Goal: Information Seeking & Learning: Learn about a topic

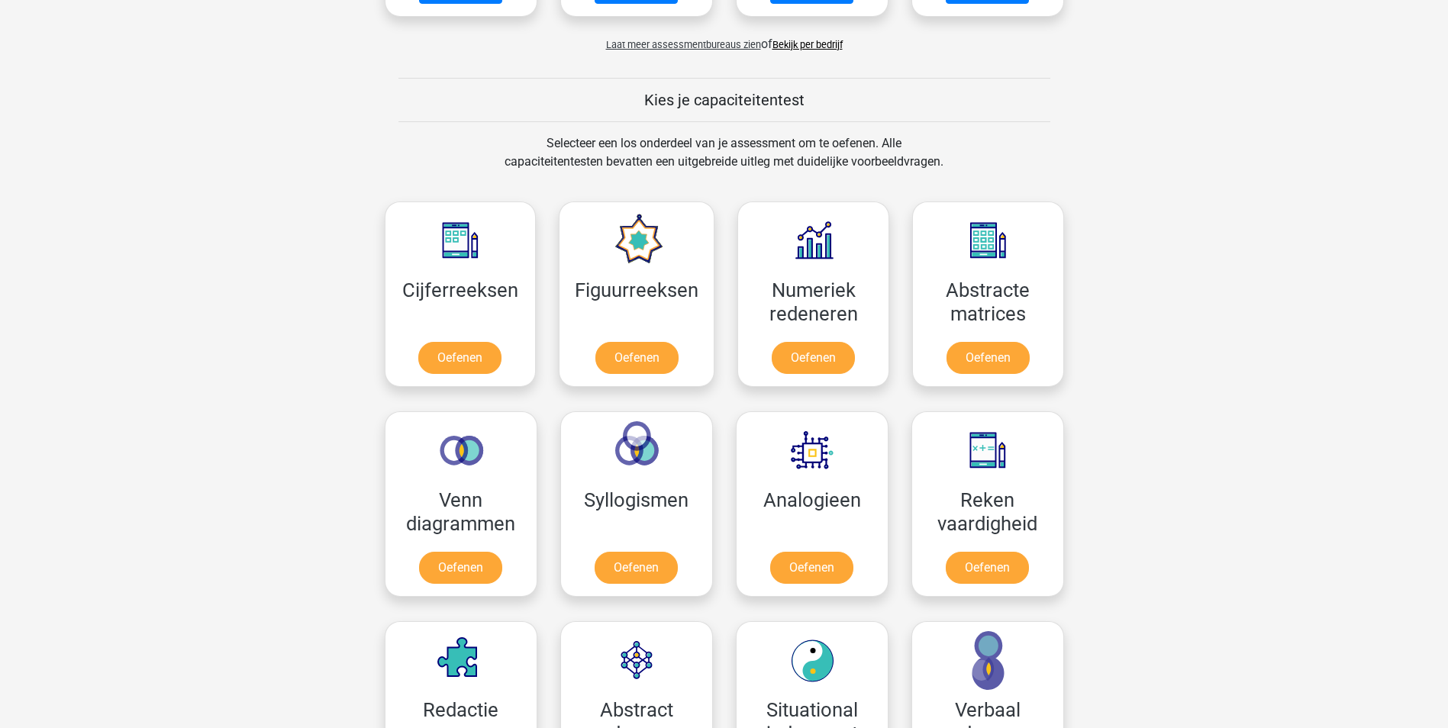
scroll to position [611, 0]
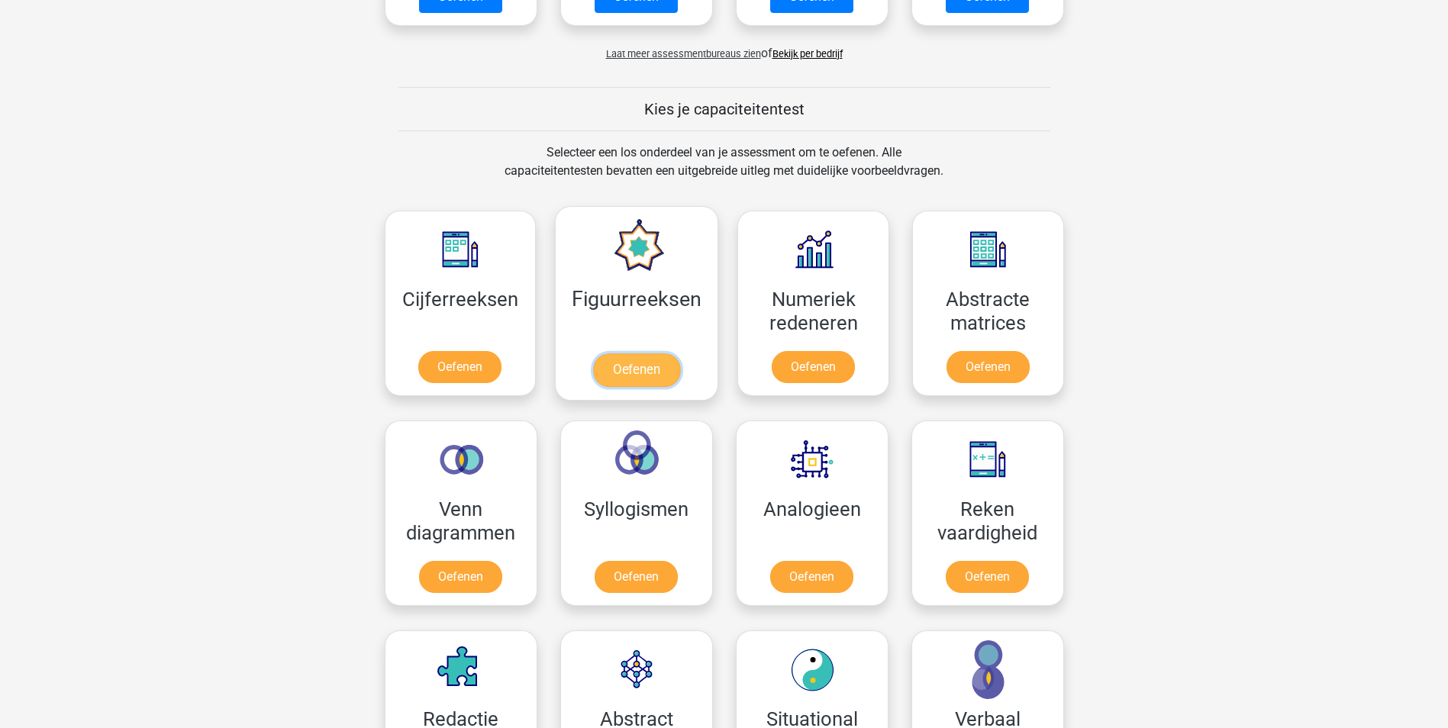
click at [637, 370] on link "Oefenen" at bounding box center [636, 370] width 87 height 34
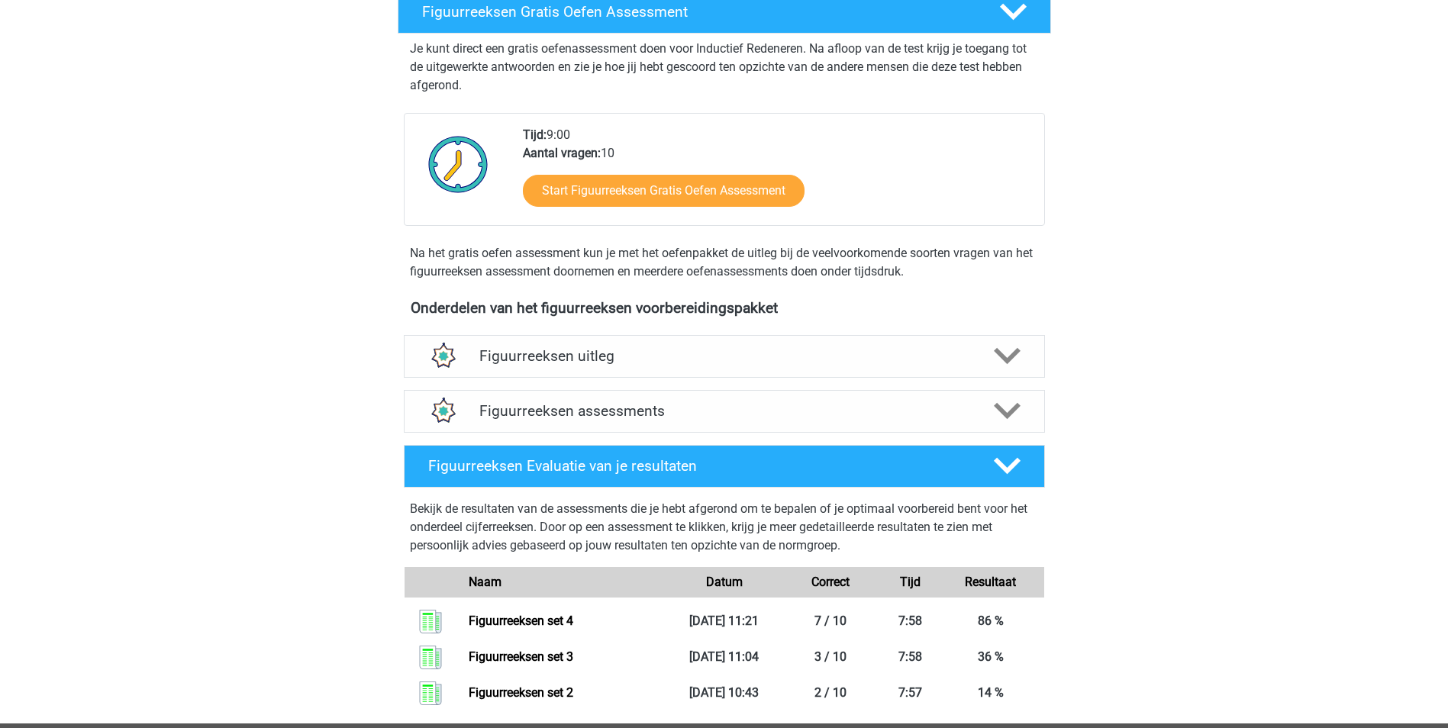
scroll to position [305, 0]
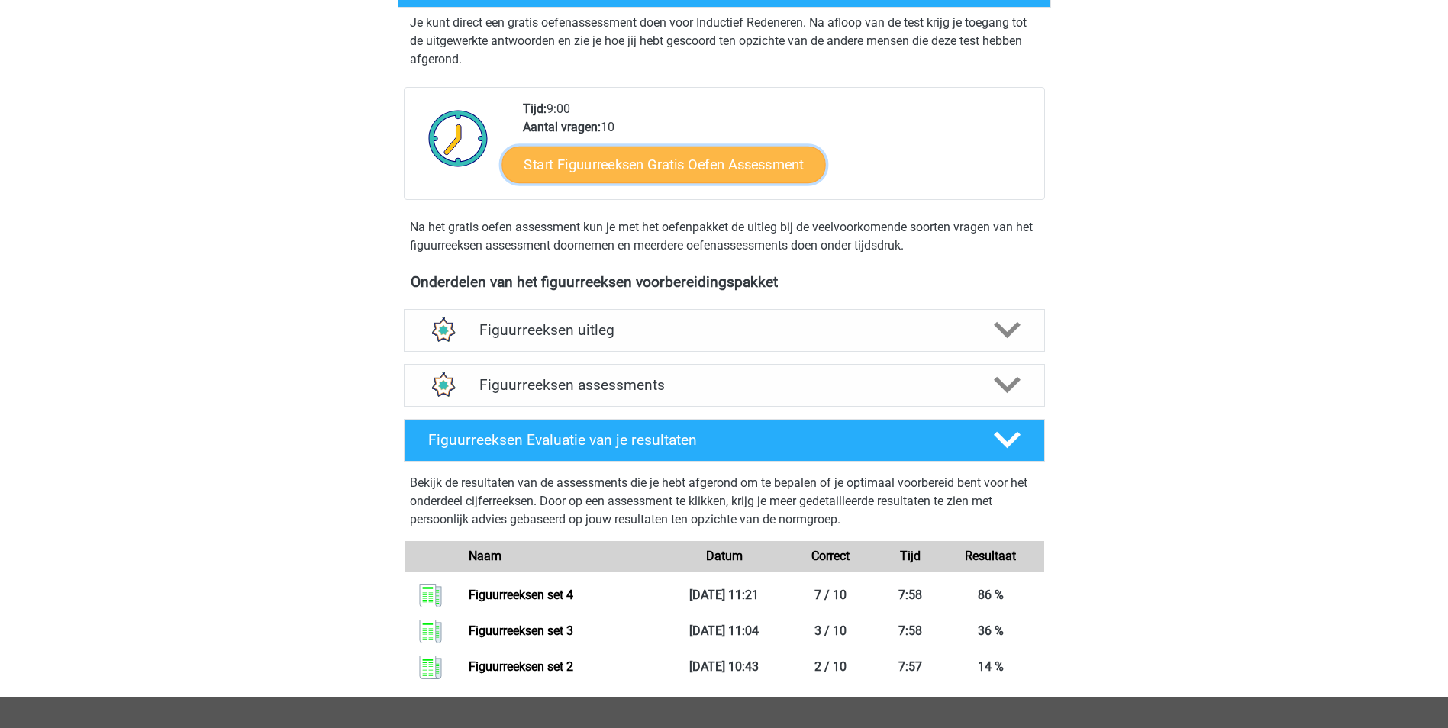
click at [660, 166] on link "Start Figuurreeksen Gratis Oefen Assessment" at bounding box center [664, 164] width 324 height 37
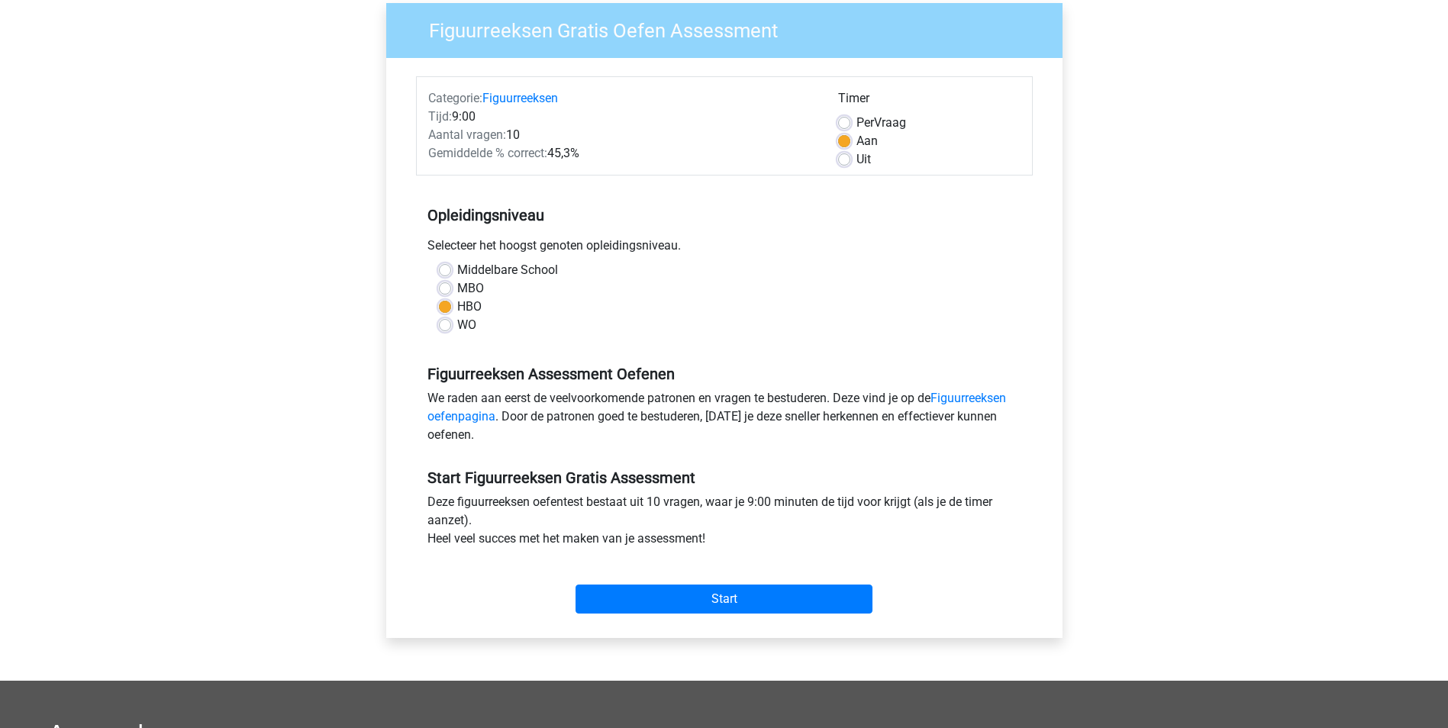
scroll to position [153, 0]
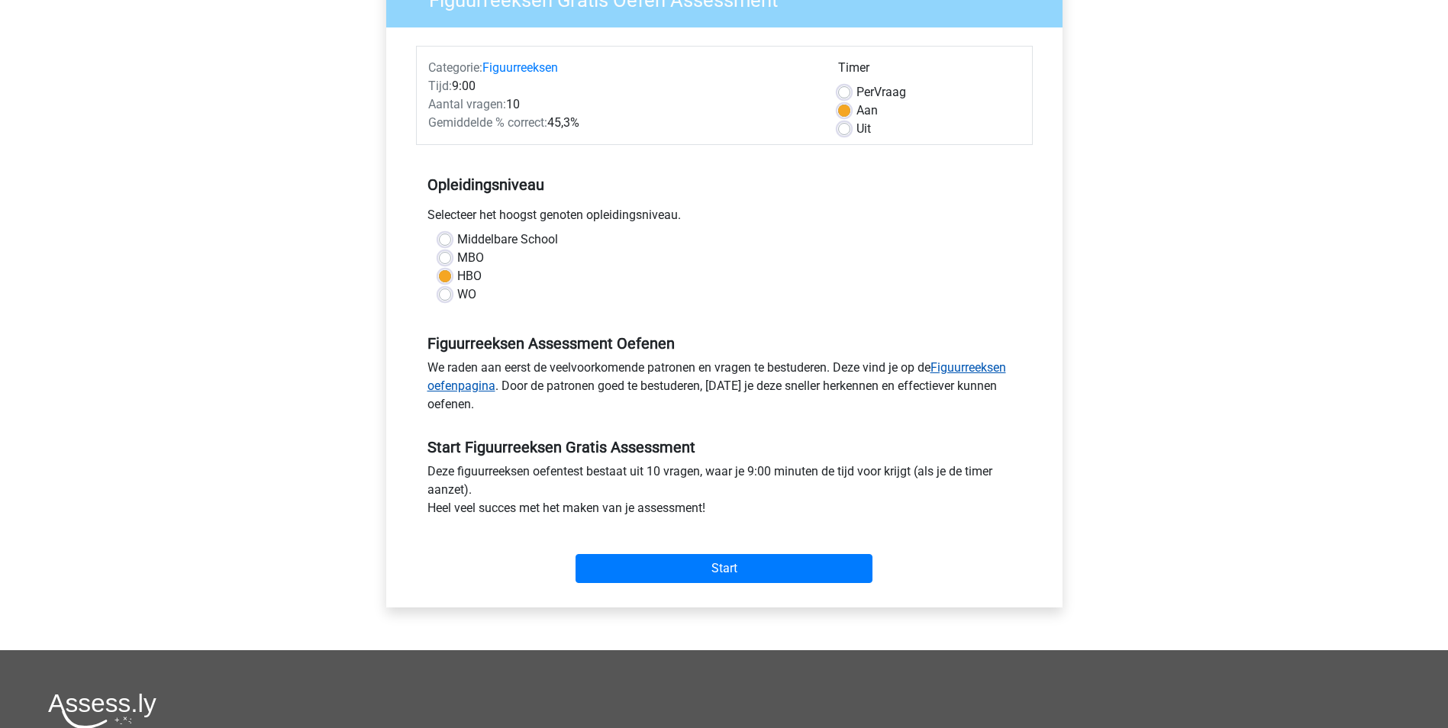
click at [982, 363] on link "Figuurreeksen oefenpagina" at bounding box center [716, 376] width 579 height 33
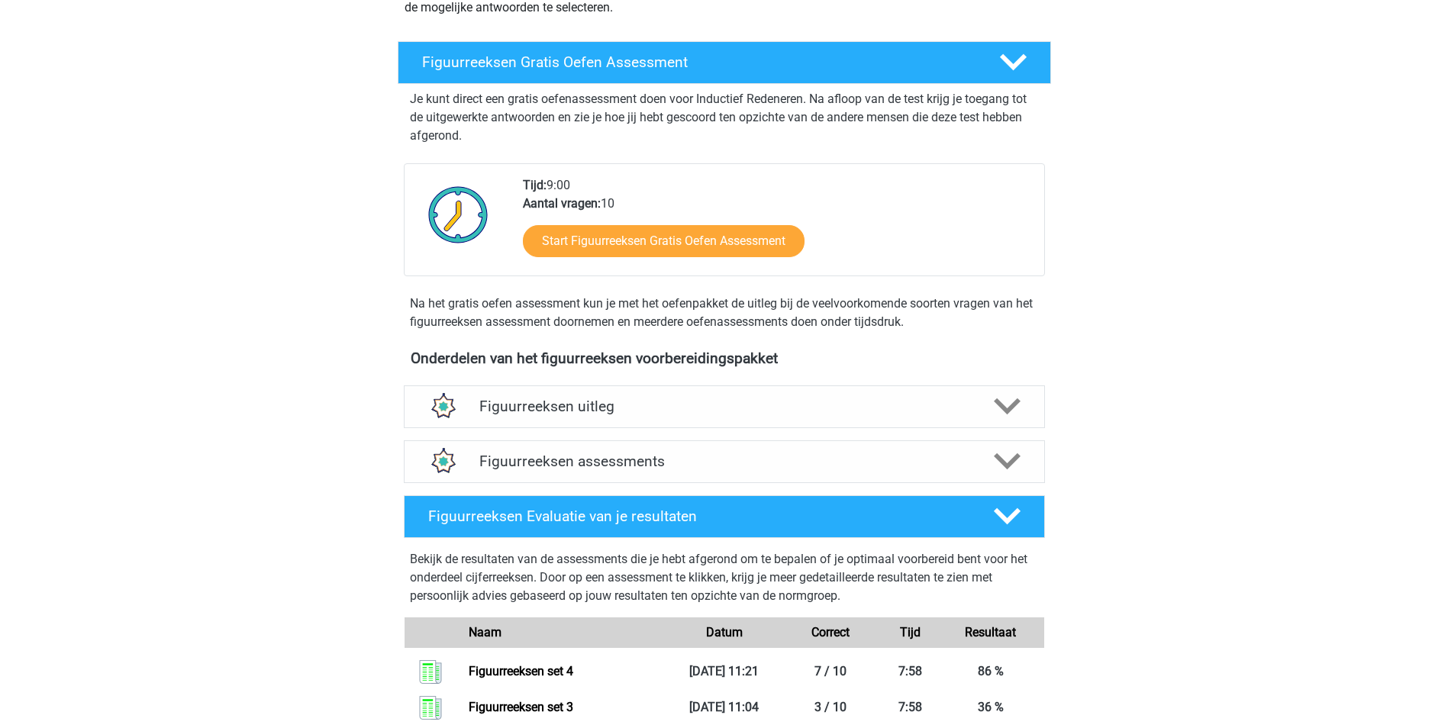
scroll to position [305, 0]
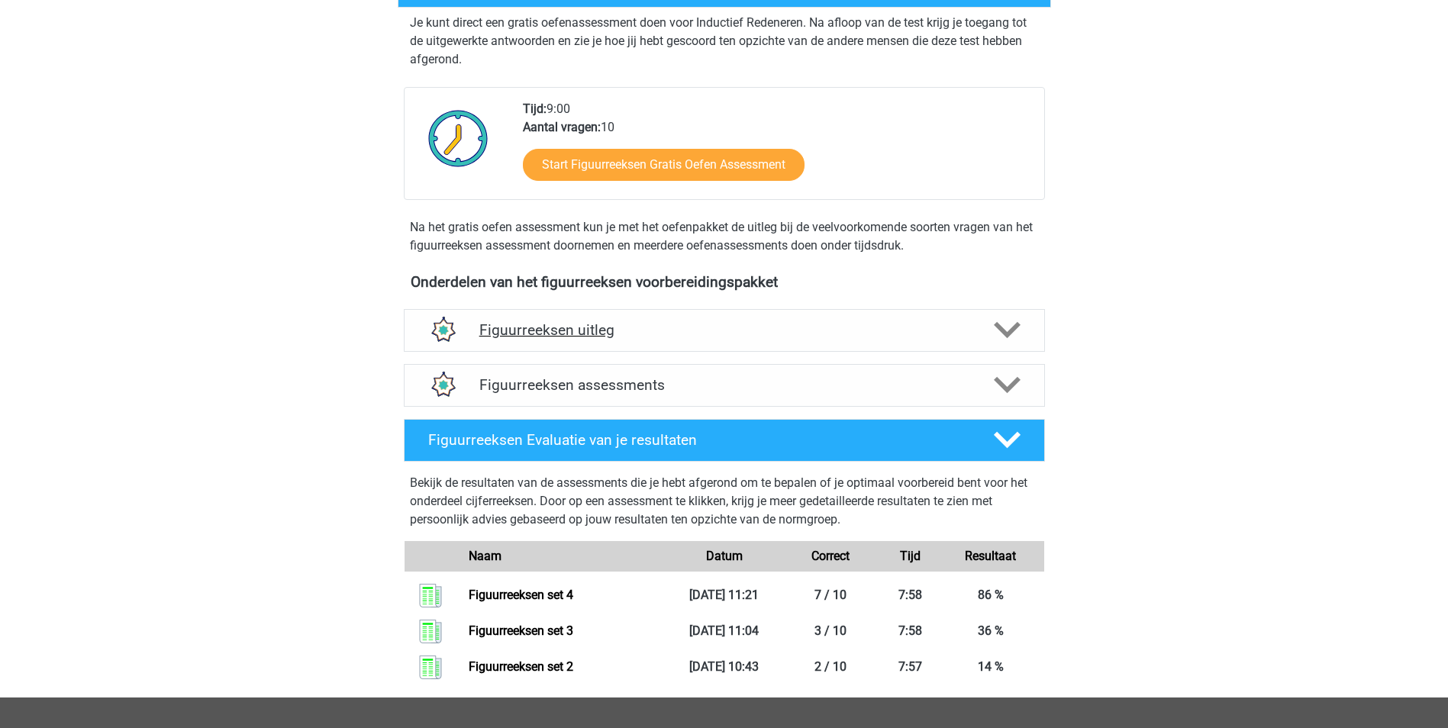
click at [537, 332] on h4 "Figuurreeksen uitleg" at bounding box center [724, 330] width 490 height 18
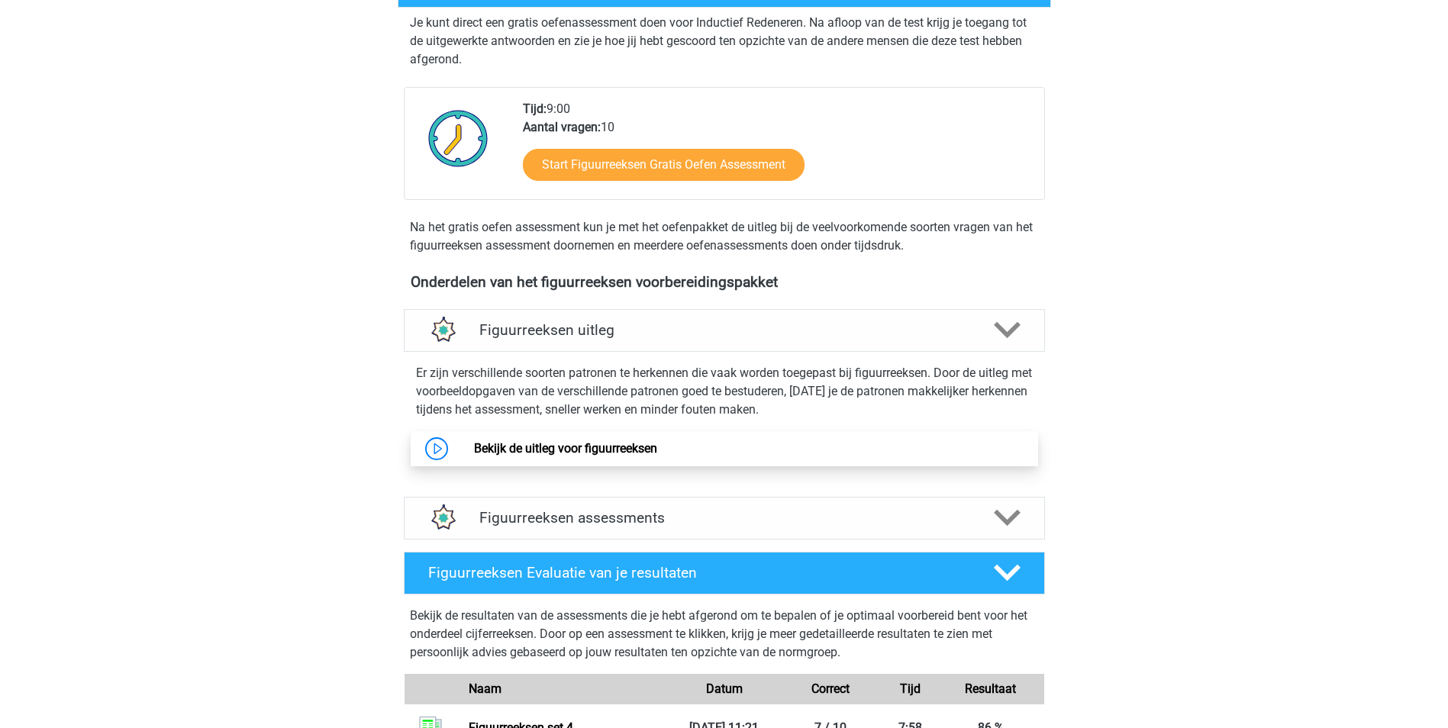
click at [585, 444] on link "Bekijk de uitleg voor figuurreeksen" at bounding box center [565, 448] width 183 height 15
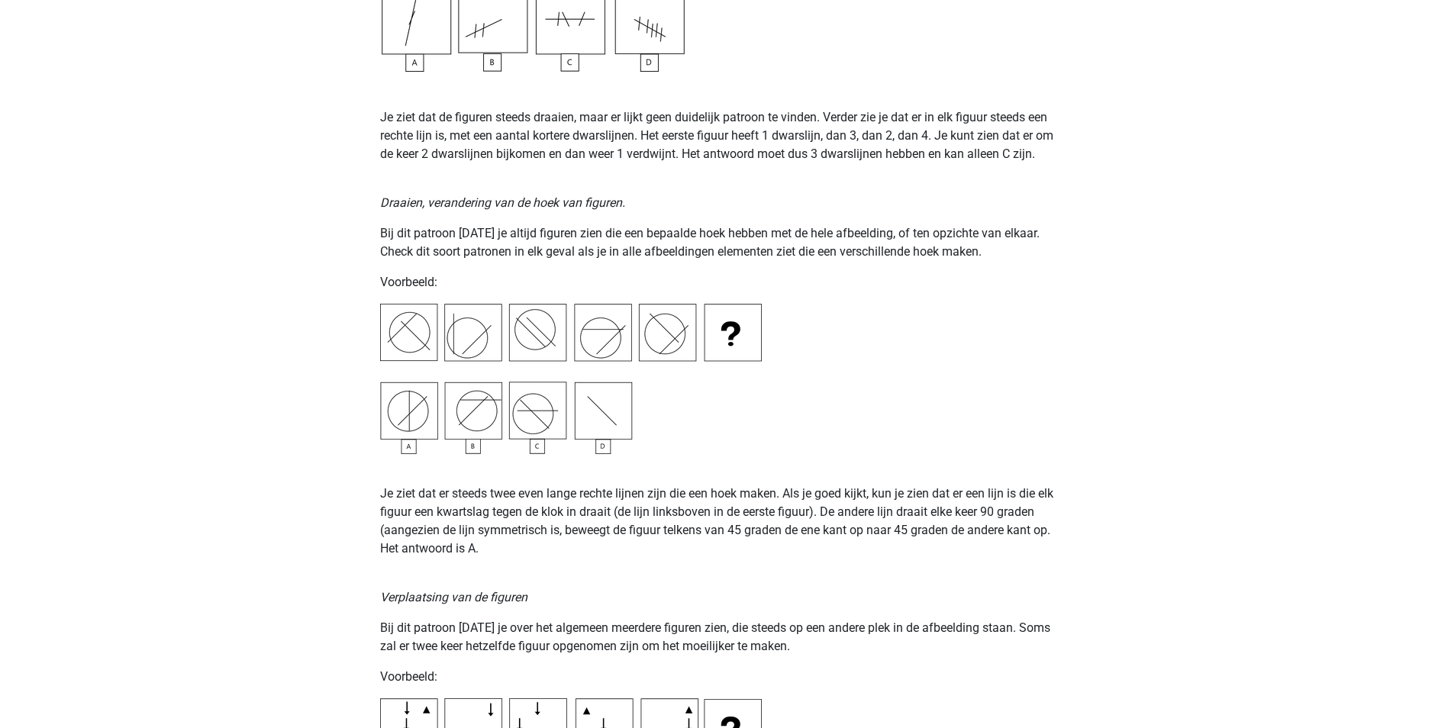
scroll to position [1603, 0]
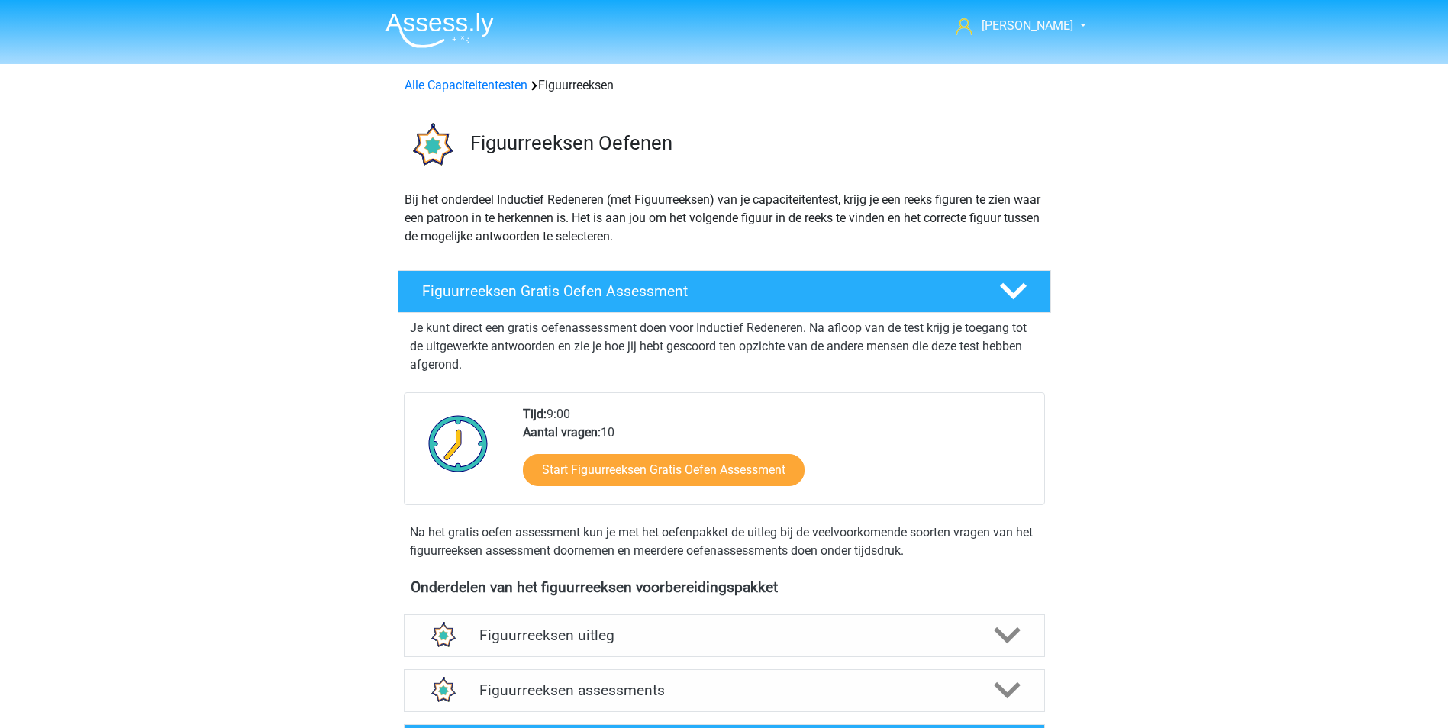
scroll to position [305, 0]
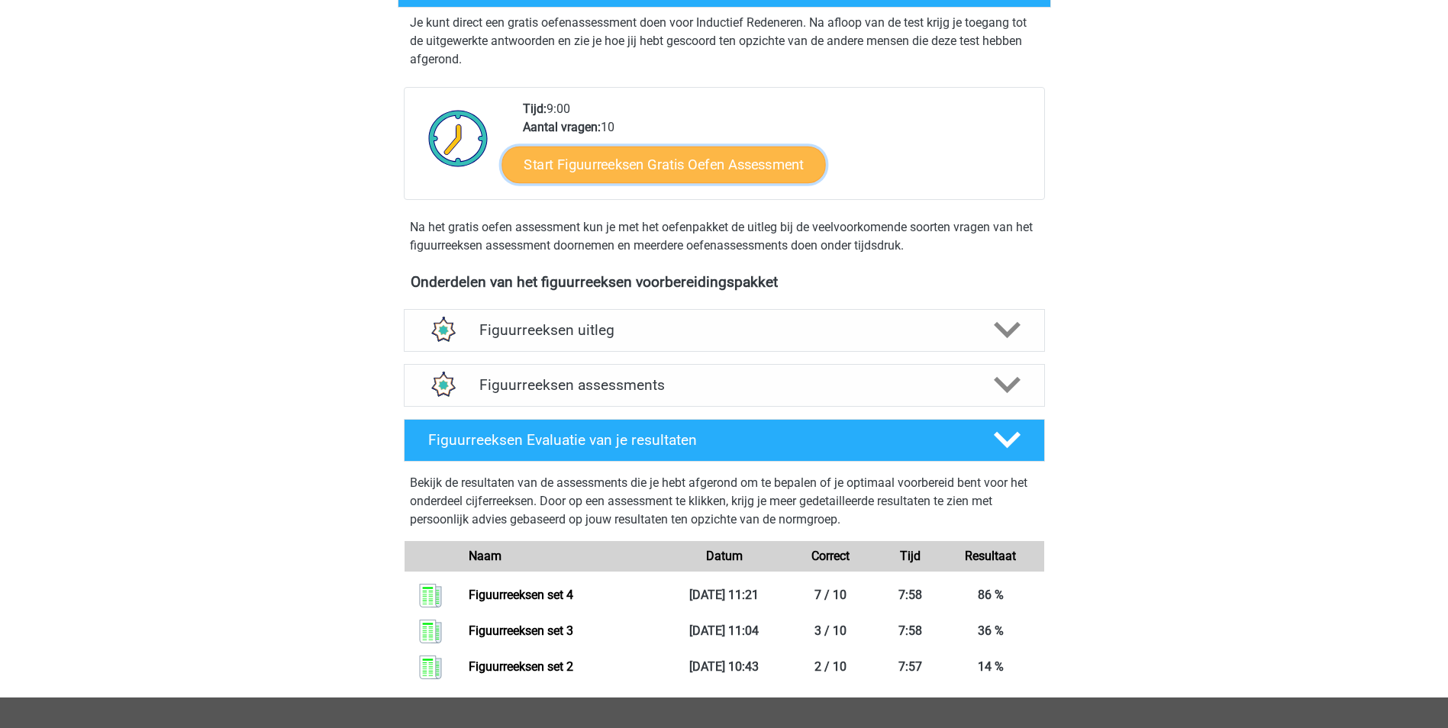
click at [694, 168] on link "Start Figuurreeksen Gratis Oefen Assessment" at bounding box center [664, 164] width 324 height 37
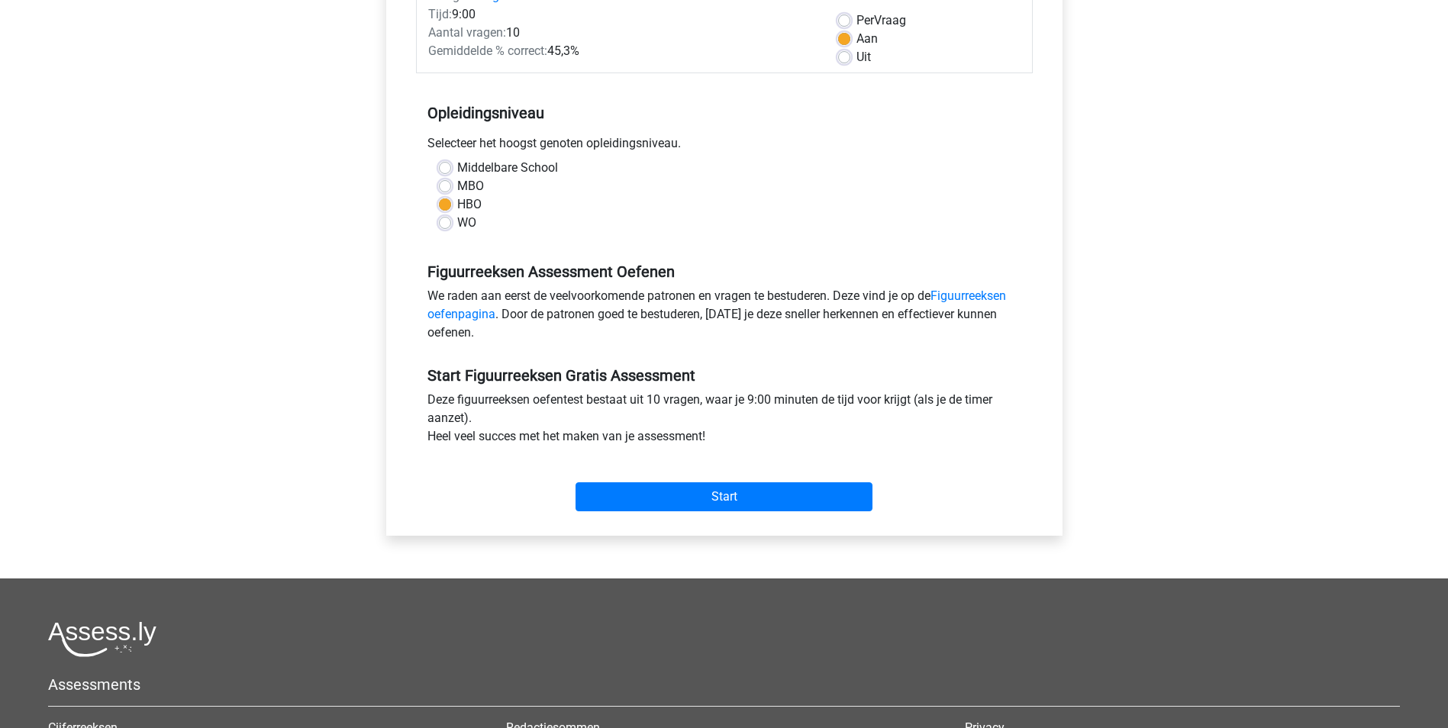
scroll to position [229, 0]
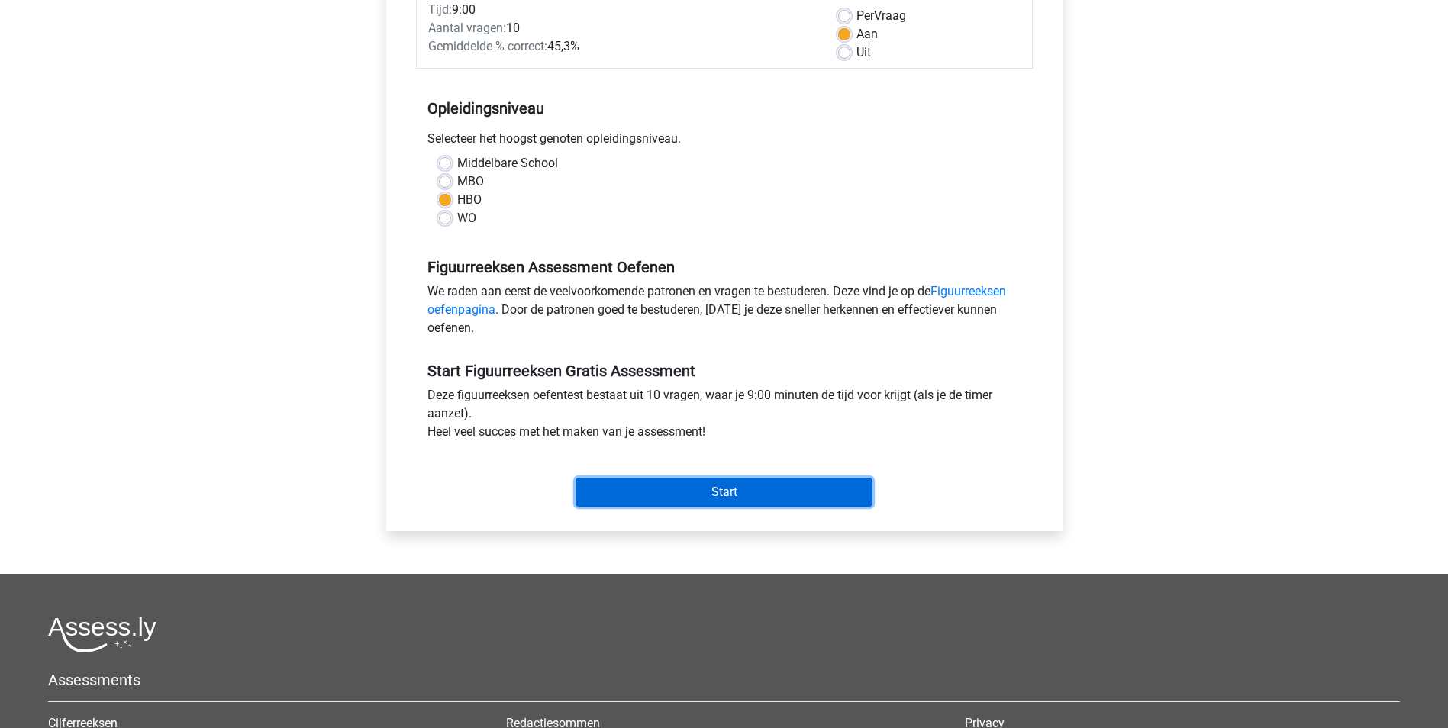
click at [737, 492] on input "Start" at bounding box center [724, 492] width 297 height 29
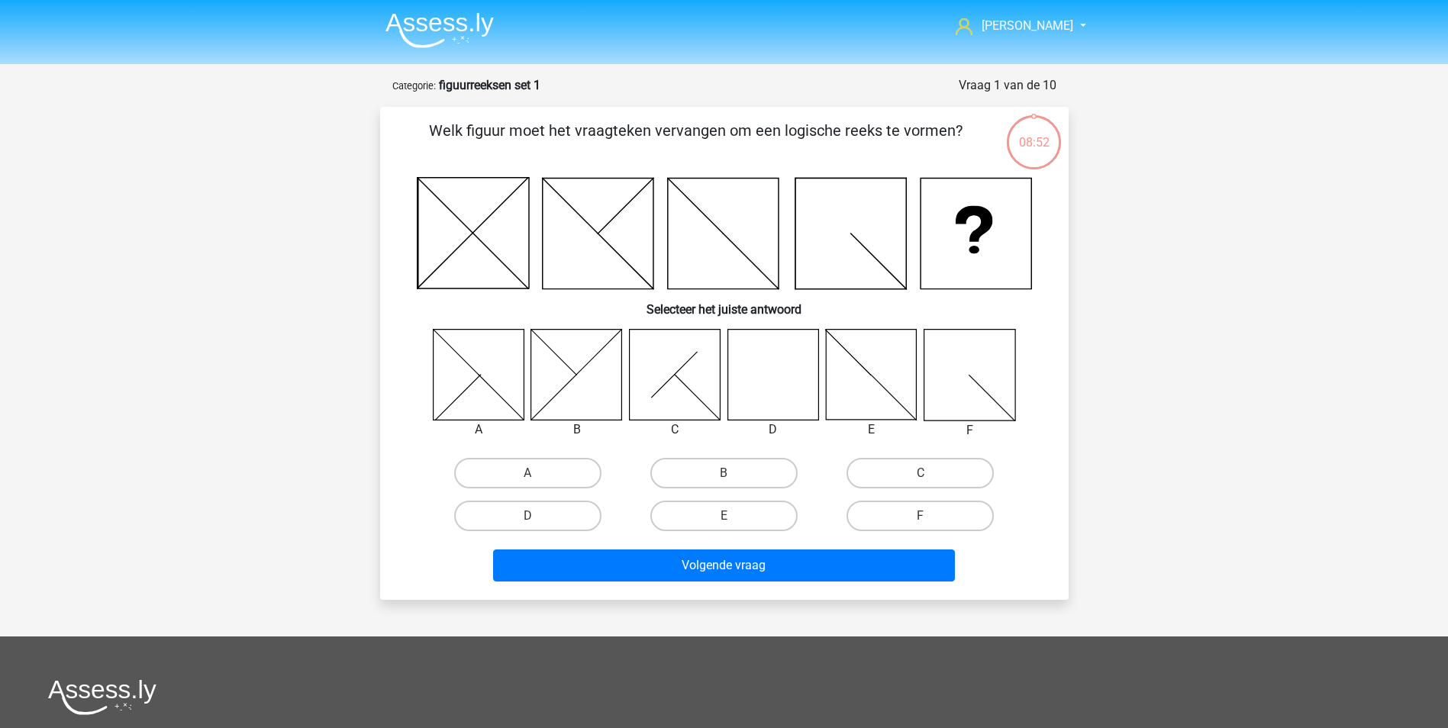
click at [759, 366] on icon at bounding box center [772, 374] width 91 height 91
click at [534, 517] on input "D" at bounding box center [532, 521] width 10 height 10
radio input "true"
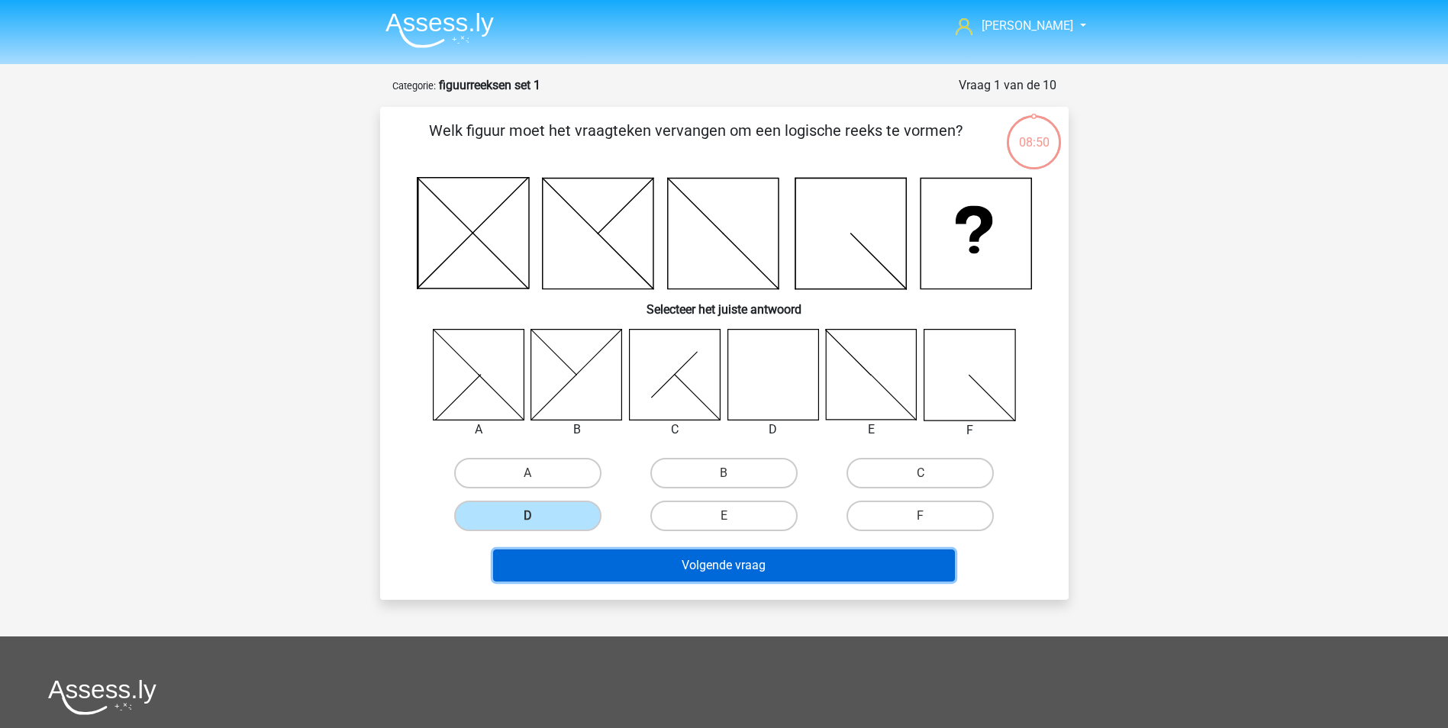
click at [752, 563] on button "Volgende vraag" at bounding box center [724, 566] width 462 height 32
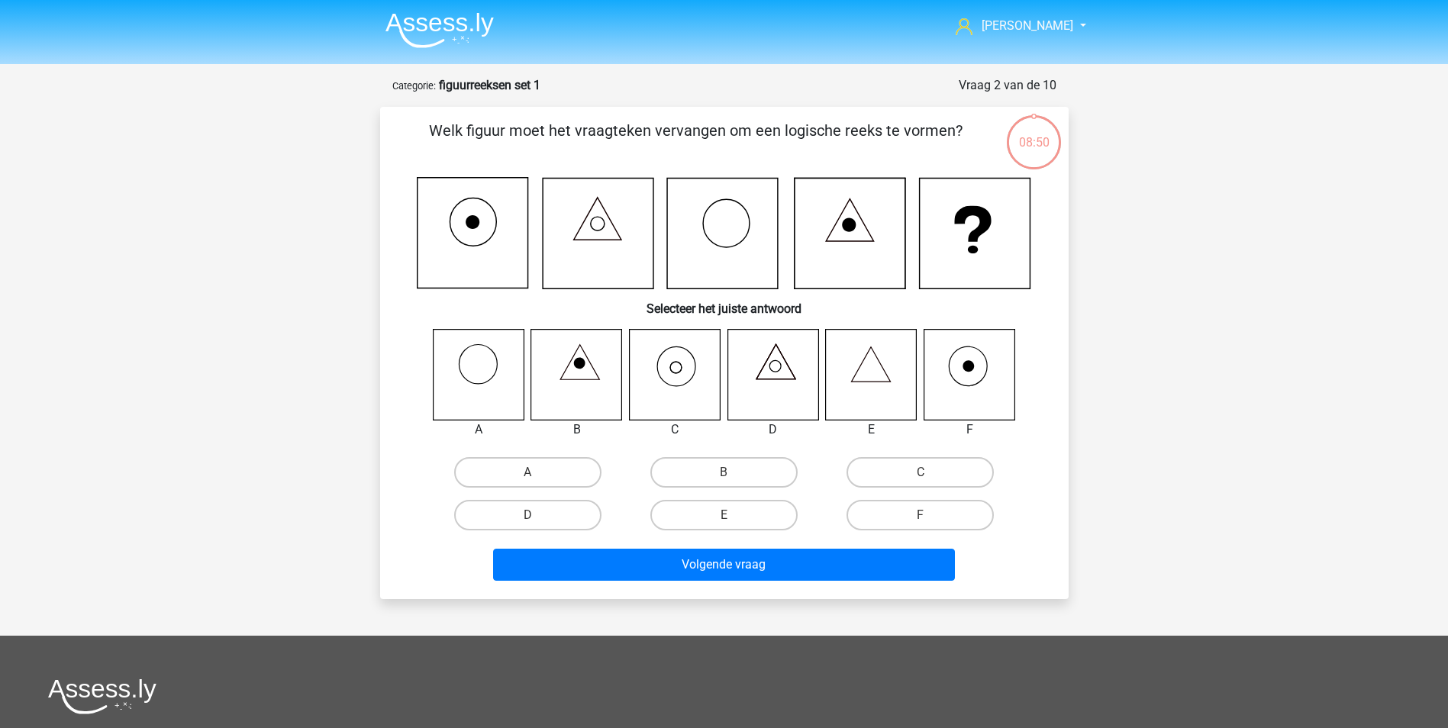
scroll to position [76, 0]
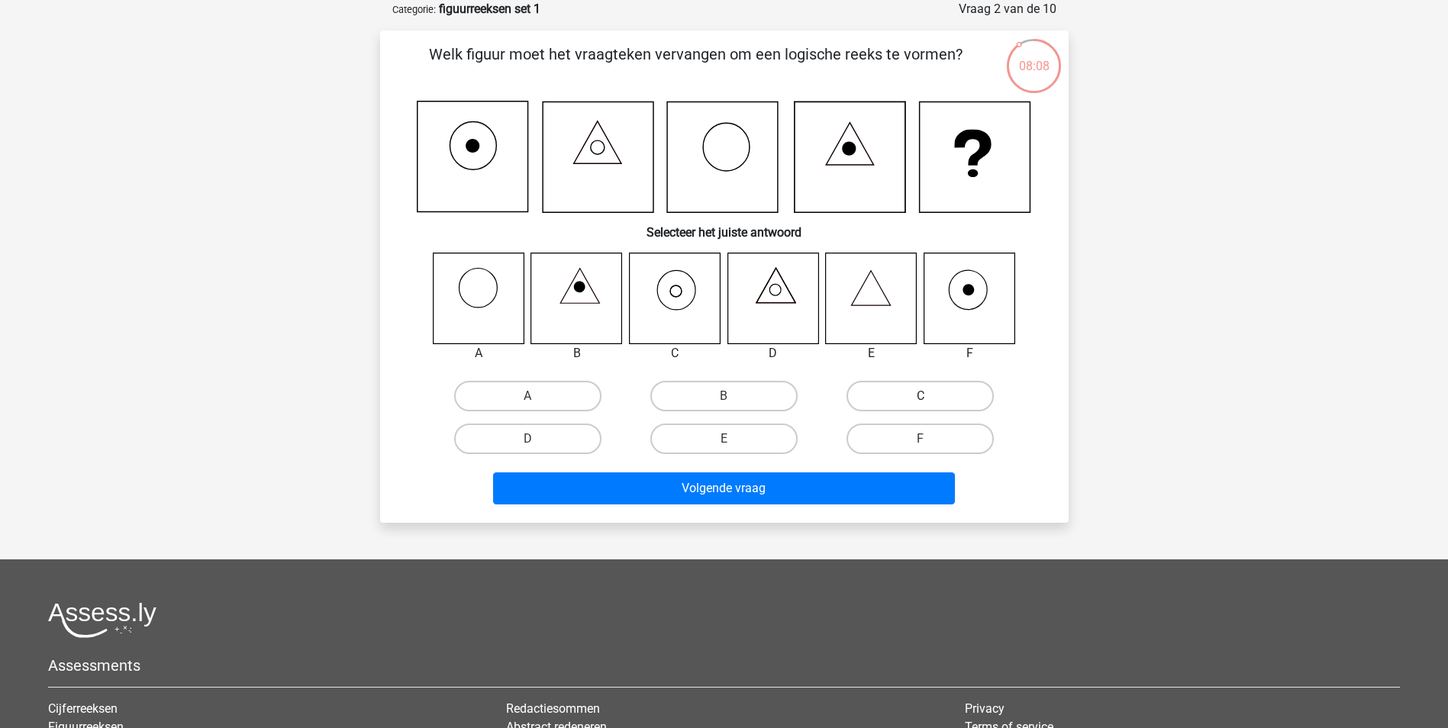
click at [908, 399] on label "C" at bounding box center [920, 396] width 147 height 31
click at [921, 399] on input "C" at bounding box center [926, 401] width 10 height 10
radio input "true"
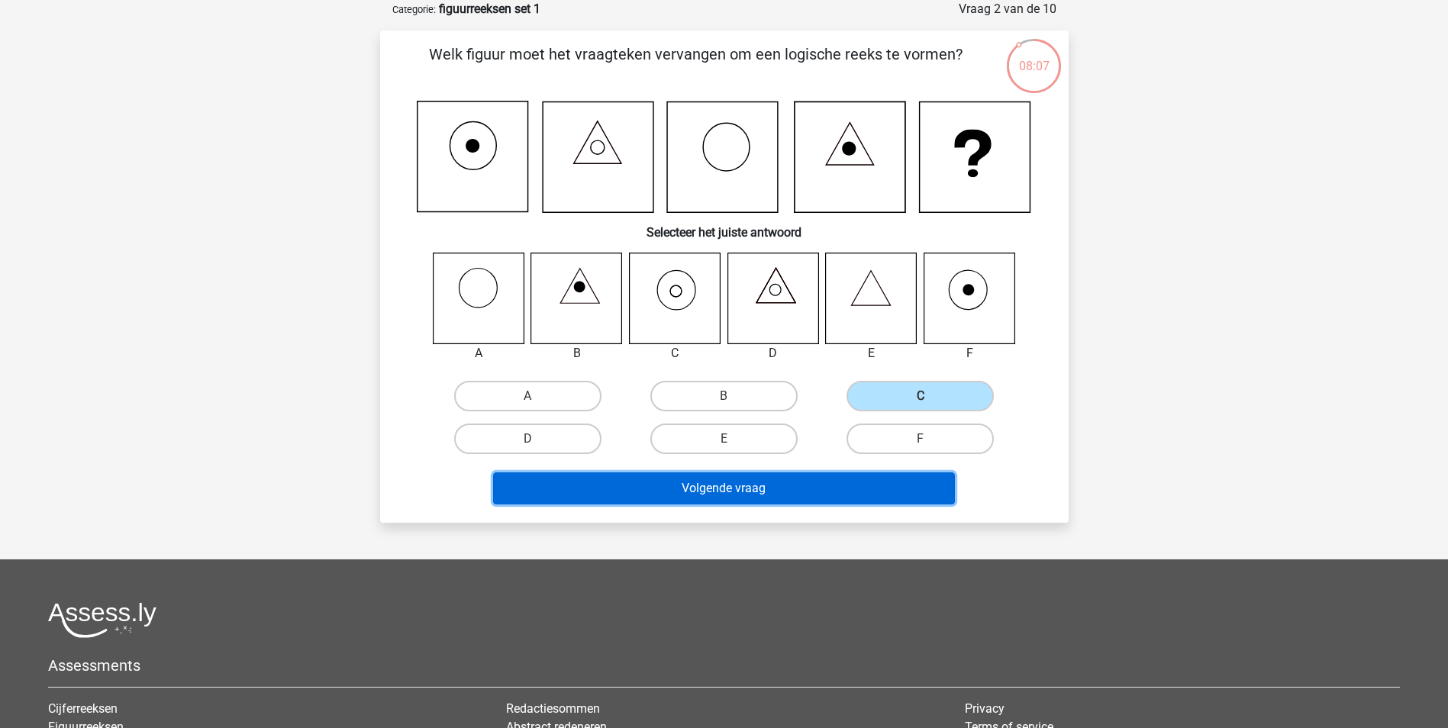
click at [720, 492] on button "Volgende vraag" at bounding box center [724, 488] width 462 height 32
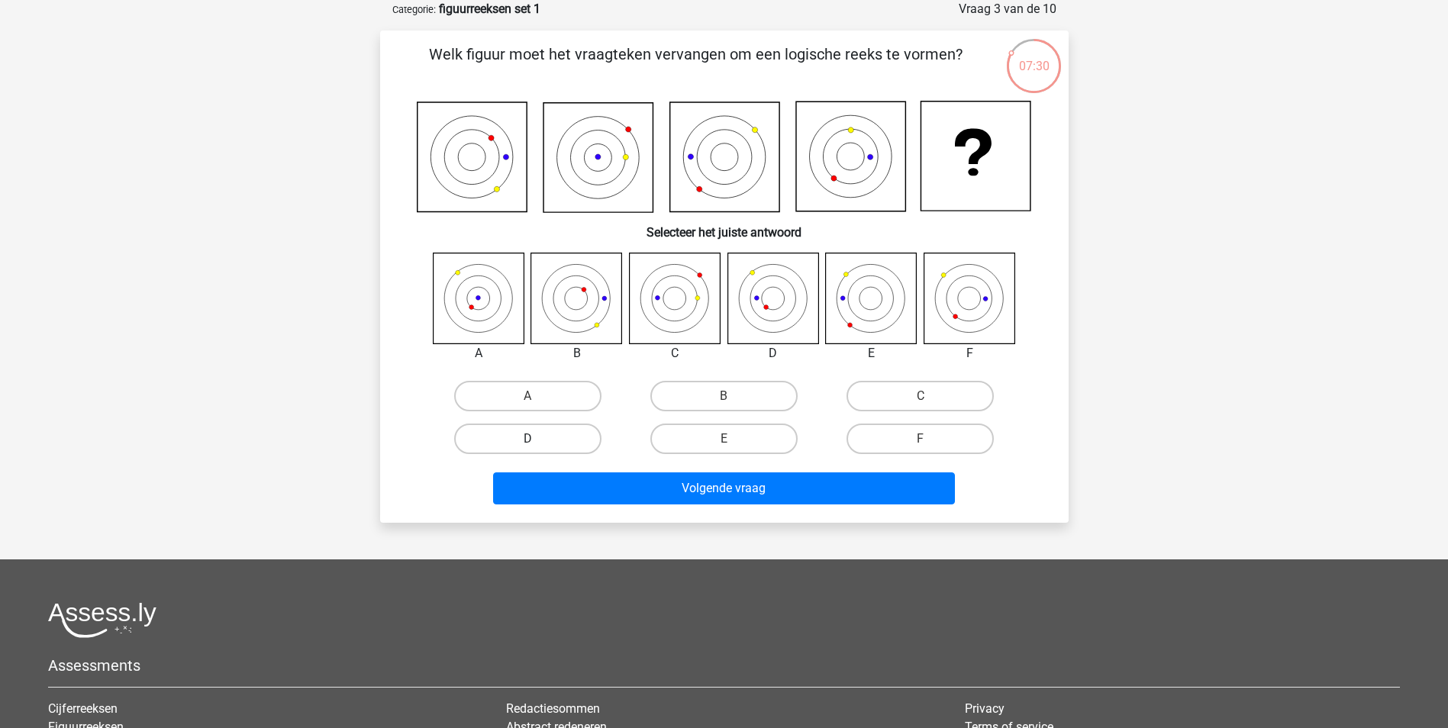
click at [543, 437] on label "D" at bounding box center [527, 439] width 147 height 31
click at [537, 439] on input "D" at bounding box center [532, 444] width 10 height 10
radio input "true"
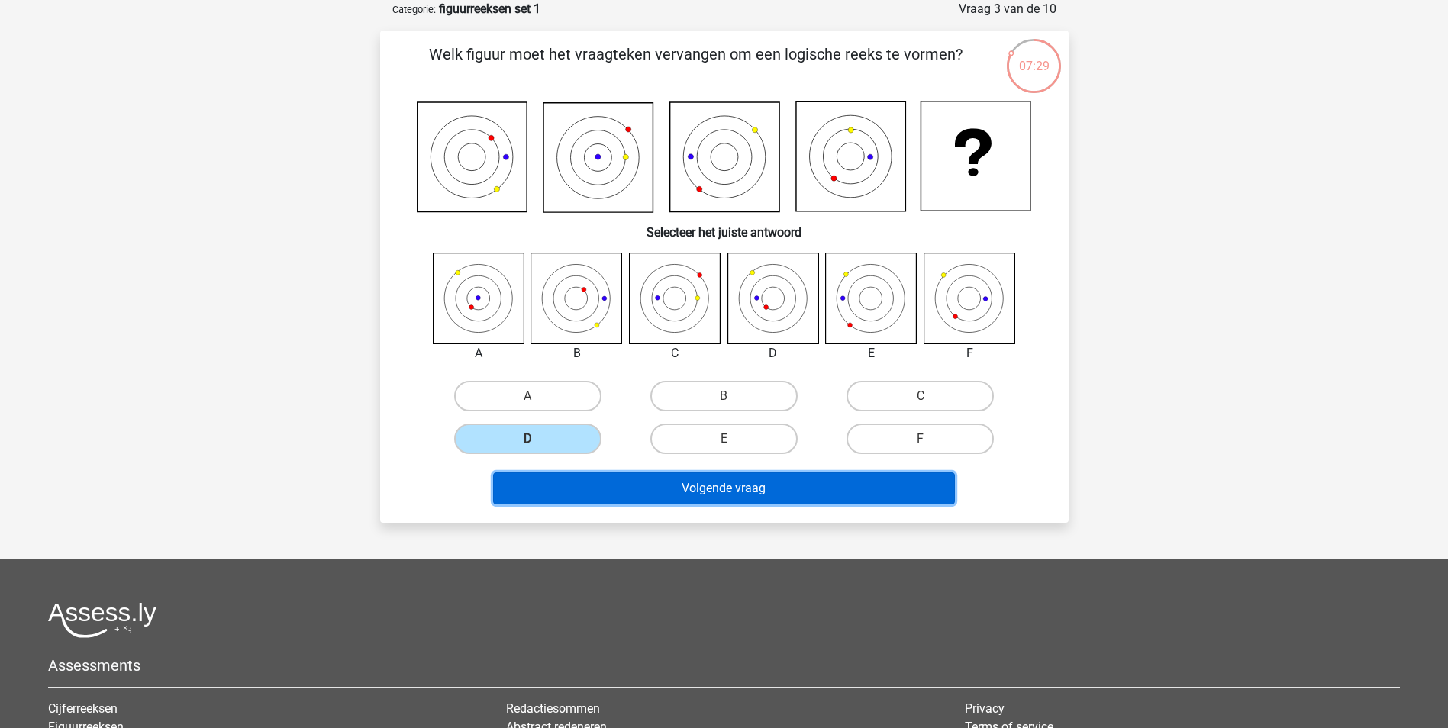
click at [705, 486] on button "Volgende vraag" at bounding box center [724, 488] width 462 height 32
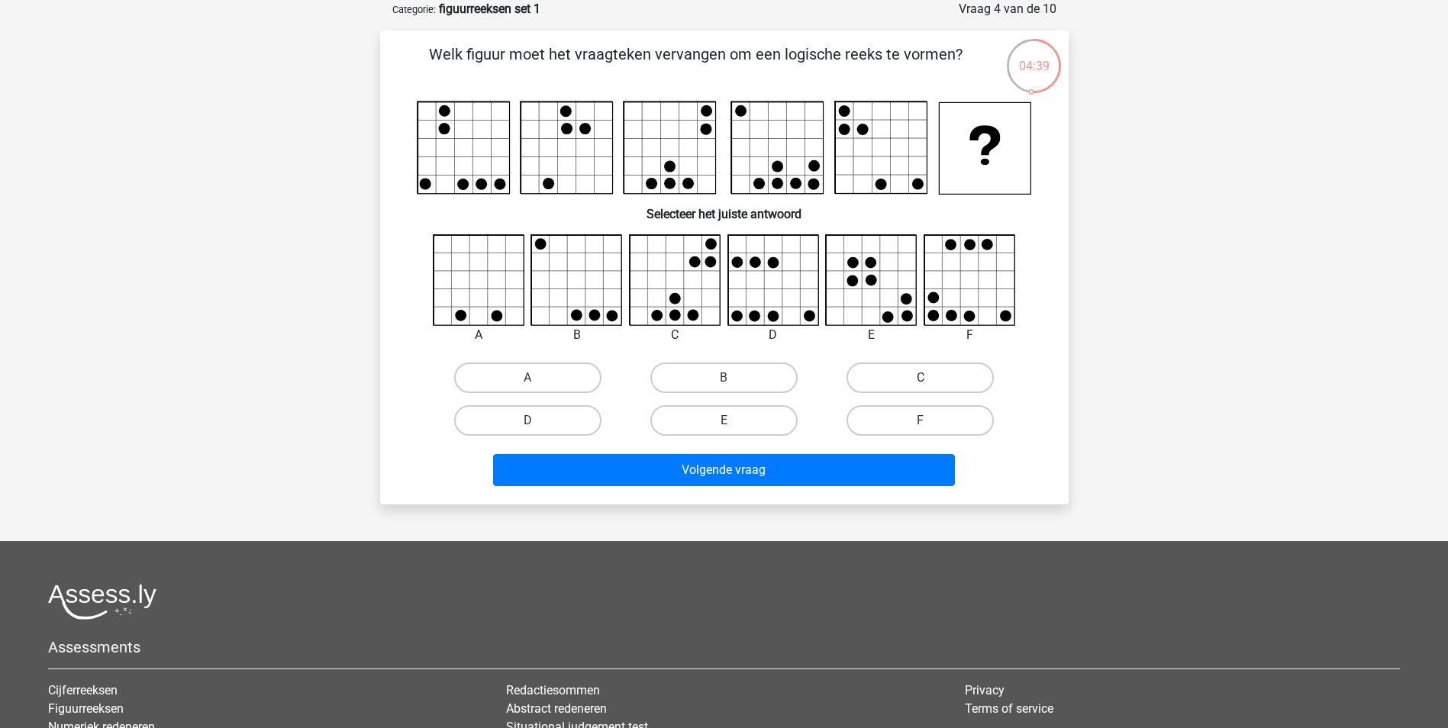
click at [924, 376] on label "C" at bounding box center [920, 378] width 147 height 31
click at [924, 378] on input "C" at bounding box center [926, 383] width 10 height 10
radio input "true"
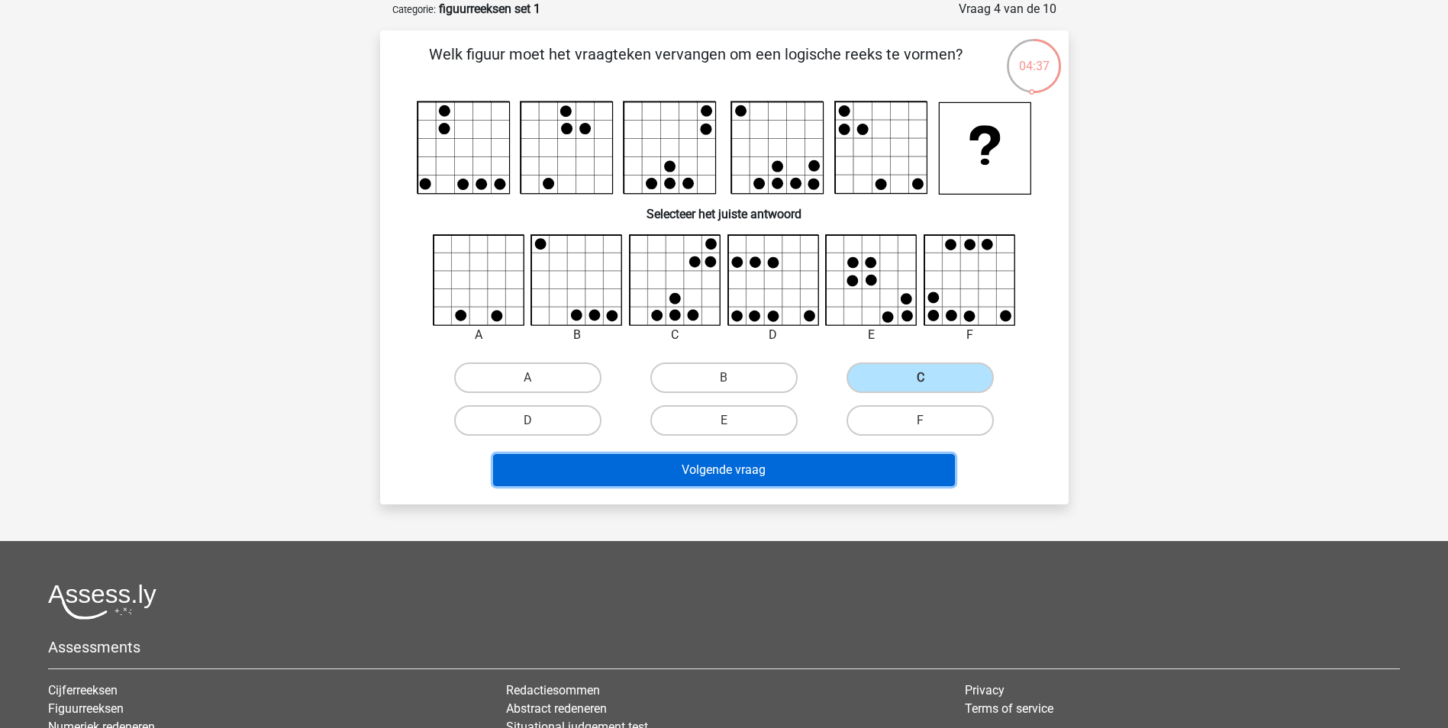
click at [750, 464] on button "Volgende vraag" at bounding box center [724, 470] width 462 height 32
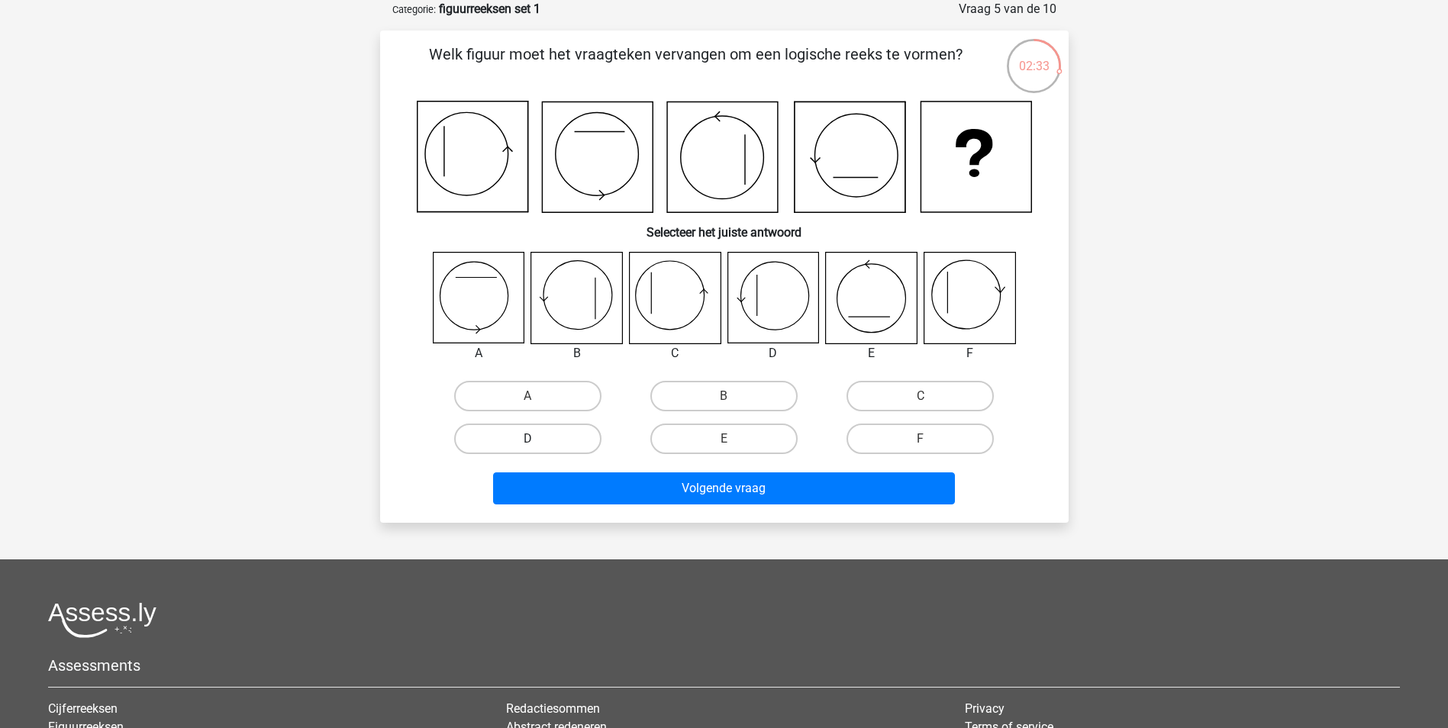
click at [568, 440] on label "D" at bounding box center [527, 439] width 147 height 31
click at [537, 440] on input "D" at bounding box center [532, 444] width 10 height 10
radio input "true"
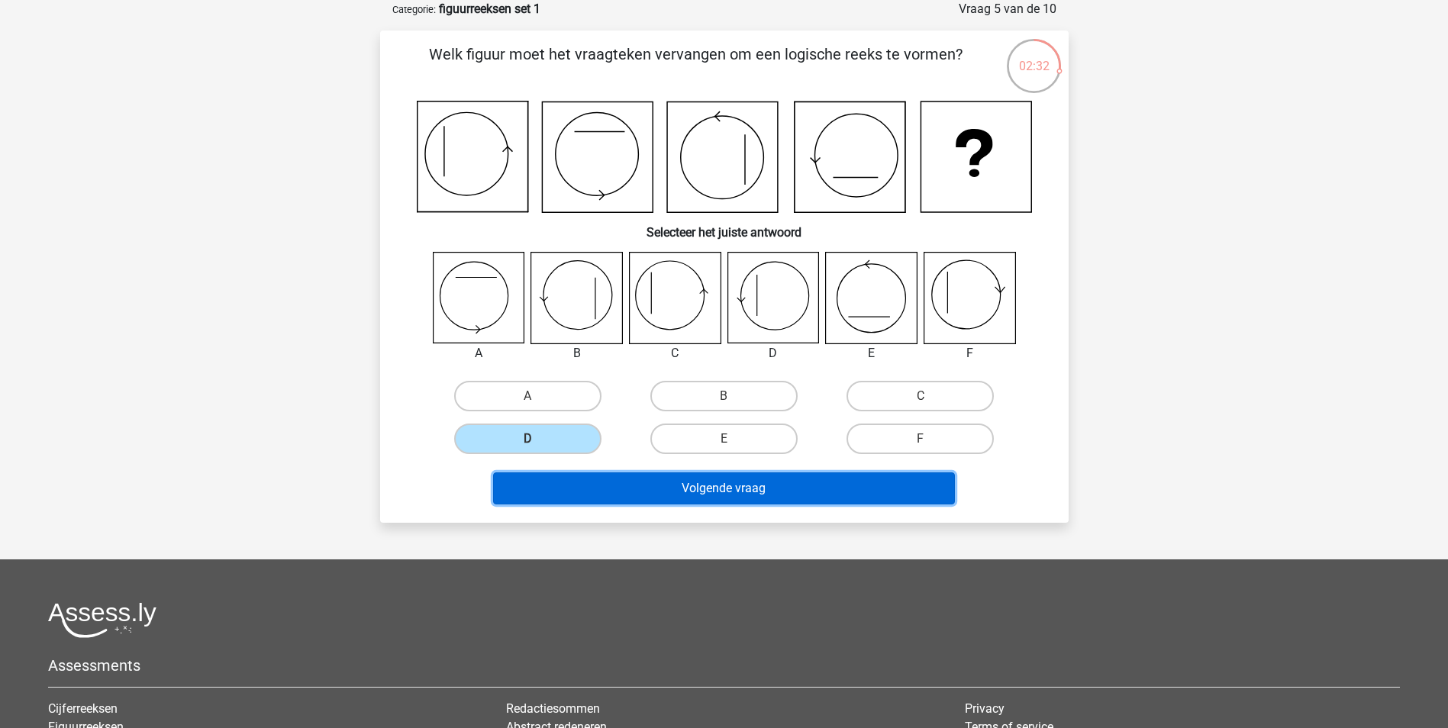
click at [720, 490] on button "Volgende vraag" at bounding box center [724, 488] width 462 height 32
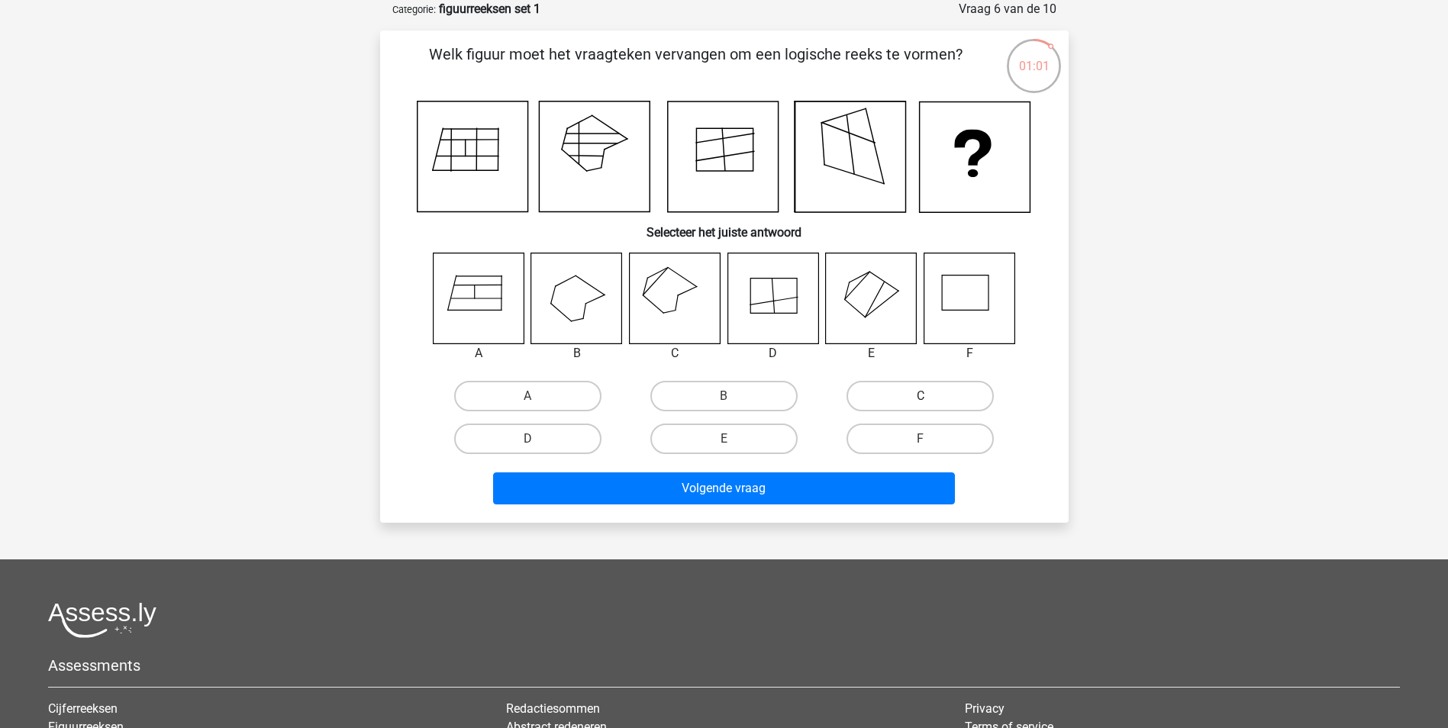
click at [903, 389] on label "C" at bounding box center [920, 396] width 147 height 31
click at [921, 396] on input "C" at bounding box center [926, 401] width 10 height 10
radio input "true"
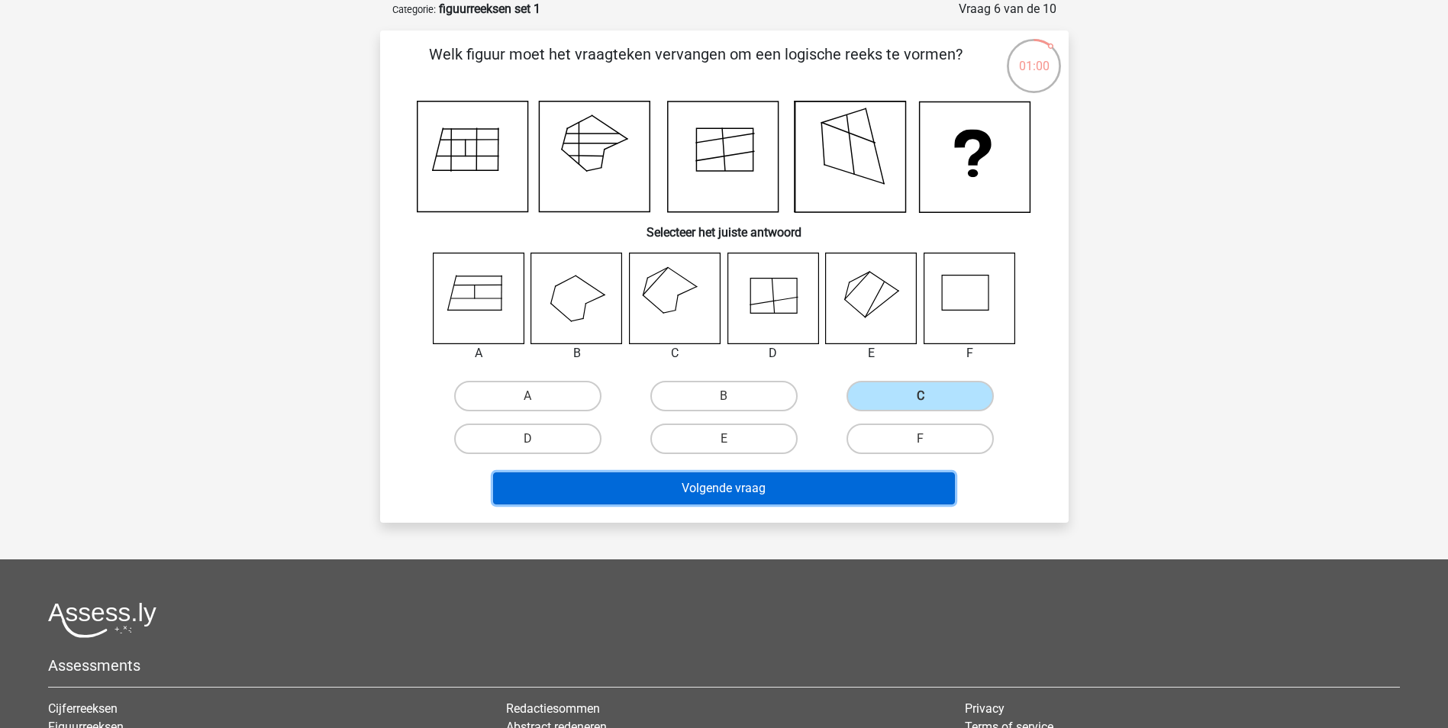
click at [767, 492] on button "Volgende vraag" at bounding box center [724, 488] width 462 height 32
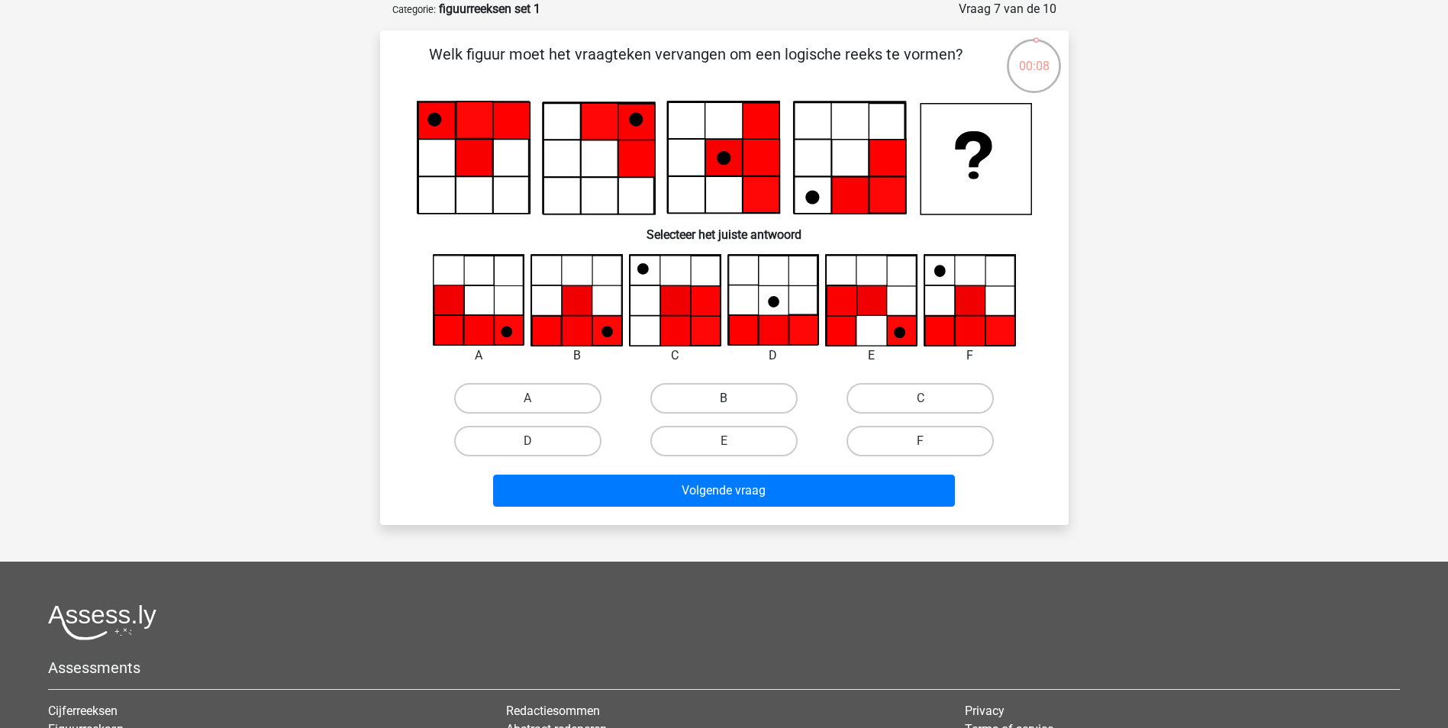
click at [707, 395] on label "B" at bounding box center [723, 398] width 147 height 31
click at [724, 398] on input "B" at bounding box center [729, 403] width 10 height 10
radio input "true"
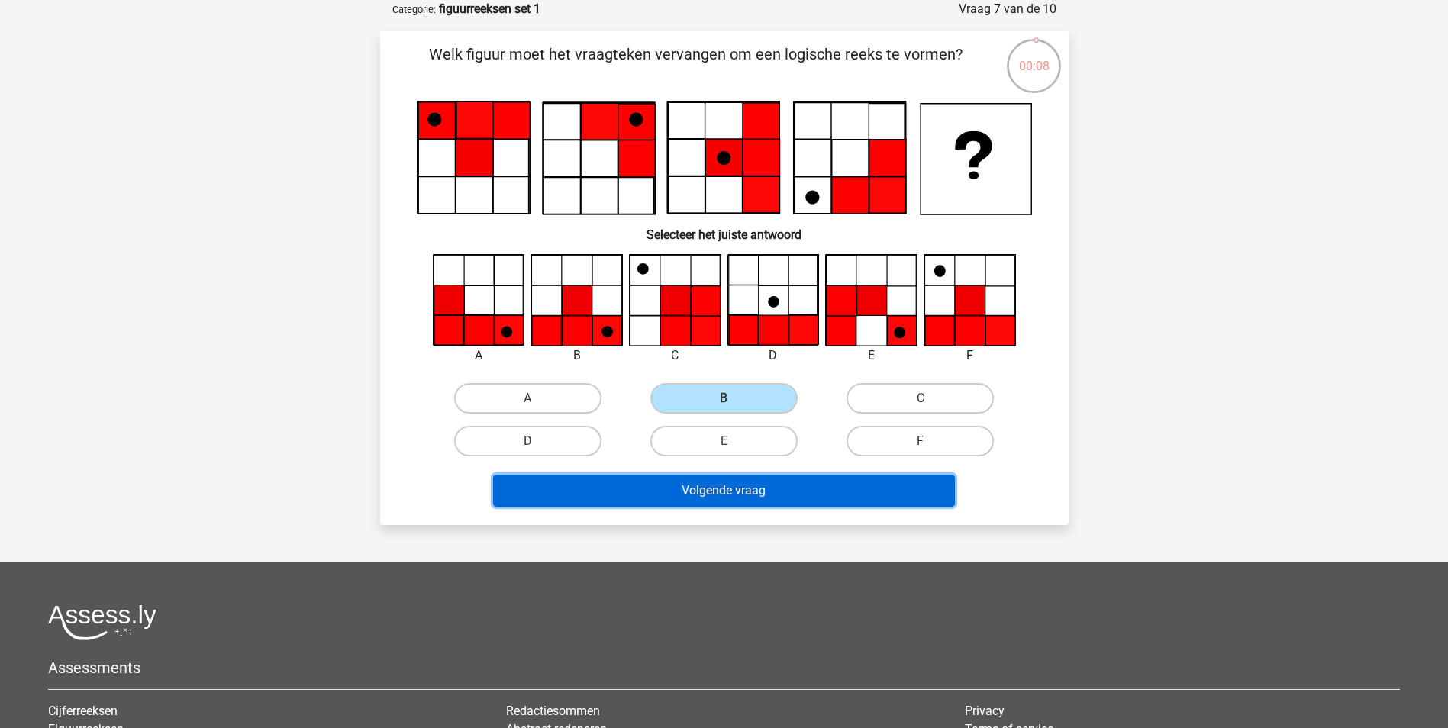
click at [734, 483] on button "Volgende vraag" at bounding box center [724, 491] width 462 height 32
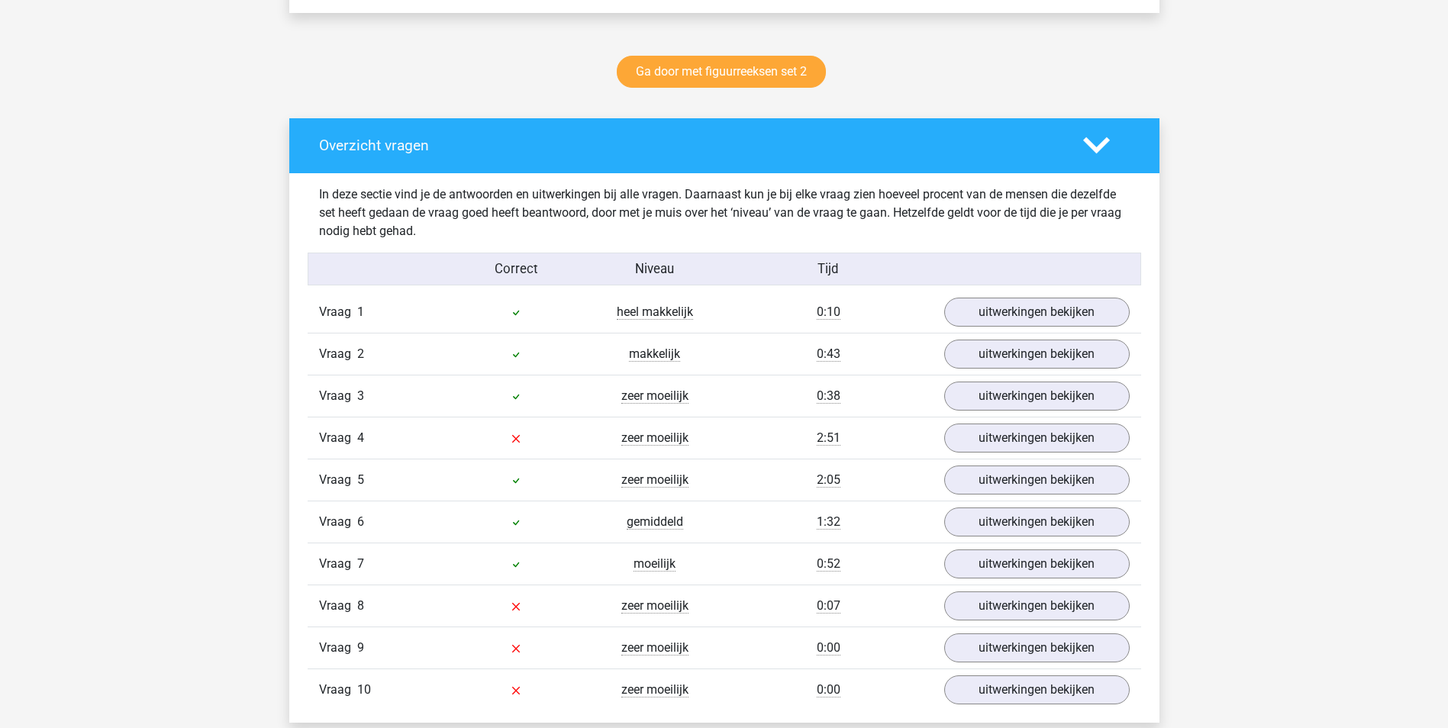
scroll to position [763, 0]
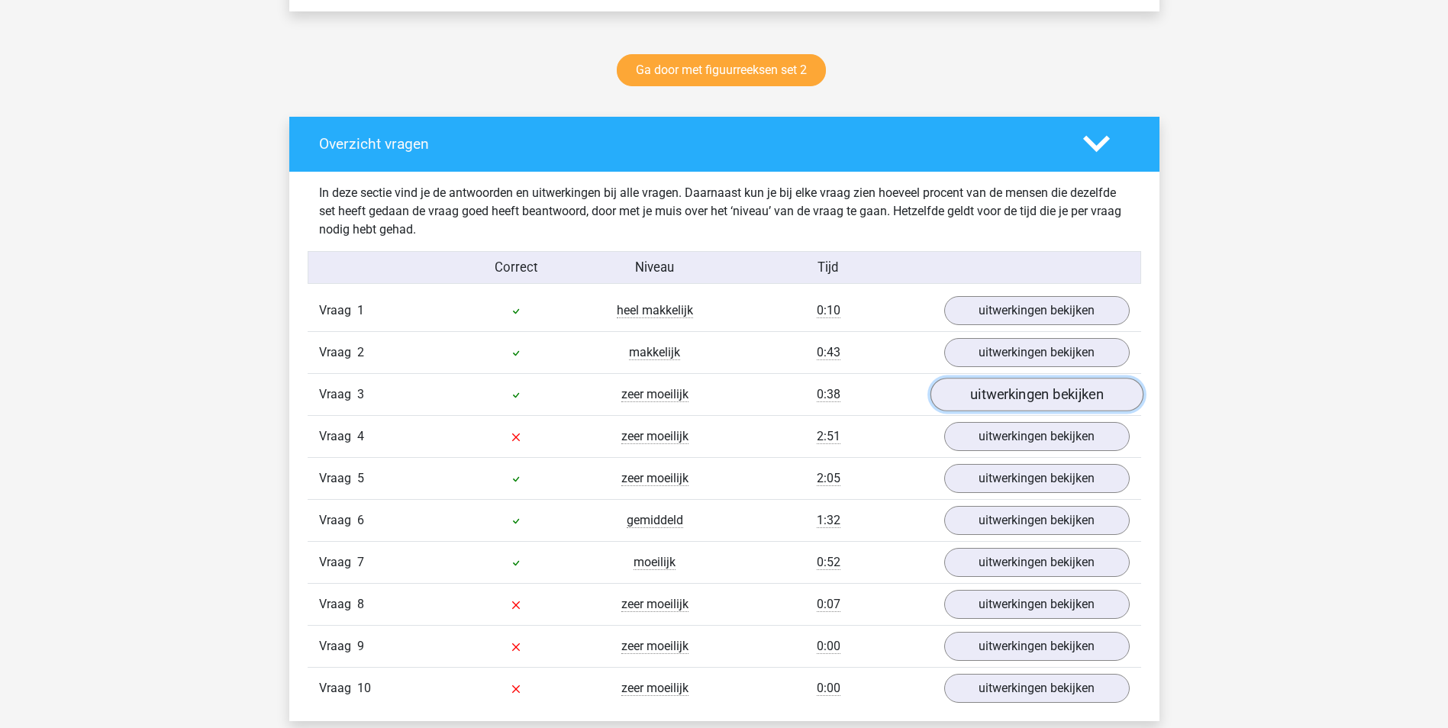
click at [1023, 399] on link "uitwerkingen bekijken" at bounding box center [1036, 395] width 213 height 34
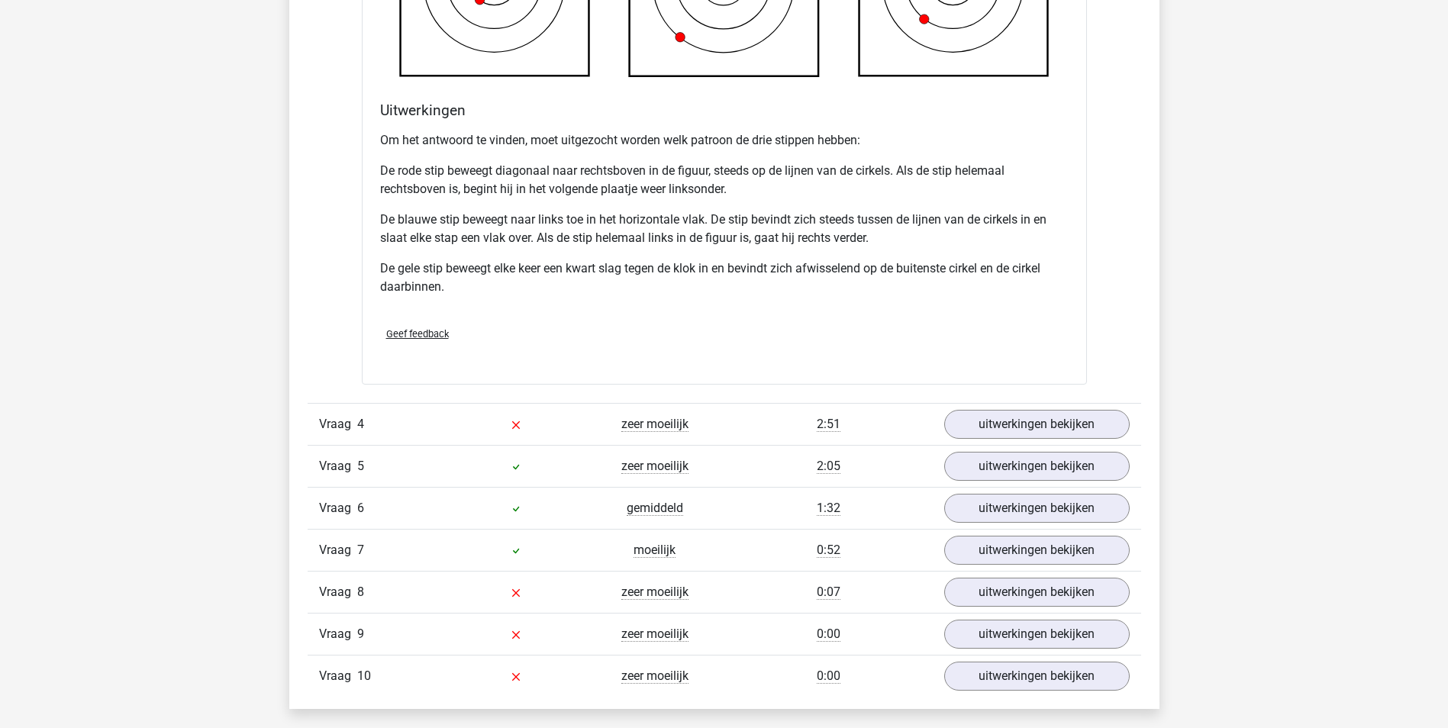
scroll to position [1908, 0]
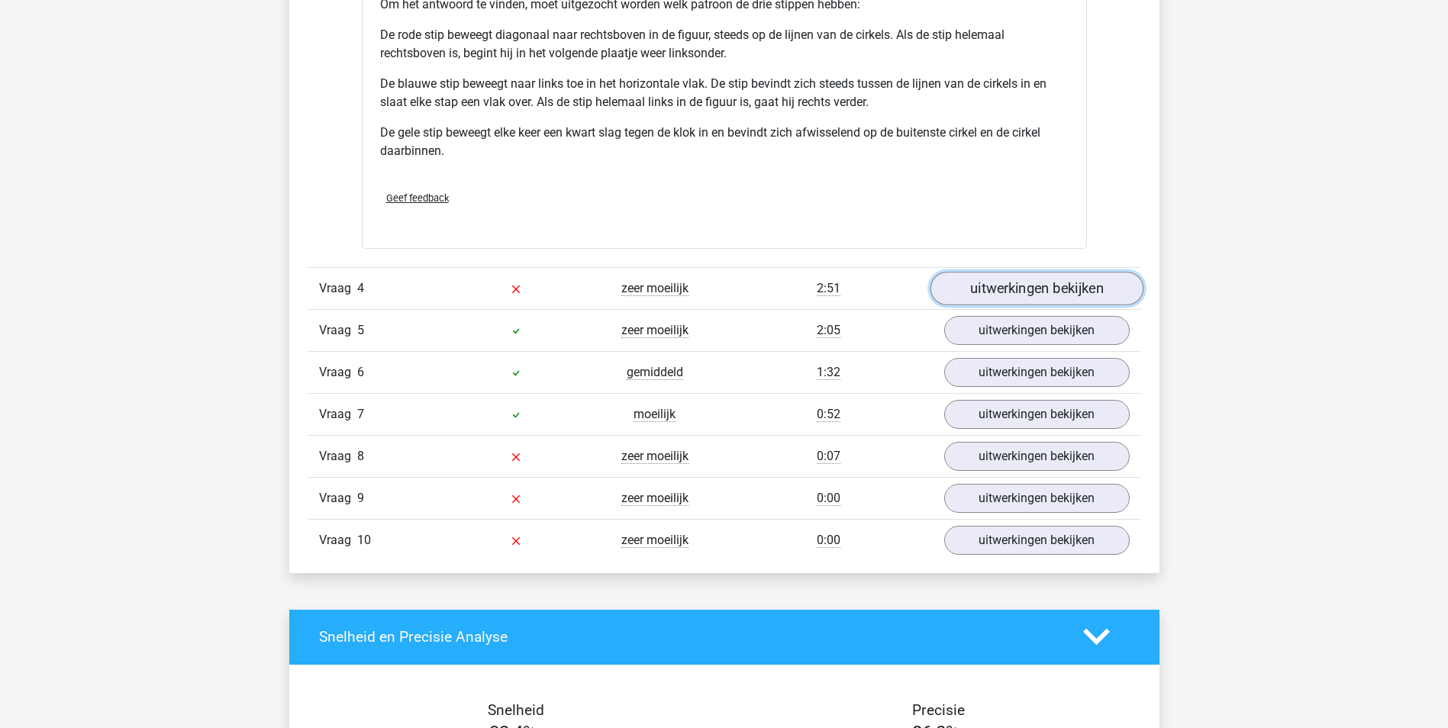
click at [1022, 288] on link "uitwerkingen bekijken" at bounding box center [1036, 289] width 213 height 34
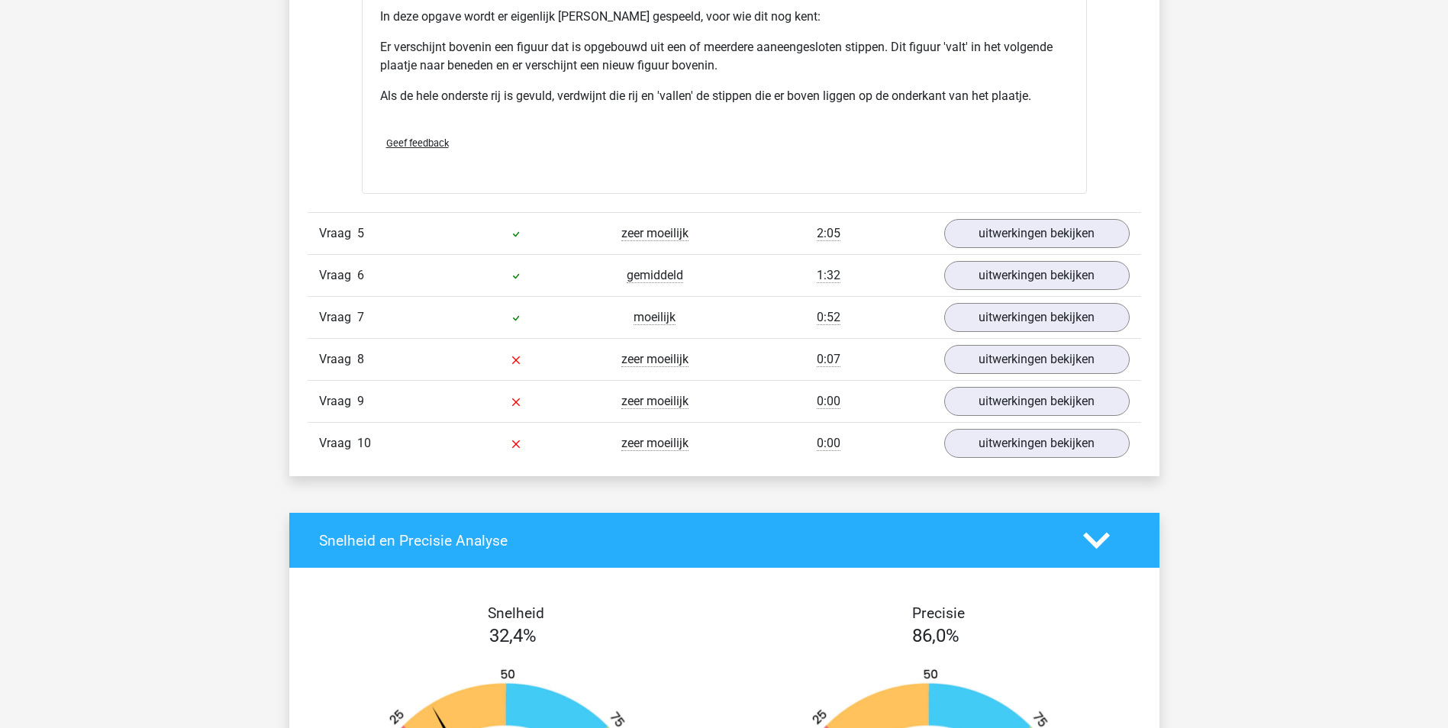
scroll to position [2901, 0]
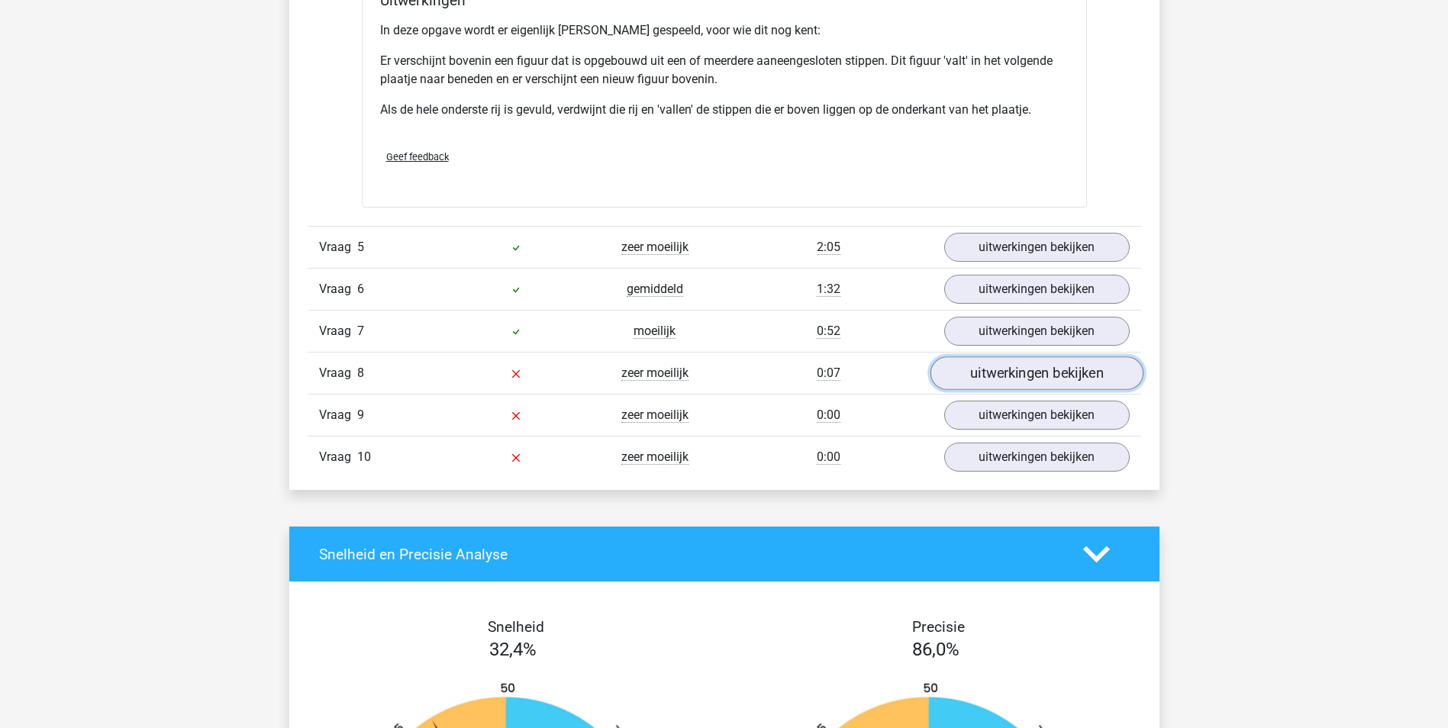
click at [1029, 367] on link "uitwerkingen bekijken" at bounding box center [1036, 374] width 213 height 34
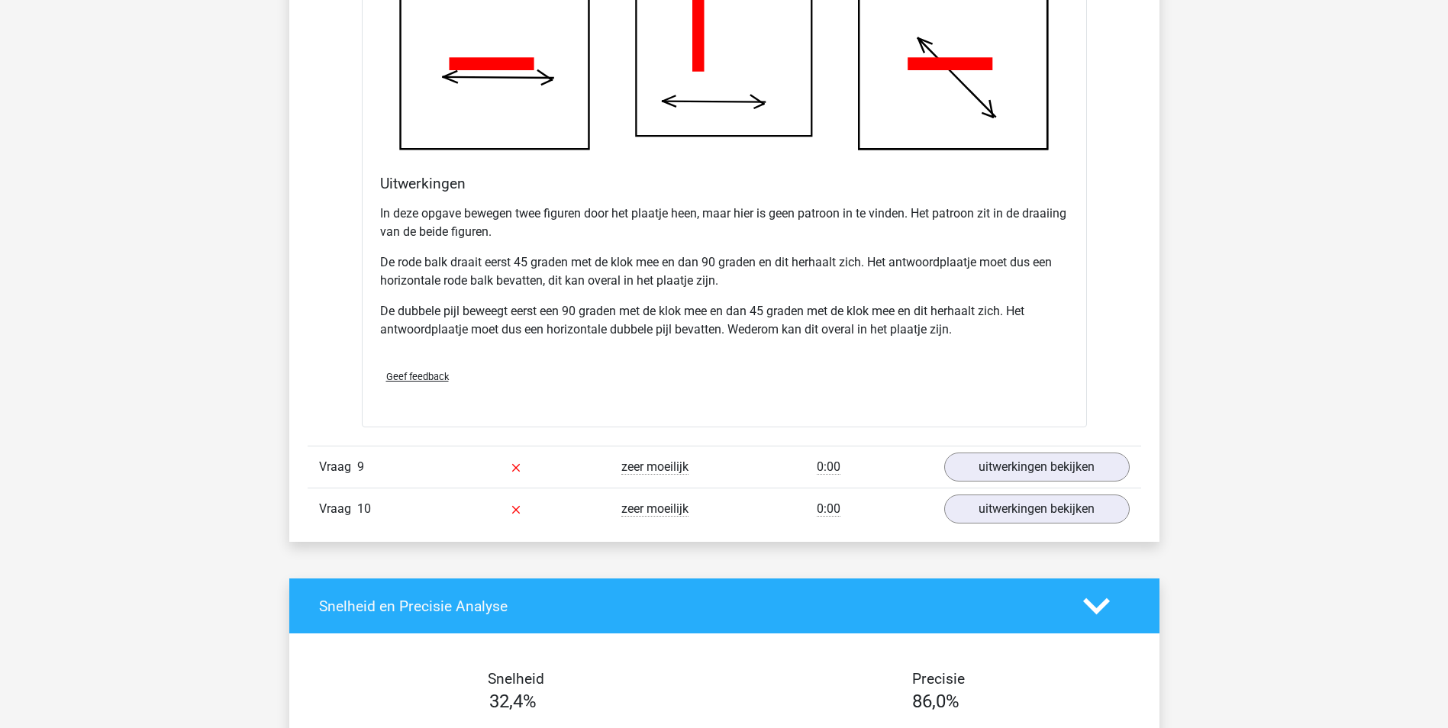
scroll to position [3817, 0]
click at [1031, 465] on link "uitwerkingen bekijken" at bounding box center [1036, 467] width 213 height 34
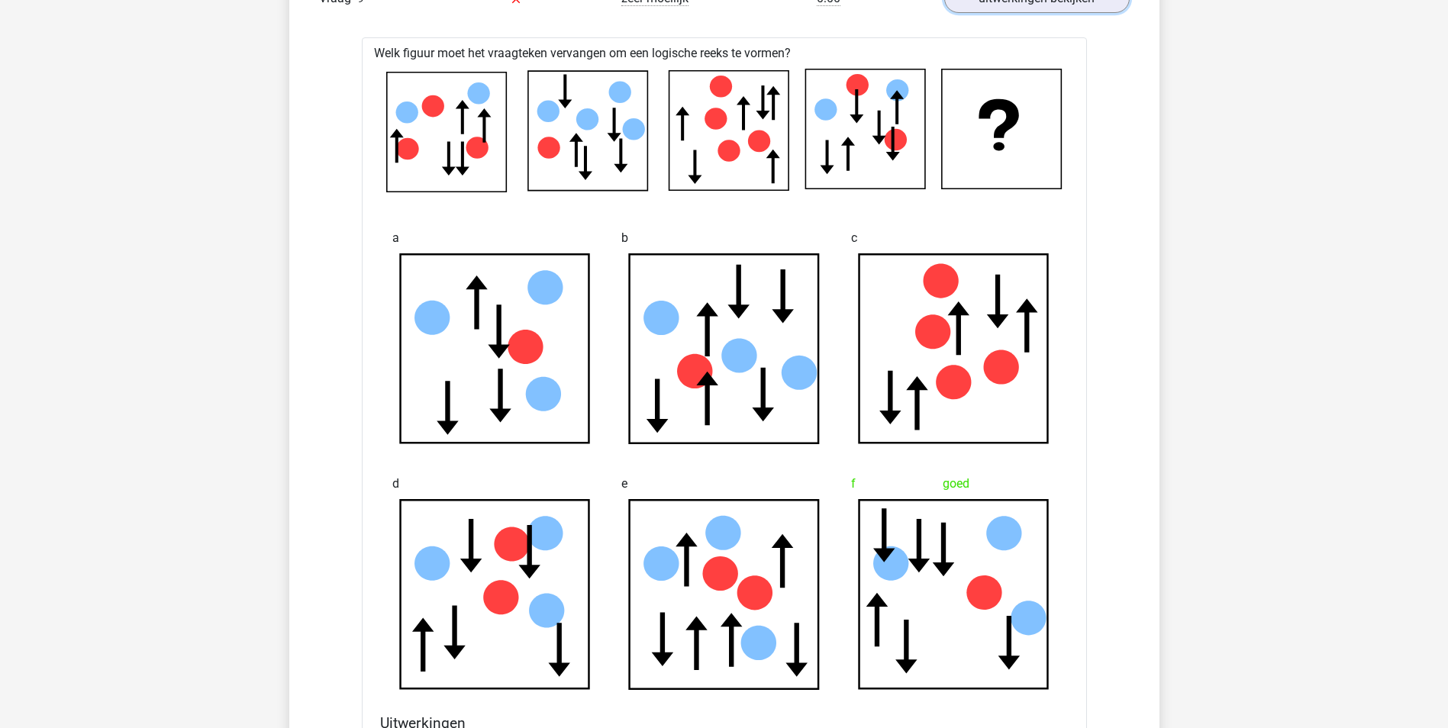
scroll to position [4198, 0]
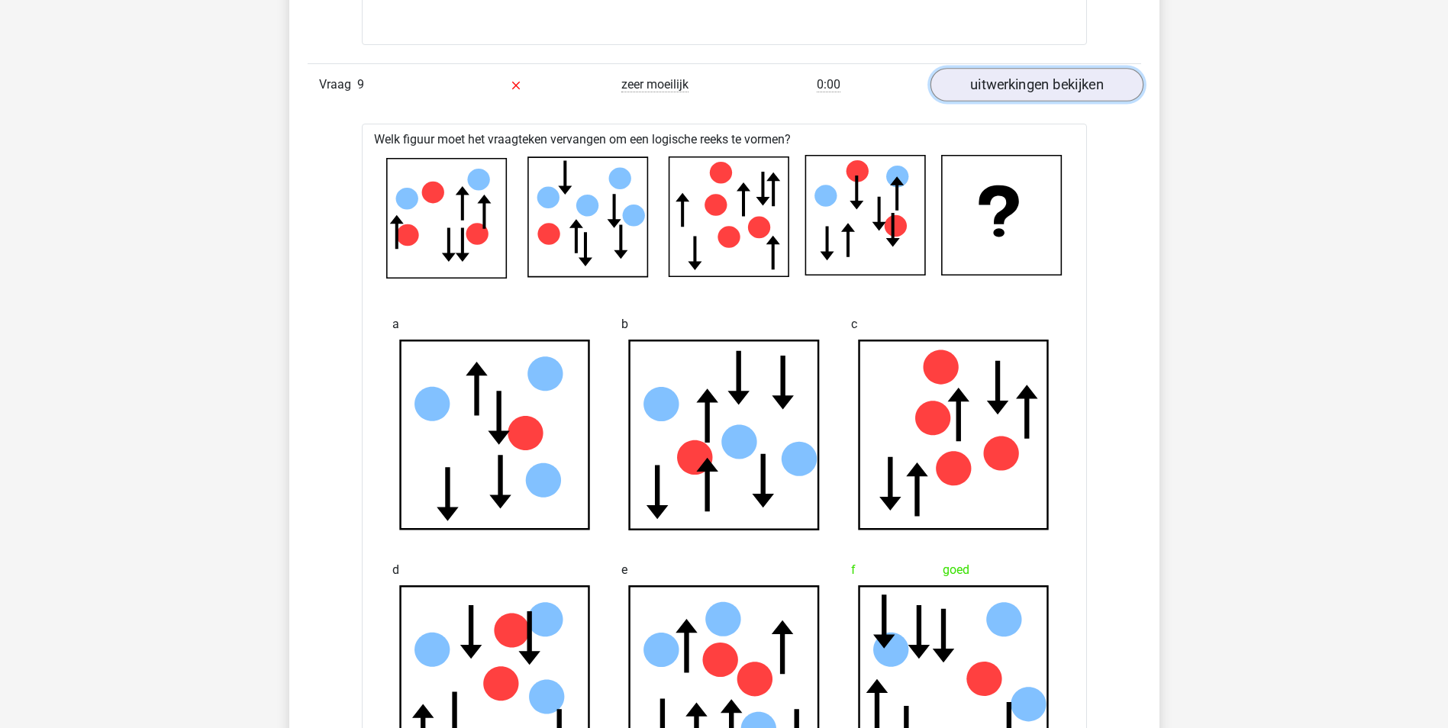
click at [1043, 90] on link "uitwerkingen bekijken" at bounding box center [1036, 85] width 213 height 34
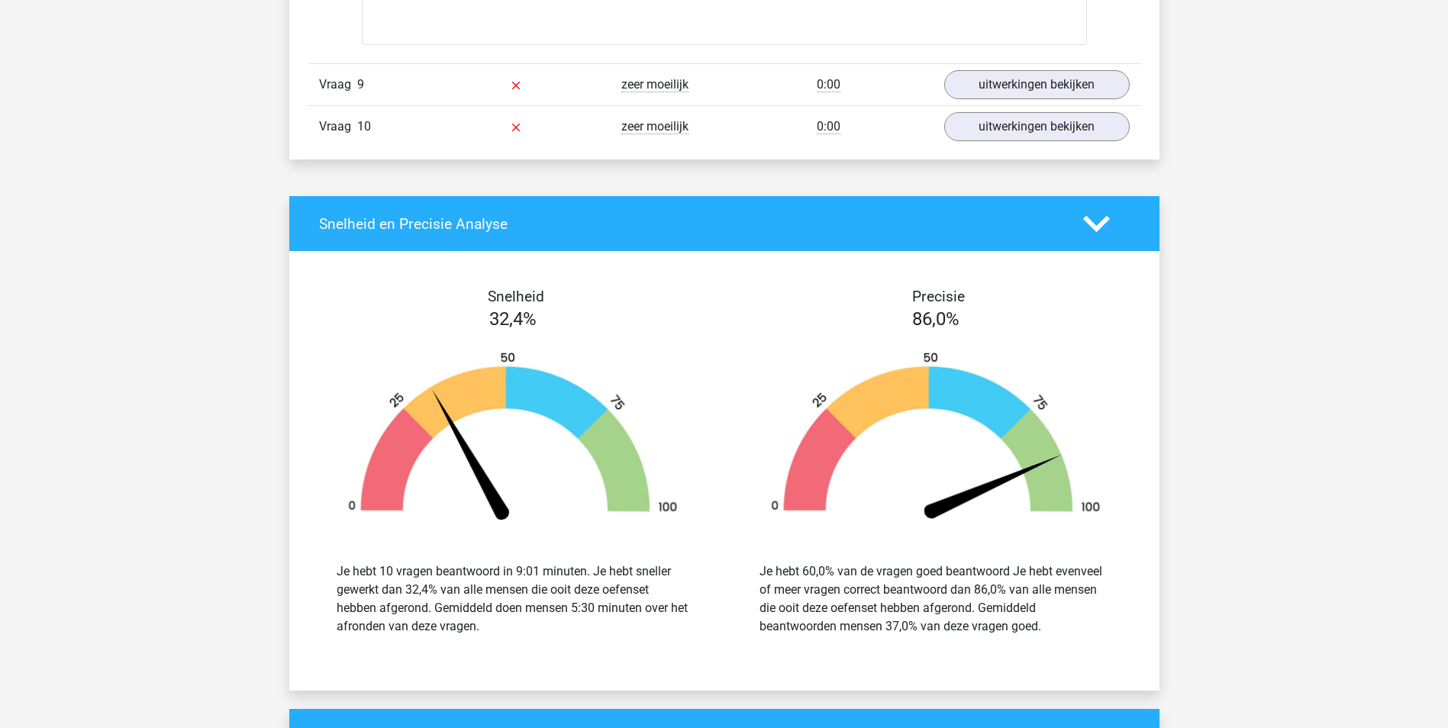
click at [1099, 224] on polygon at bounding box center [1096, 223] width 27 height 17
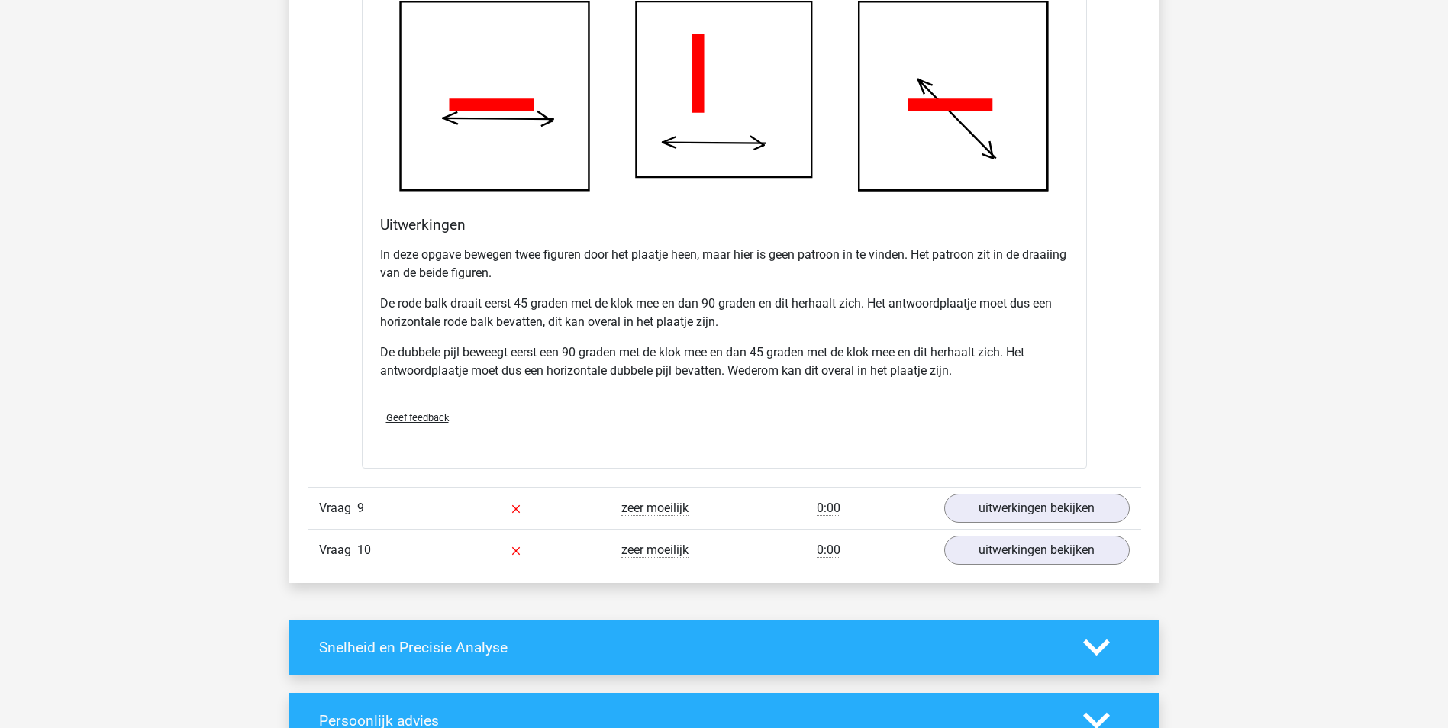
scroll to position [3740, 0]
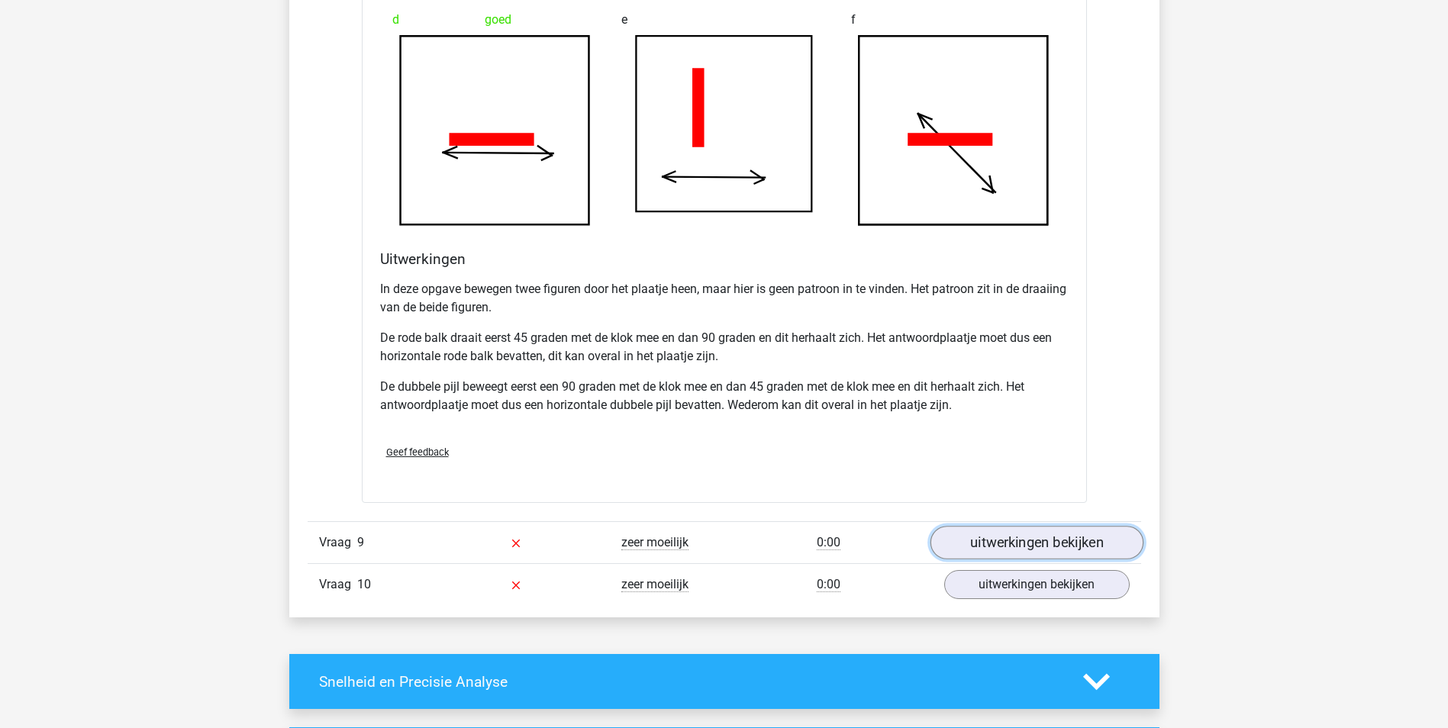
click at [1037, 534] on link "uitwerkingen bekijken" at bounding box center [1036, 543] width 213 height 34
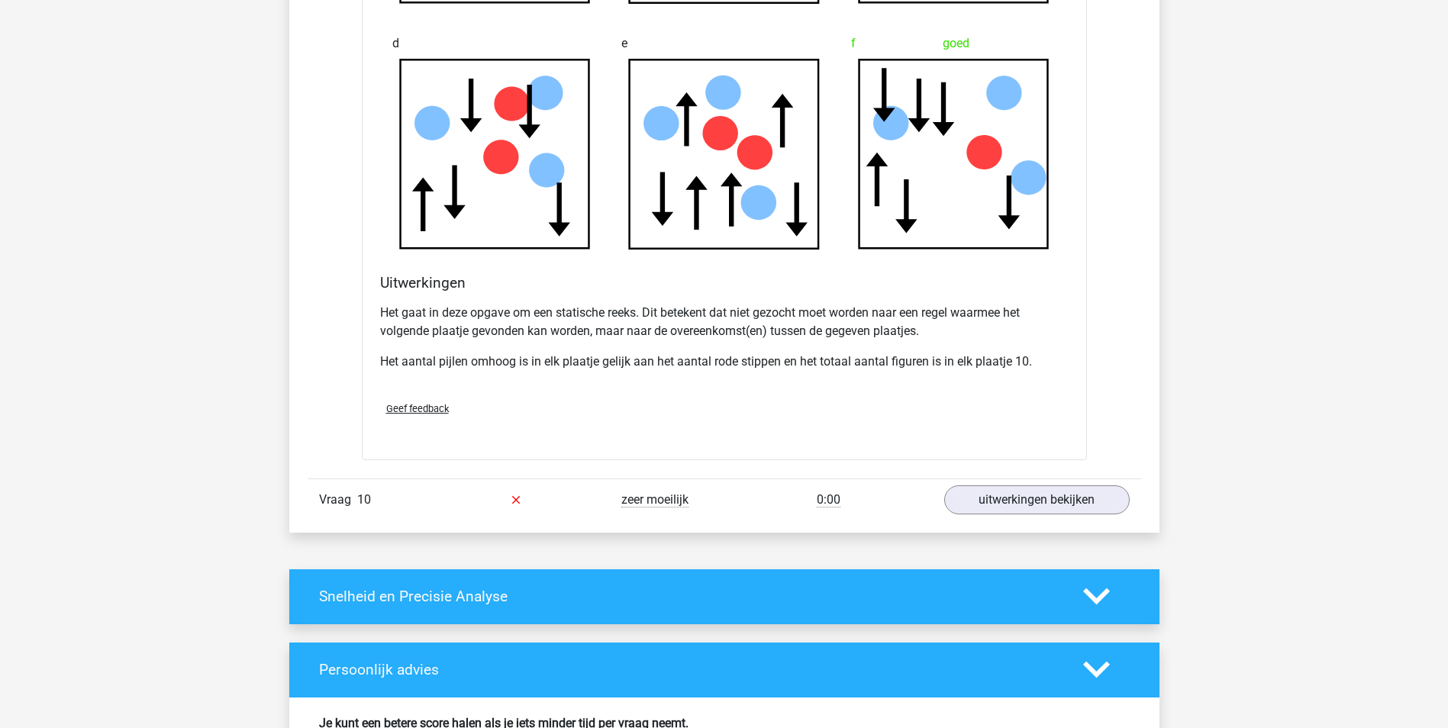
scroll to position [4733, 0]
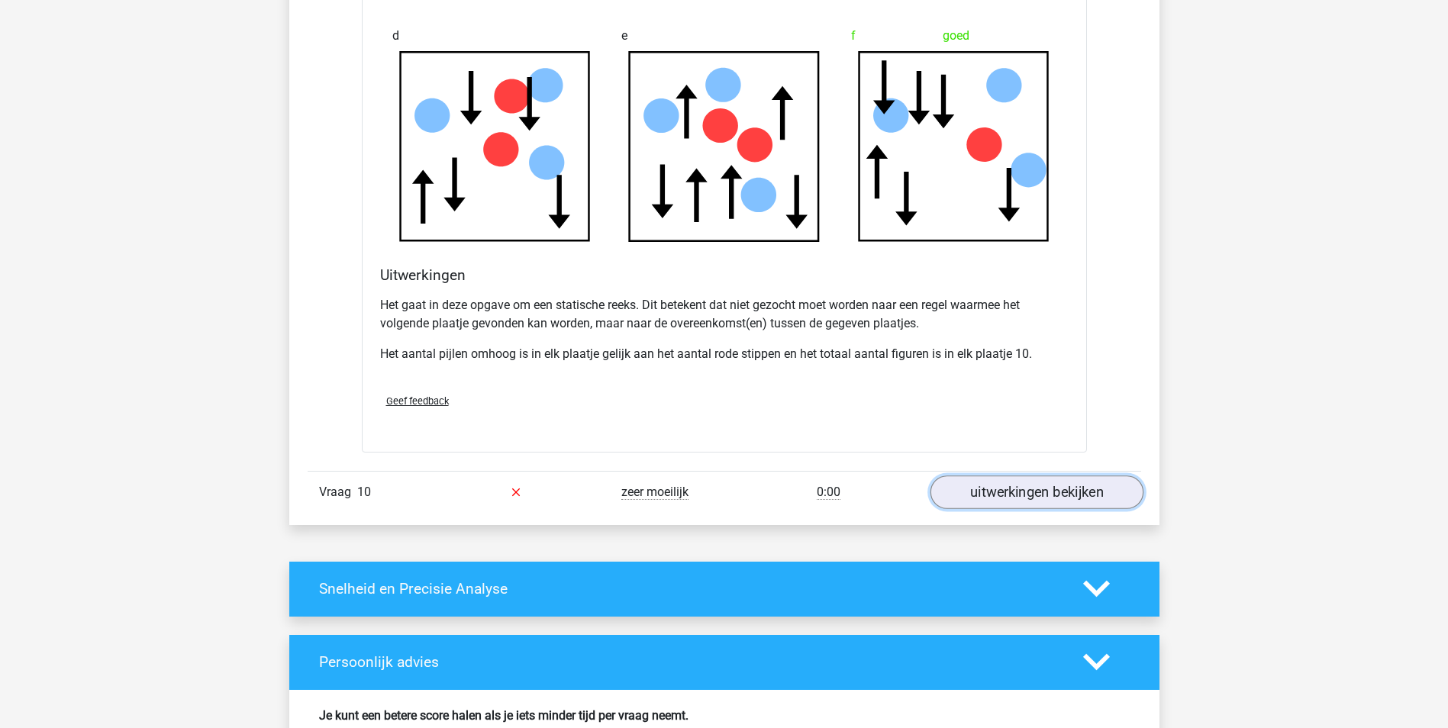
click at [1055, 496] on link "uitwerkingen bekijken" at bounding box center [1036, 493] width 213 height 34
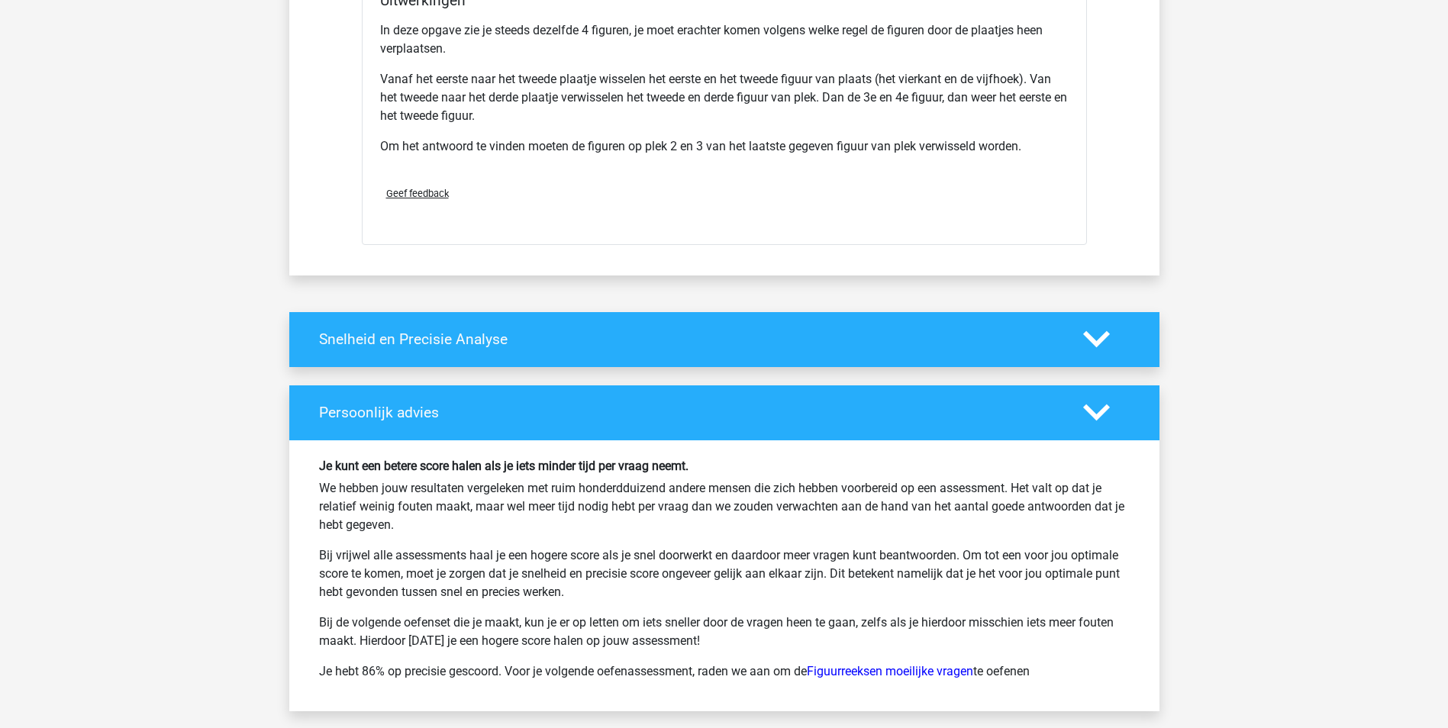
scroll to position [5954, 0]
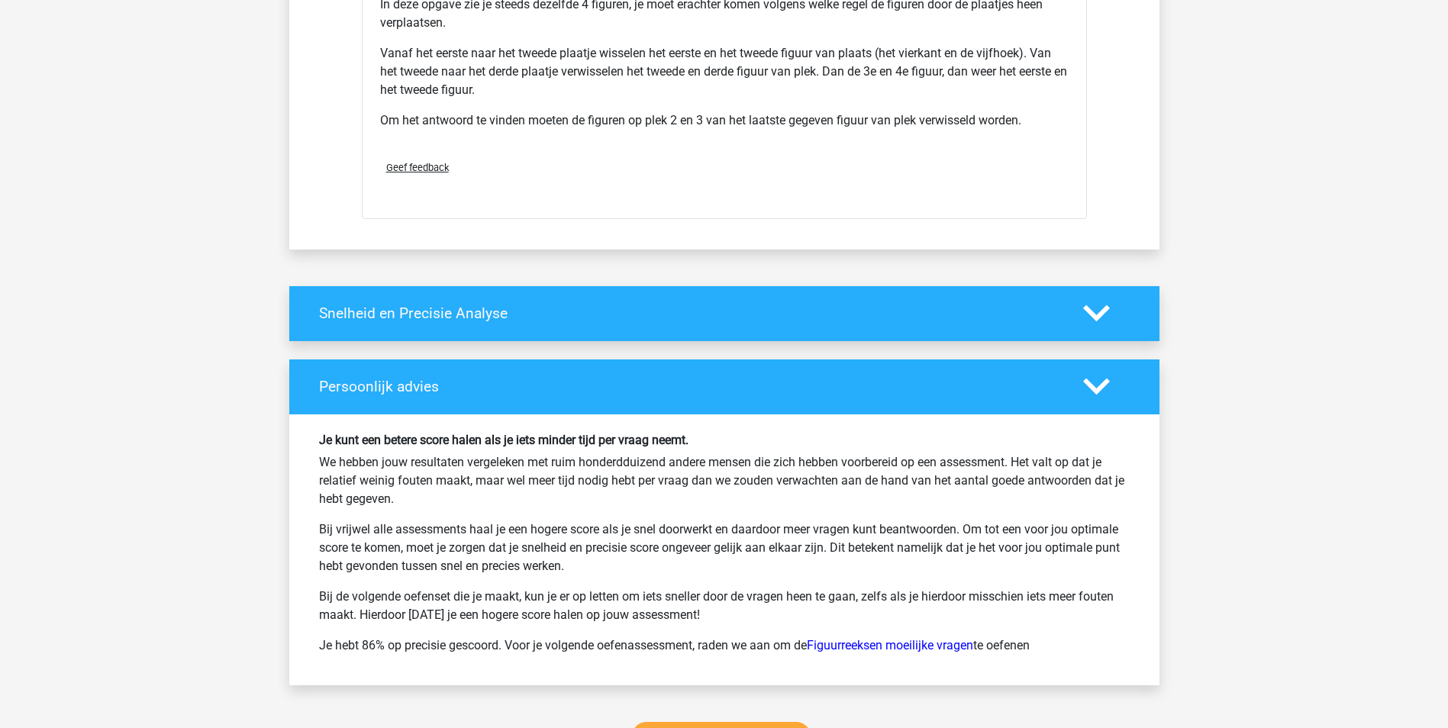
click at [638, 320] on h4 "Snelheid en Precisie Analyse" at bounding box center [689, 314] width 741 height 18
click at [1100, 313] on icon at bounding box center [1096, 313] width 27 height 27
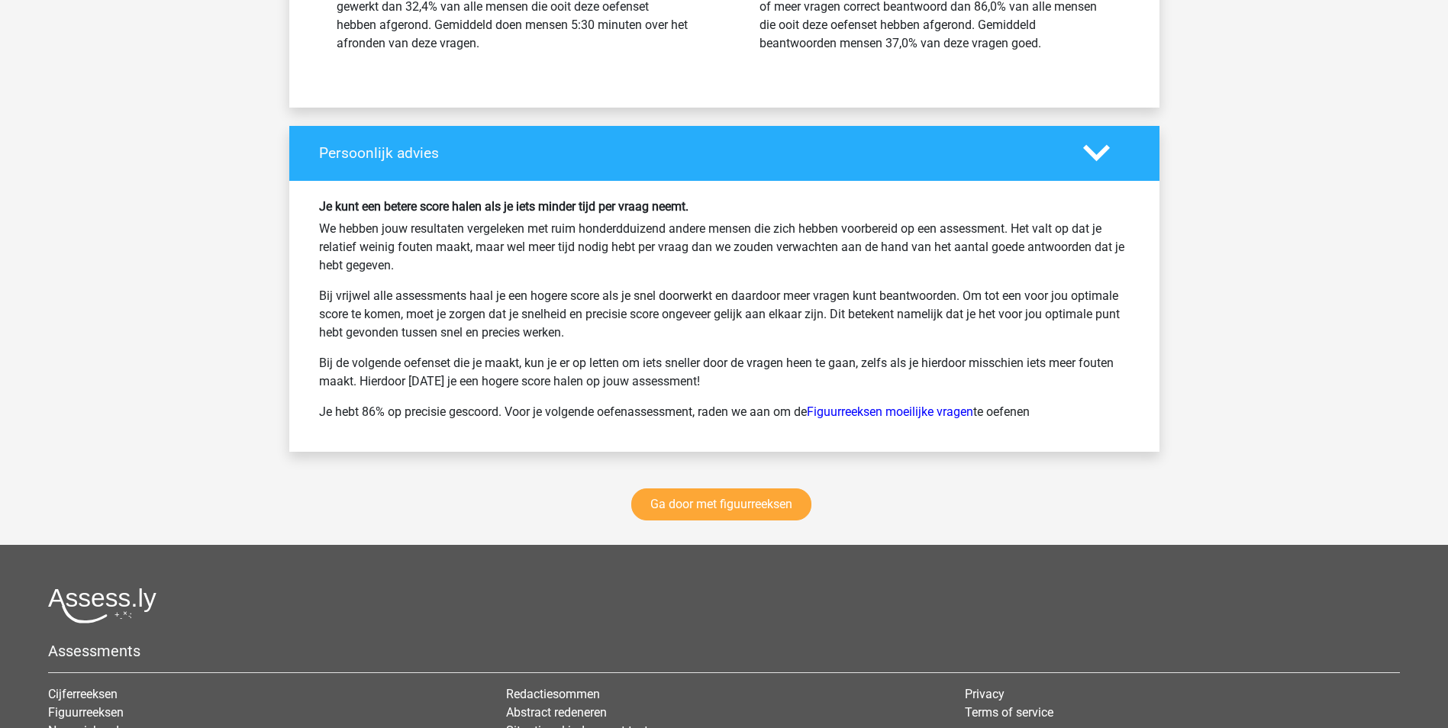
scroll to position [6641, 0]
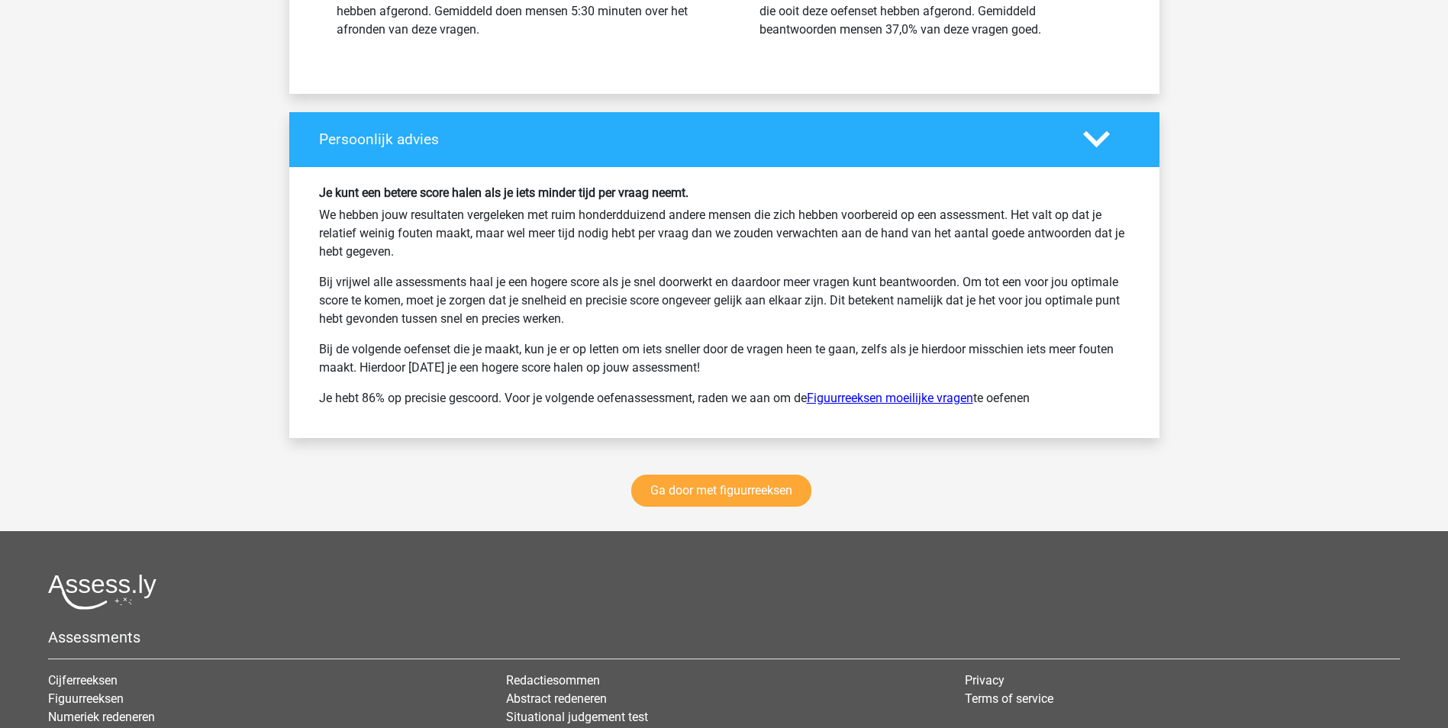
click at [898, 398] on link "Figuurreeksen moeilijke vragen" at bounding box center [890, 398] width 166 height 15
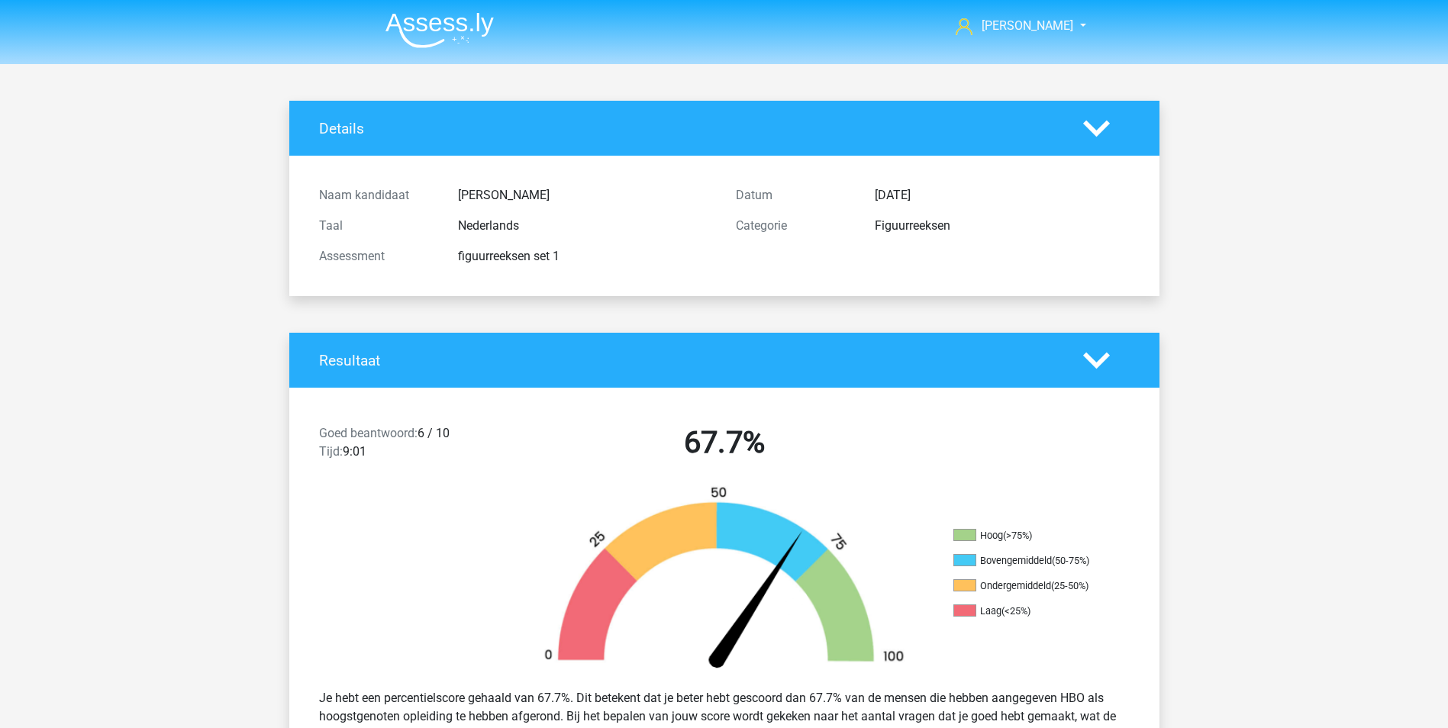
scroll to position [2128, 0]
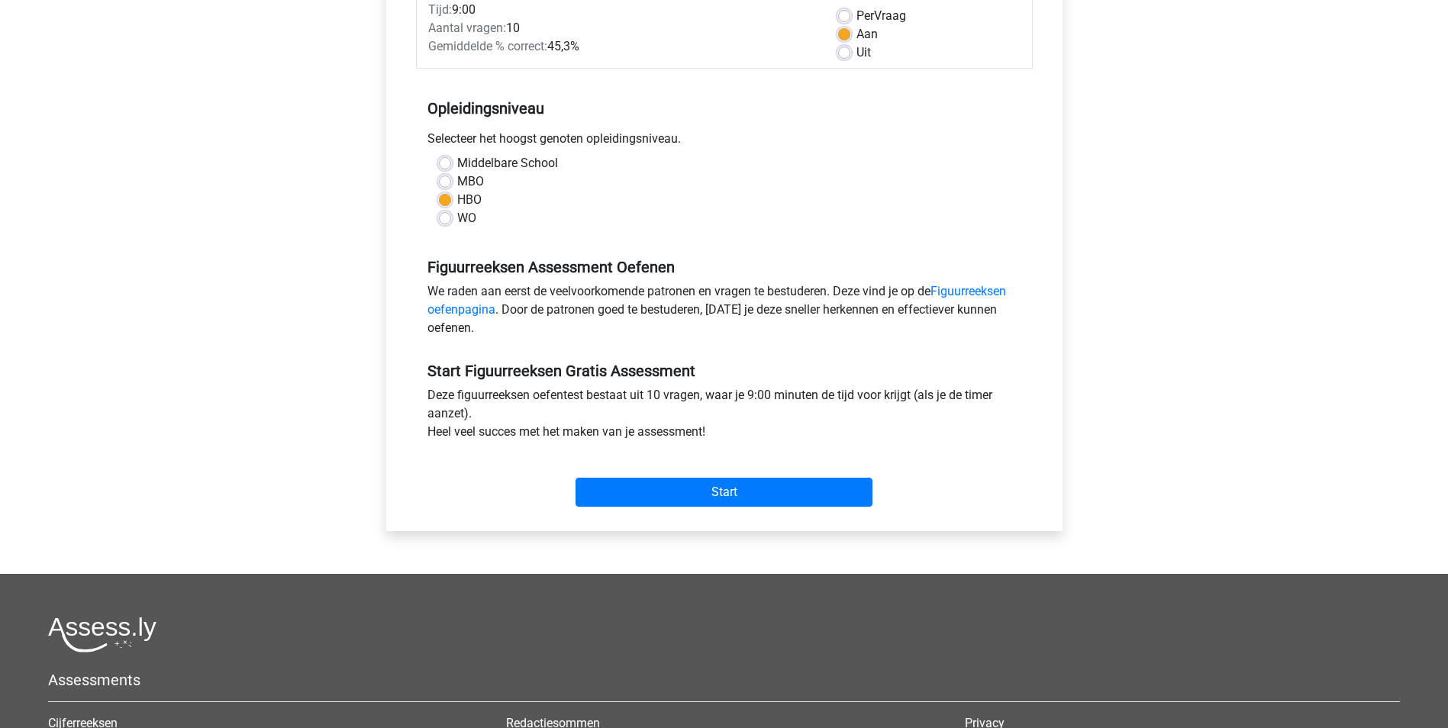
scroll to position [229, 0]
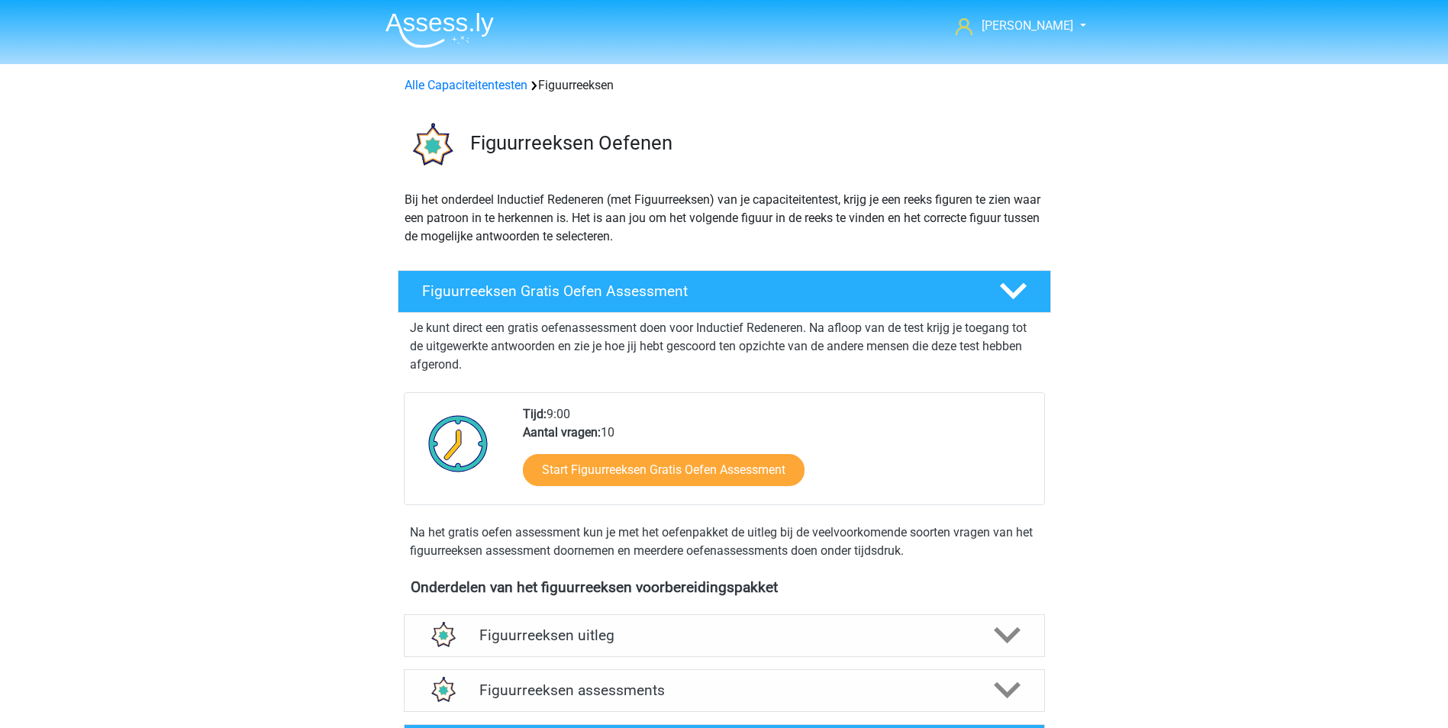
scroll to position [305, 0]
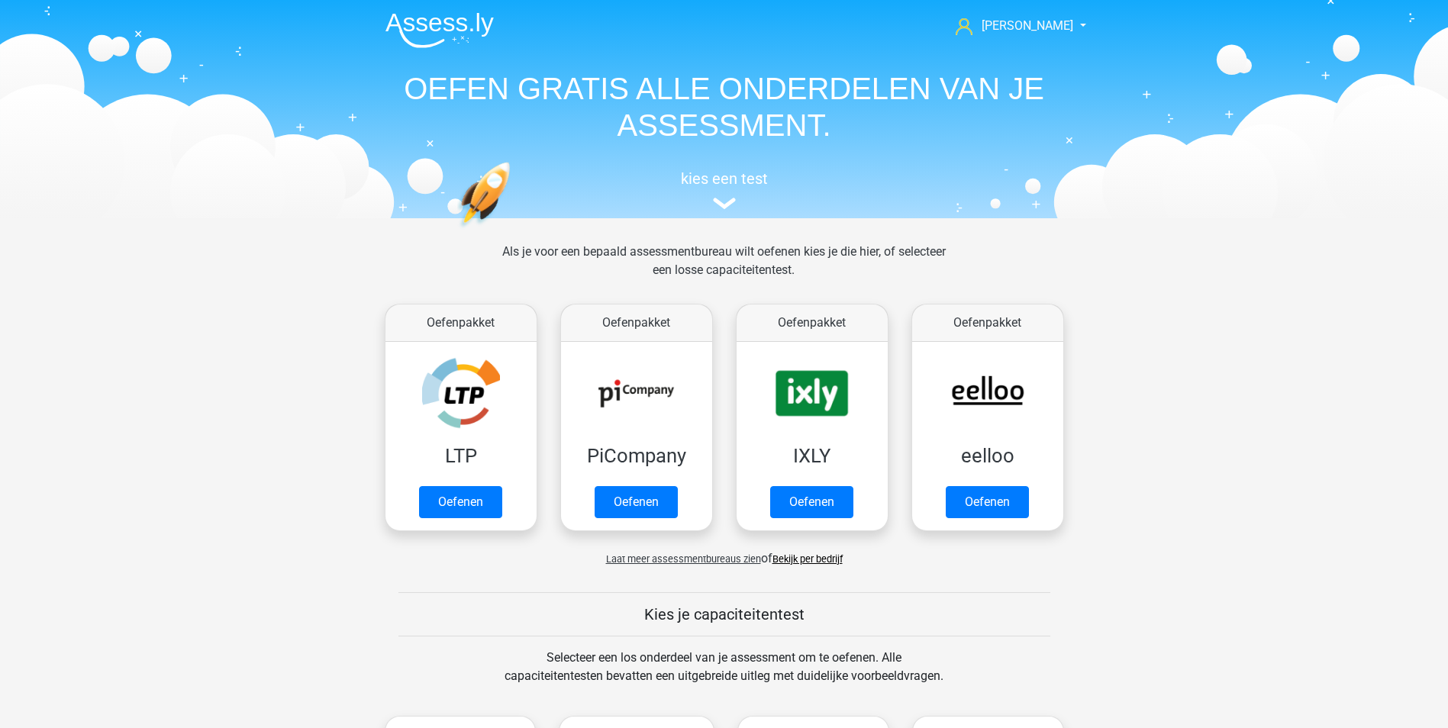
scroll to position [611, 0]
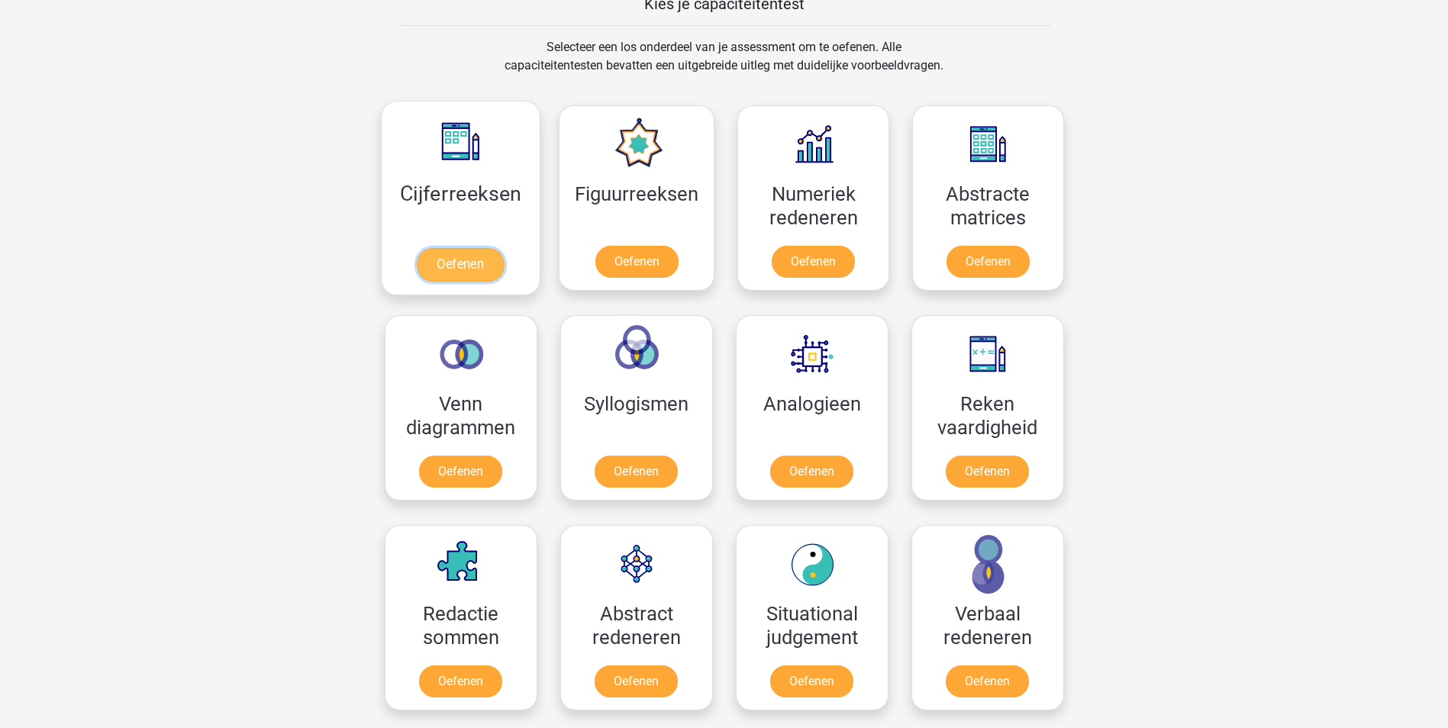
click at [465, 267] on link "Oefenen" at bounding box center [460, 265] width 87 height 34
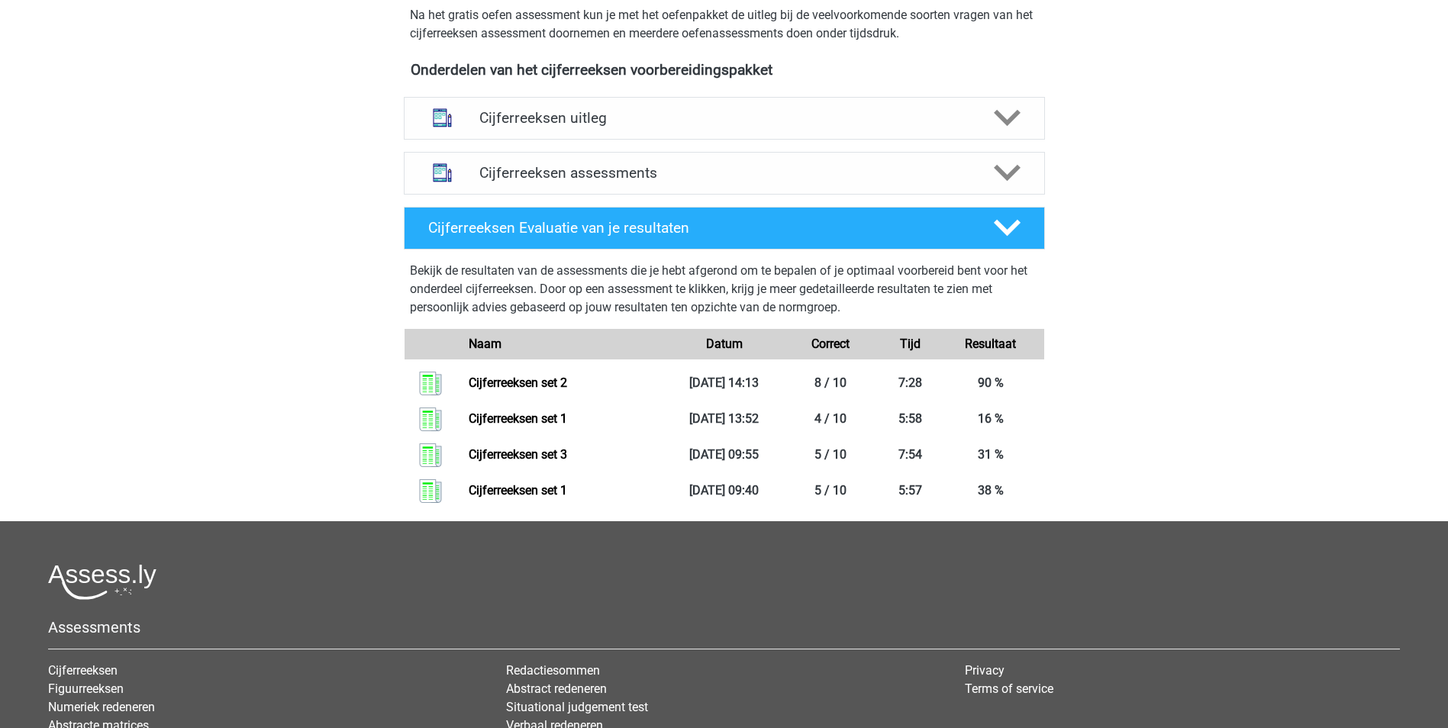
scroll to position [534, 0]
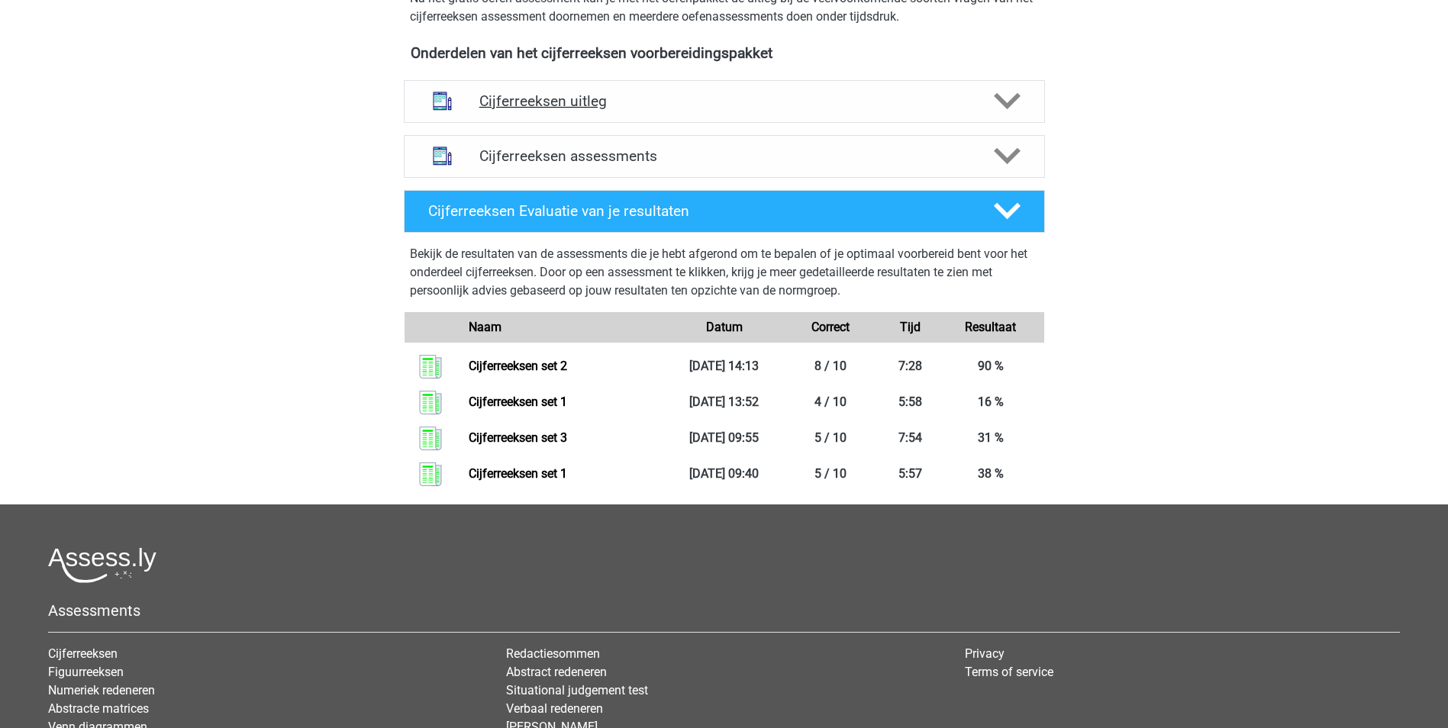
click at [566, 110] on h4 "Cijferreeksen uitleg" at bounding box center [724, 101] width 490 height 18
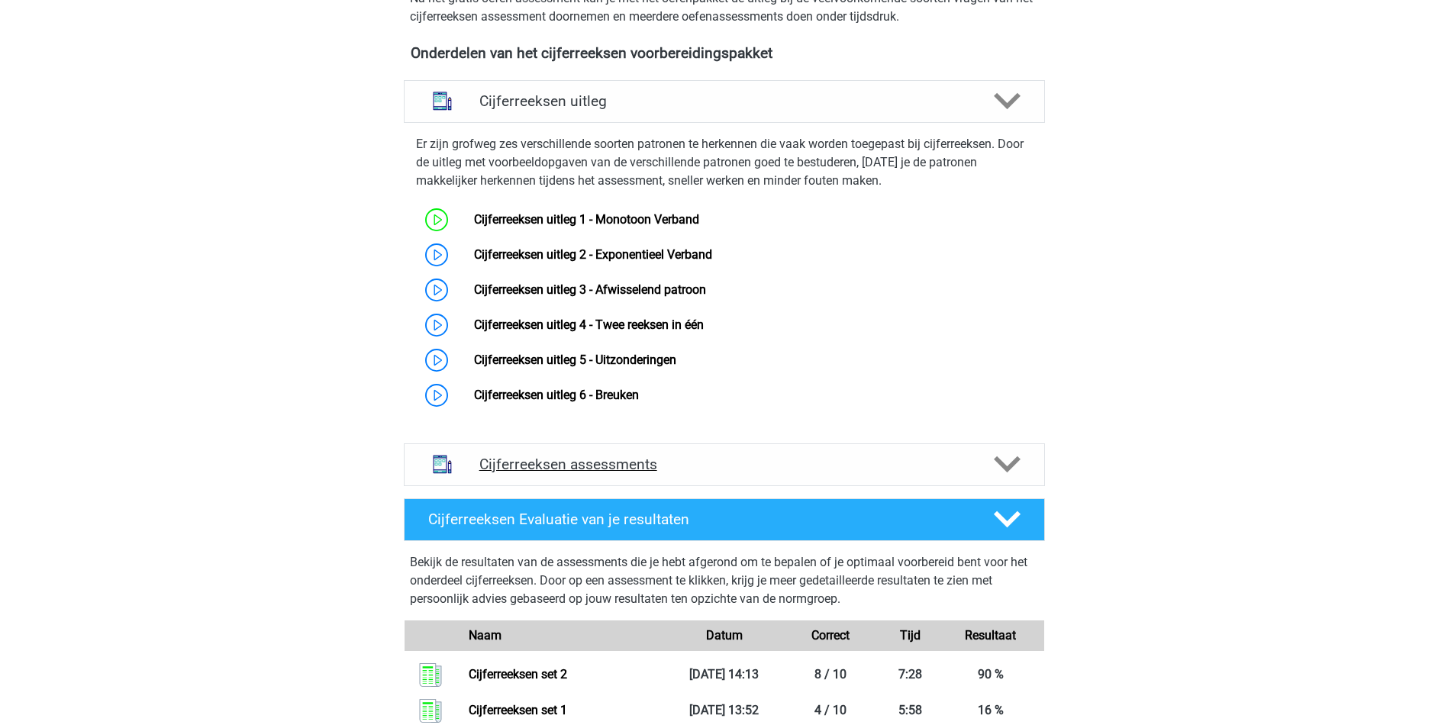
click at [1011, 478] on icon at bounding box center [1007, 464] width 27 height 27
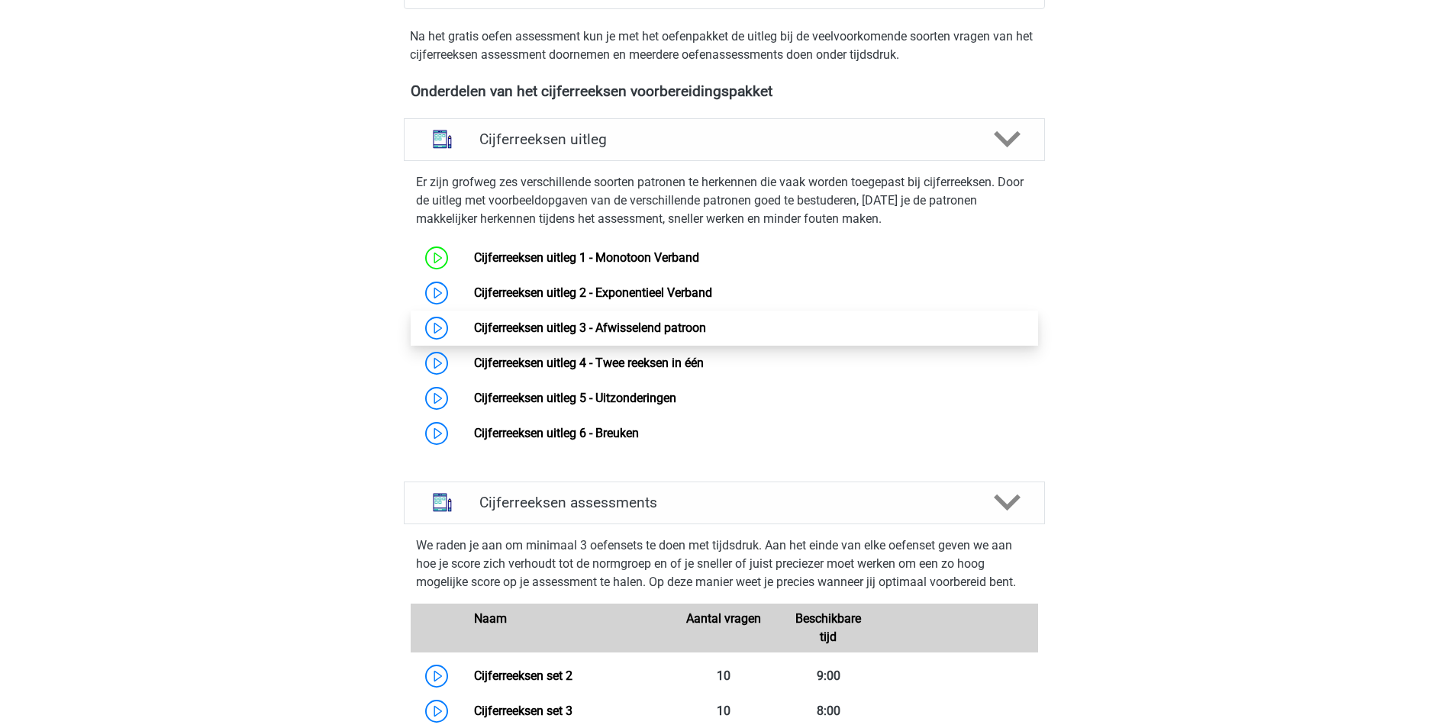
scroll to position [458, 0]
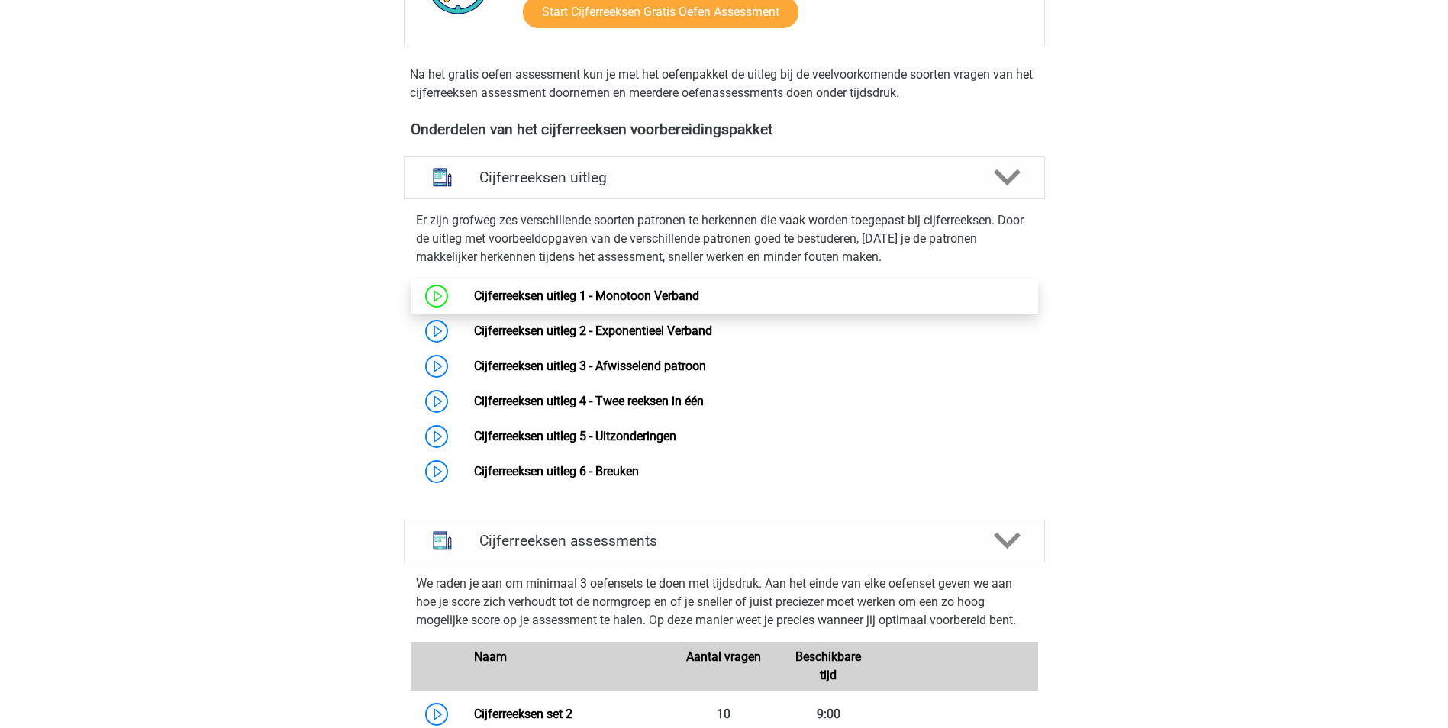
click at [581, 303] on link "Cijferreeksen uitleg 1 - Monotoon Verband" at bounding box center [586, 296] width 225 height 15
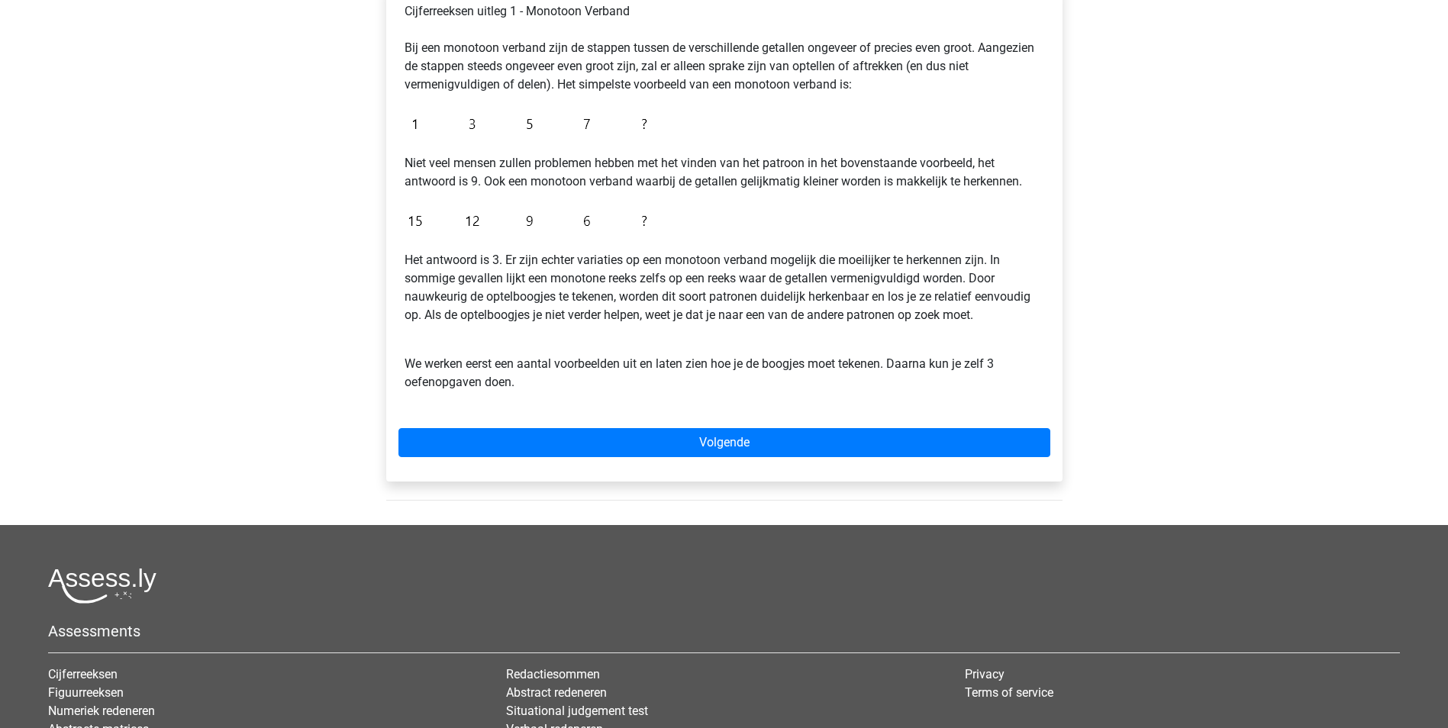
scroll to position [305, 0]
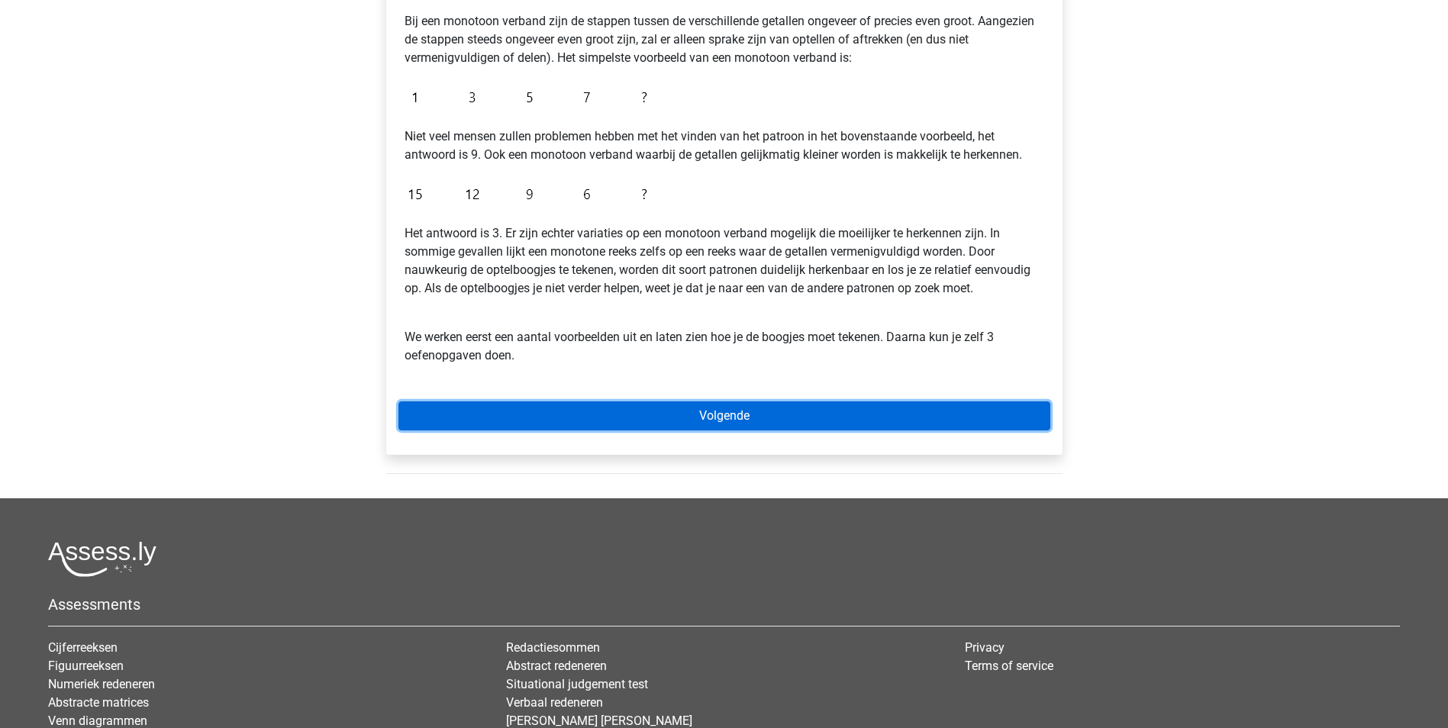
click at [733, 404] on link "Volgende" at bounding box center [724, 416] width 652 height 29
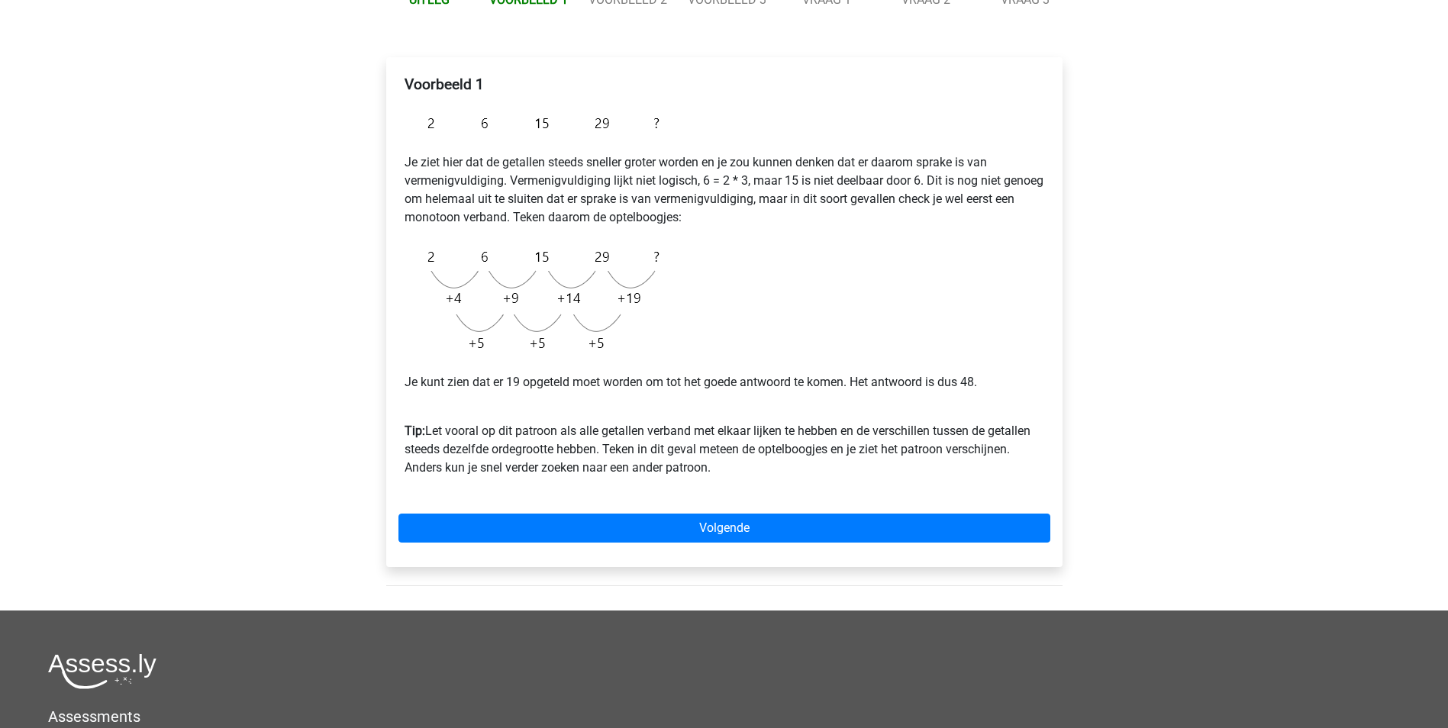
scroll to position [229, 0]
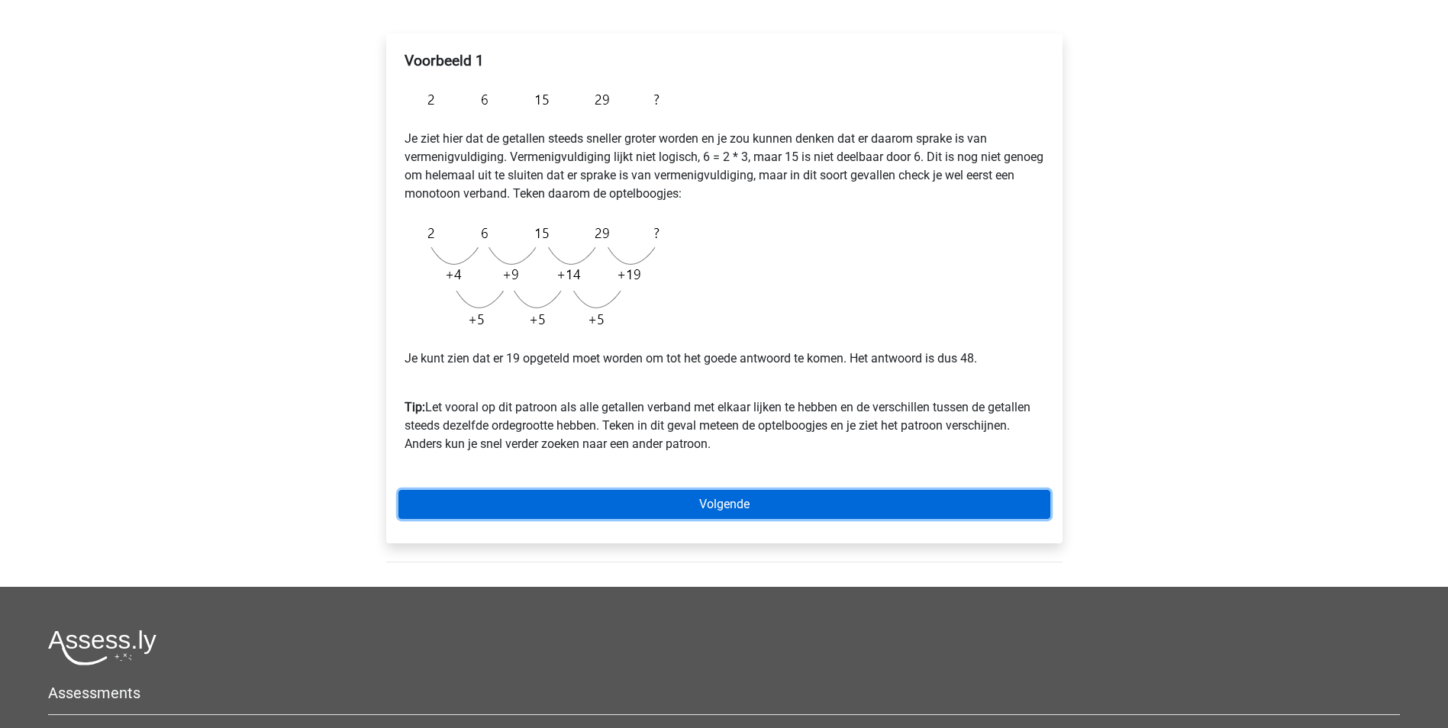
click at [718, 505] on link "Volgende" at bounding box center [724, 504] width 652 height 29
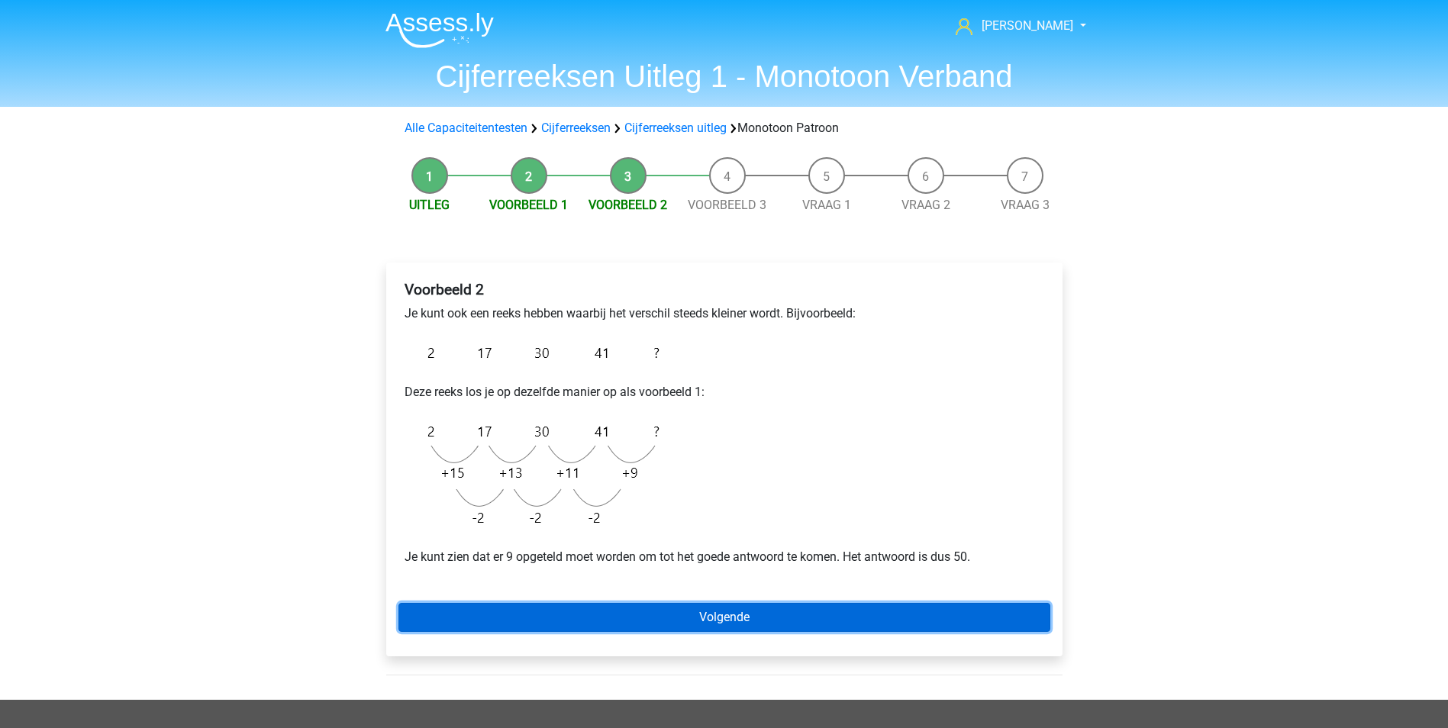
click at [760, 623] on link "Volgende" at bounding box center [724, 617] width 652 height 29
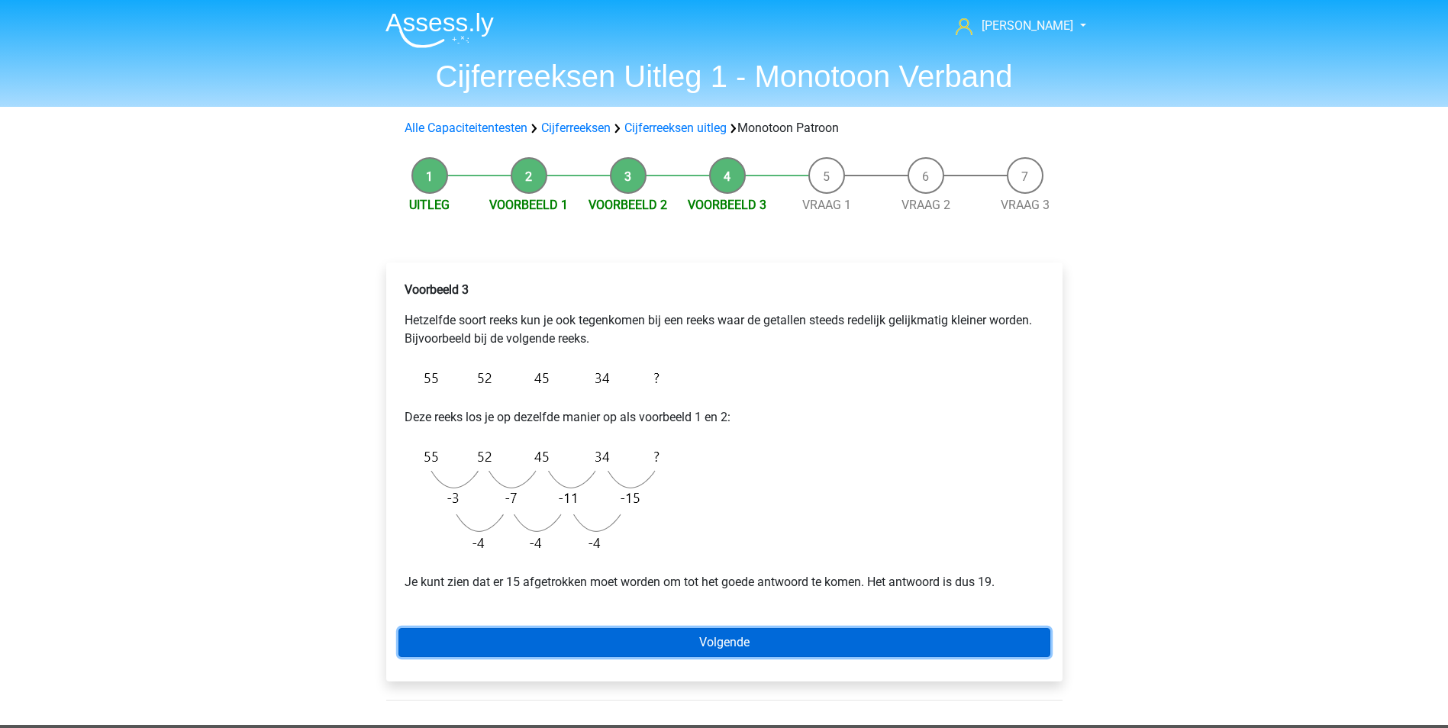
click at [727, 647] on link "Volgende" at bounding box center [724, 642] width 652 height 29
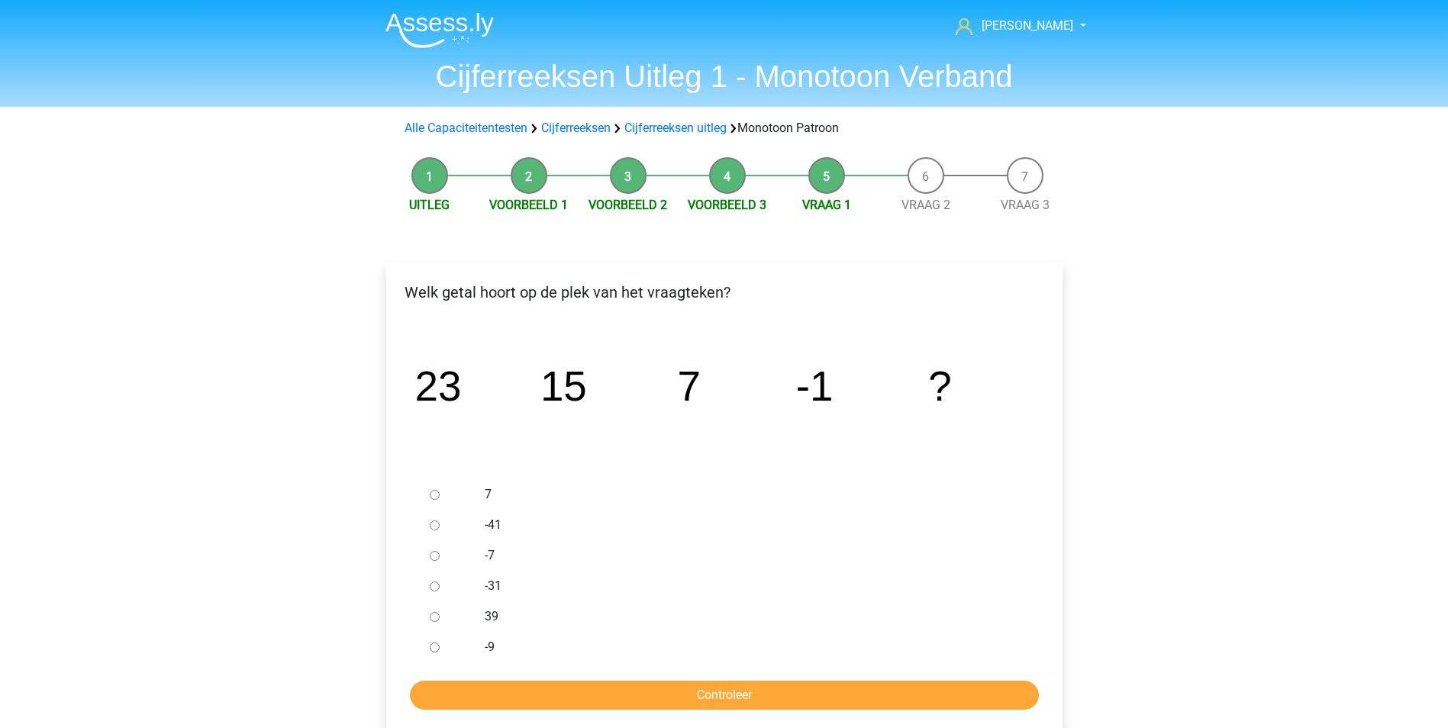
click at [437, 649] on input "-9" at bounding box center [435, 648] width 10 height 10
radio input "true"
click at [677, 703] on input "Controleer" at bounding box center [724, 695] width 629 height 29
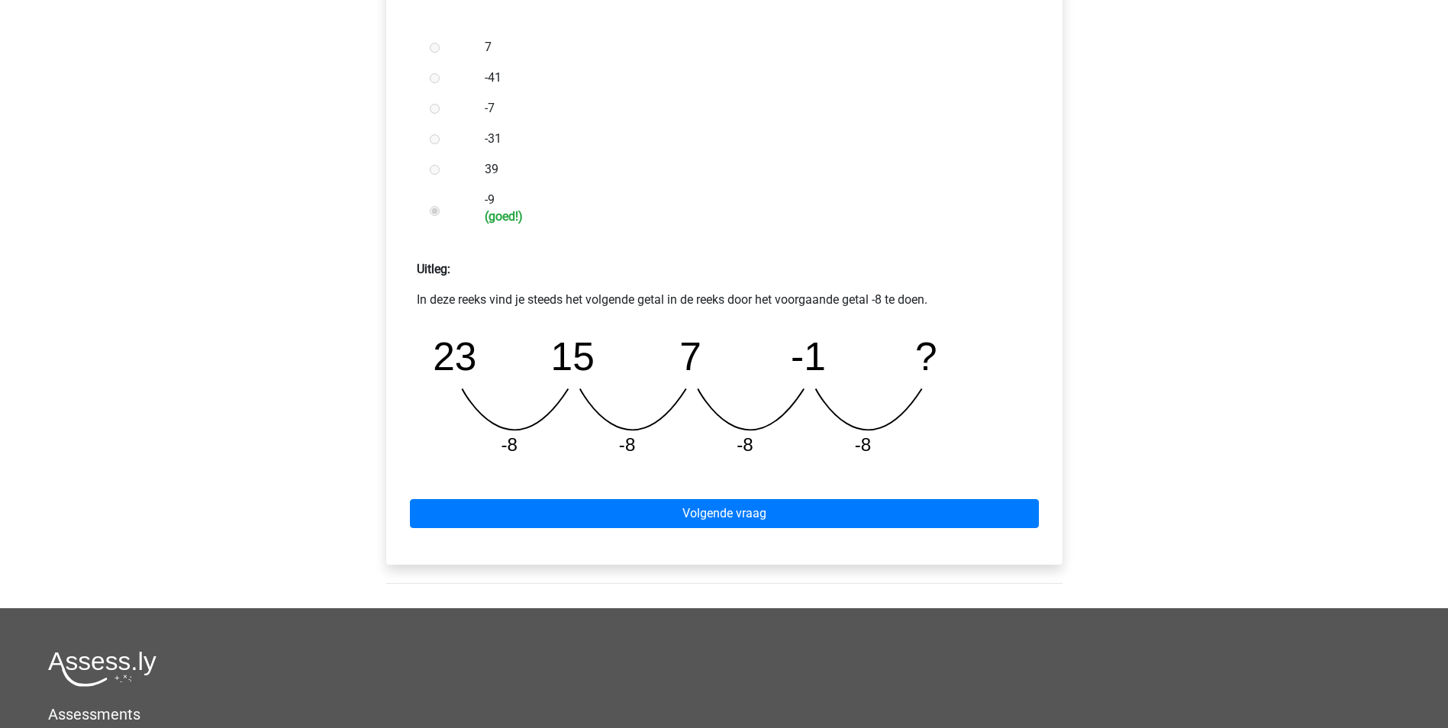
scroll to position [458, 0]
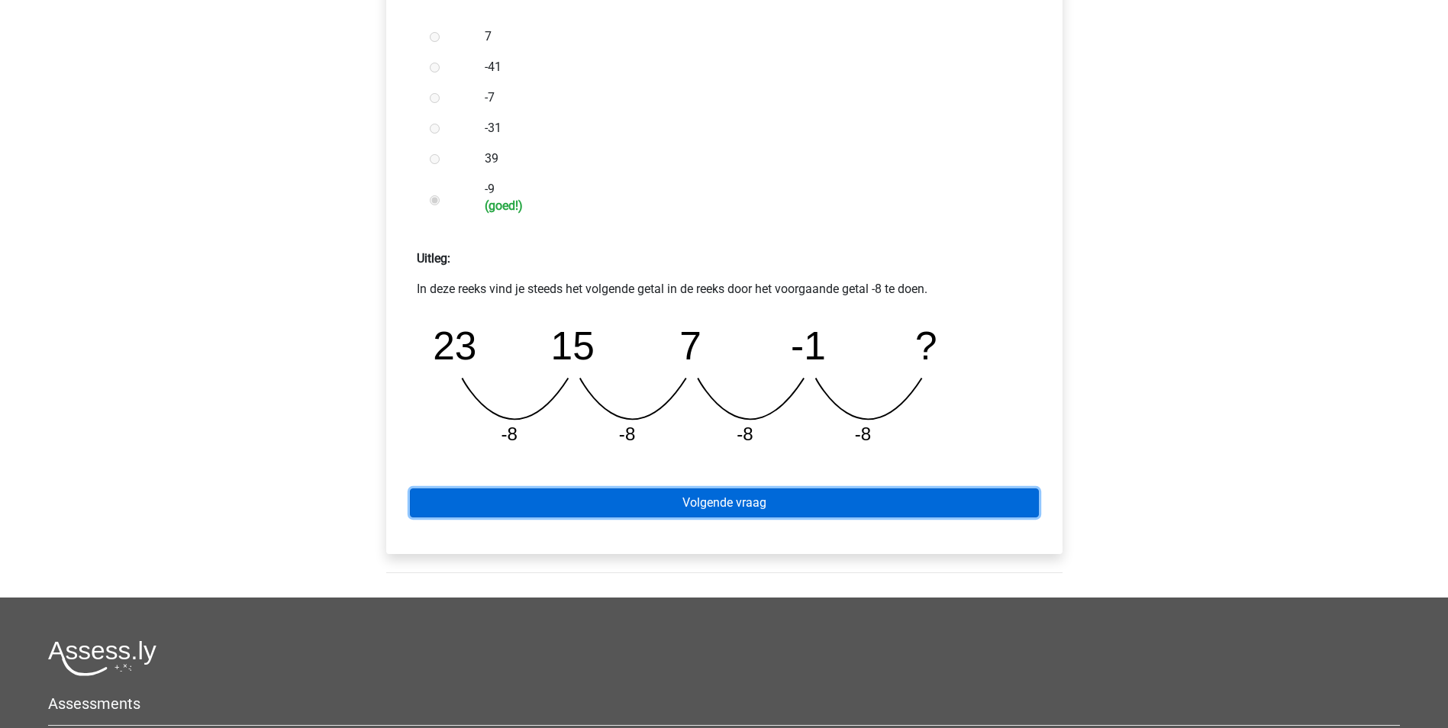
click at [726, 495] on link "Volgende vraag" at bounding box center [724, 503] width 629 height 29
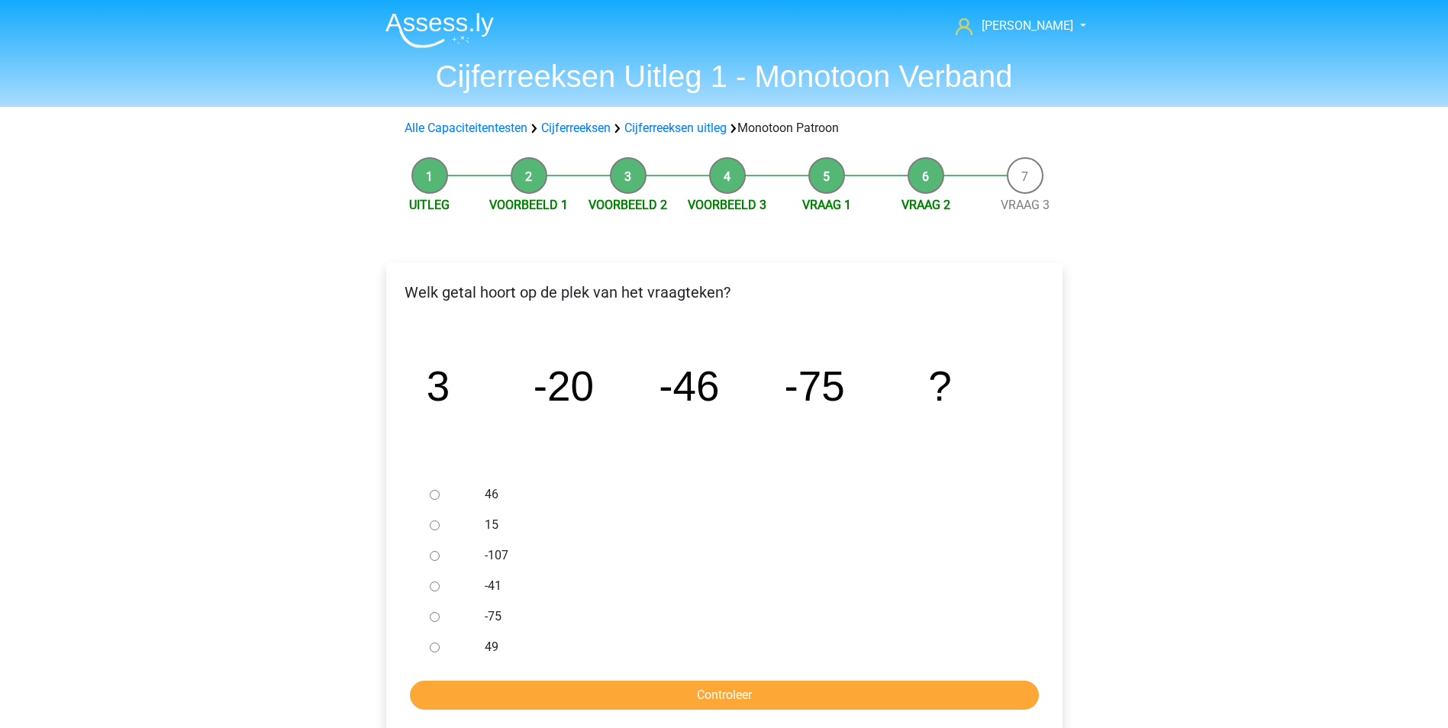
click at [437, 557] on input "-107" at bounding box center [435, 556] width 10 height 10
radio input "true"
click at [647, 695] on input "Controleer" at bounding box center [724, 695] width 629 height 29
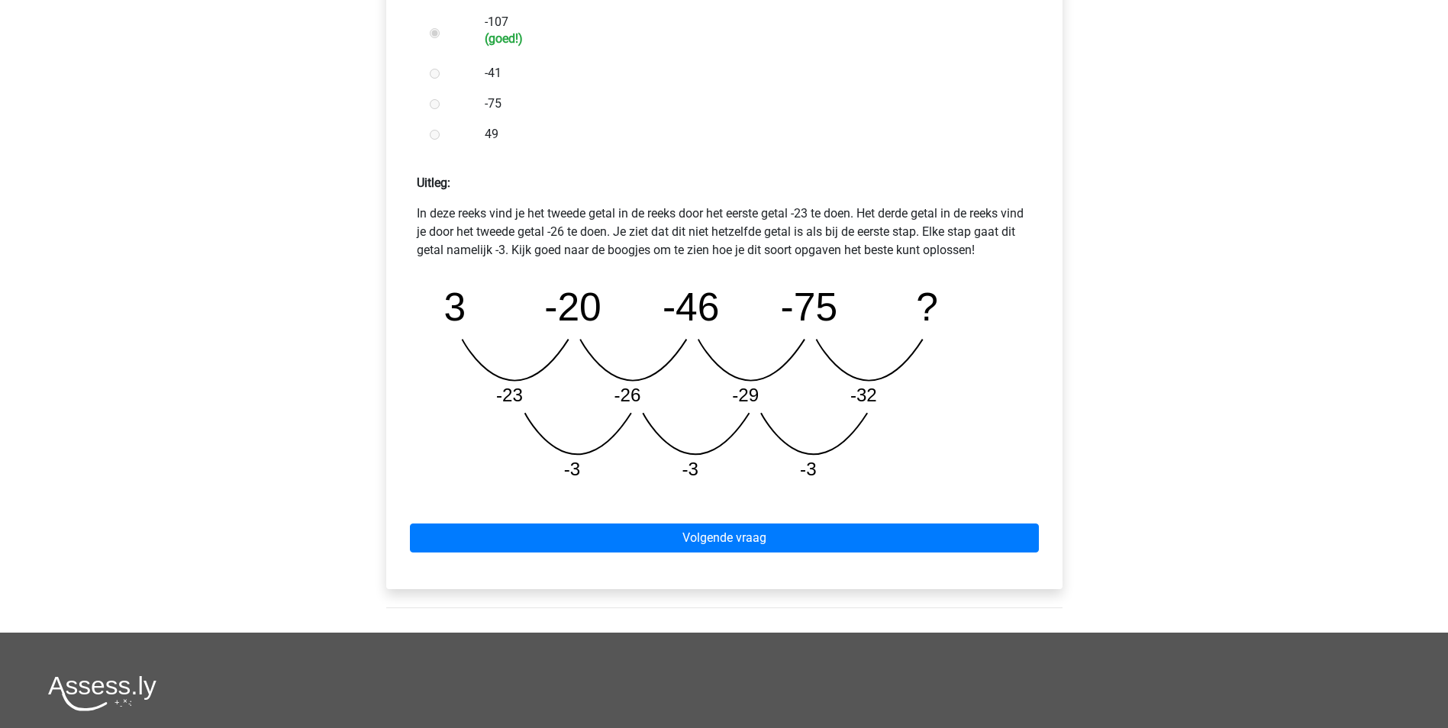
scroll to position [534, 0]
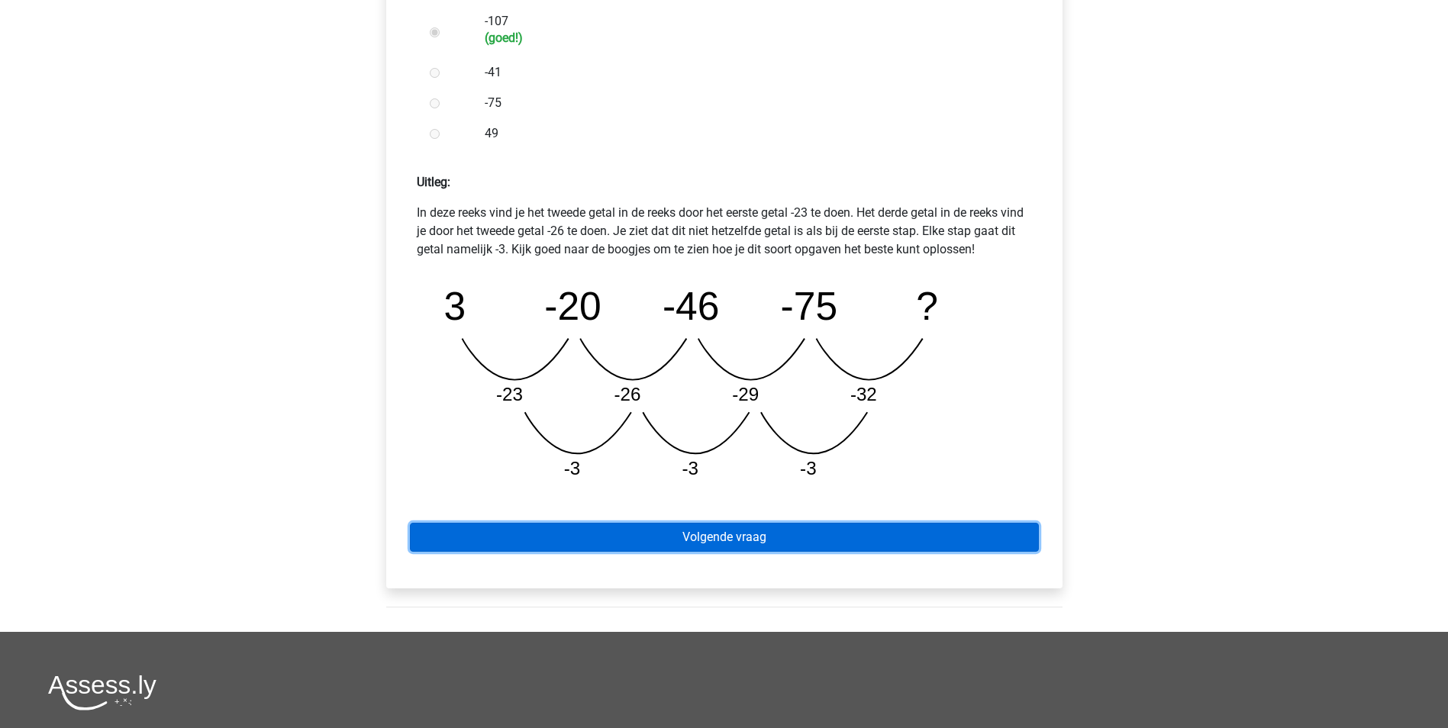
click at [711, 533] on link "Volgende vraag" at bounding box center [724, 537] width 629 height 29
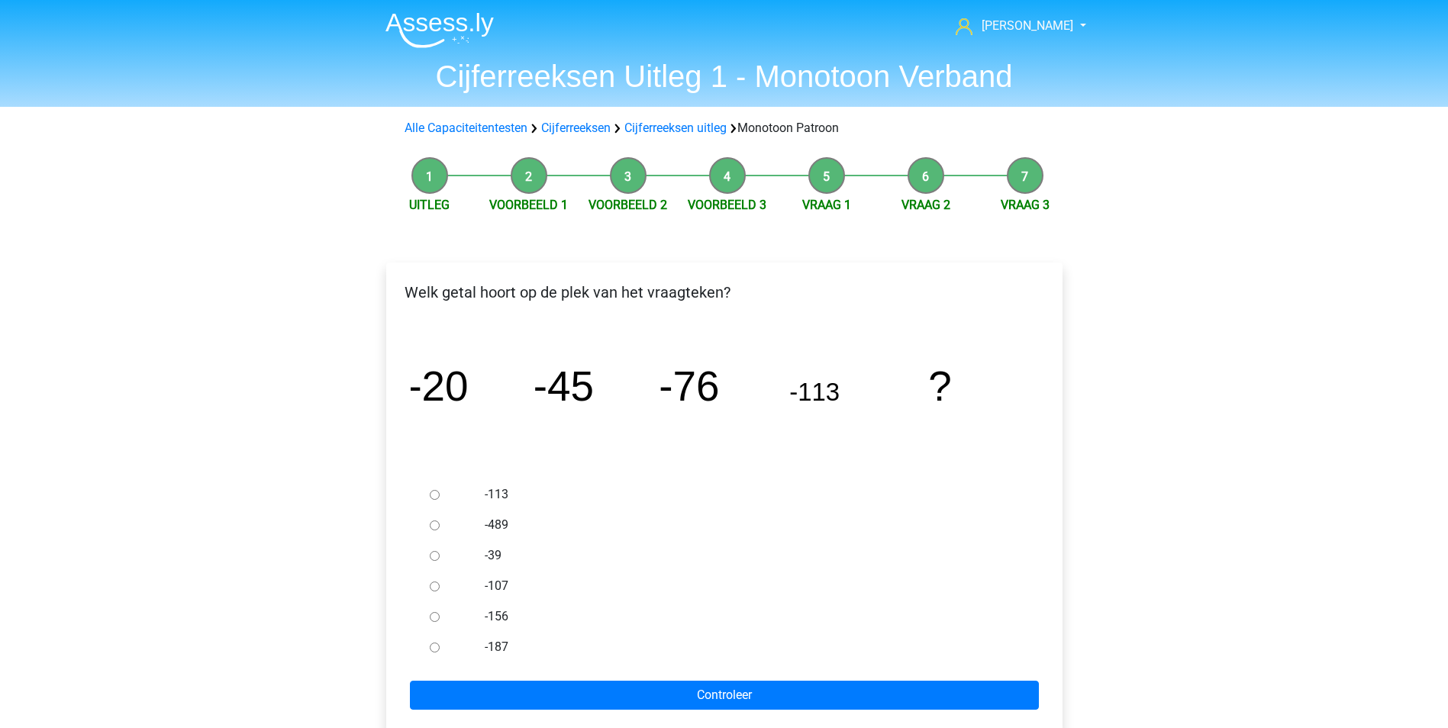
click at [436, 615] on input "-156" at bounding box center [435, 617] width 10 height 10
radio input "true"
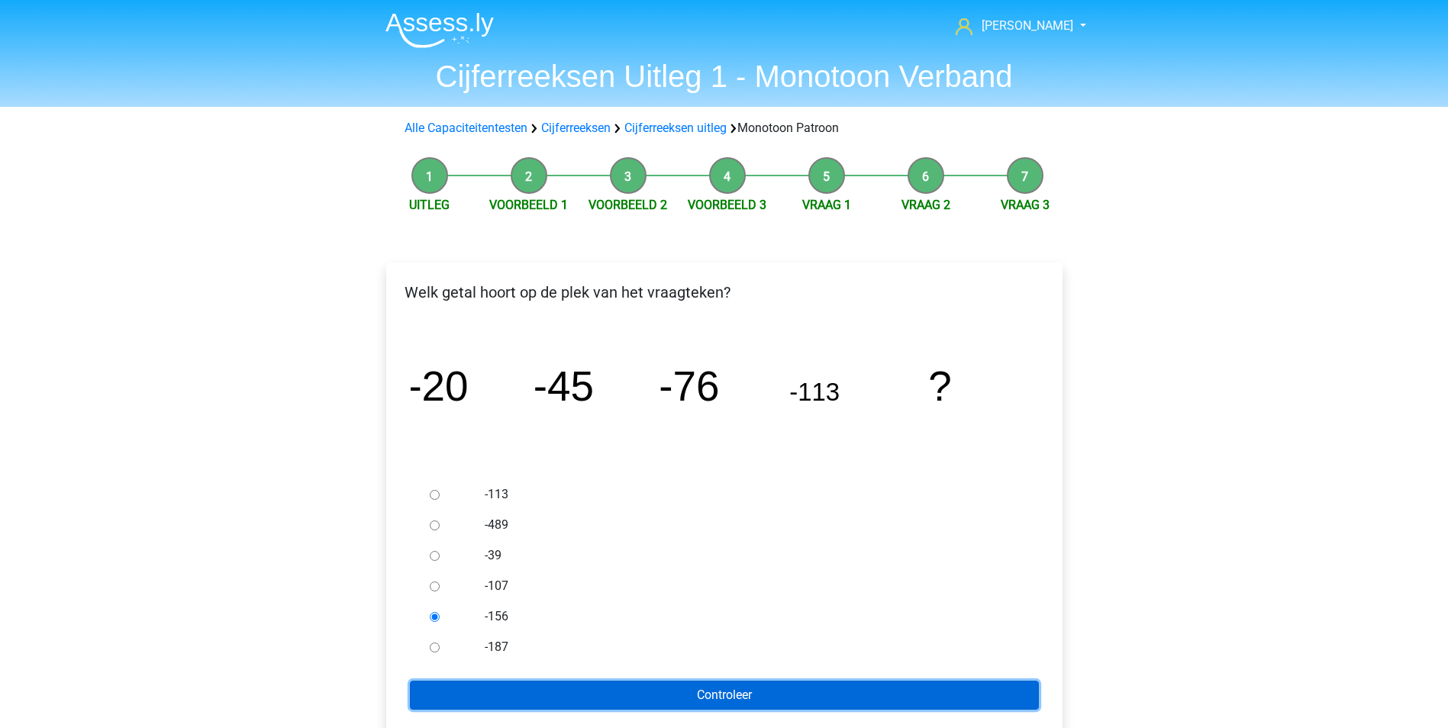
click at [606, 687] on input "Controleer" at bounding box center [724, 695] width 629 height 29
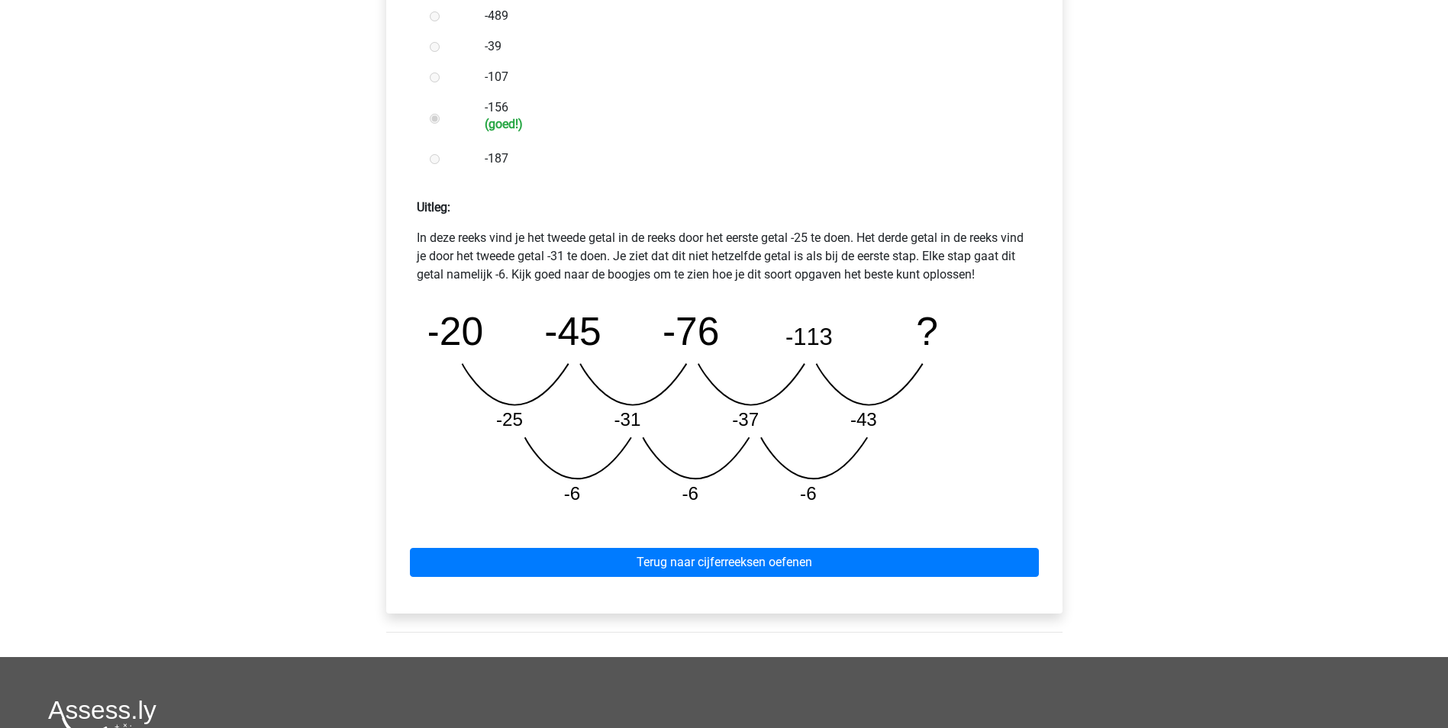
scroll to position [534, 0]
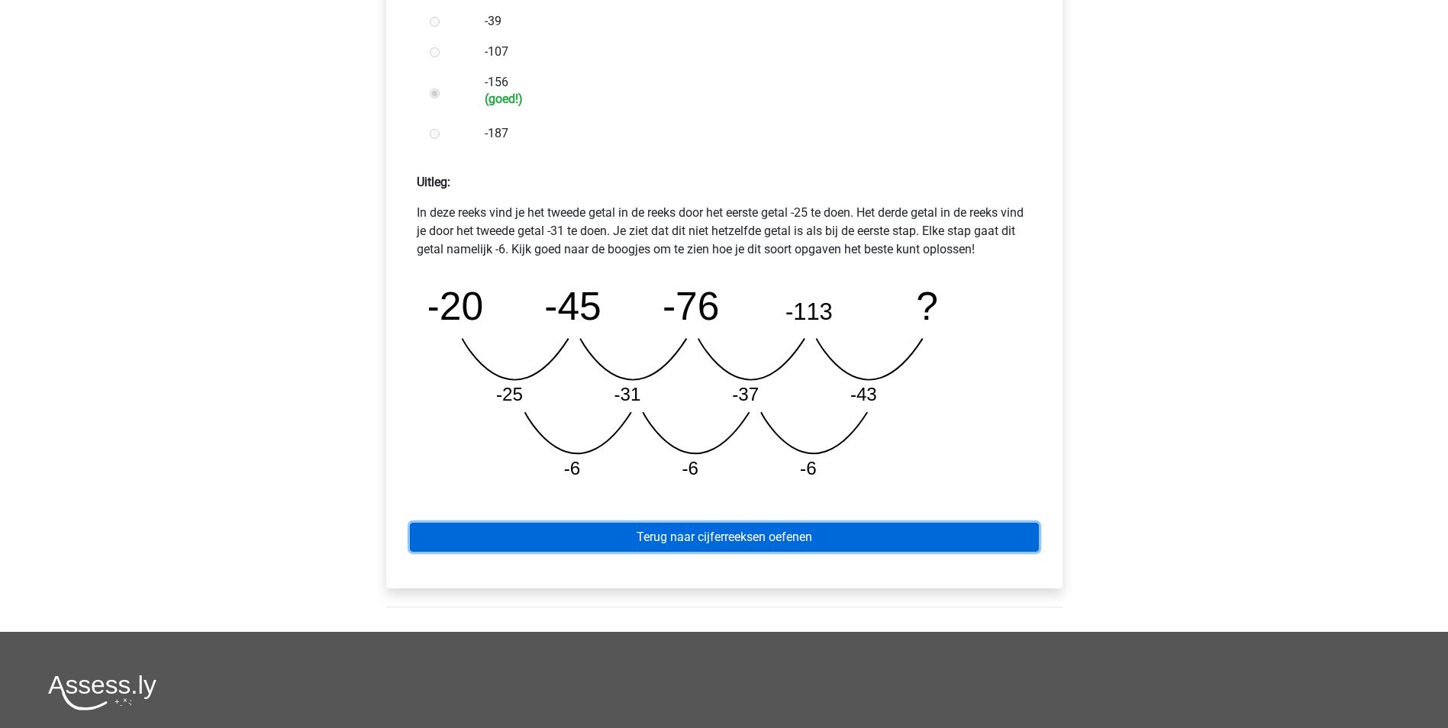
click at [731, 538] on link "Terug naar cijferreeksen oefenen" at bounding box center [724, 537] width 629 height 29
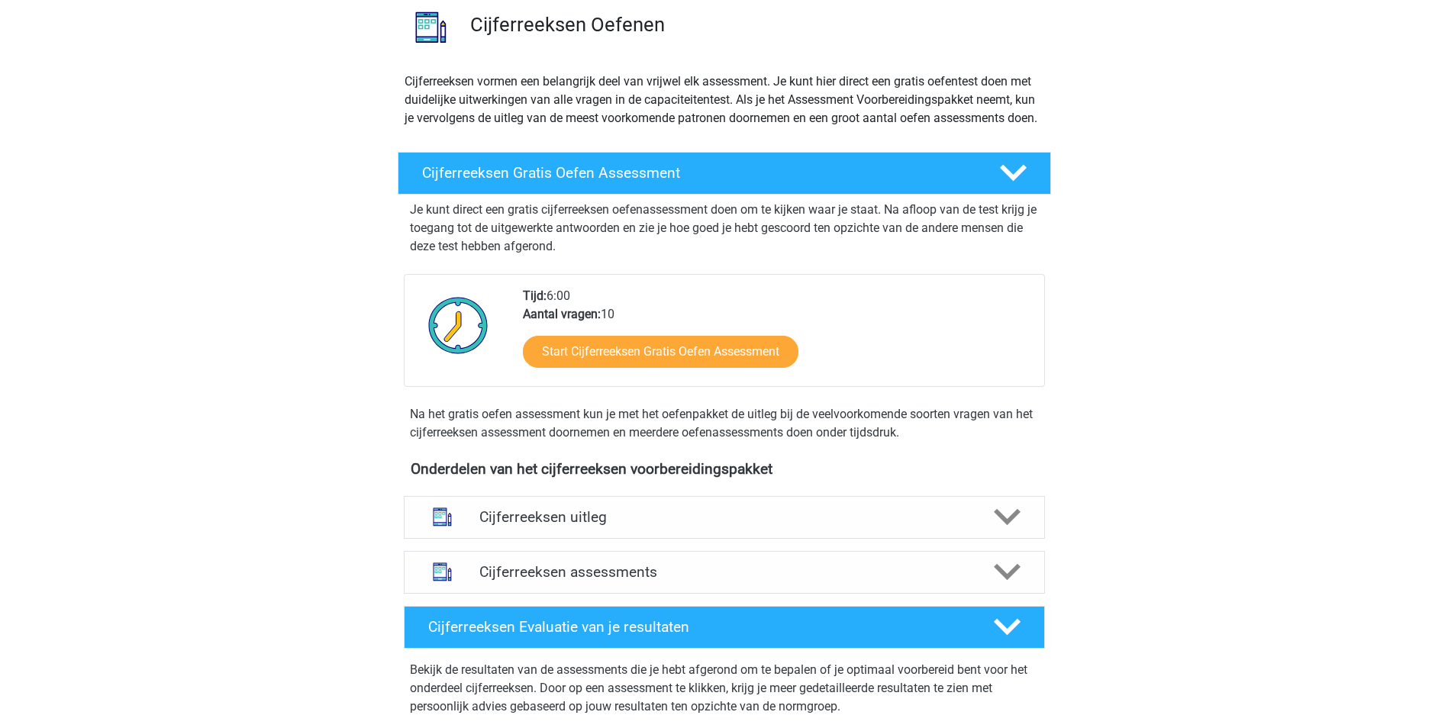
scroll to position [153, 0]
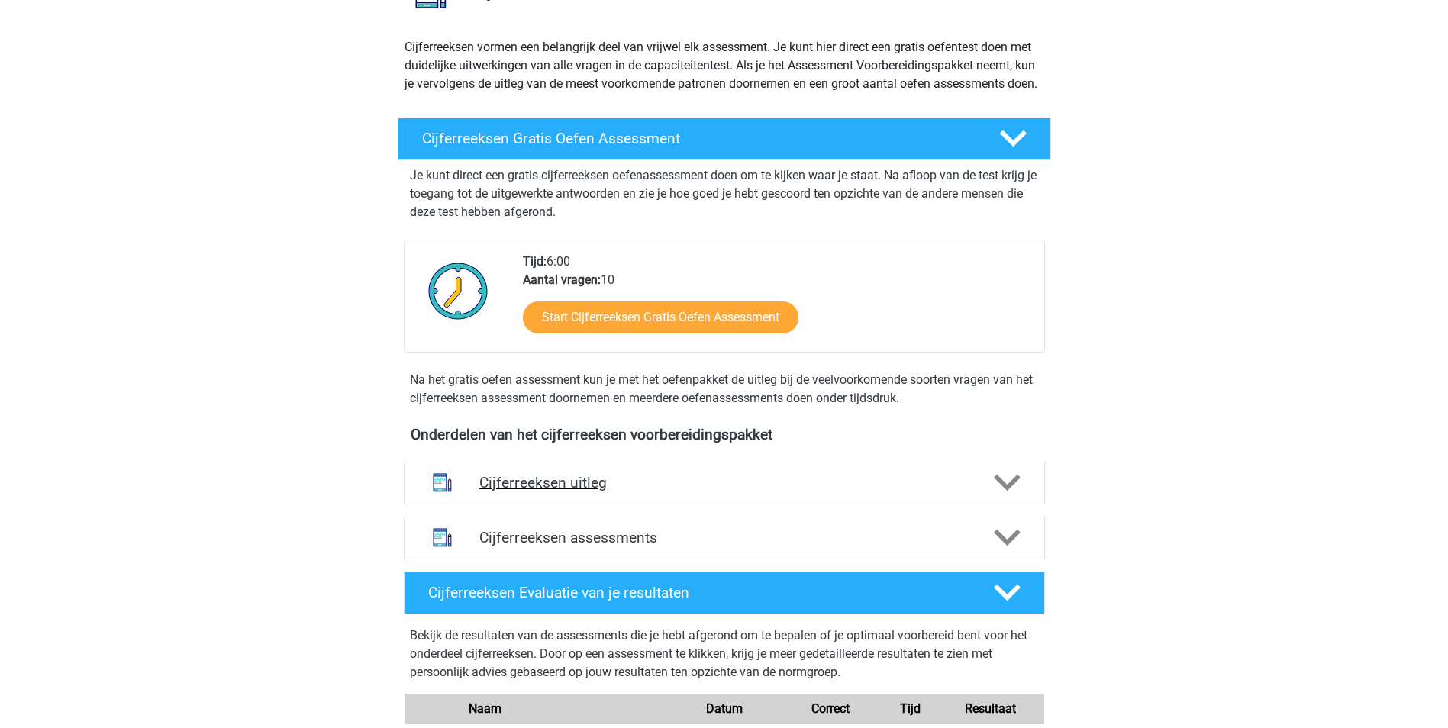
click at [539, 492] on h4 "Cijferreeksen uitleg" at bounding box center [724, 483] width 490 height 18
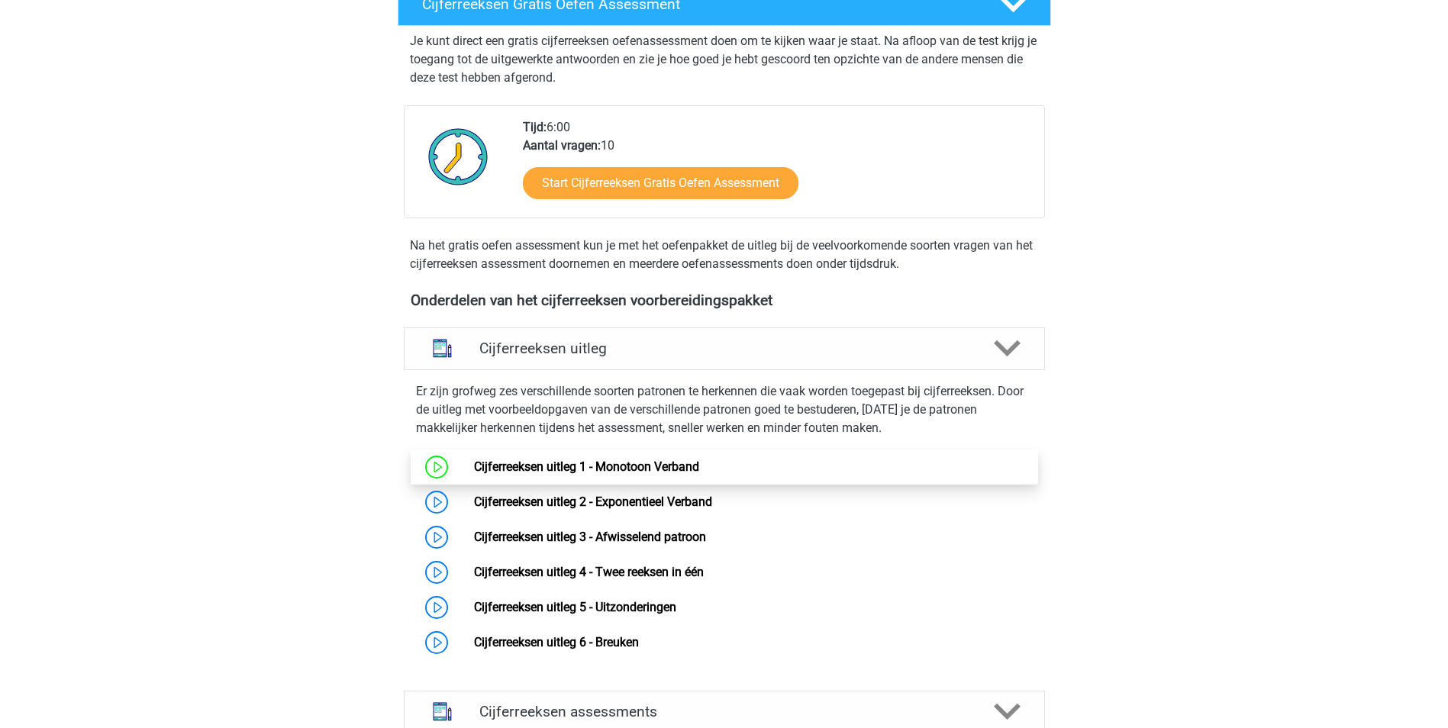
scroll to position [305, 0]
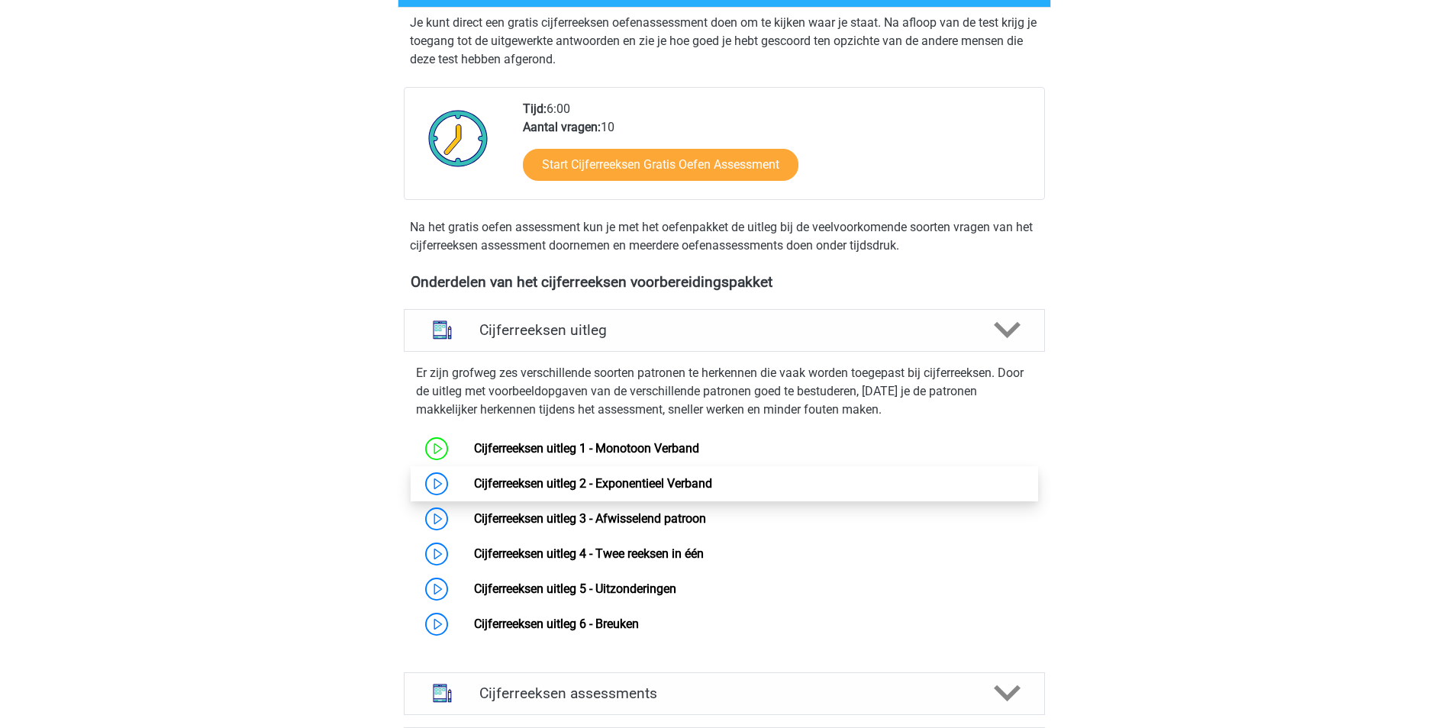
click at [560, 491] on link "Cijferreeksen uitleg 2 - Exponentieel Verband" at bounding box center [593, 483] width 238 height 15
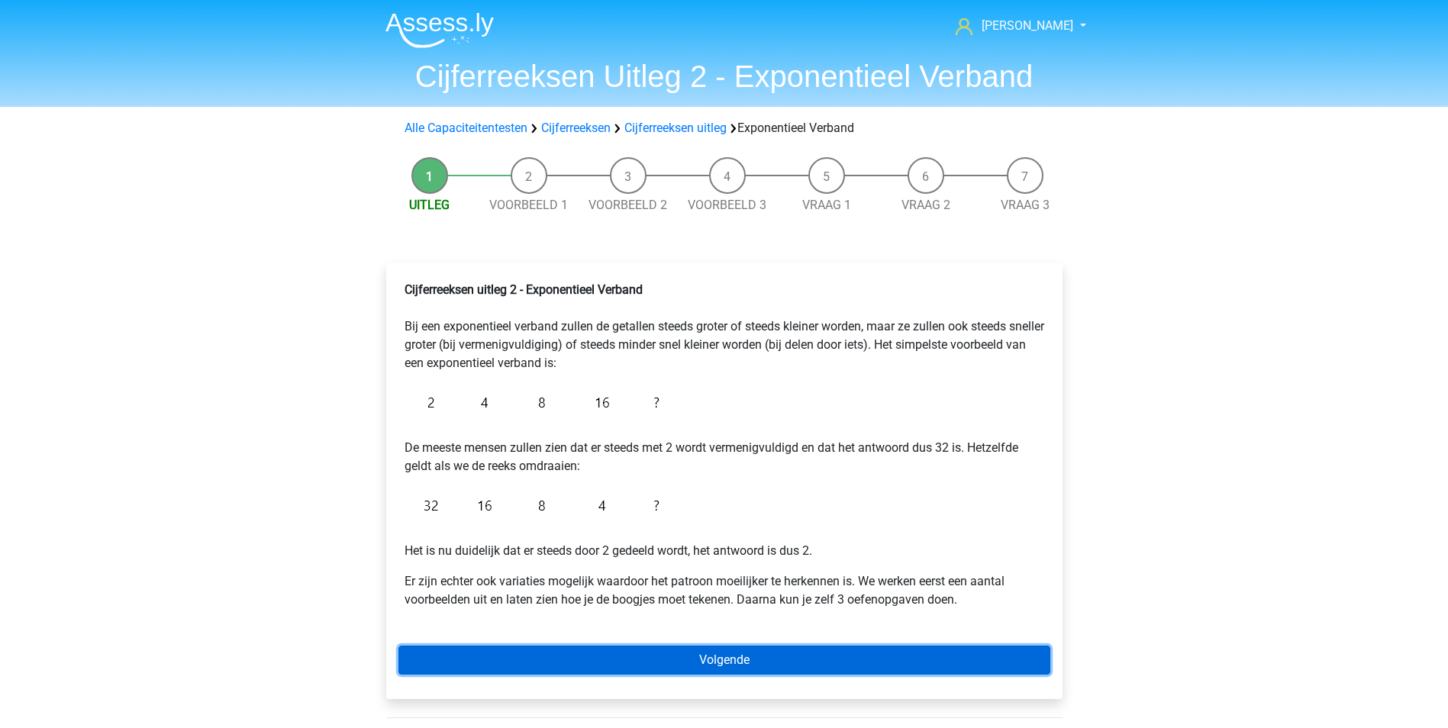
click at [739, 655] on link "Volgende" at bounding box center [724, 660] width 652 height 29
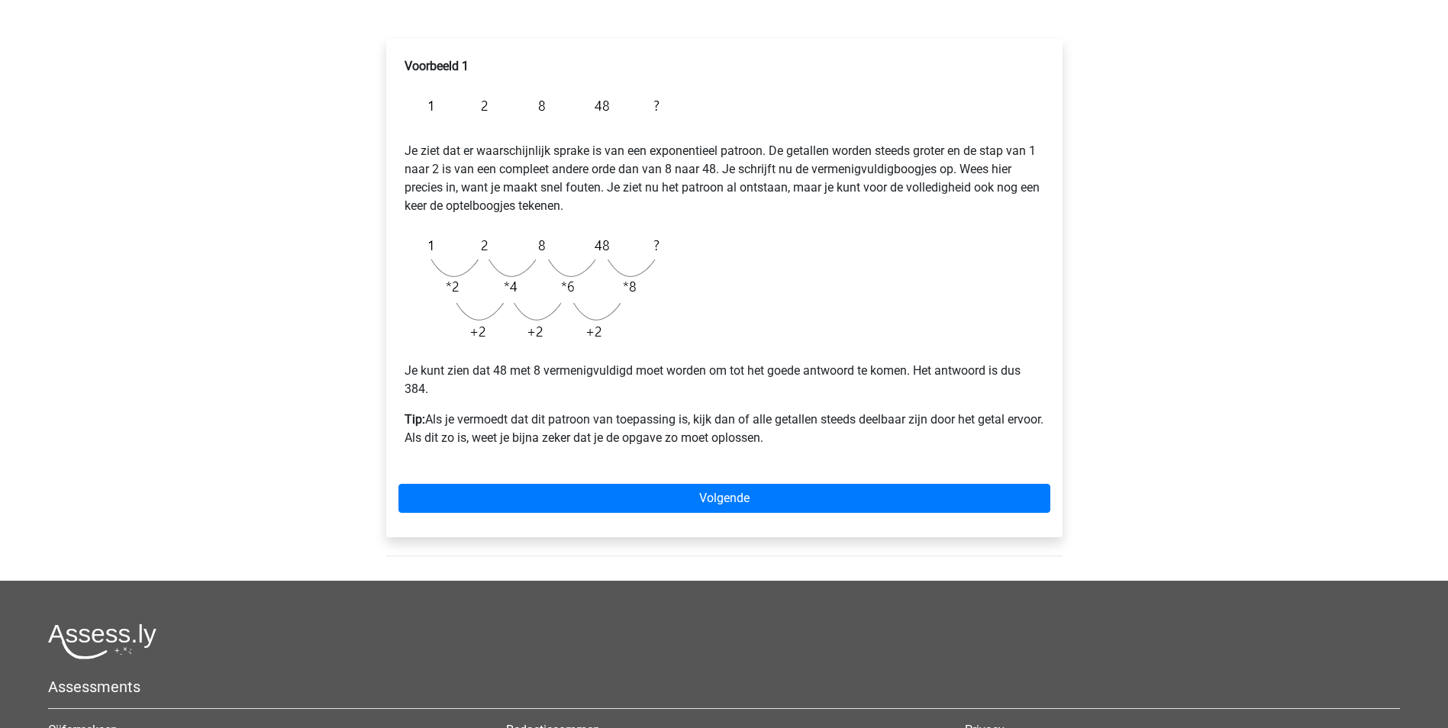
scroll to position [229, 0]
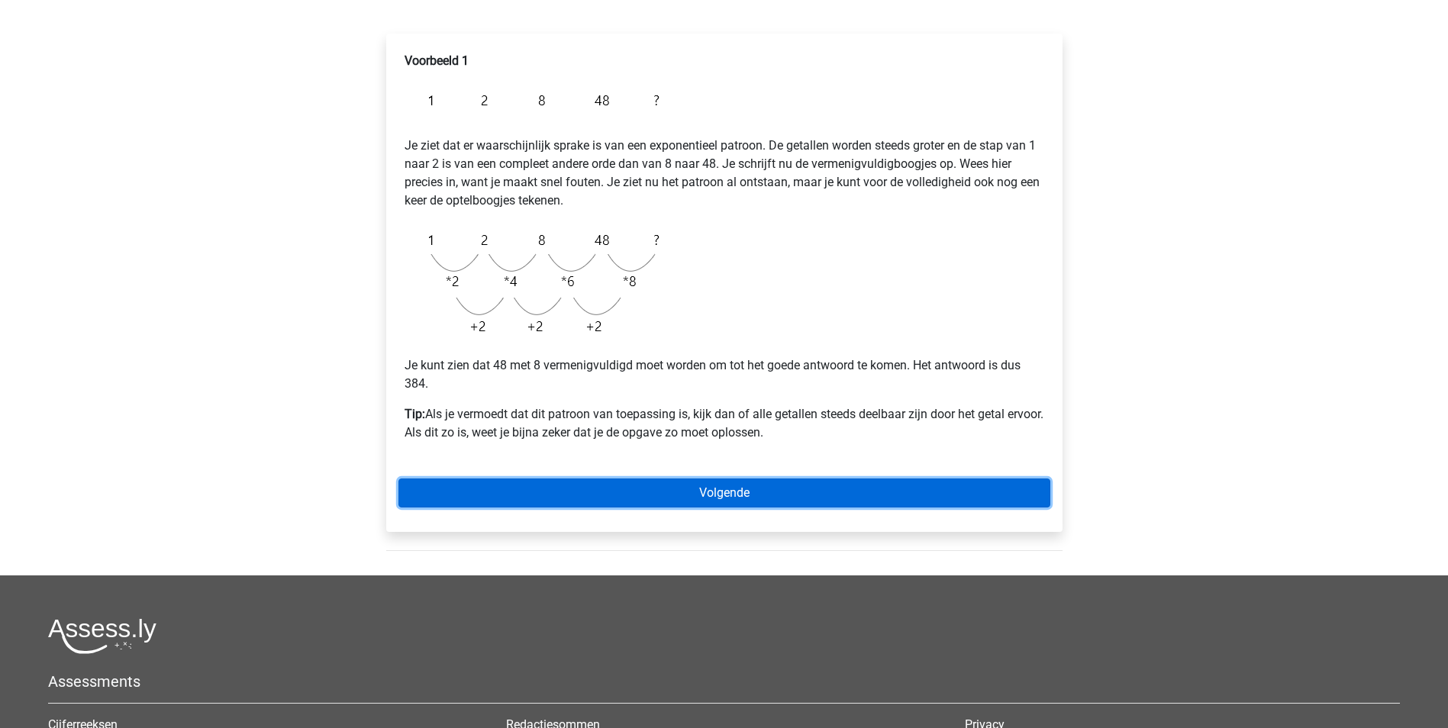
click at [734, 487] on link "Volgende" at bounding box center [724, 493] width 652 height 29
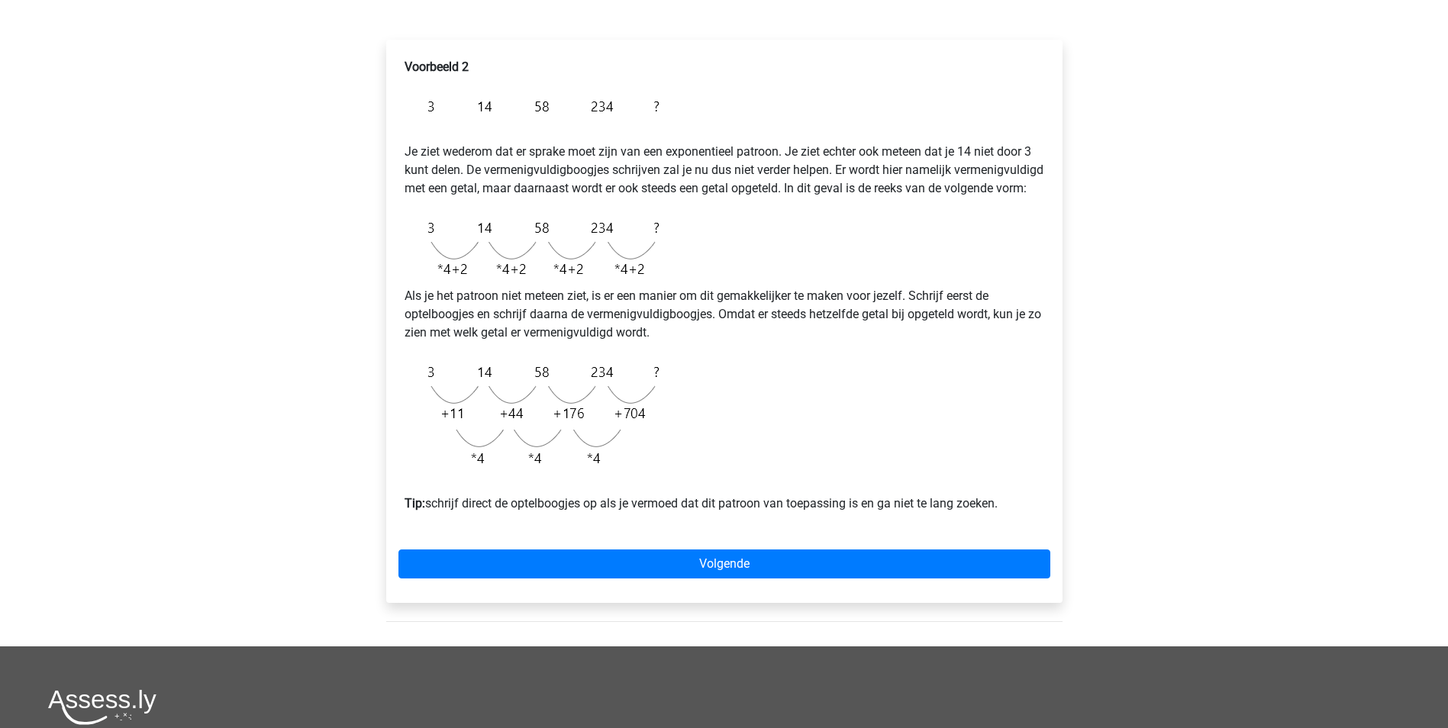
scroll to position [229, 0]
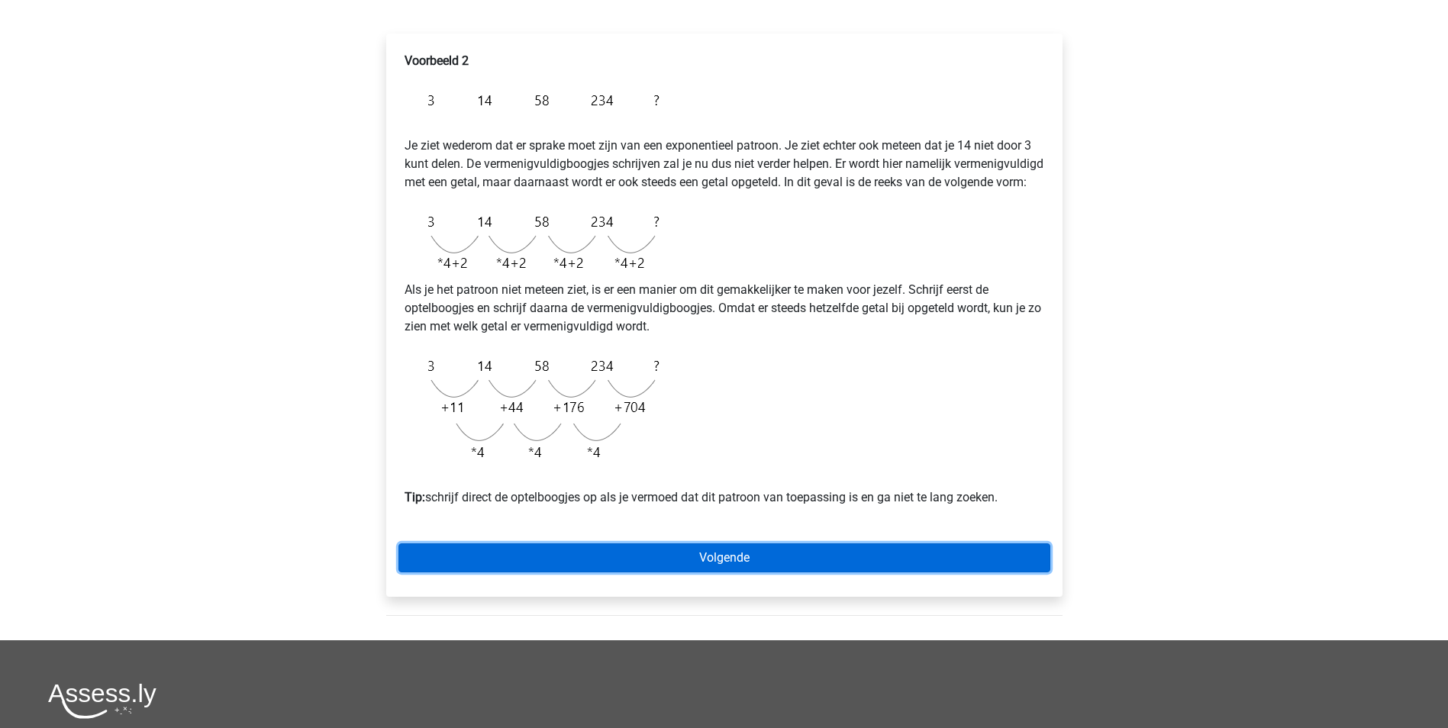
click at [743, 572] on link "Volgende" at bounding box center [724, 557] width 652 height 29
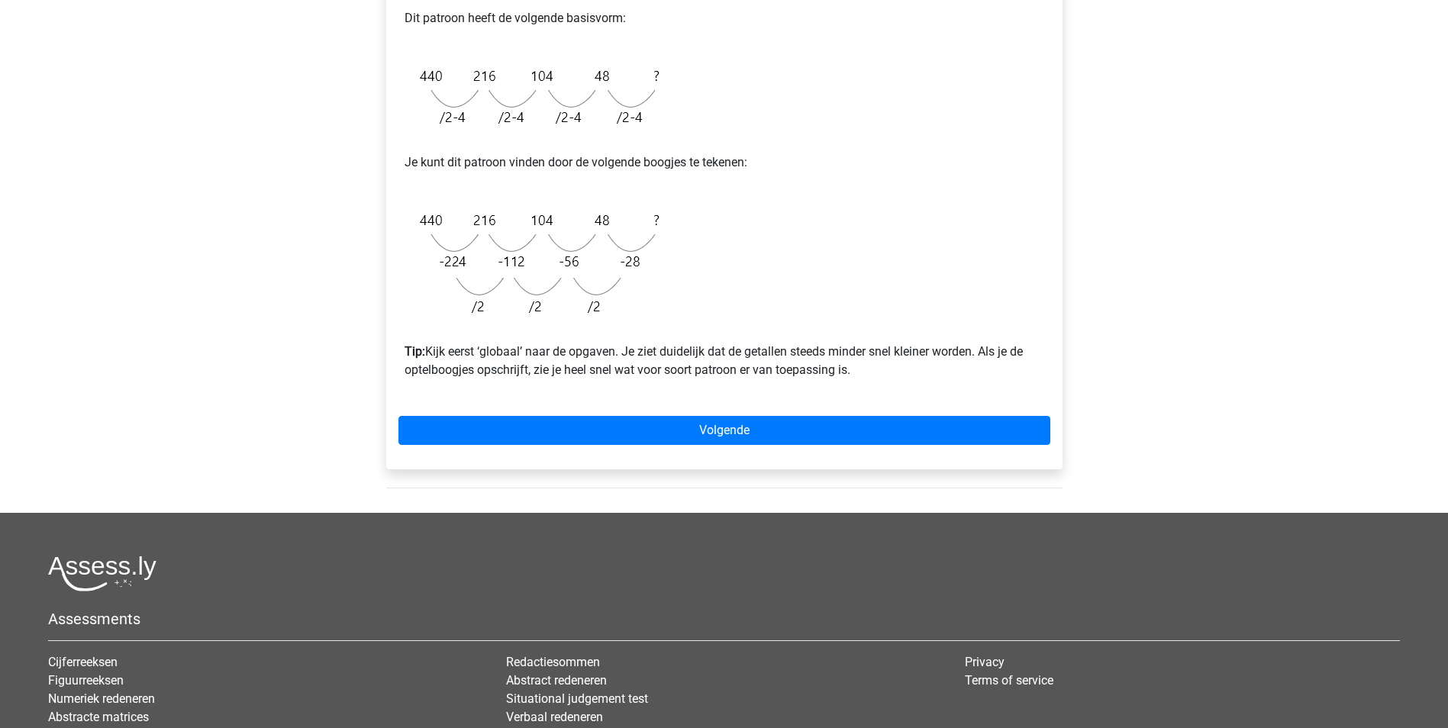
scroll to position [382, 0]
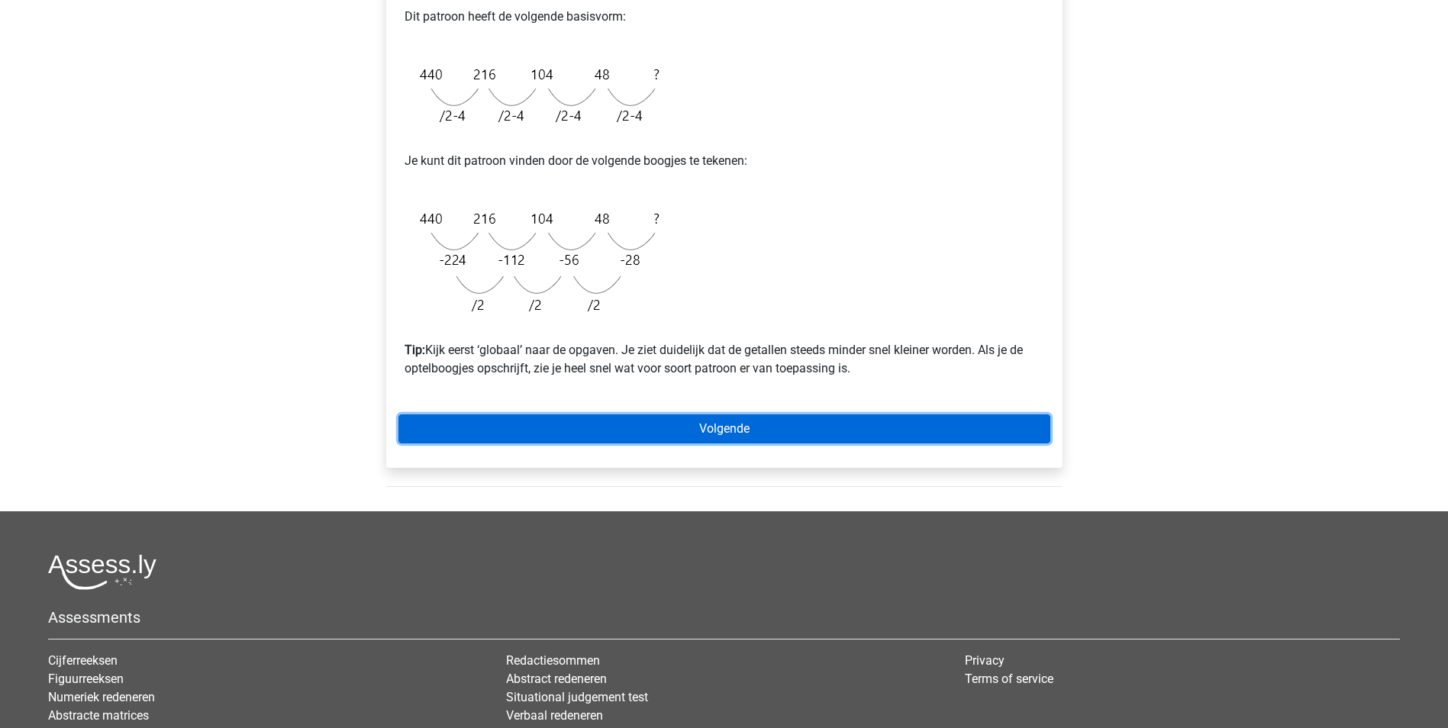
click at [741, 424] on link "Volgende" at bounding box center [724, 428] width 652 height 29
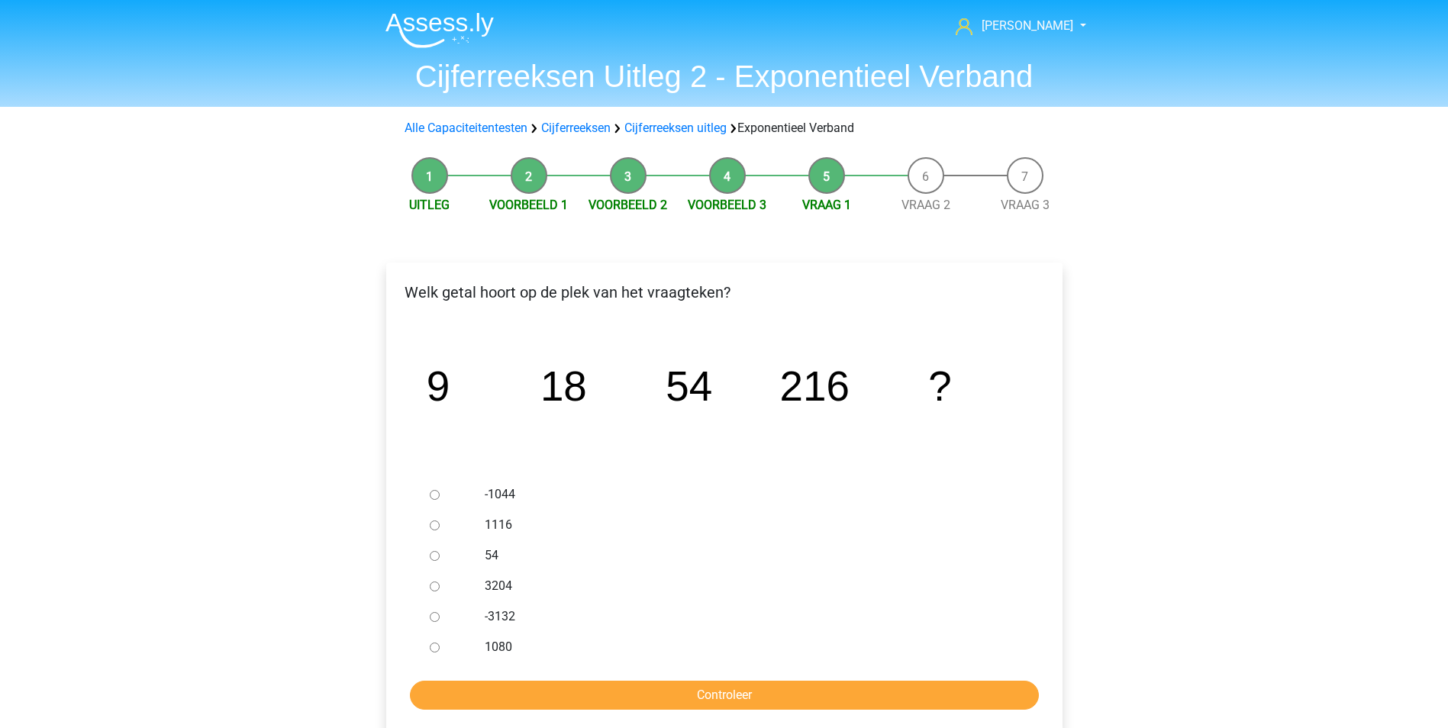
click at [431, 650] on input "1080" at bounding box center [435, 648] width 10 height 10
radio input "true"
click at [591, 684] on input "Controleer" at bounding box center [724, 695] width 629 height 29
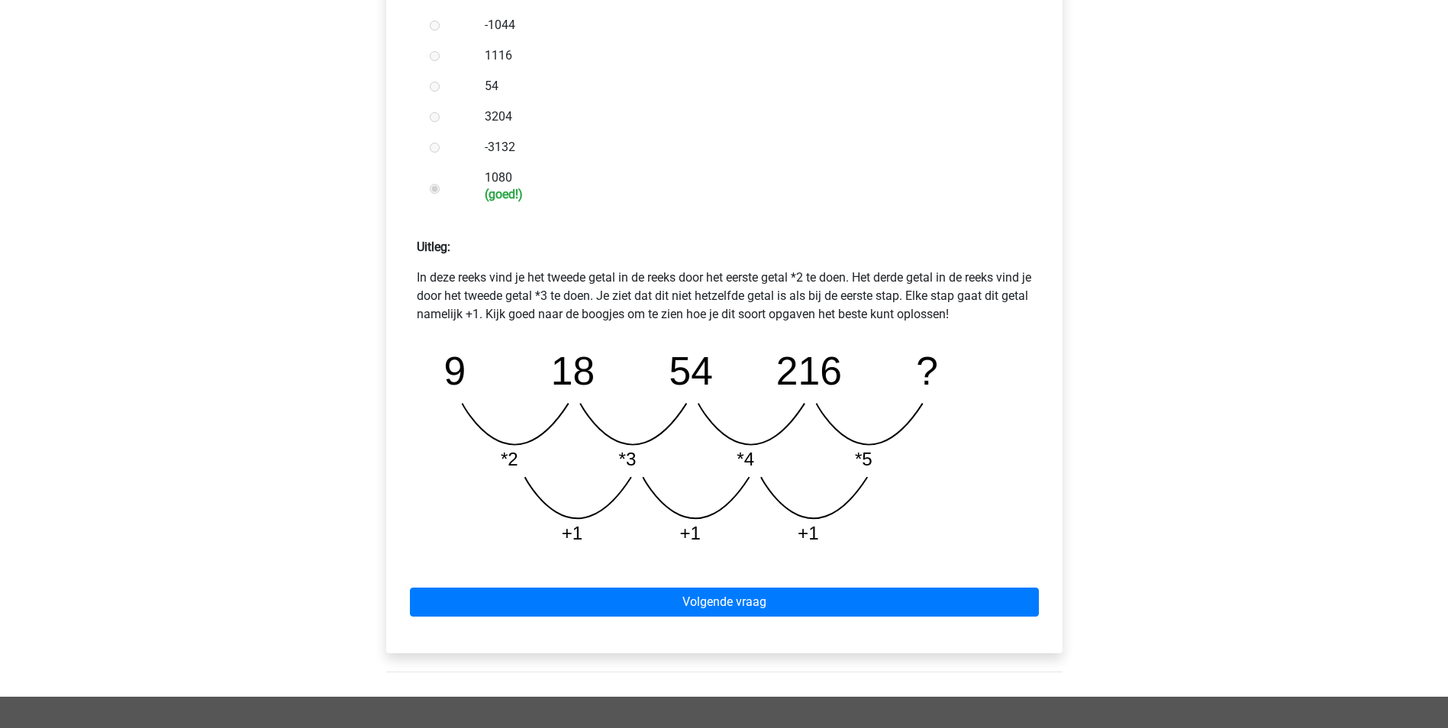
scroll to position [534, 0]
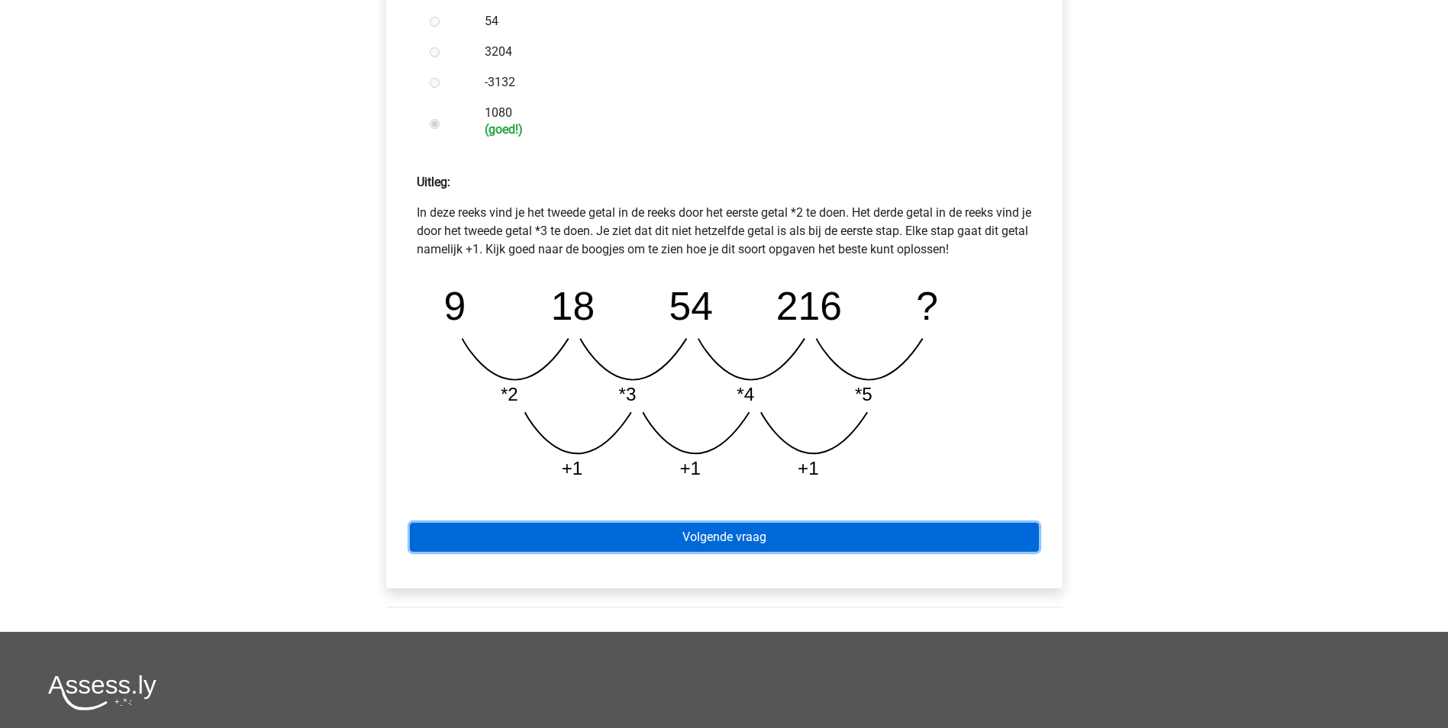
click at [718, 533] on link "Volgende vraag" at bounding box center [724, 537] width 629 height 29
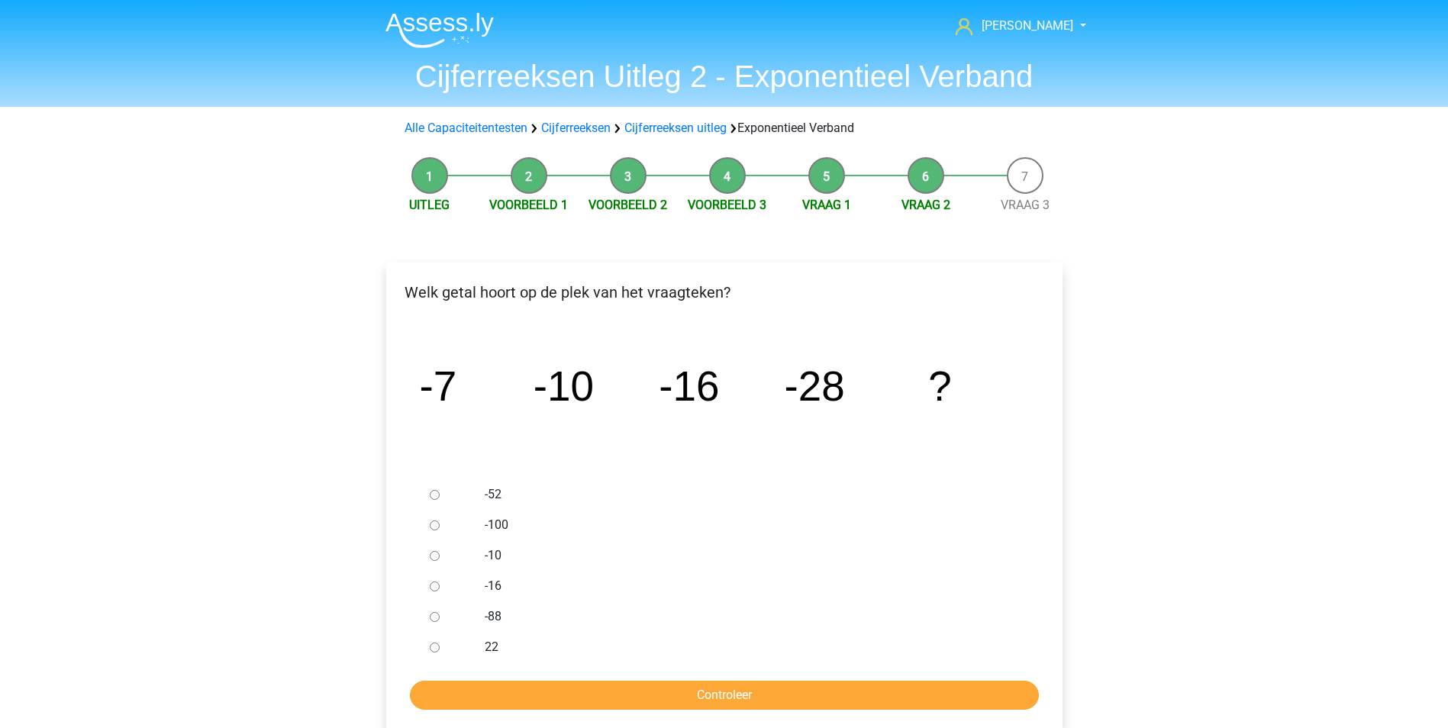
click at [431, 495] on input "-52" at bounding box center [435, 495] width 10 height 10
radio input "true"
click at [741, 699] on input "Controleer" at bounding box center [724, 695] width 629 height 29
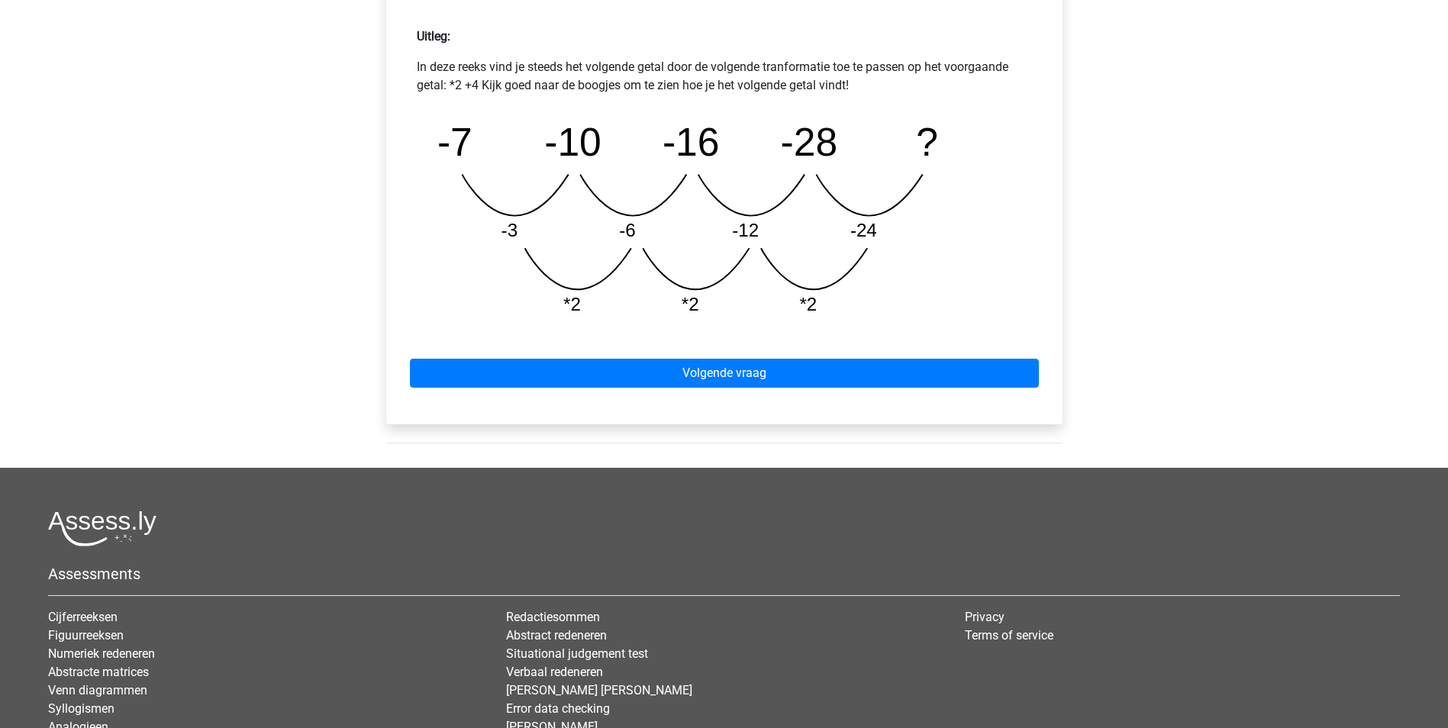
scroll to position [687, 0]
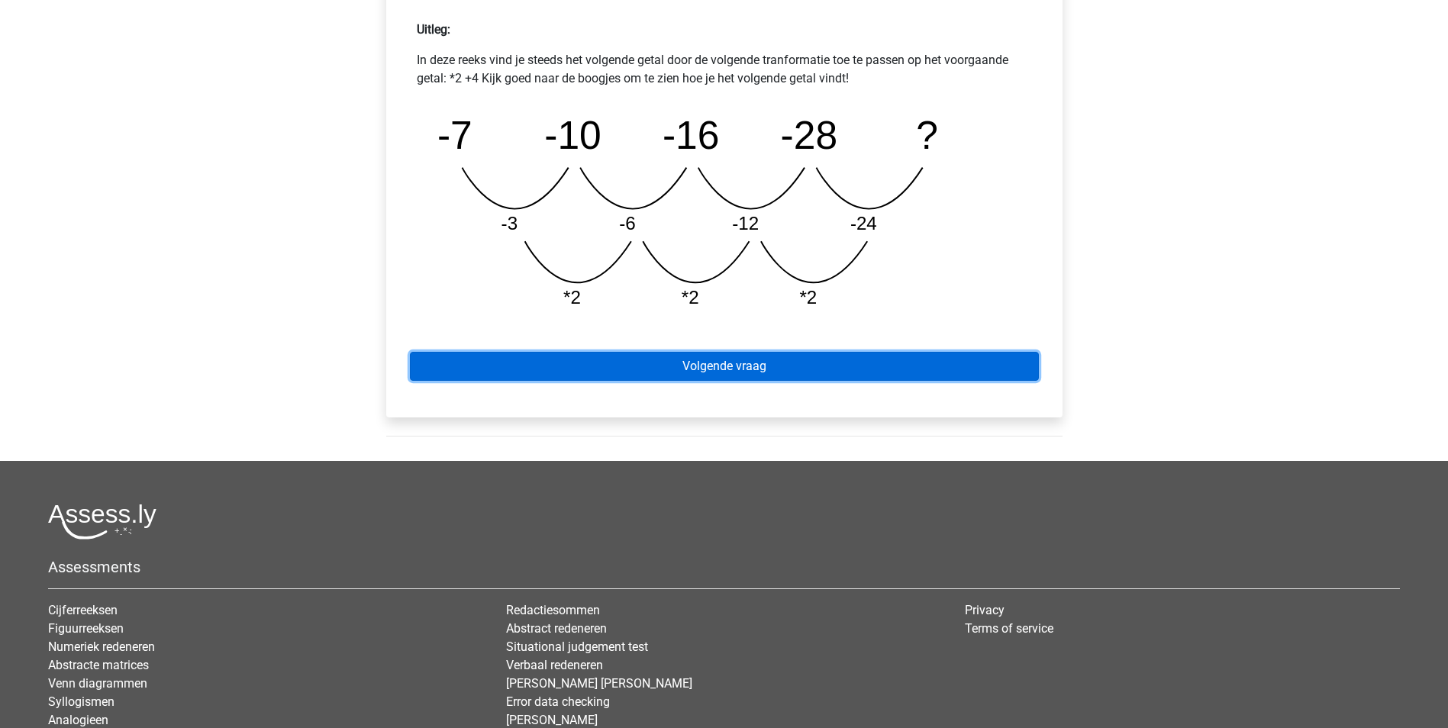
click at [718, 362] on link "Volgende vraag" at bounding box center [724, 366] width 629 height 29
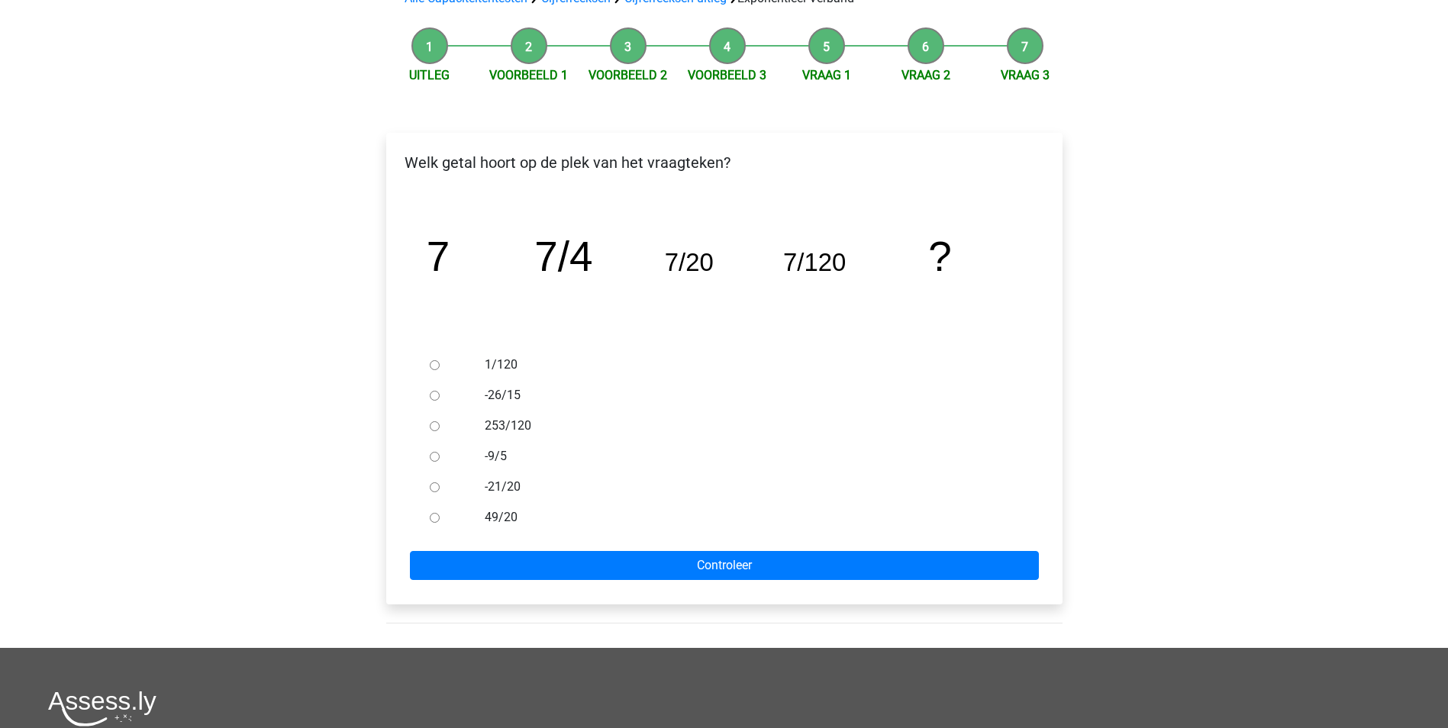
scroll to position [153, 0]
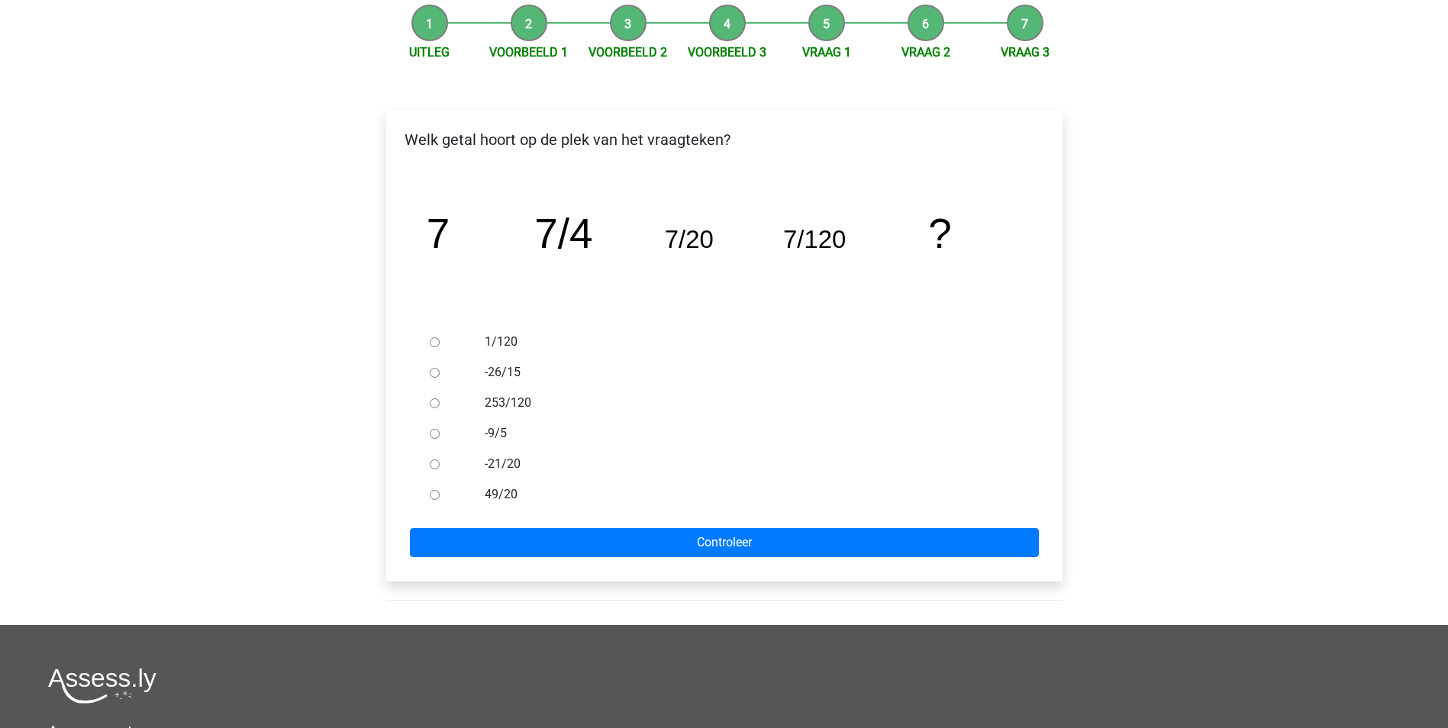
click at [443, 340] on div at bounding box center [449, 342] width 50 height 31
click at [438, 346] on div at bounding box center [449, 342] width 50 height 31
click at [437, 346] on input "1/120" at bounding box center [435, 342] width 10 height 10
radio input "true"
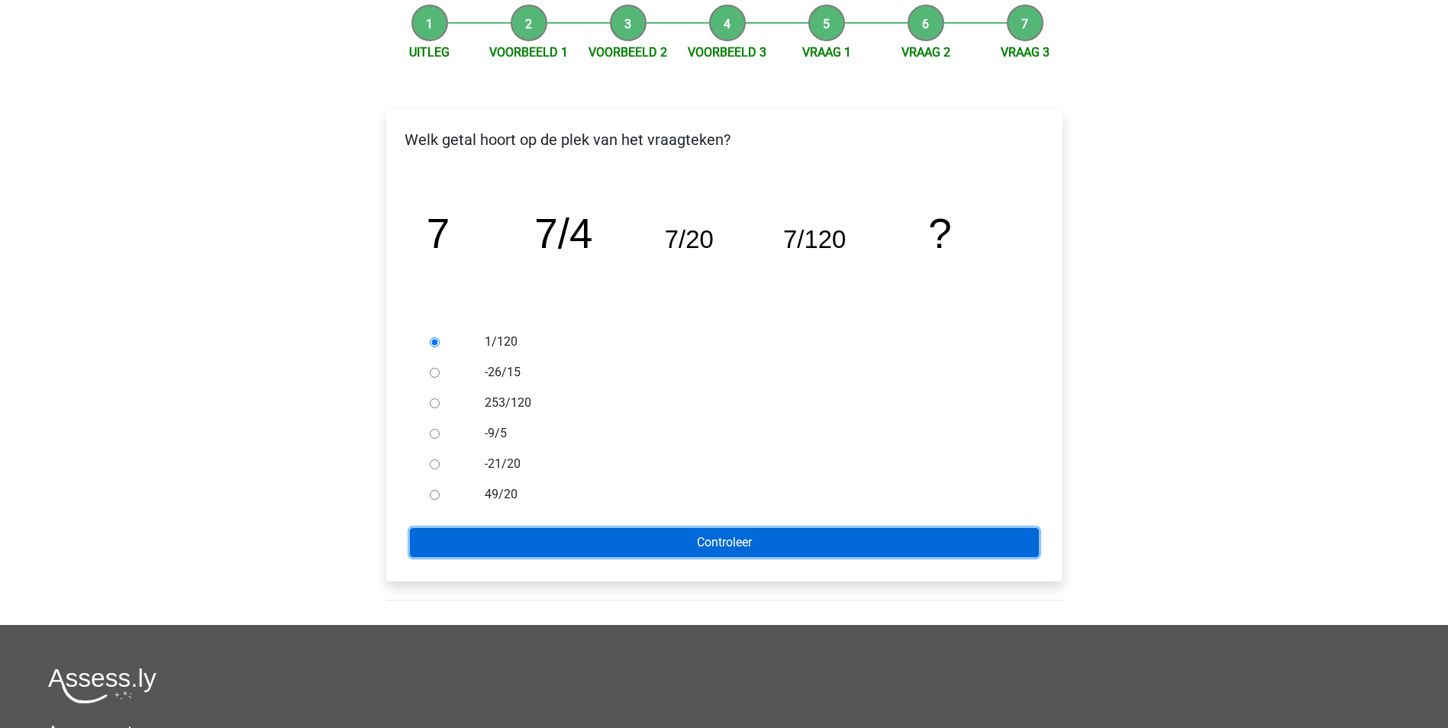
click at [706, 547] on input "Controleer" at bounding box center [724, 542] width 629 height 29
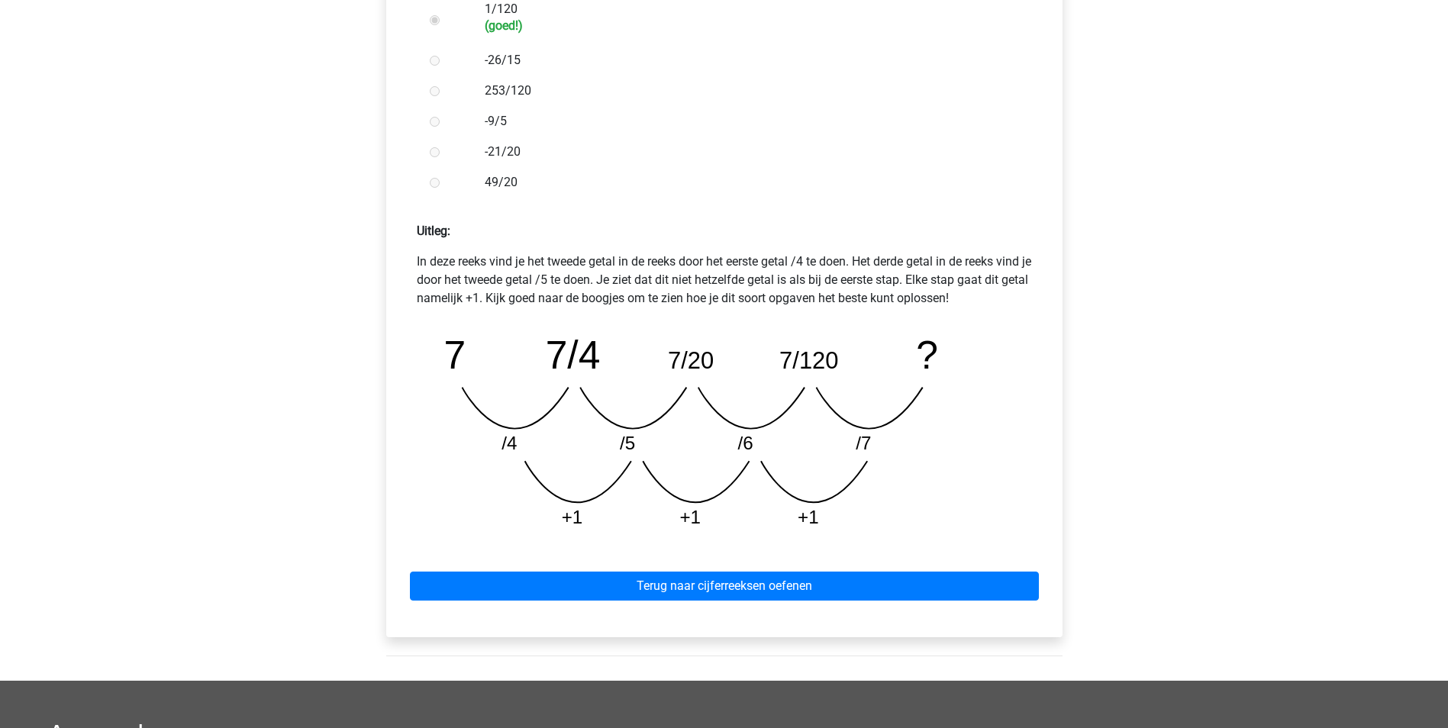
scroll to position [534, 0]
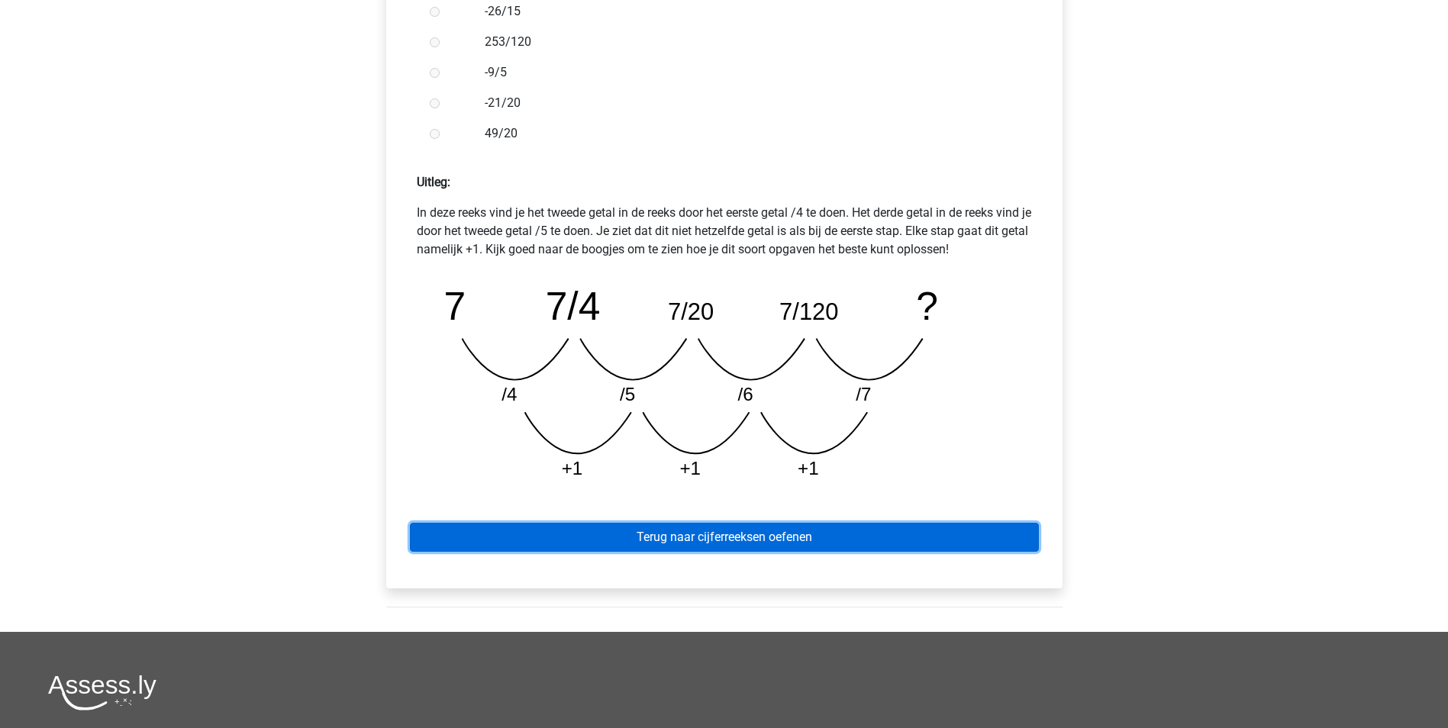
click at [812, 540] on link "Terug naar cijferreeksen oefenen" at bounding box center [724, 537] width 629 height 29
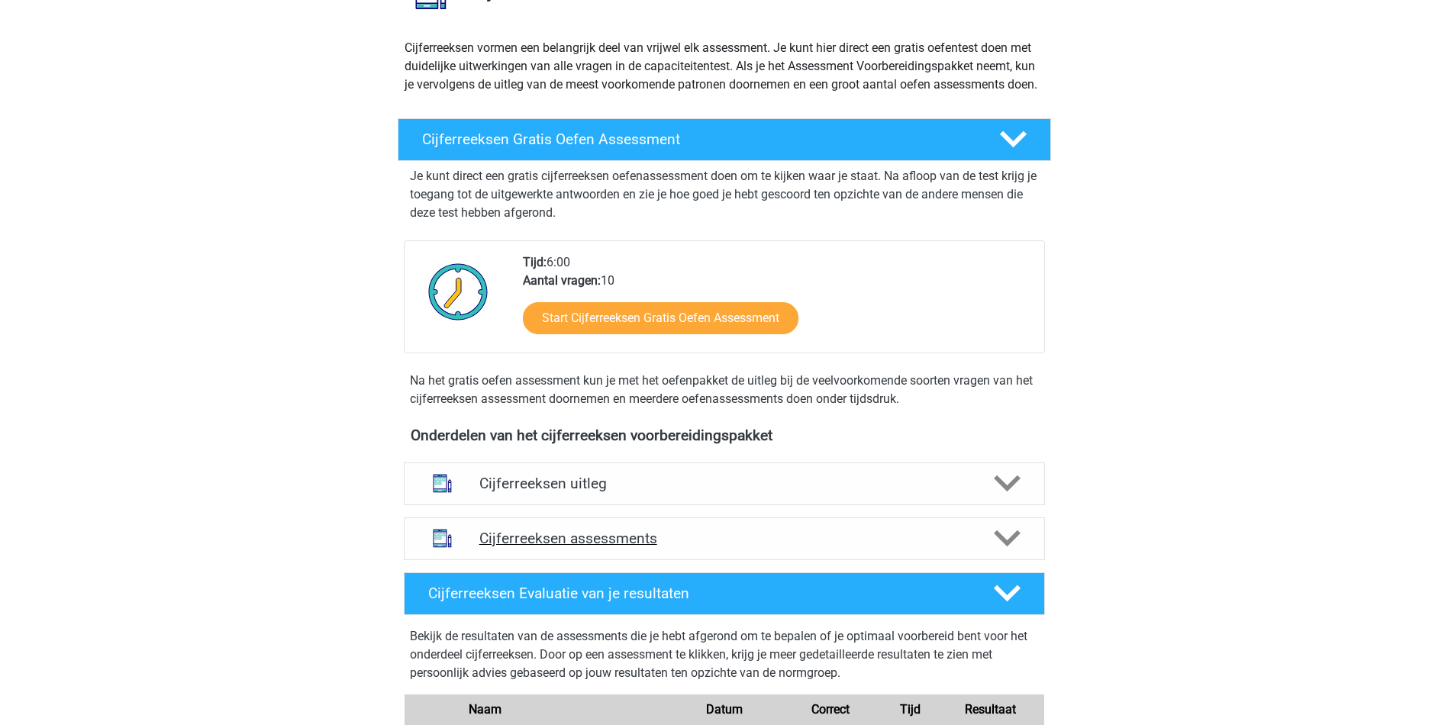
scroll to position [153, 0]
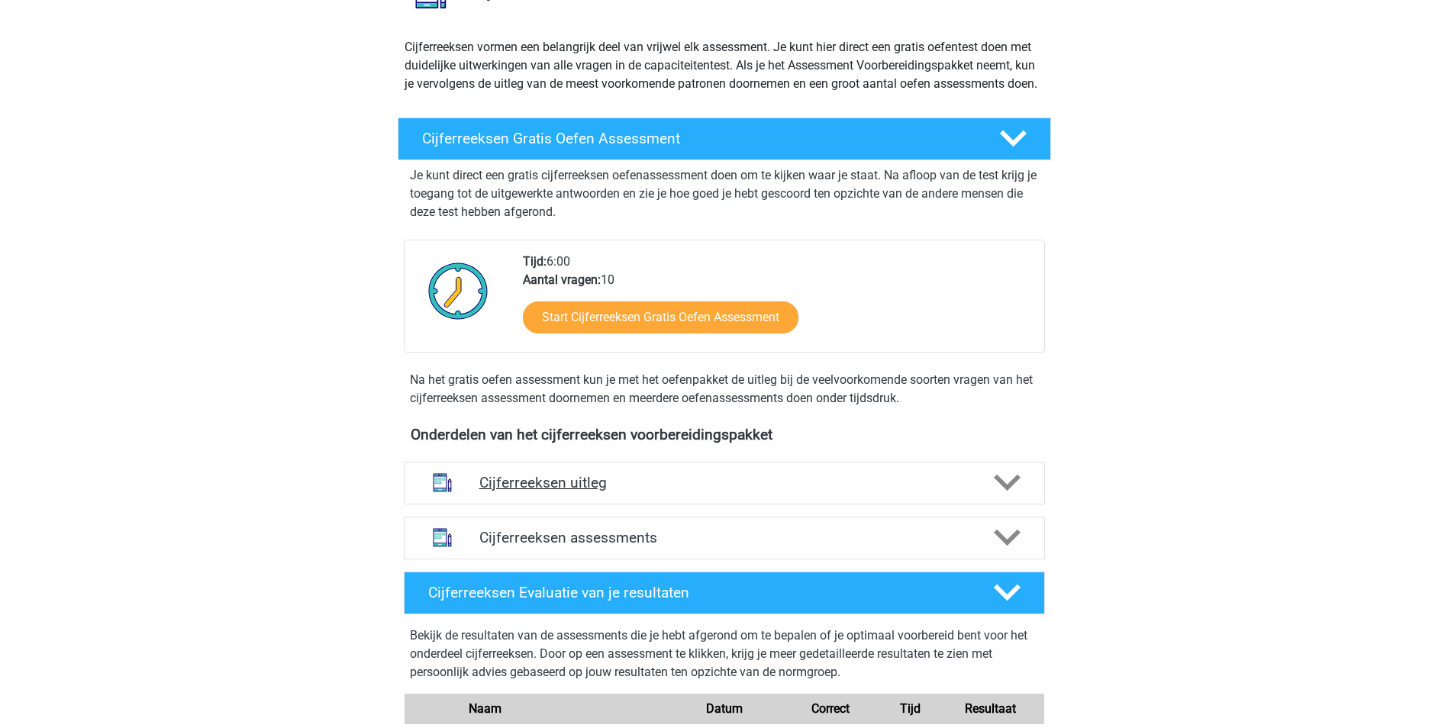
click at [586, 492] on h4 "Cijferreeksen uitleg" at bounding box center [724, 483] width 490 height 18
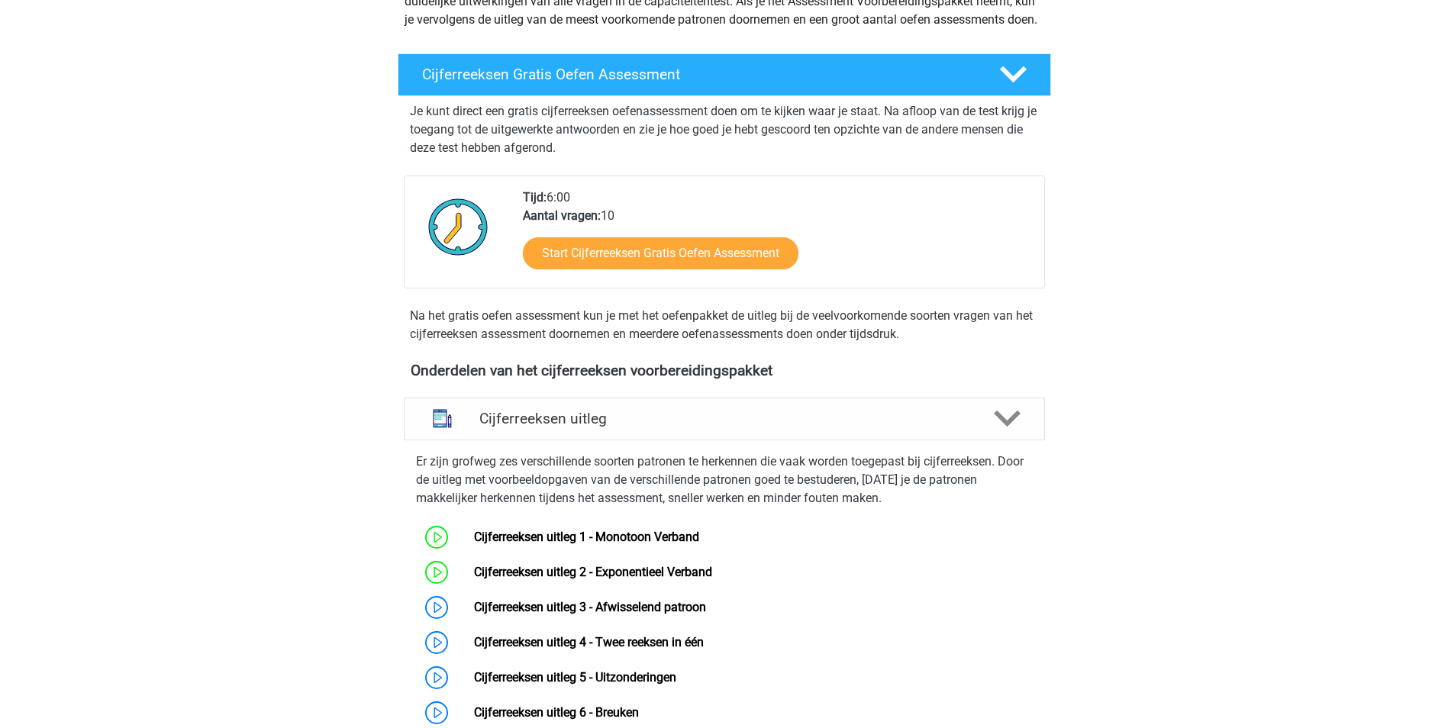
scroll to position [305, 0]
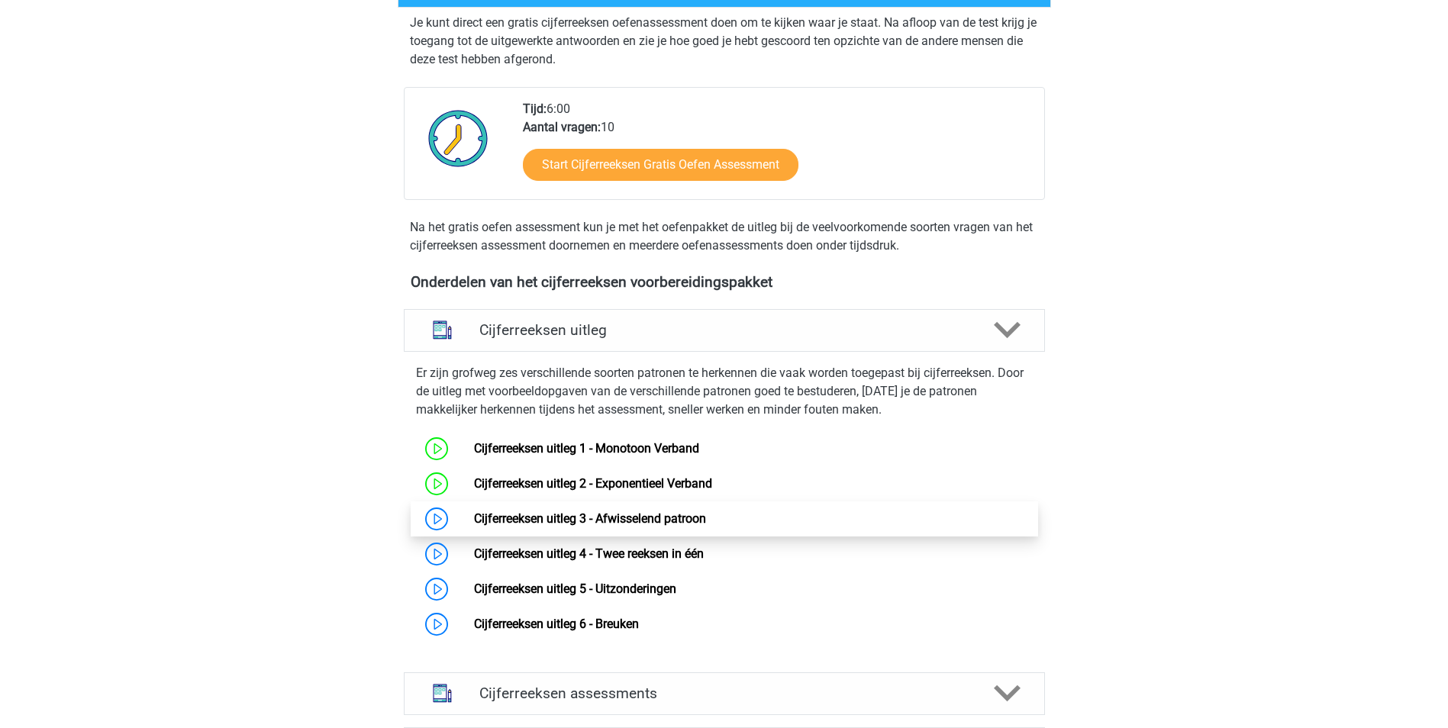
click at [524, 526] on link "Cijferreeksen uitleg 3 - Afwisselend patroon" at bounding box center [590, 518] width 232 height 15
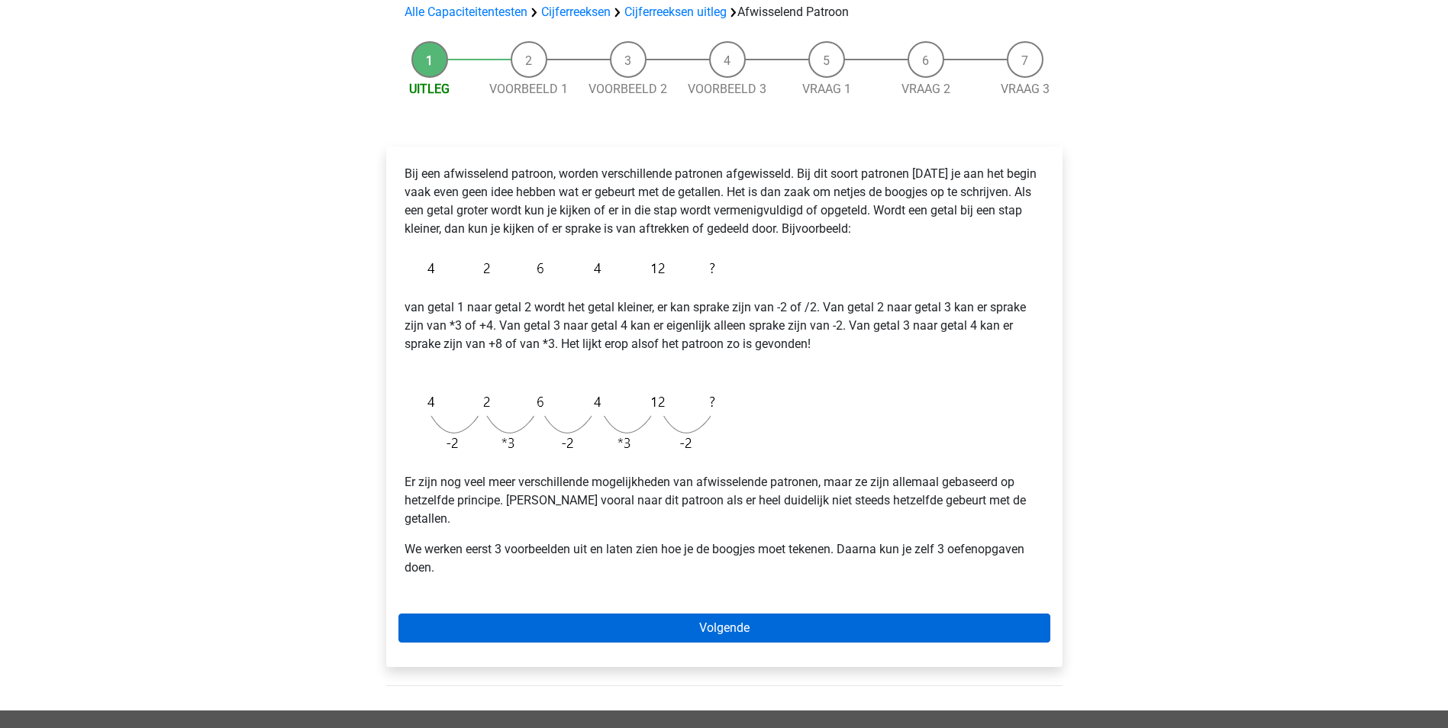
scroll to position [153, 0]
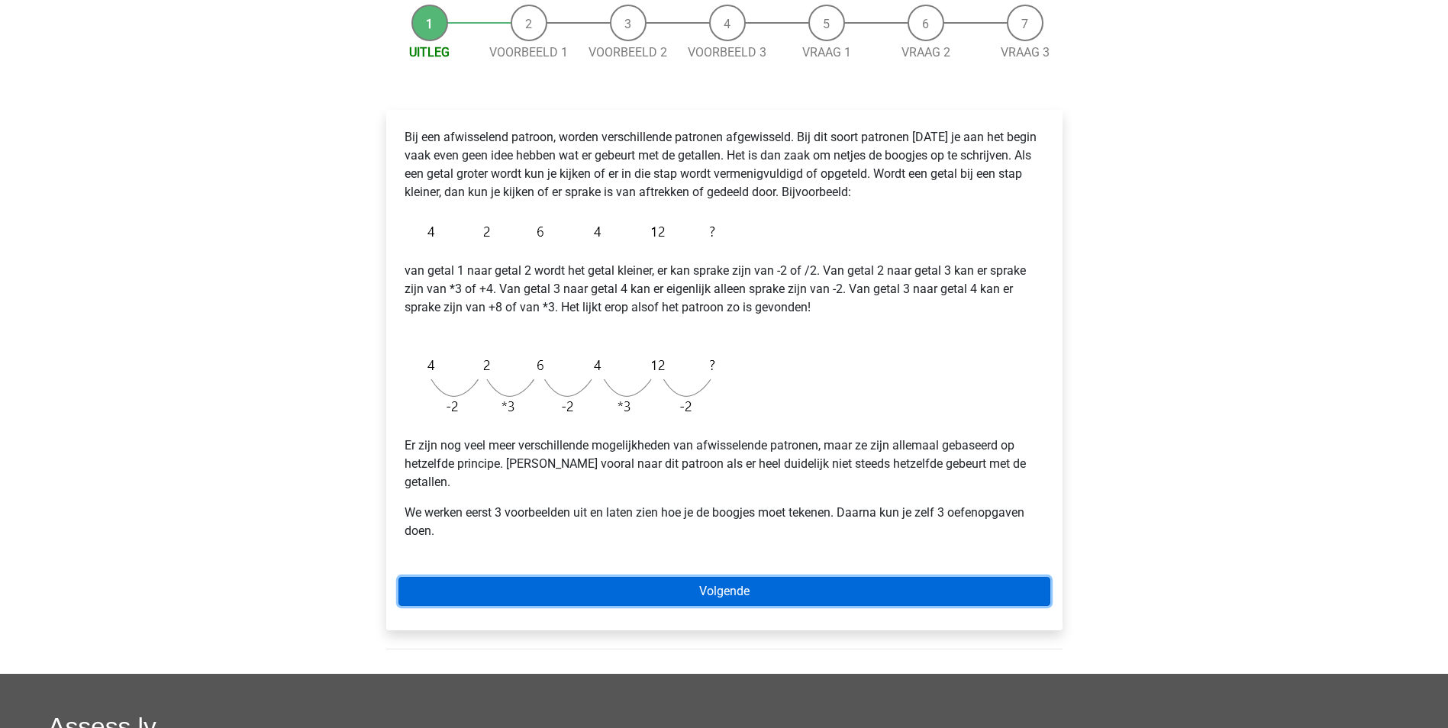
click at [725, 577] on link "Volgende" at bounding box center [724, 591] width 652 height 29
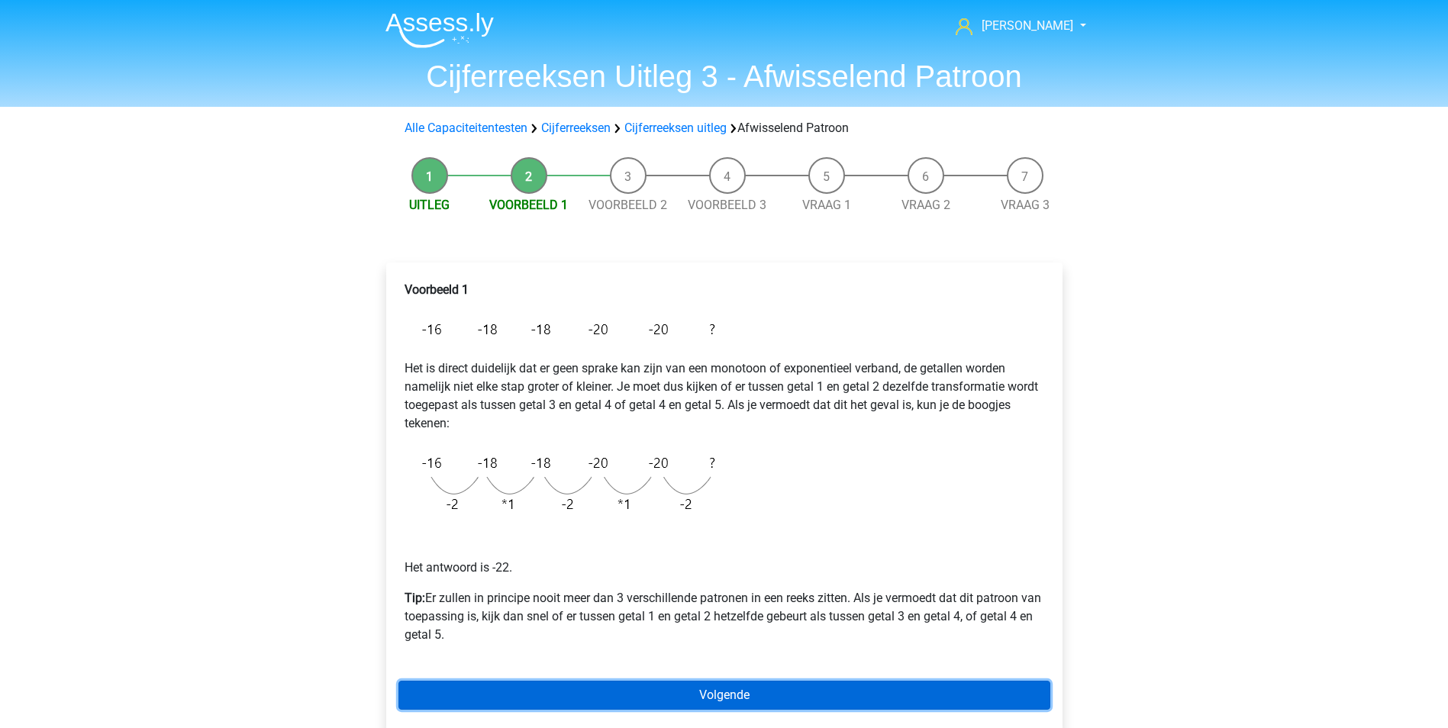
click at [760, 692] on link "Volgende" at bounding box center [724, 695] width 652 height 29
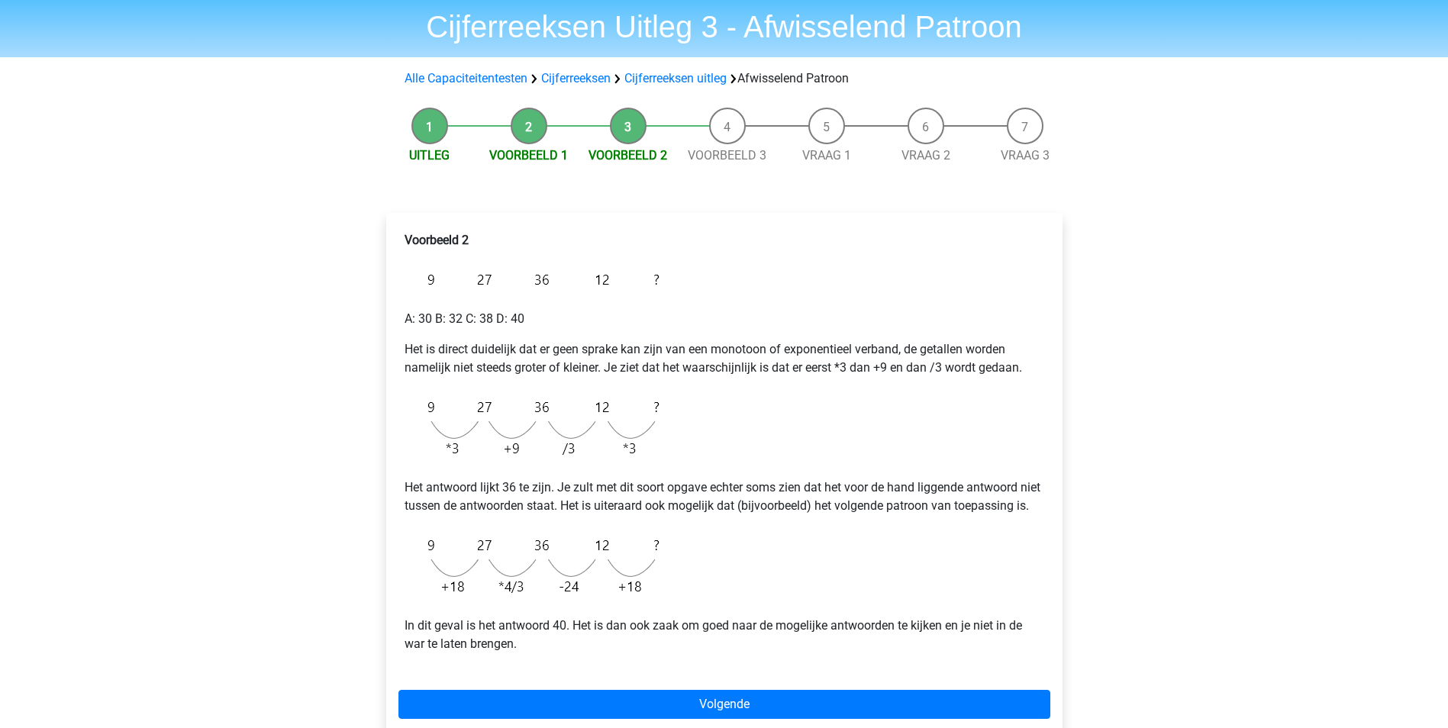
scroll to position [76, 0]
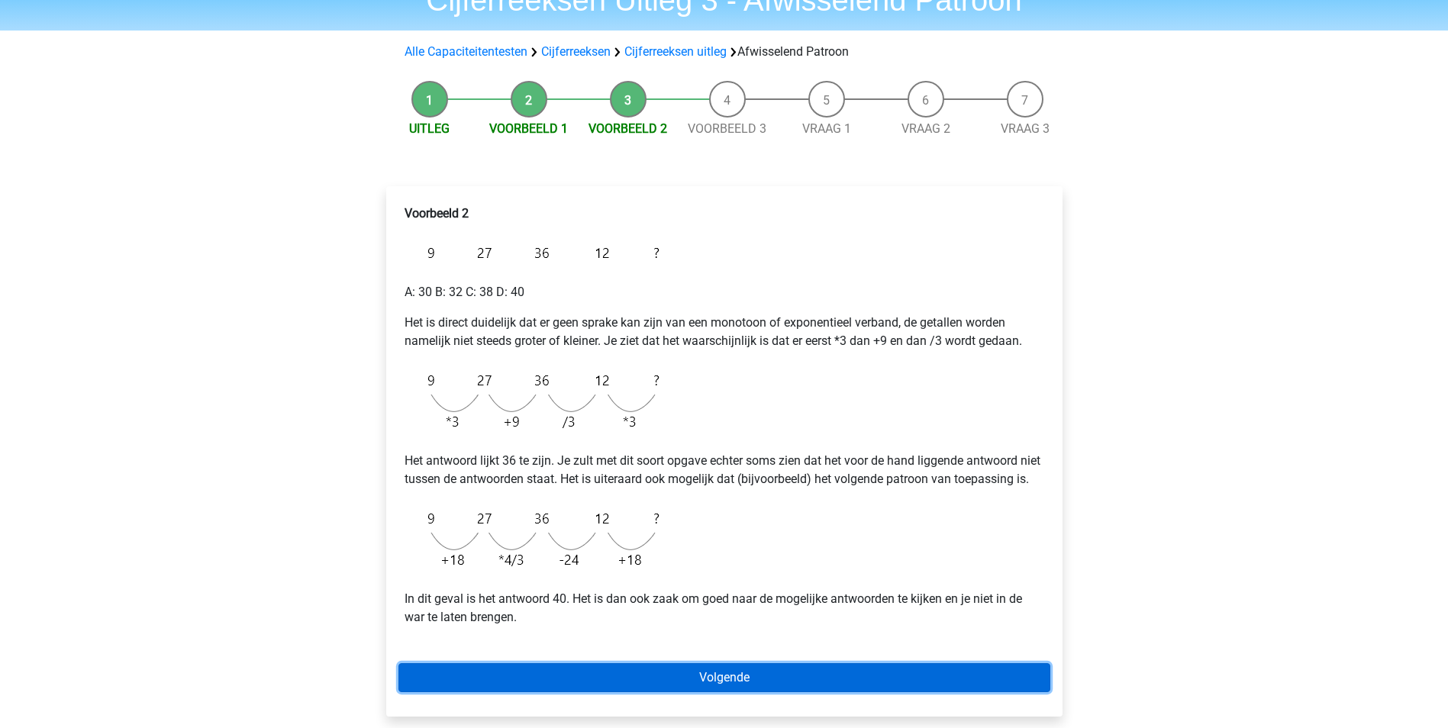
click at [753, 692] on link "Volgende" at bounding box center [724, 677] width 652 height 29
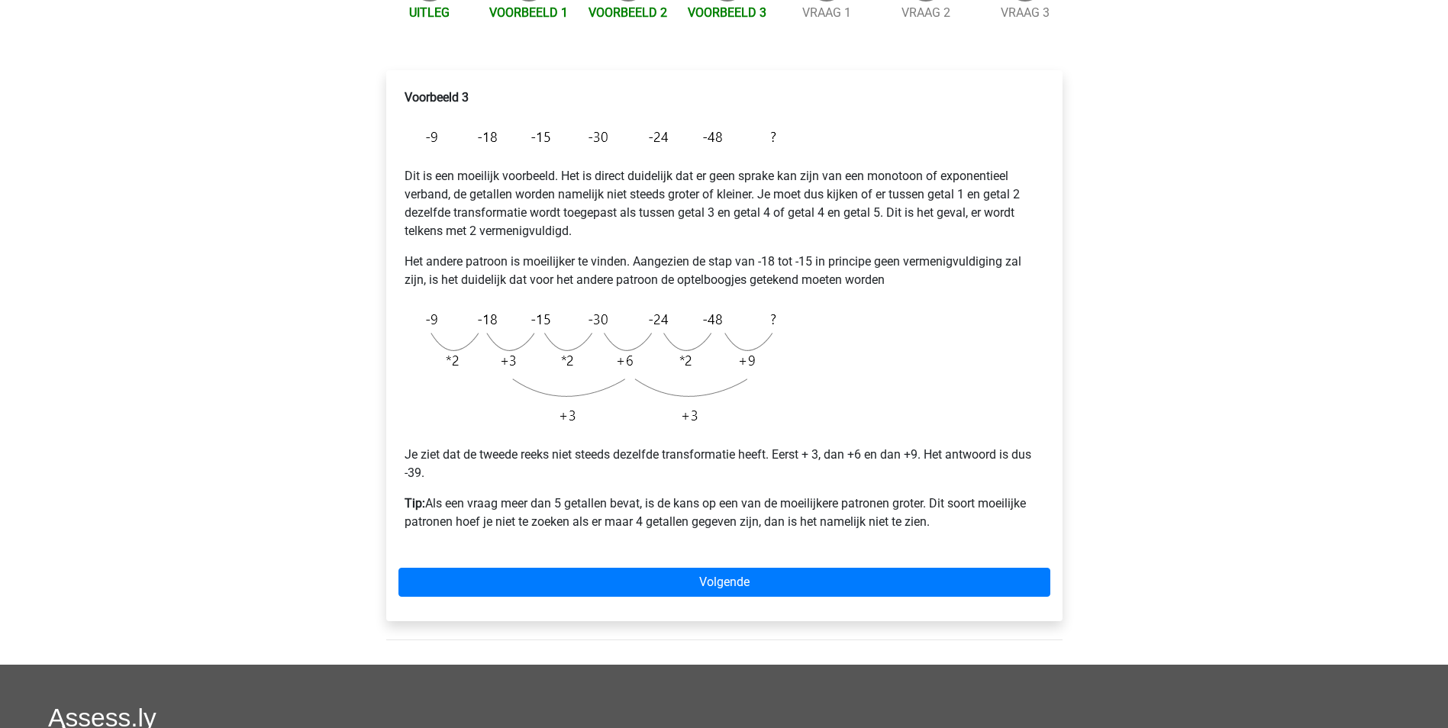
scroll to position [229, 0]
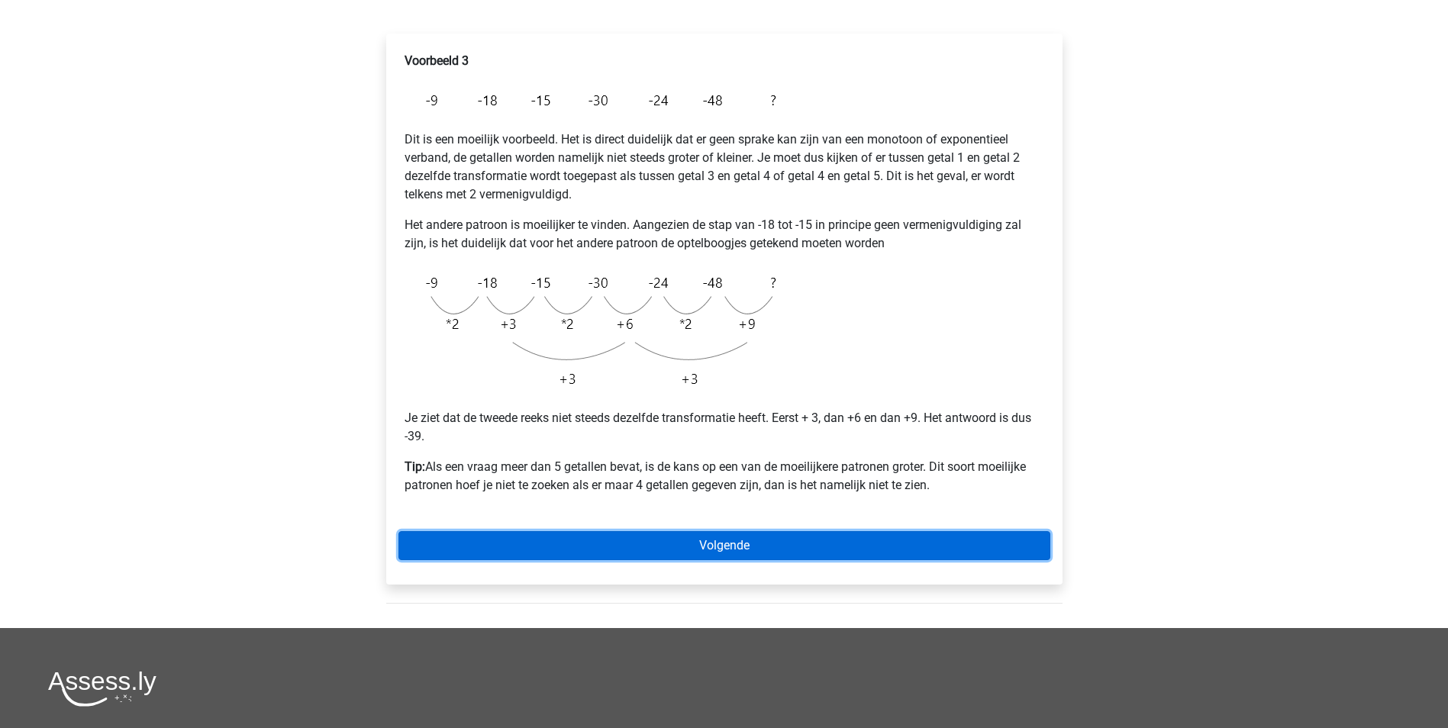
click at [712, 547] on link "Volgende" at bounding box center [724, 545] width 652 height 29
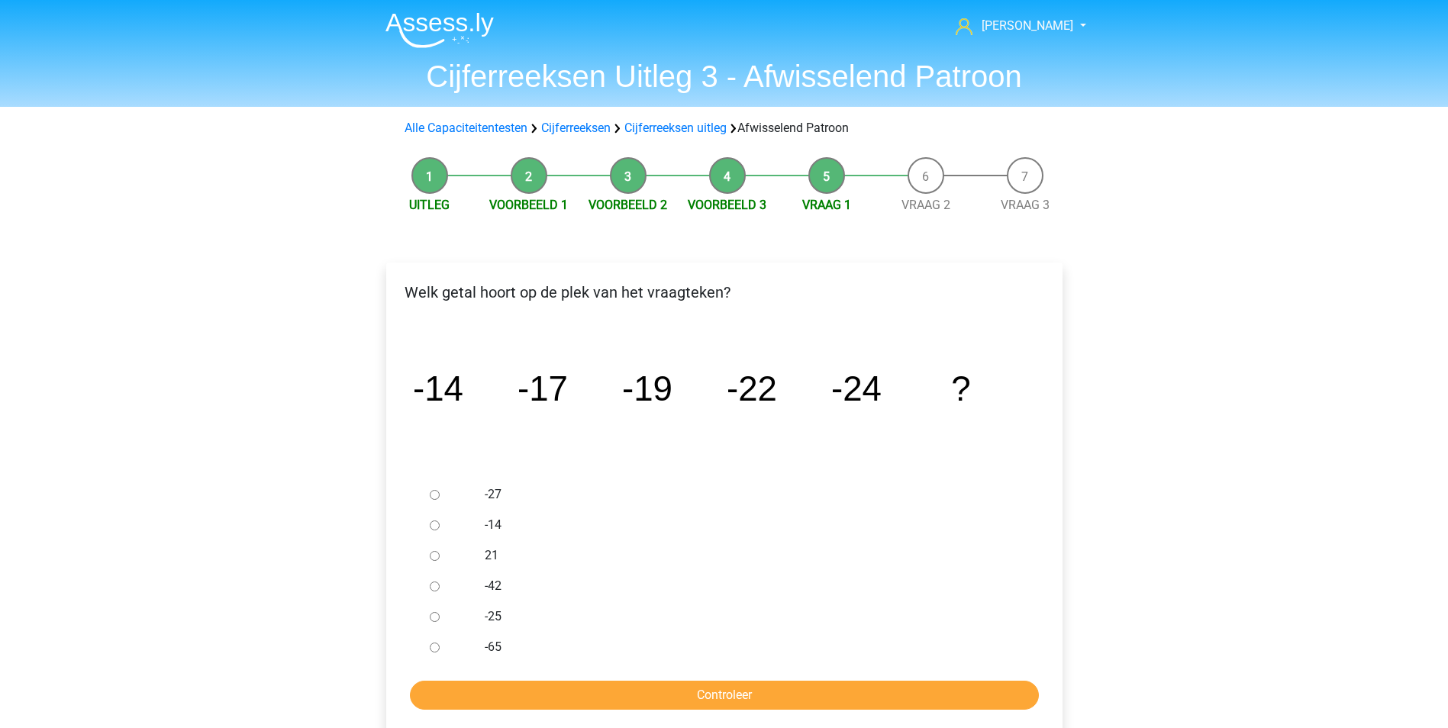
click at [431, 497] on input "-27" at bounding box center [435, 495] width 10 height 10
radio input "true"
click at [697, 698] on input "Controleer" at bounding box center [724, 695] width 629 height 29
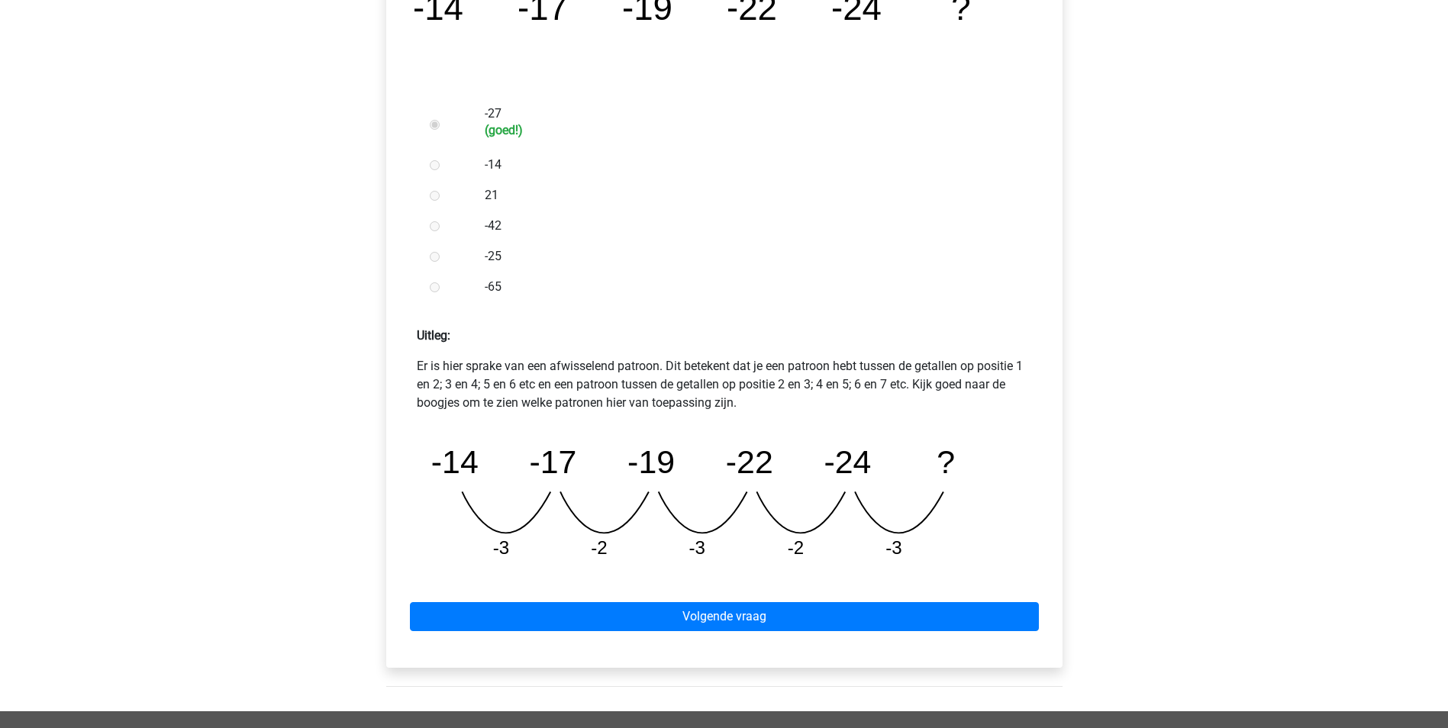
scroll to position [382, 0]
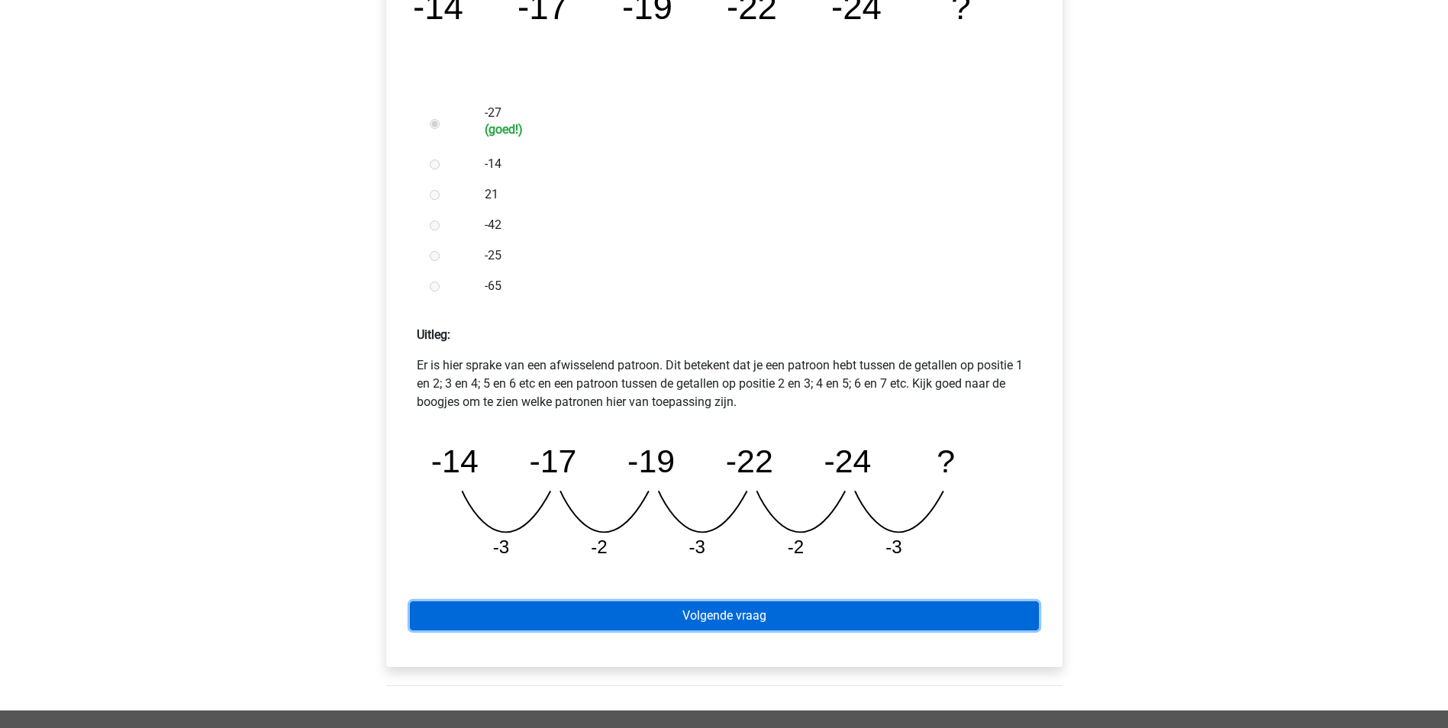
click at [753, 619] on link "Volgende vraag" at bounding box center [724, 615] width 629 height 29
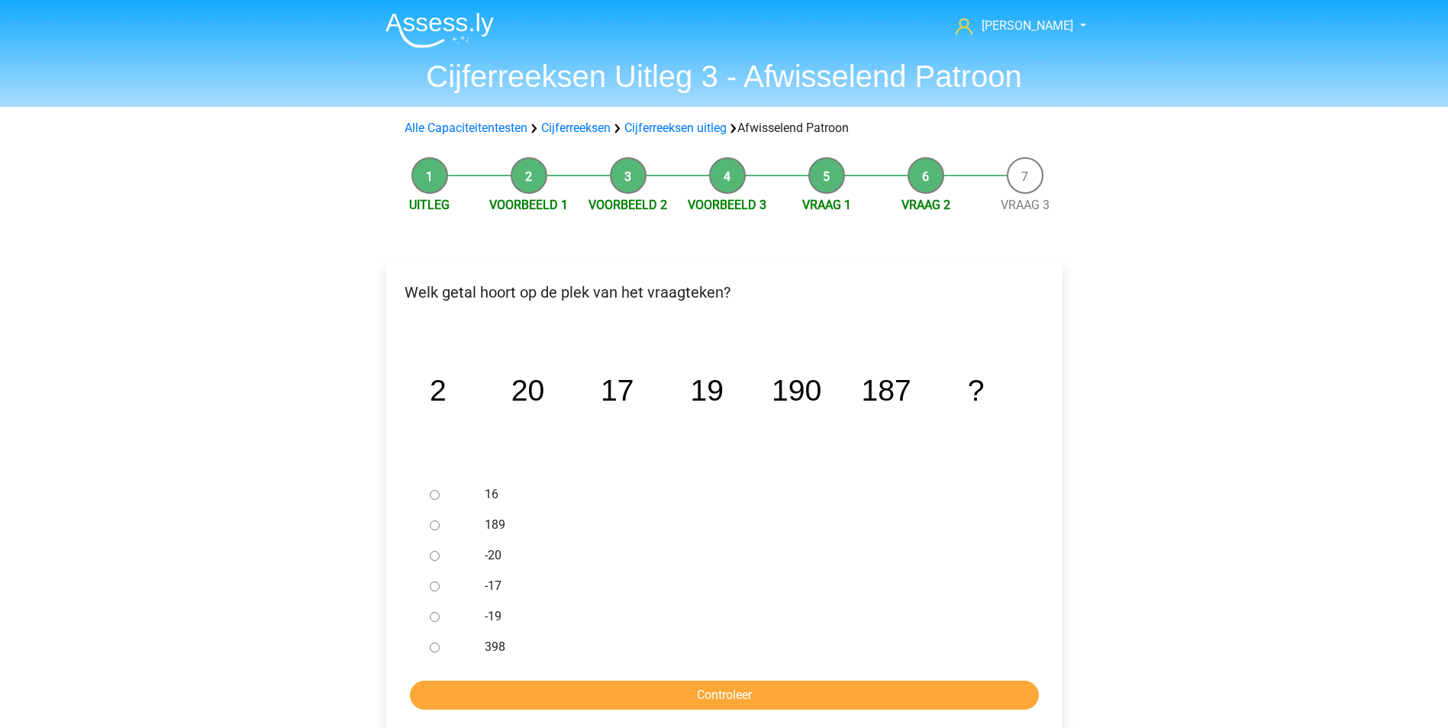
click at [438, 526] on div at bounding box center [449, 525] width 50 height 31
click at [437, 528] on input "189" at bounding box center [435, 526] width 10 height 10
radio input "true"
click at [747, 693] on input "Controleer" at bounding box center [724, 695] width 629 height 29
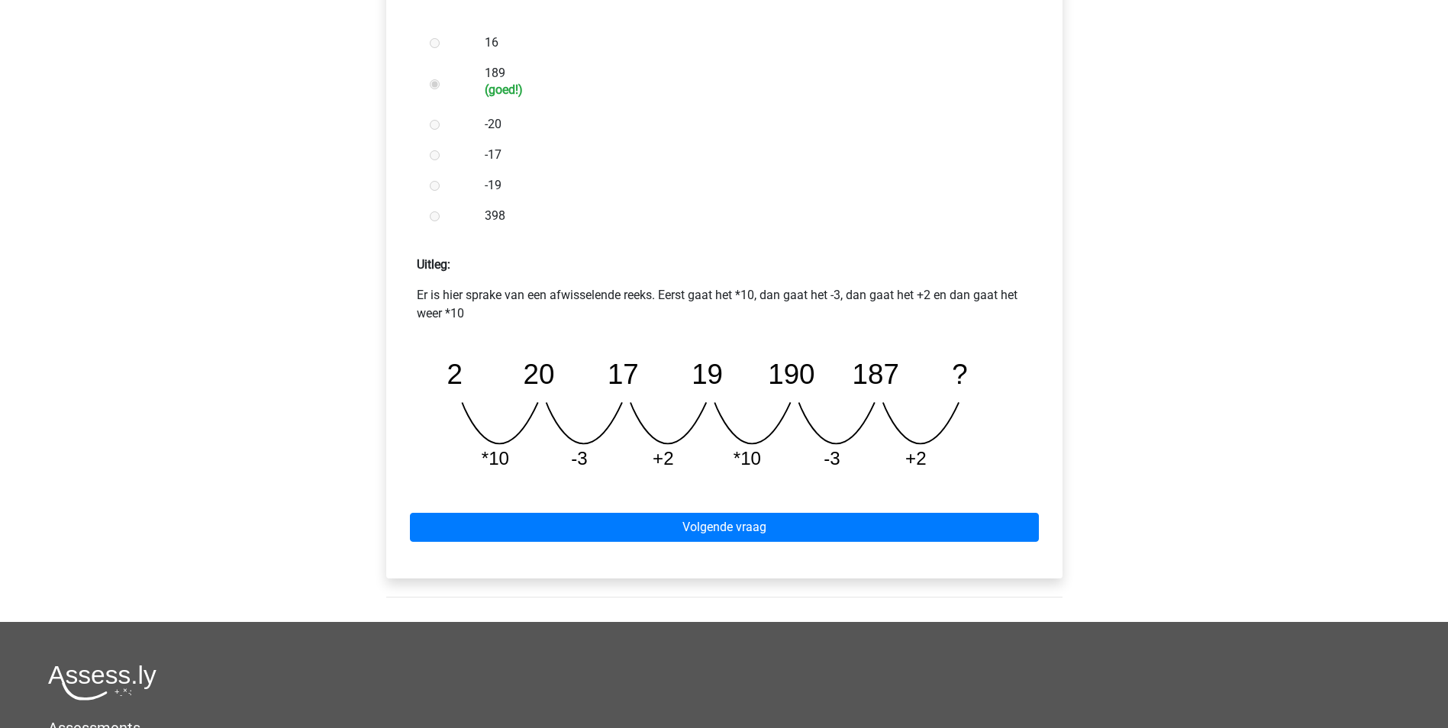
scroll to position [458, 0]
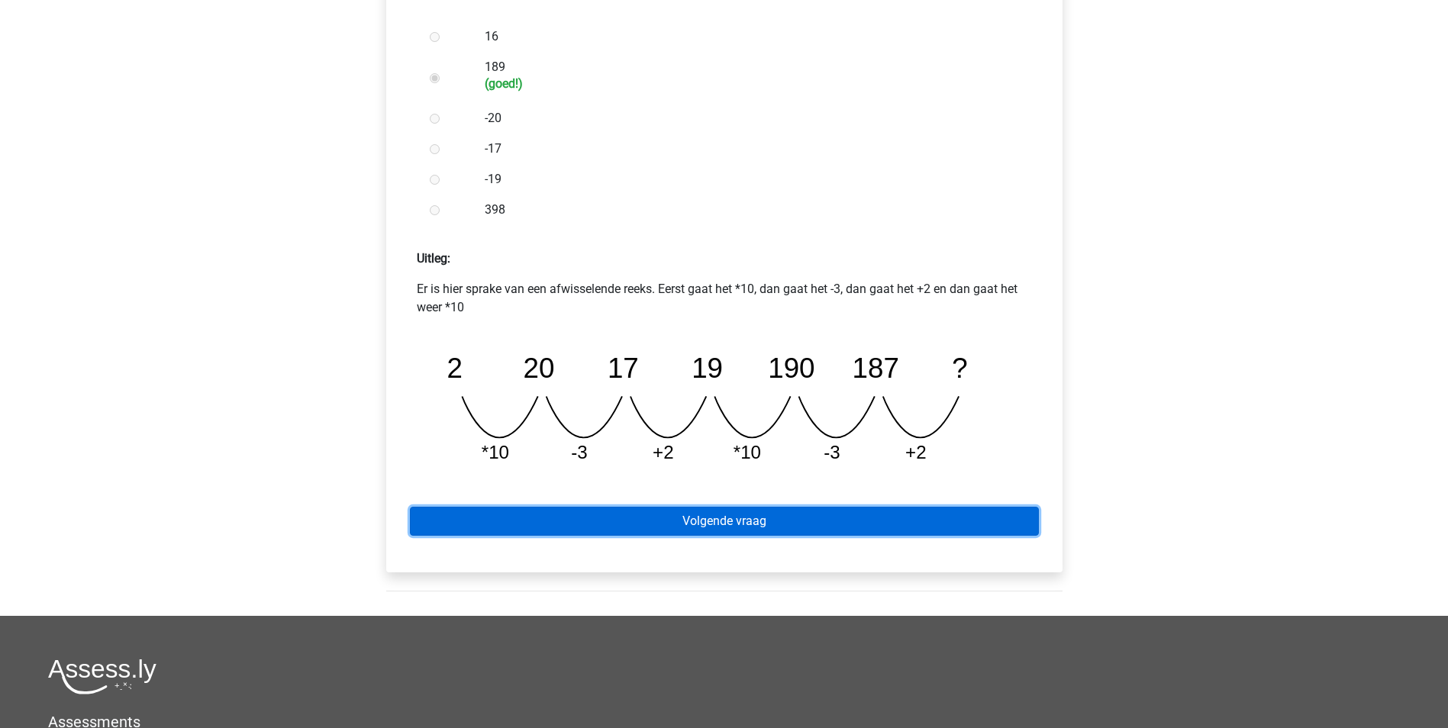
click at [712, 517] on link "Volgende vraag" at bounding box center [724, 521] width 629 height 29
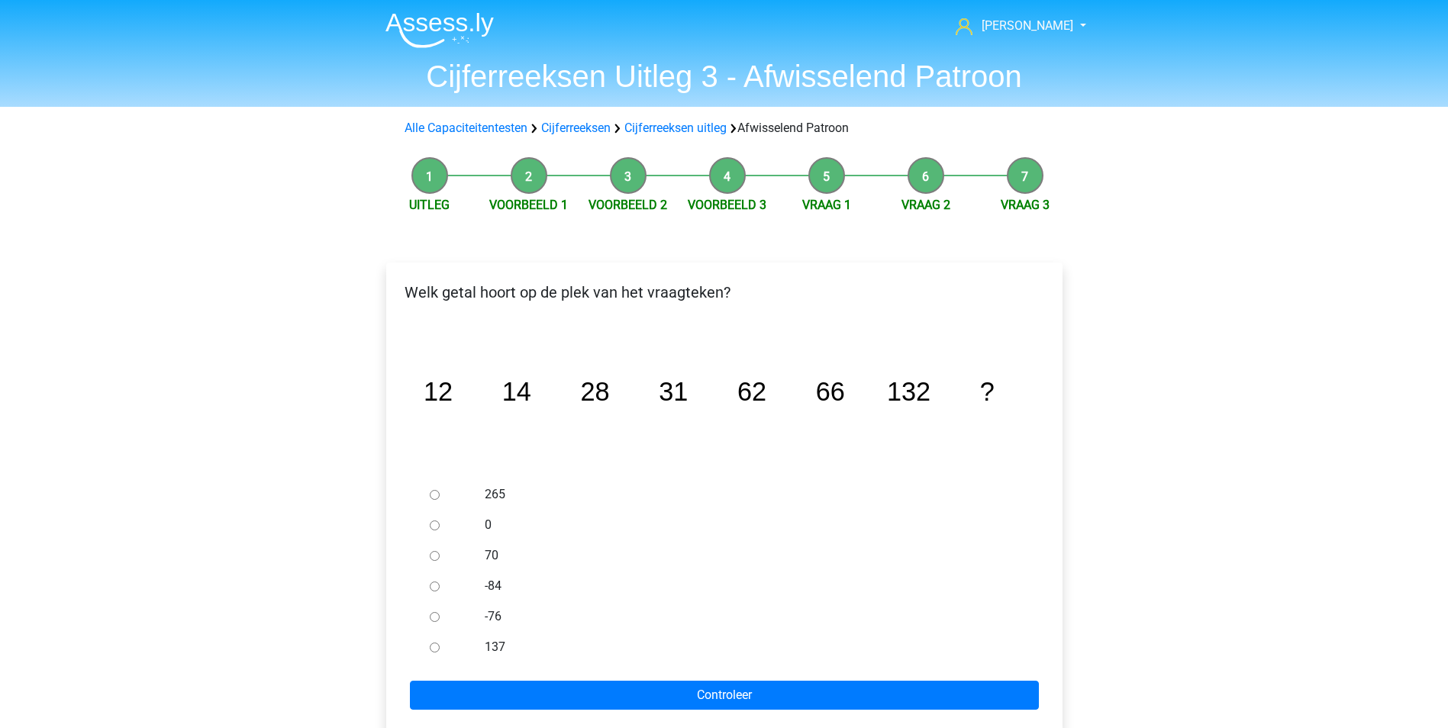
click at [436, 647] on input "137" at bounding box center [435, 648] width 10 height 10
radio input "true"
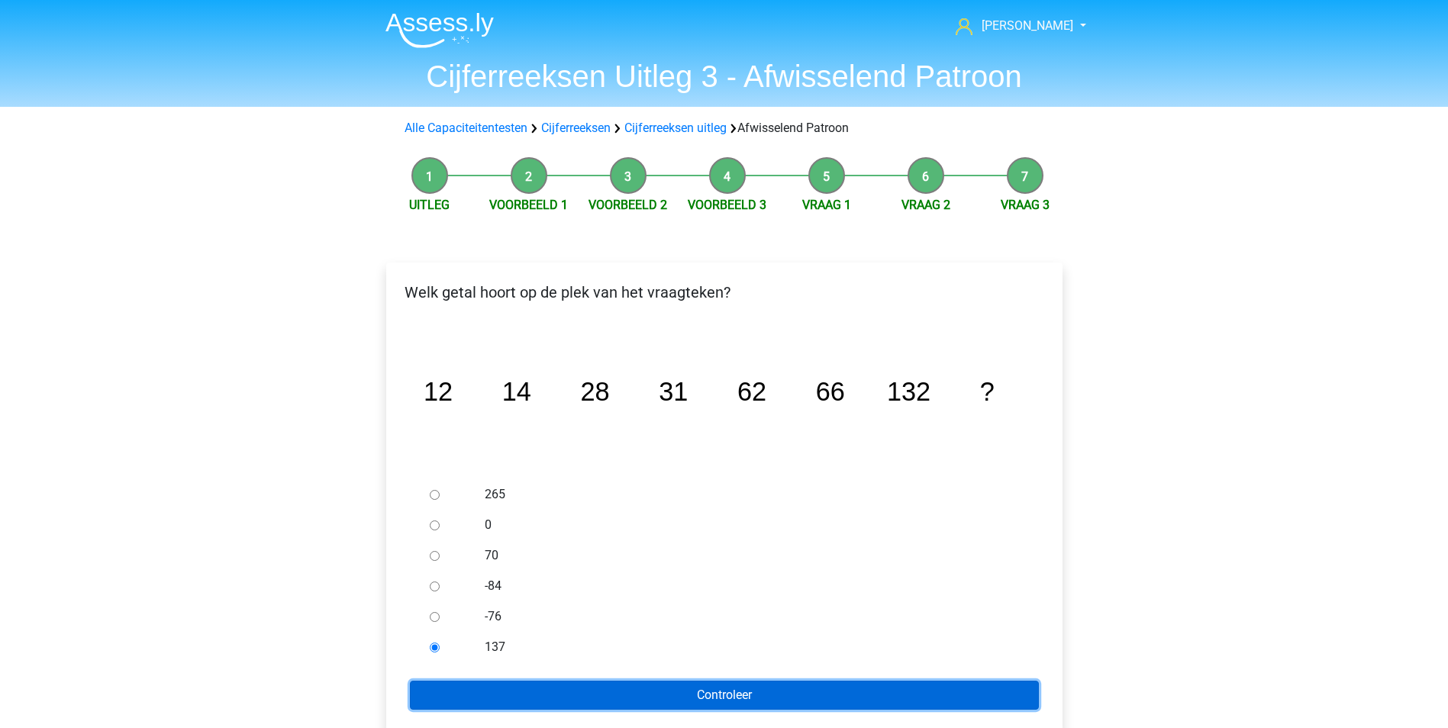
click at [601, 695] on input "Controleer" at bounding box center [724, 695] width 629 height 29
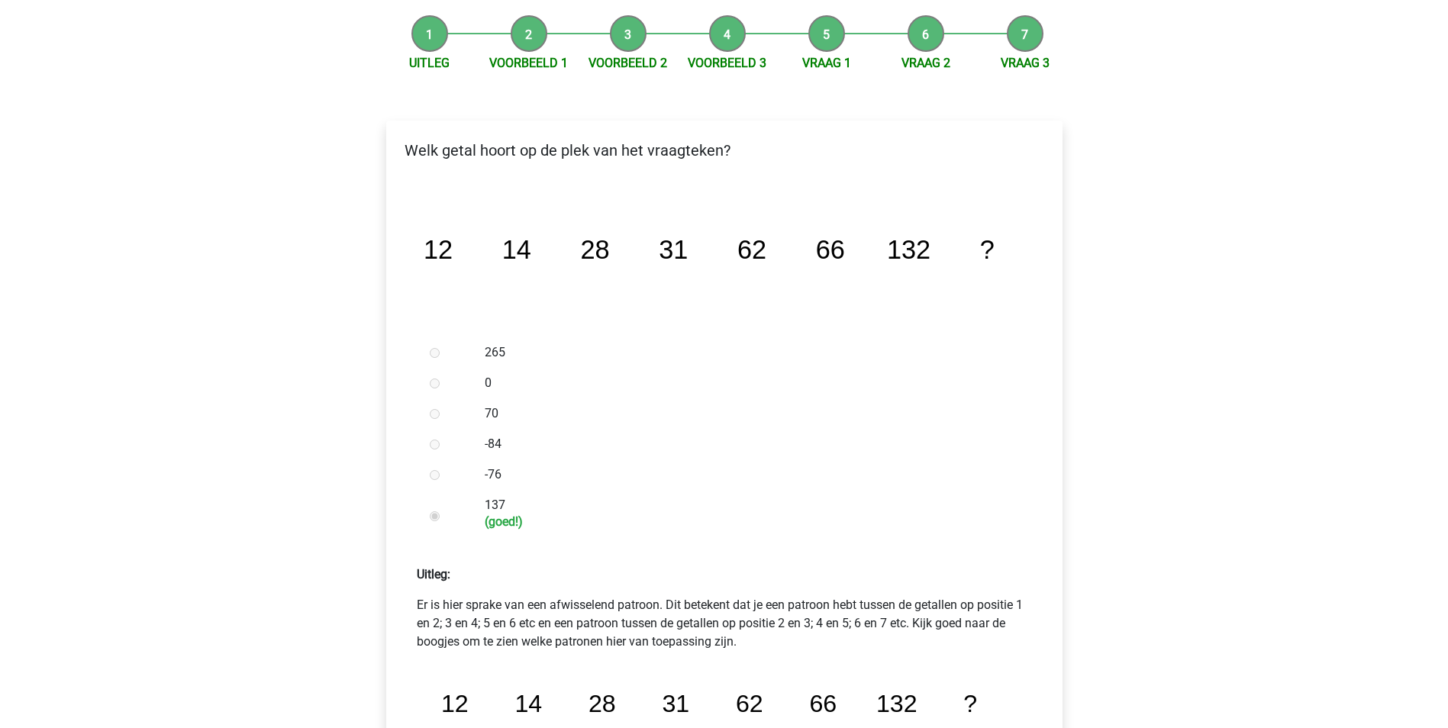
scroll to position [382, 0]
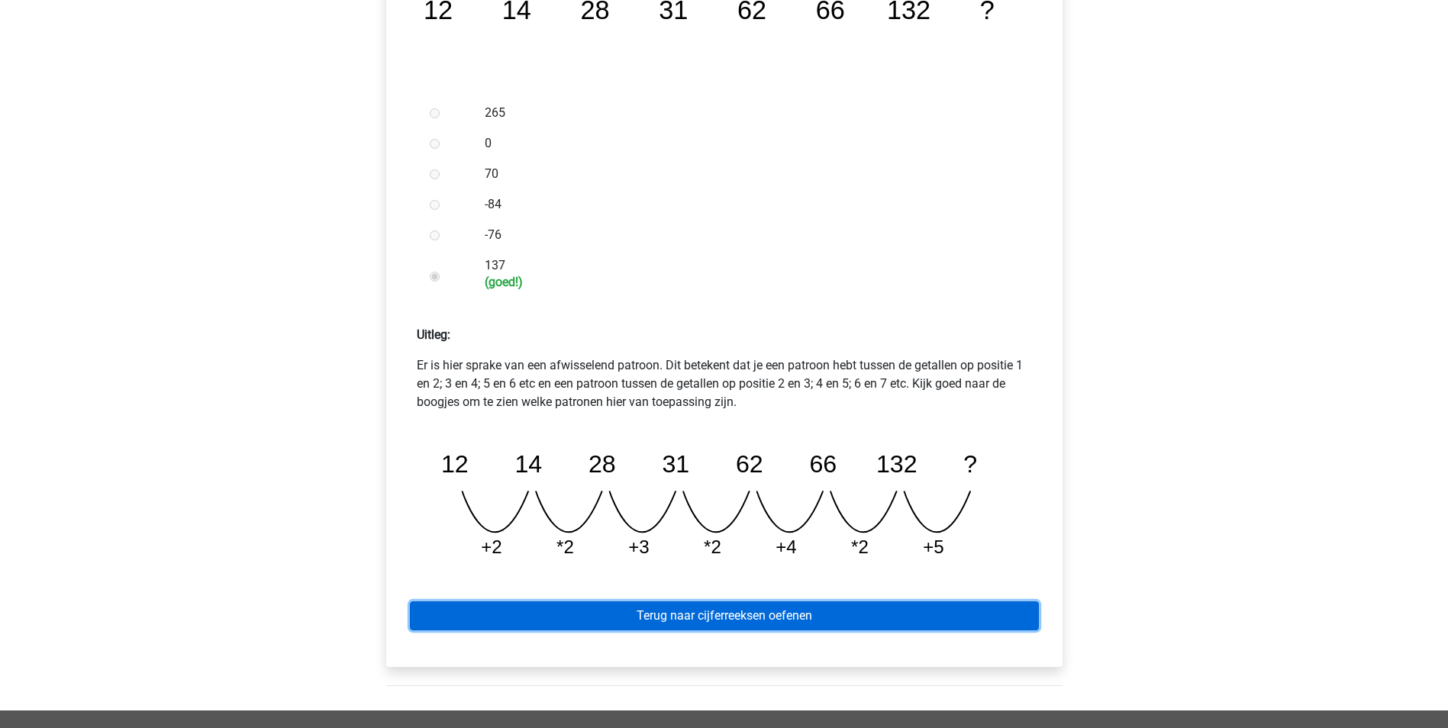
click at [730, 618] on link "Terug naar cijferreeksen oefenen" at bounding box center [724, 615] width 629 height 29
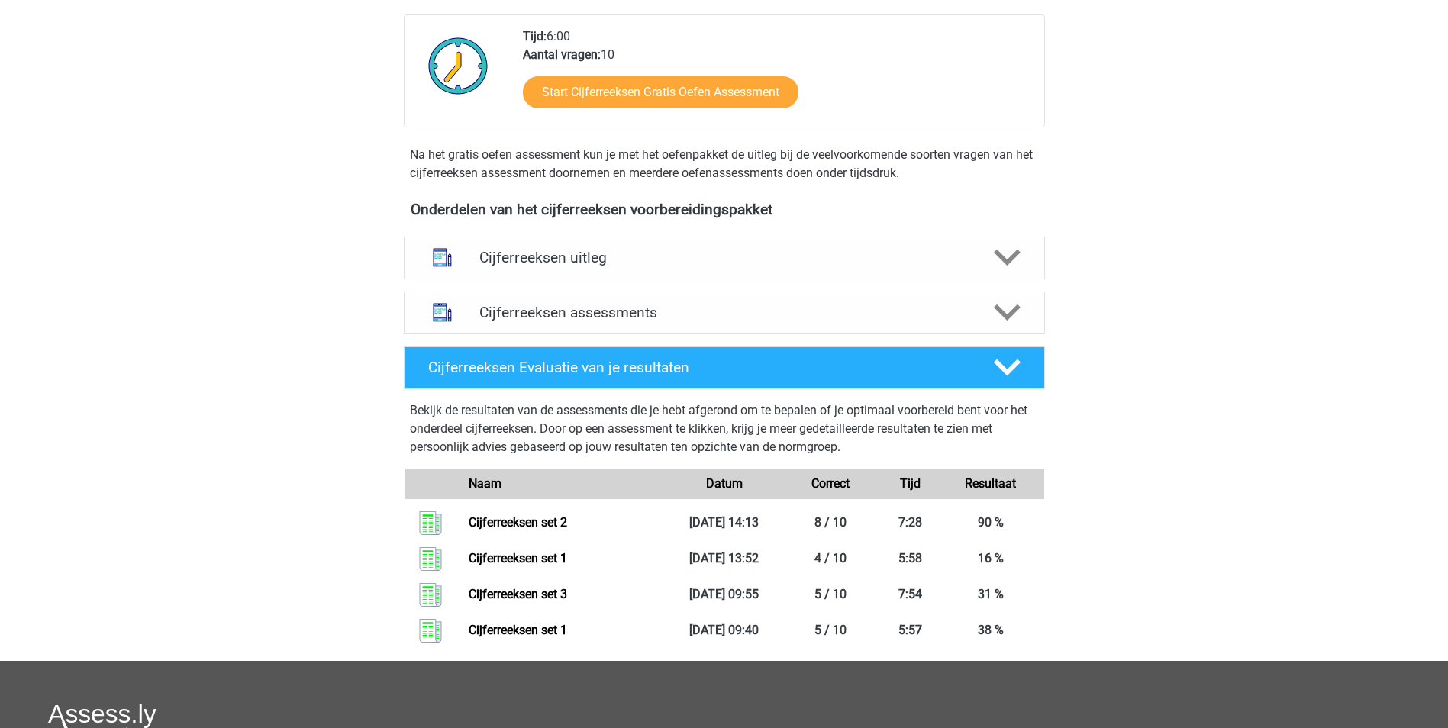
scroll to position [382, 0]
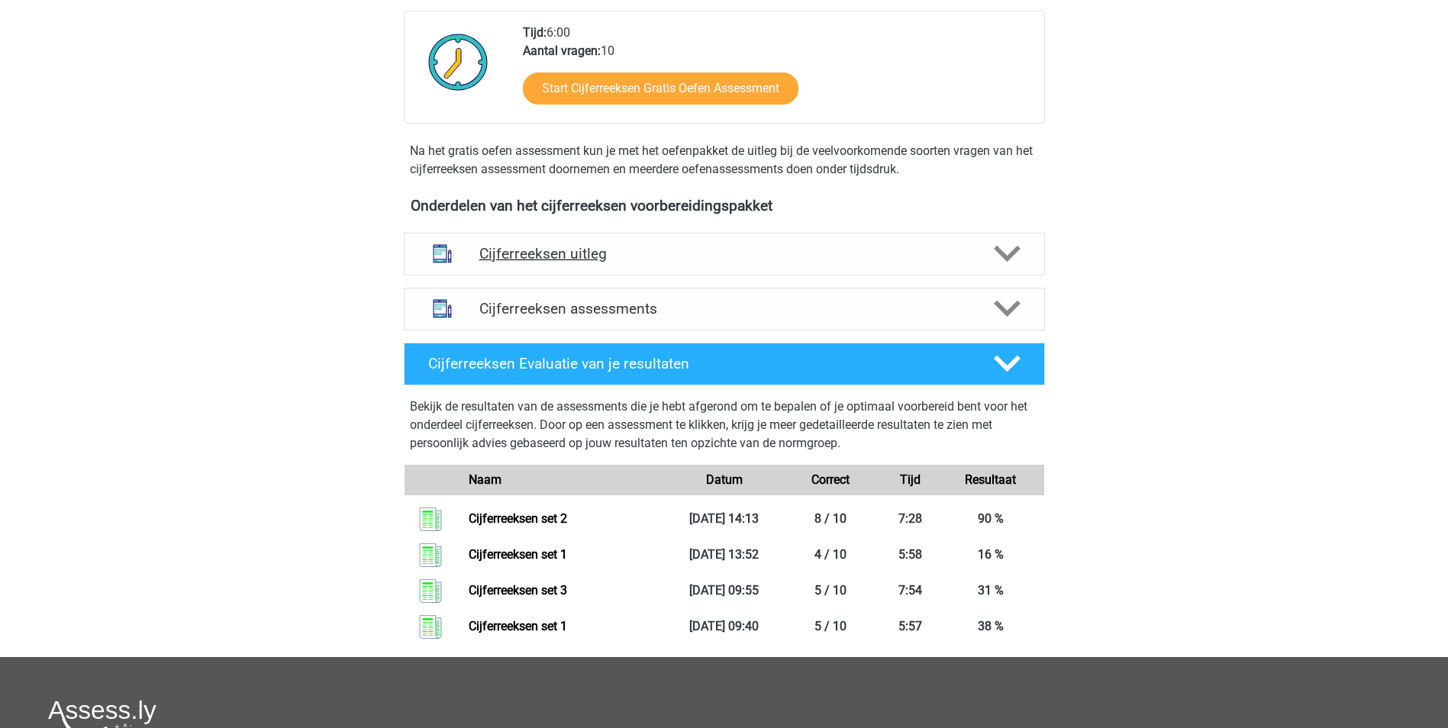
click at [564, 263] on h4 "Cijferreeksen uitleg" at bounding box center [724, 254] width 490 height 18
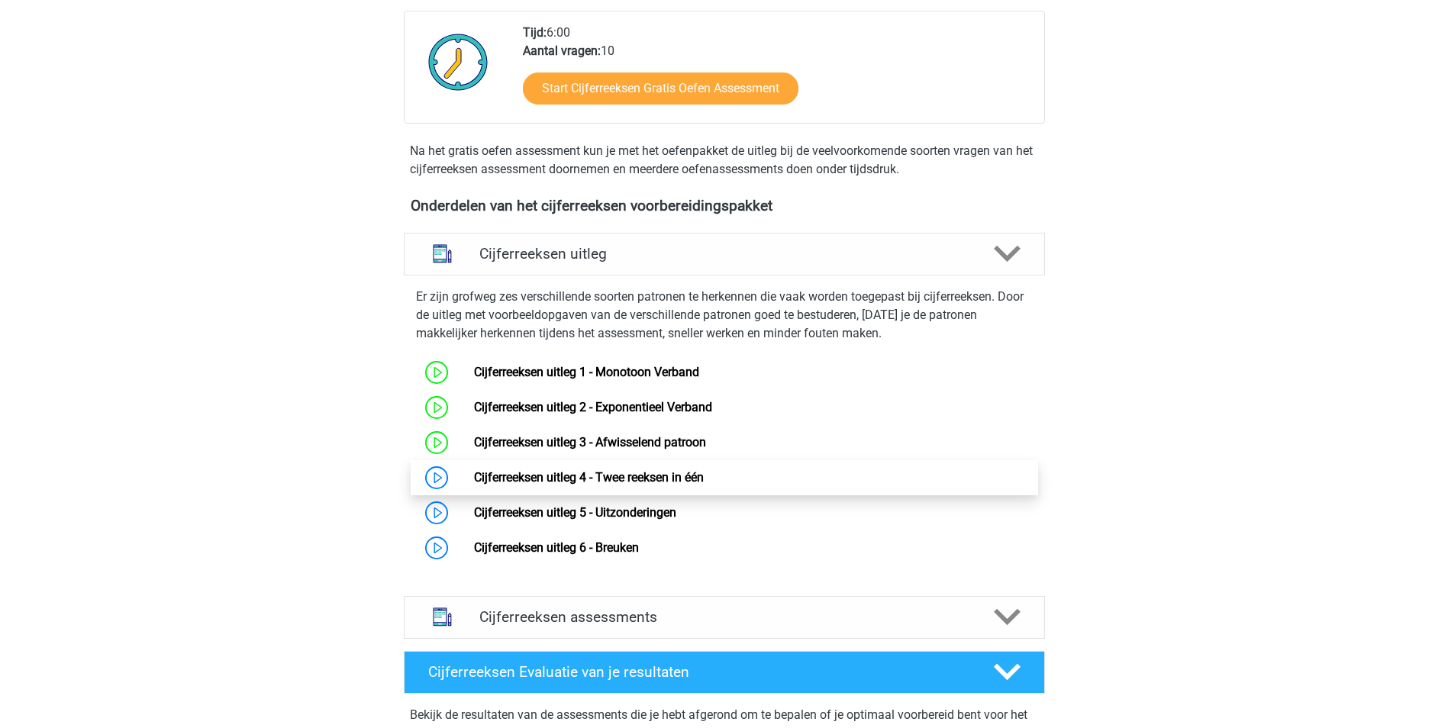
click at [509, 485] on link "Cijferreeksen uitleg 4 - Twee reeksen in één" at bounding box center [589, 477] width 230 height 15
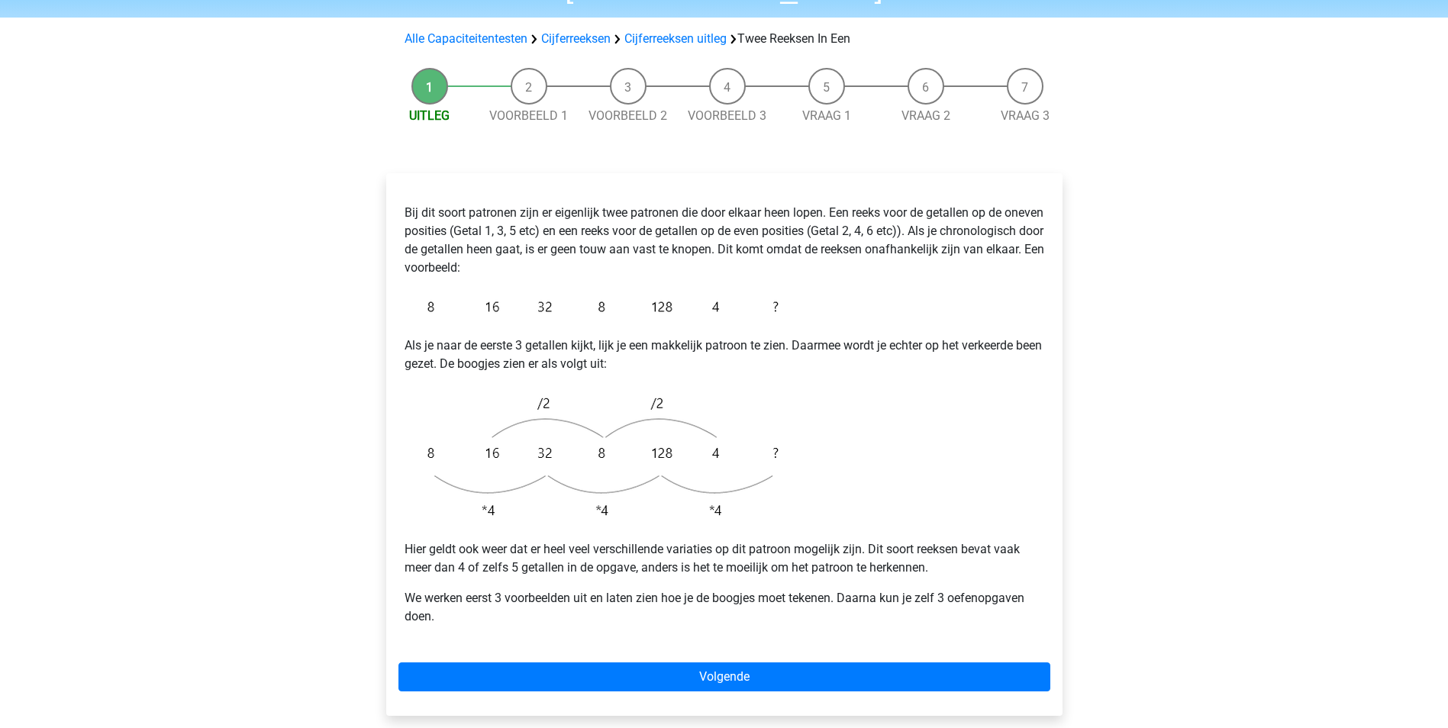
scroll to position [153, 0]
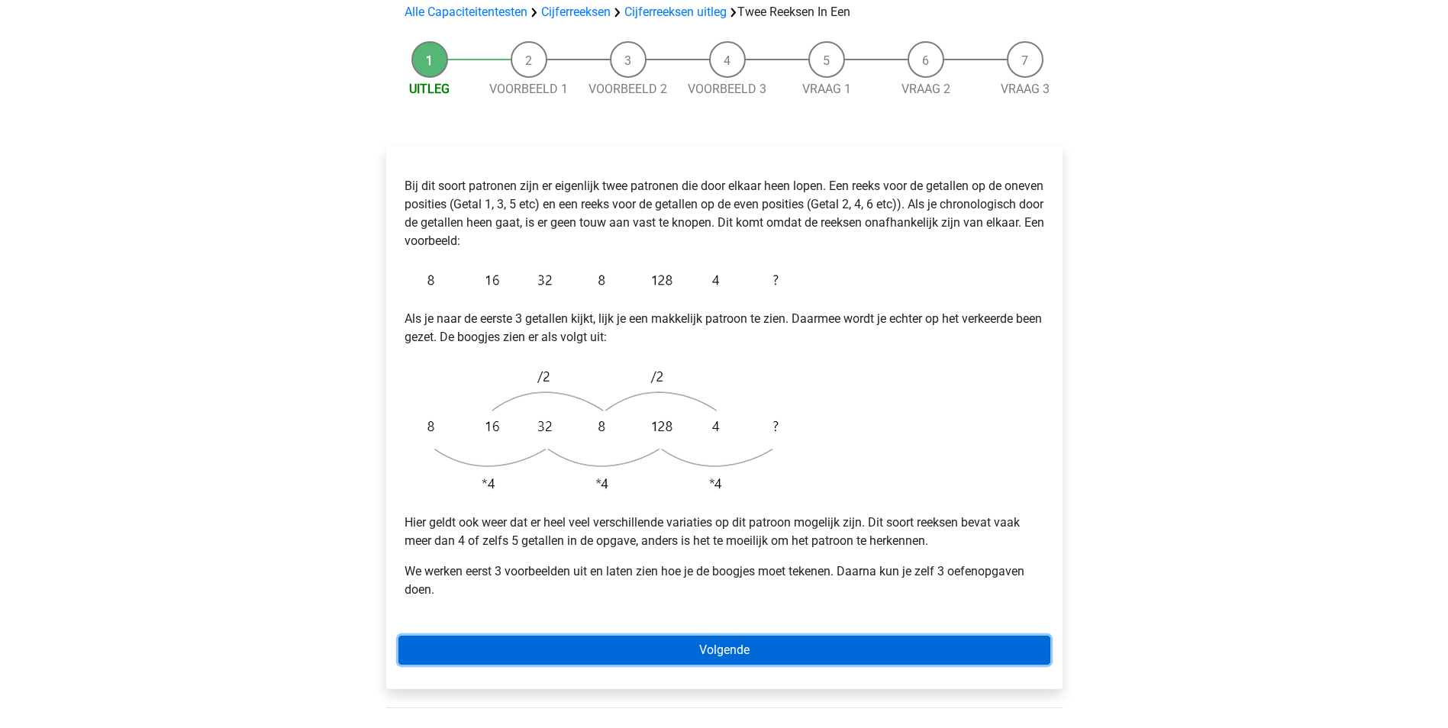
click at [743, 636] on link "Volgende" at bounding box center [724, 650] width 652 height 29
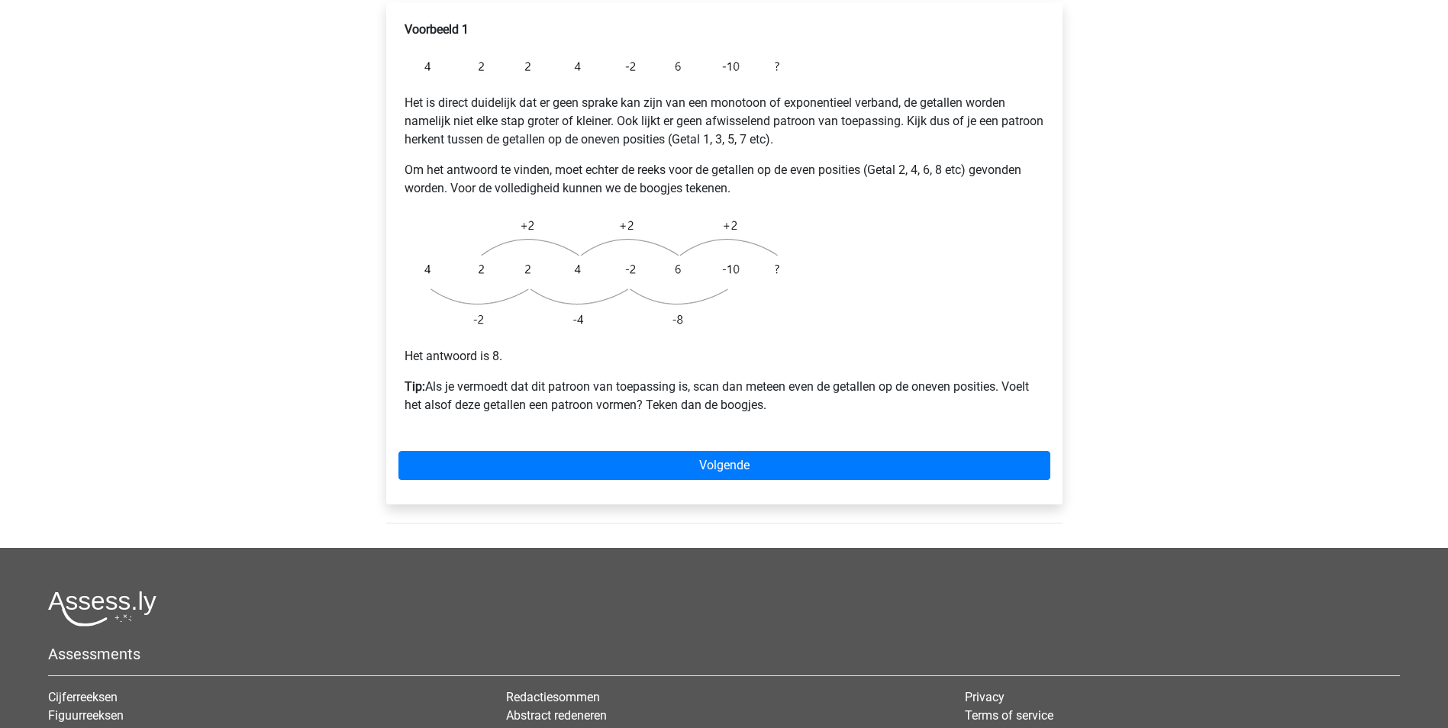
scroll to position [305, 0]
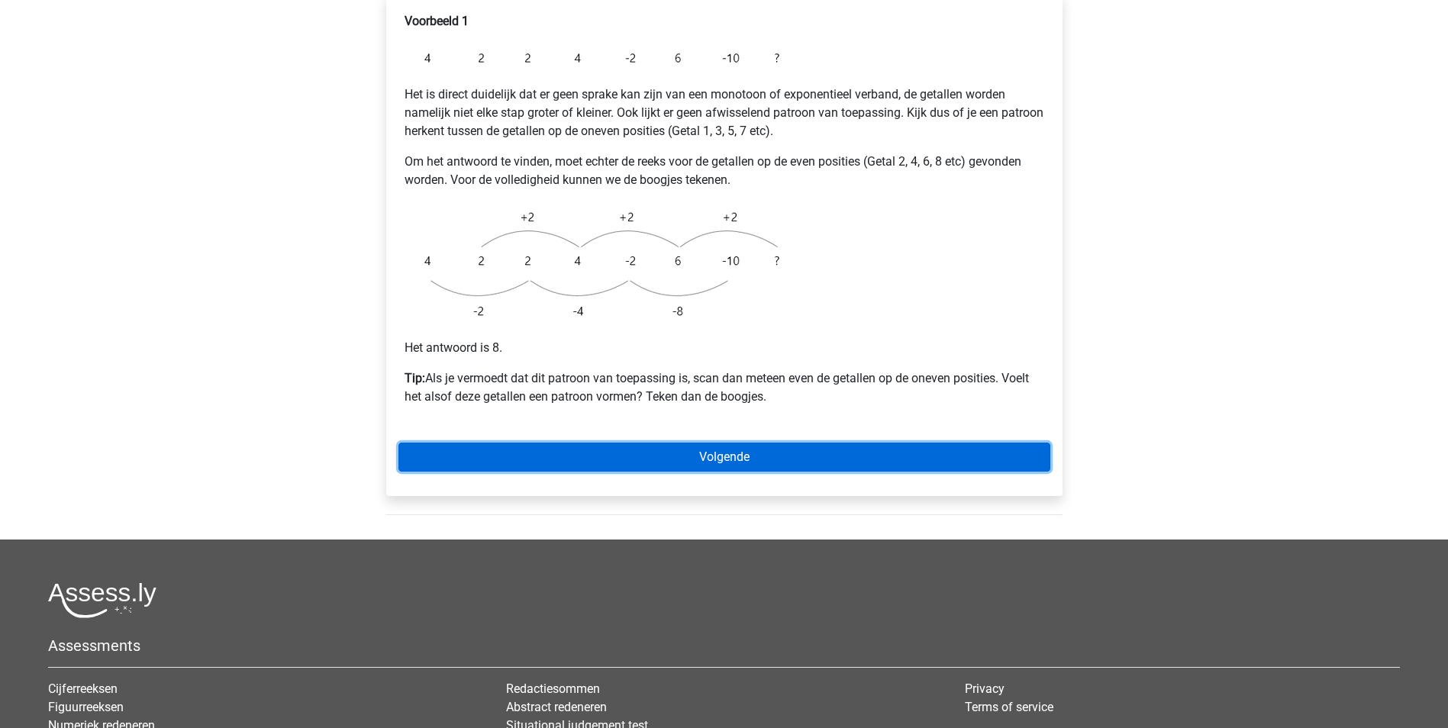
click at [713, 443] on link "Volgende" at bounding box center [724, 457] width 652 height 29
click at [718, 443] on link "Volgende" at bounding box center [724, 457] width 652 height 29
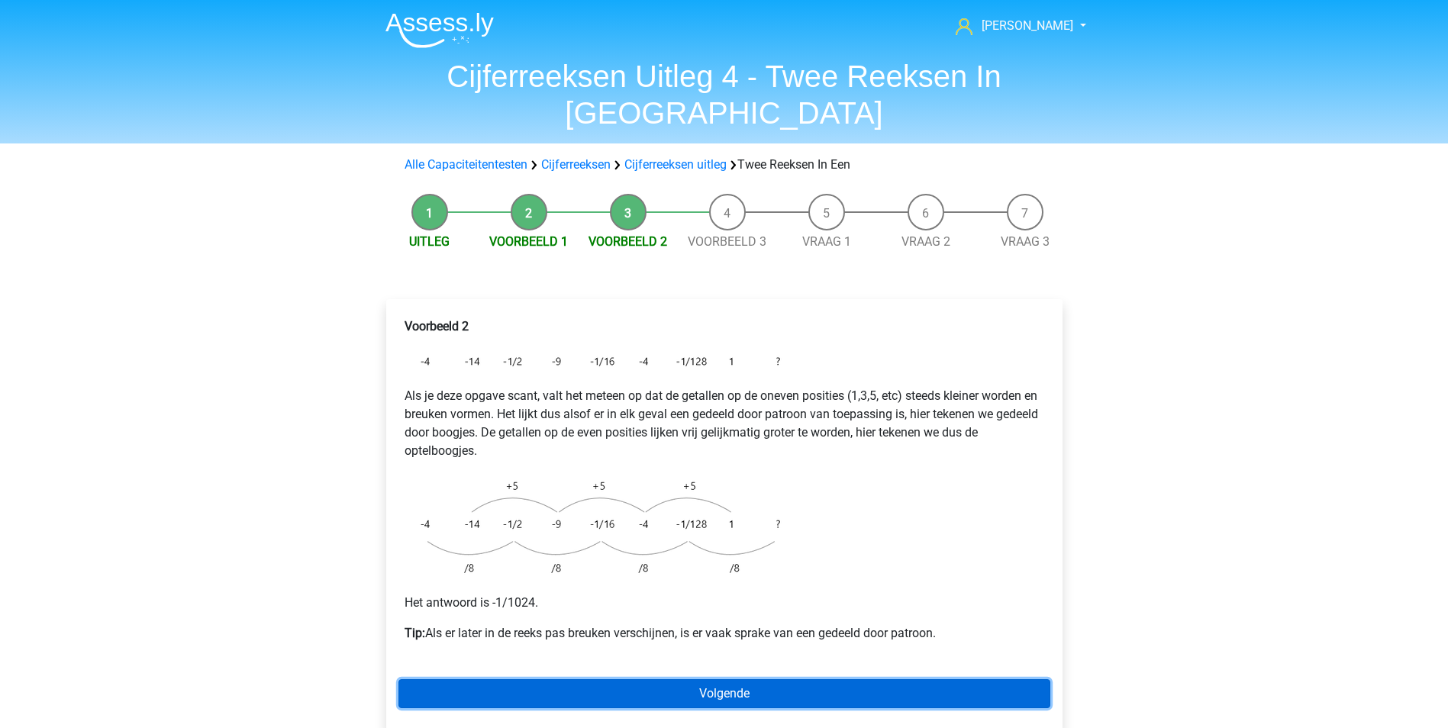
click at [719, 679] on link "Volgende" at bounding box center [724, 693] width 652 height 29
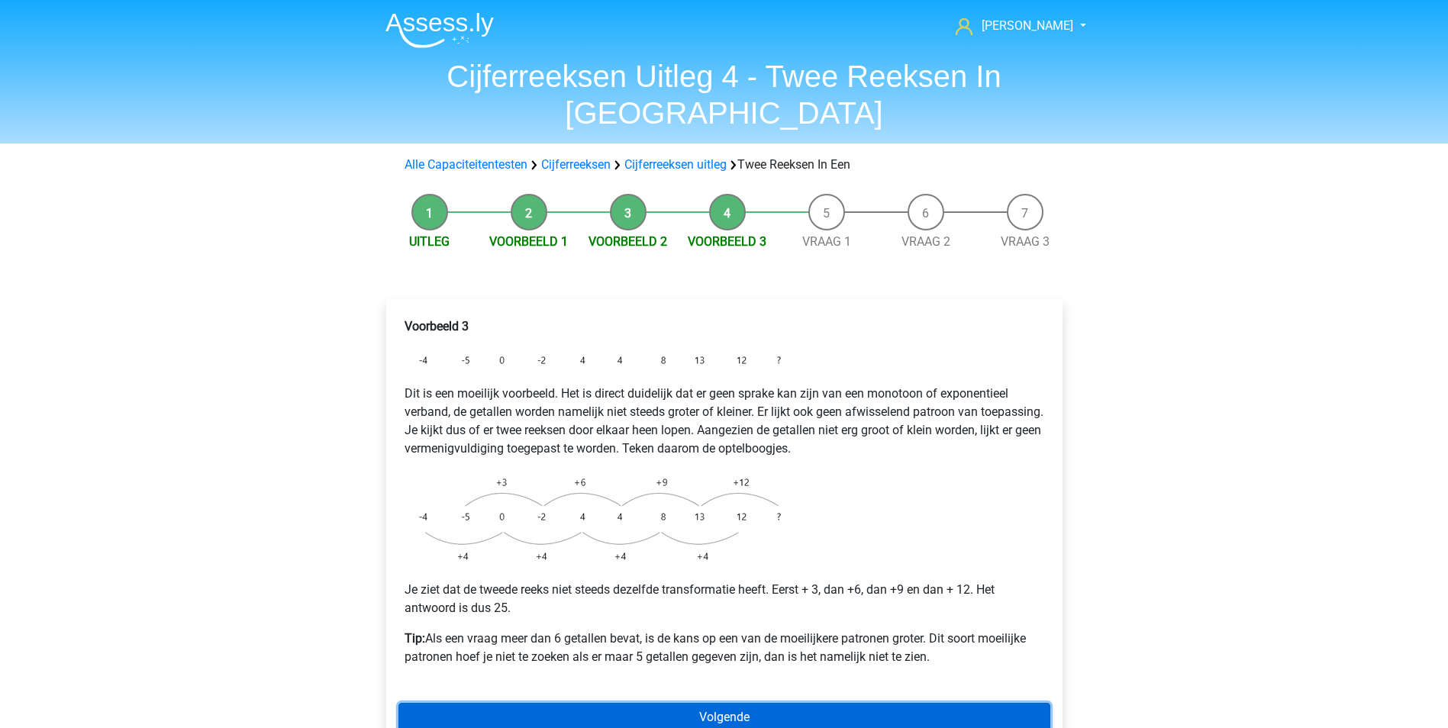
click at [737, 703] on link "Volgende" at bounding box center [724, 717] width 652 height 29
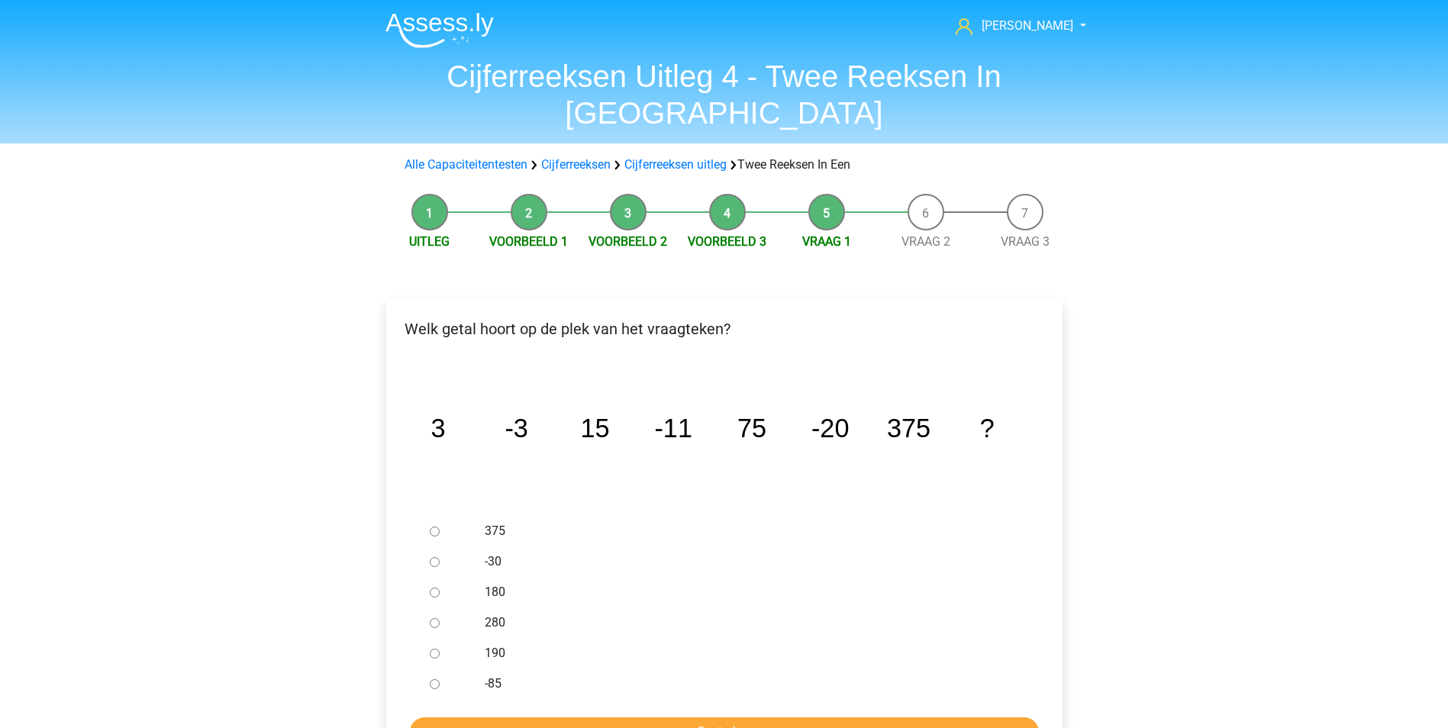
click at [434, 557] on input "-30" at bounding box center [435, 562] width 10 height 10
radio input "true"
click at [754, 718] on input "Controleer" at bounding box center [724, 732] width 629 height 29
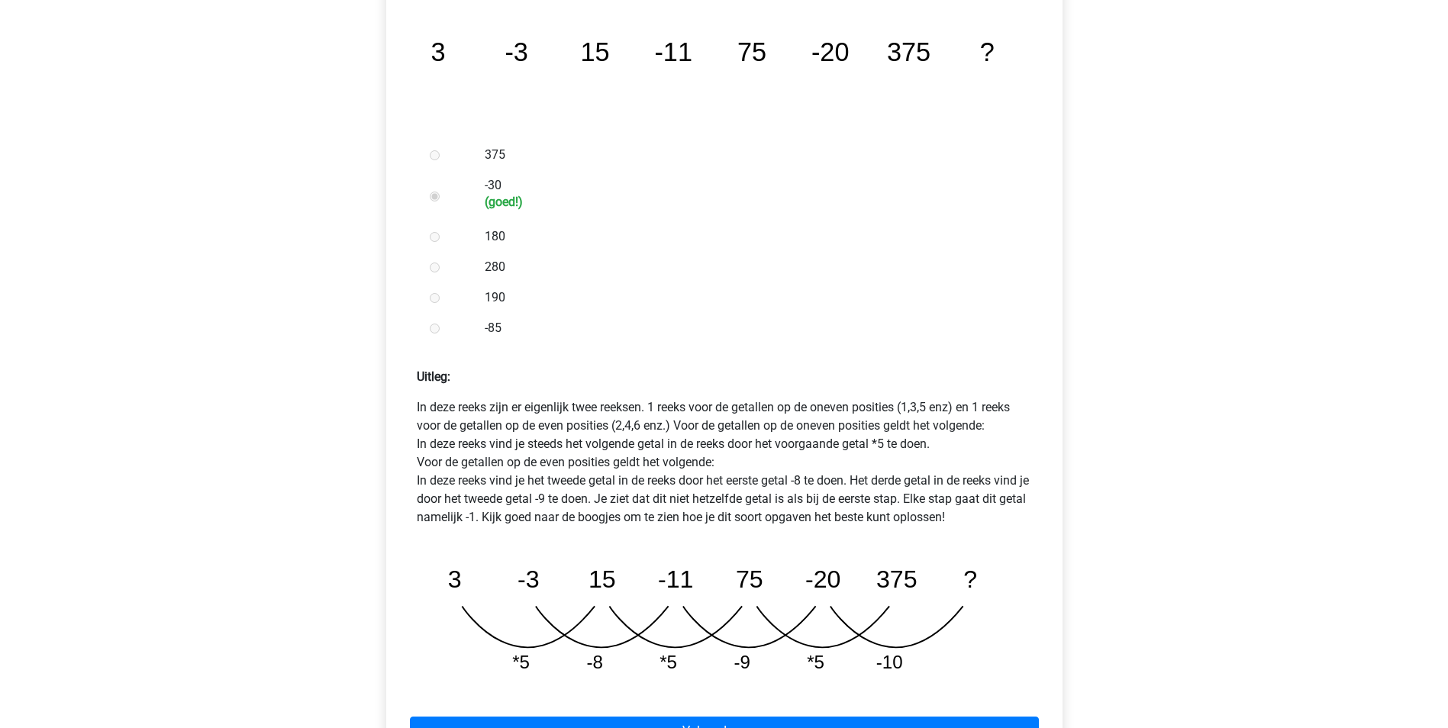
scroll to position [382, 0]
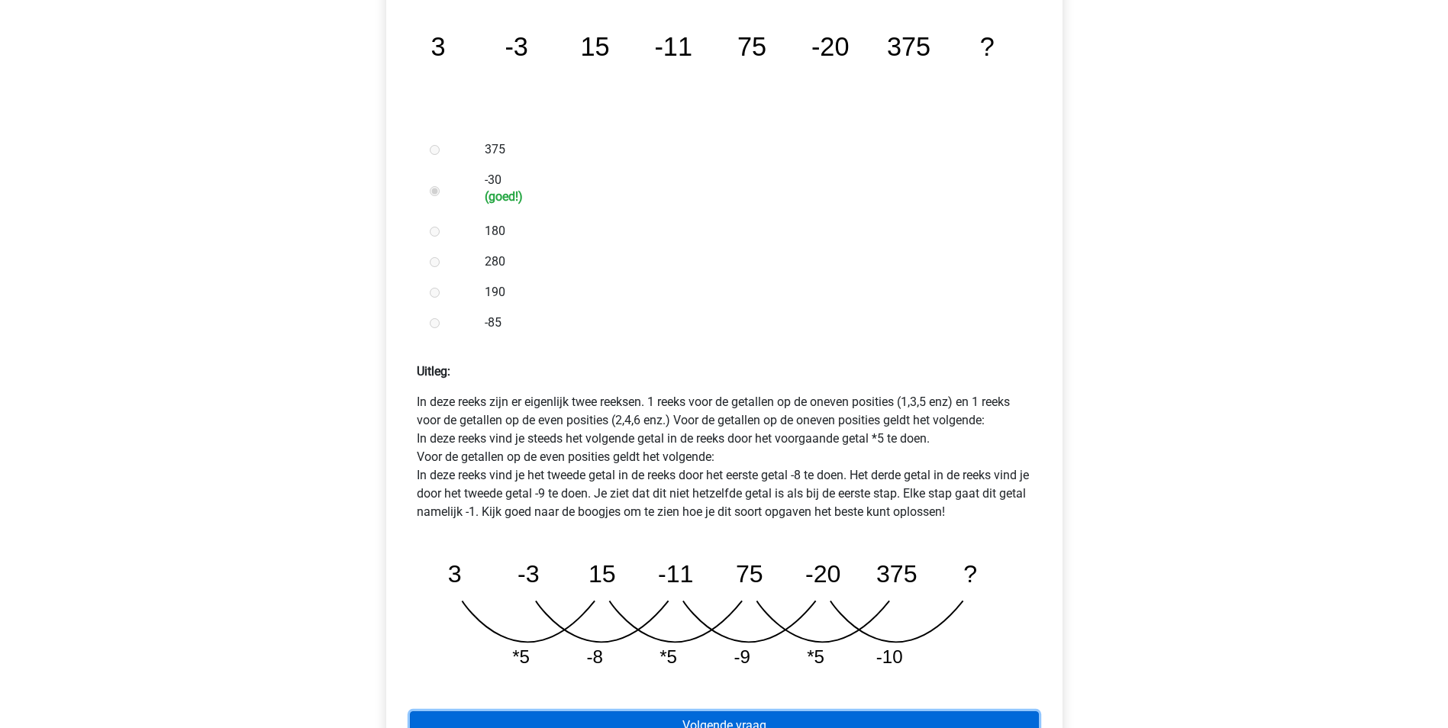
click at [740, 711] on link "Volgende vraag" at bounding box center [724, 725] width 629 height 29
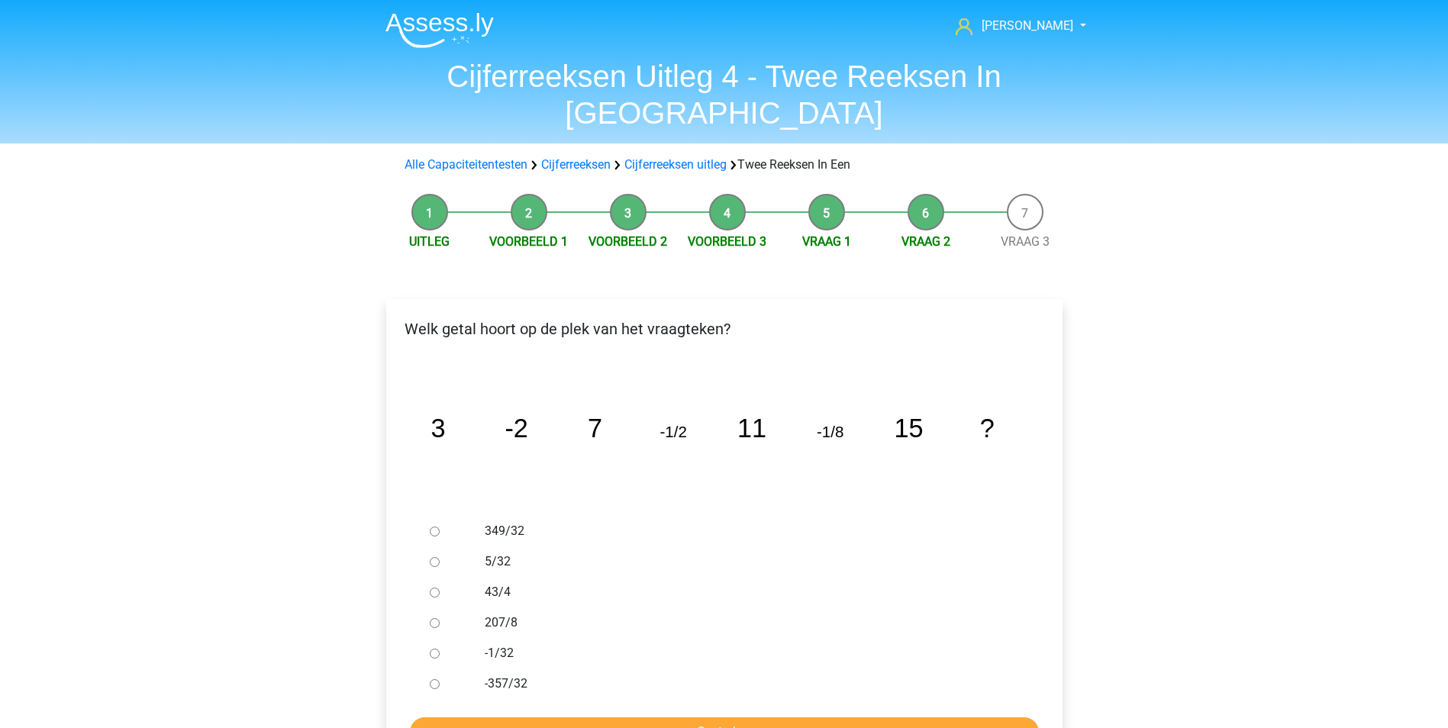
click at [434, 649] on input "-1/32" at bounding box center [435, 654] width 10 height 10
radio input "true"
click at [653, 718] on input "Controleer" at bounding box center [724, 732] width 629 height 29
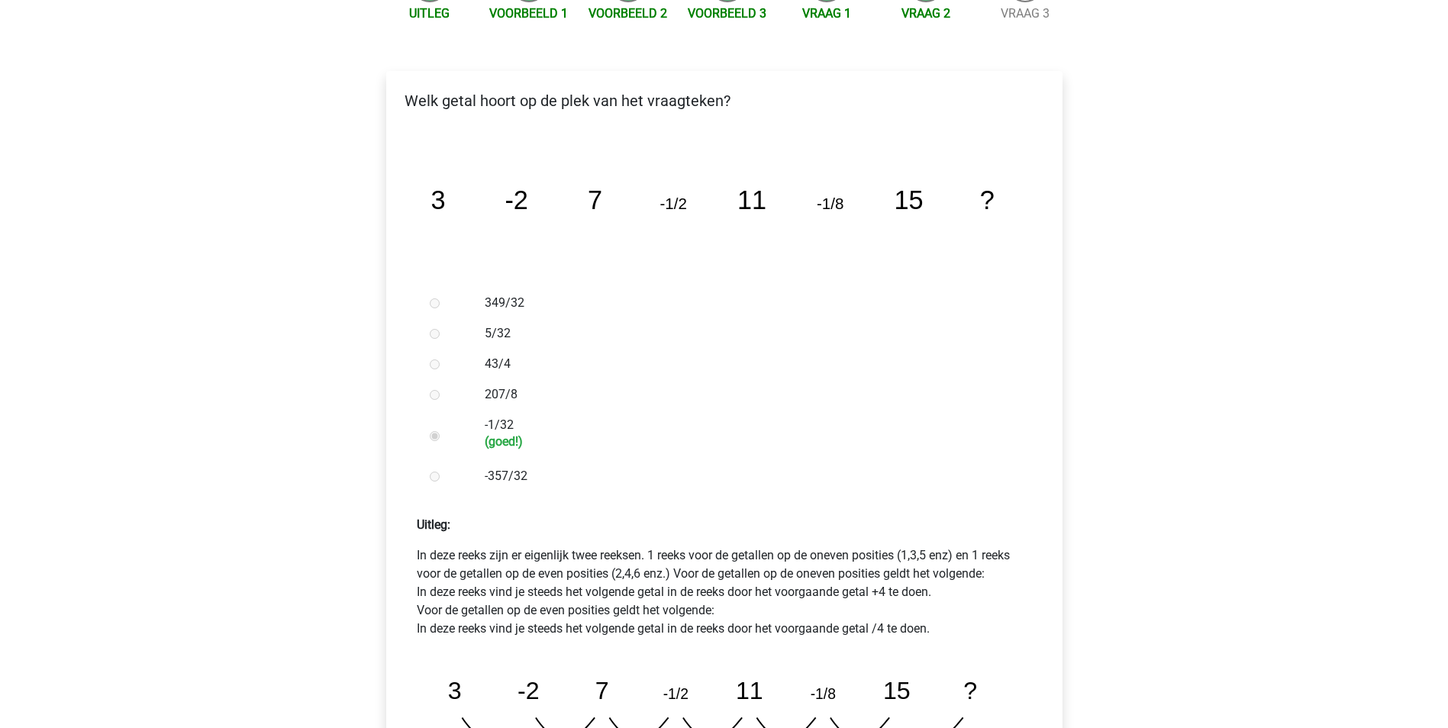
scroll to position [458, 0]
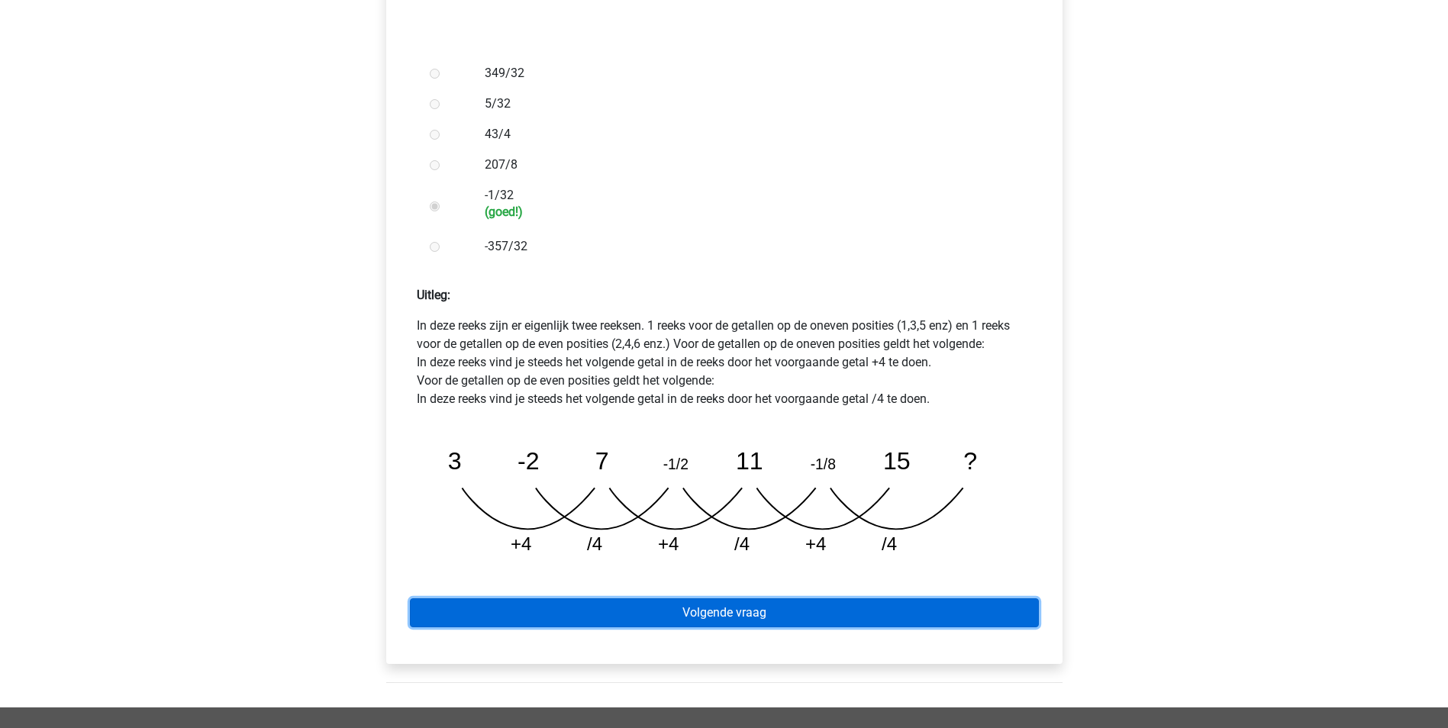
click at [703, 598] on link "Volgende vraag" at bounding box center [724, 612] width 629 height 29
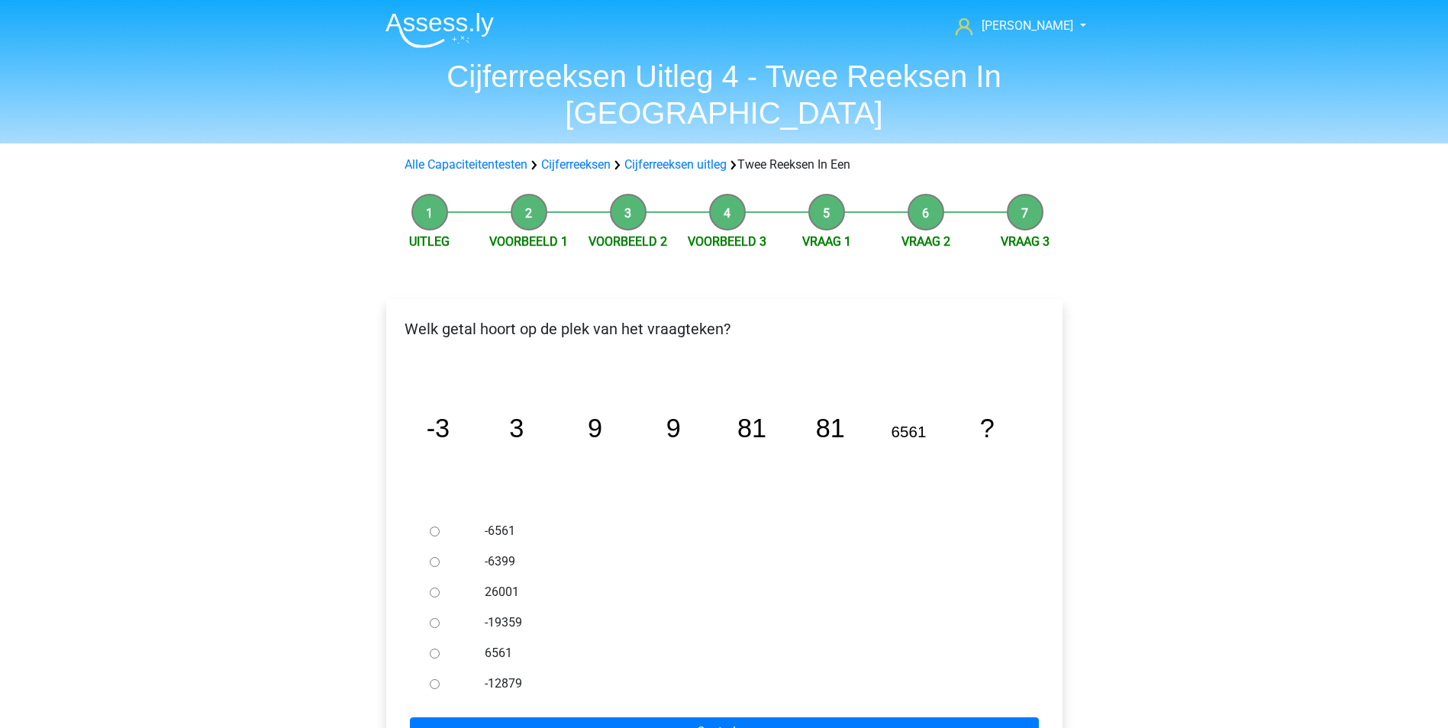
click at [430, 649] on input "6561" at bounding box center [435, 654] width 10 height 10
radio input "true"
click at [676, 718] on input "Controleer" at bounding box center [724, 732] width 629 height 29
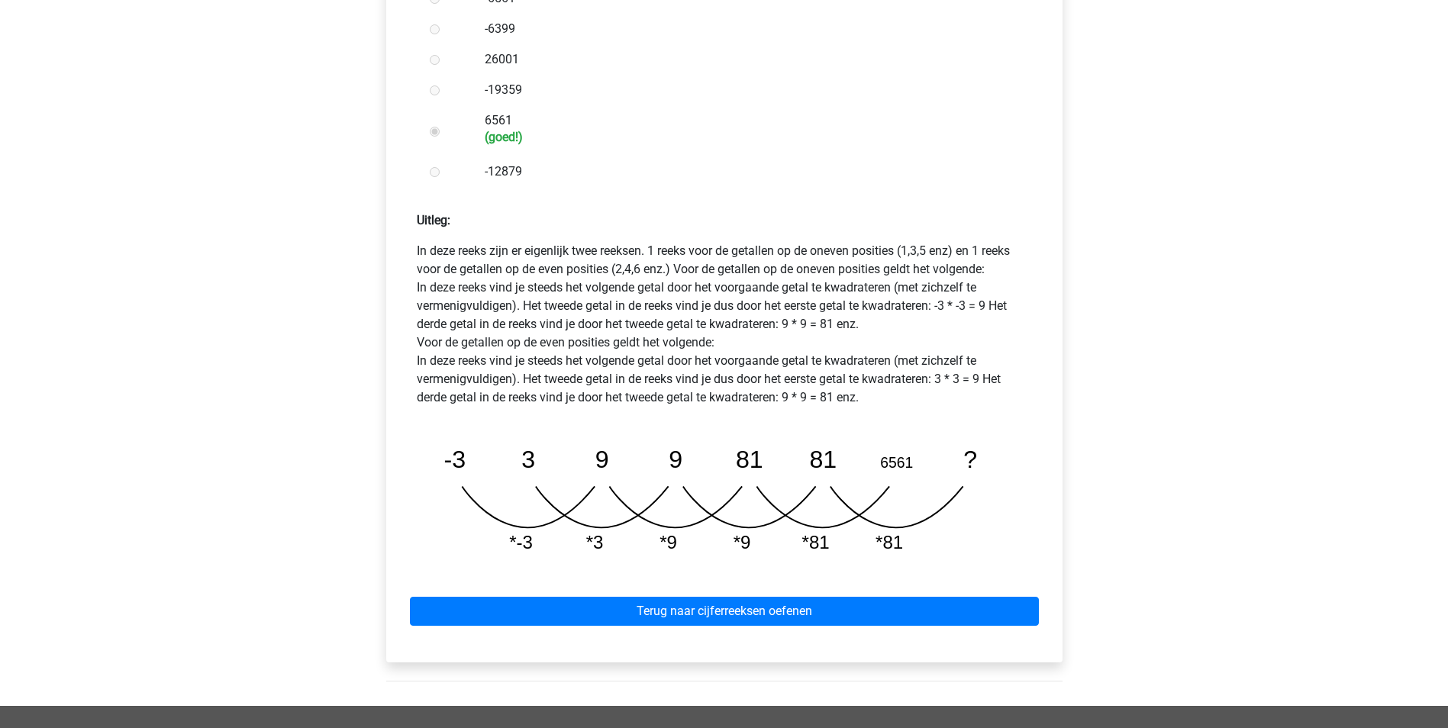
scroll to position [534, 0]
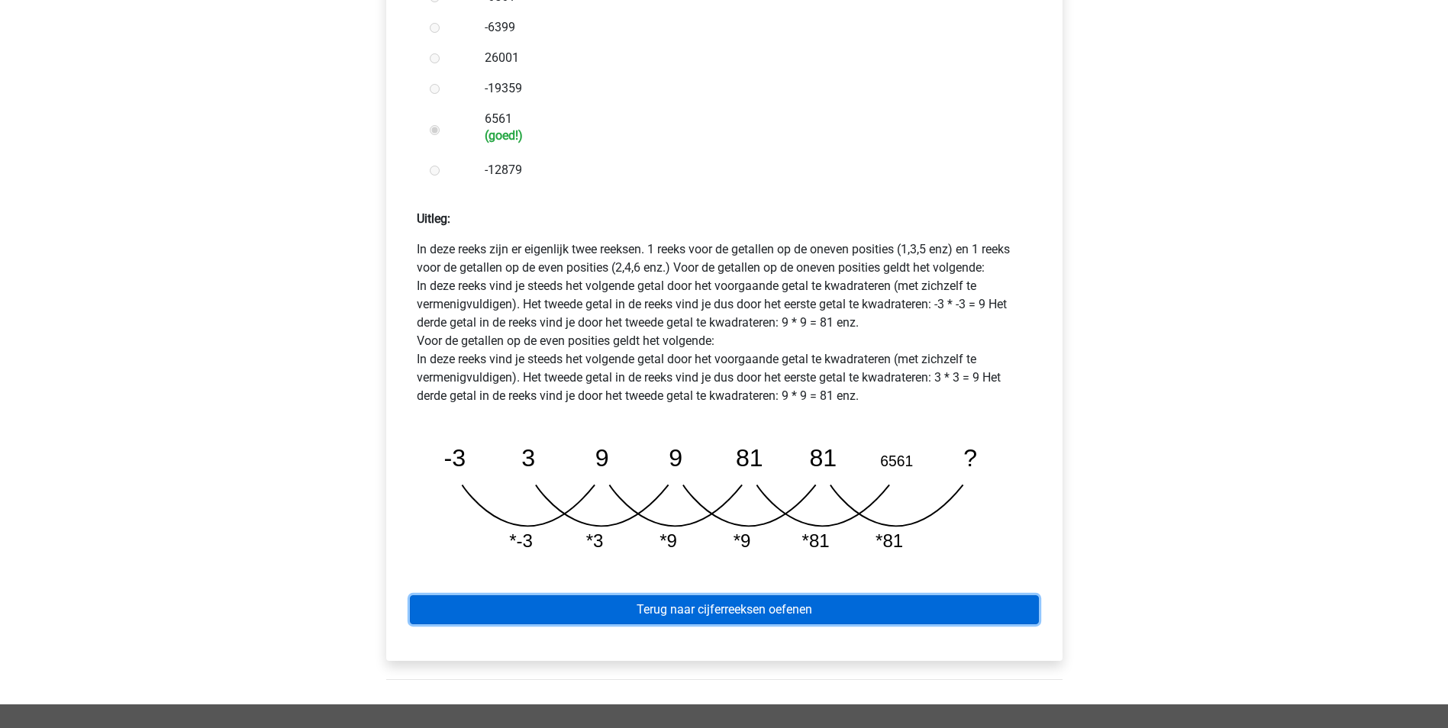
click at [747, 595] on link "Terug naar cijferreeksen oefenen" at bounding box center [724, 609] width 629 height 29
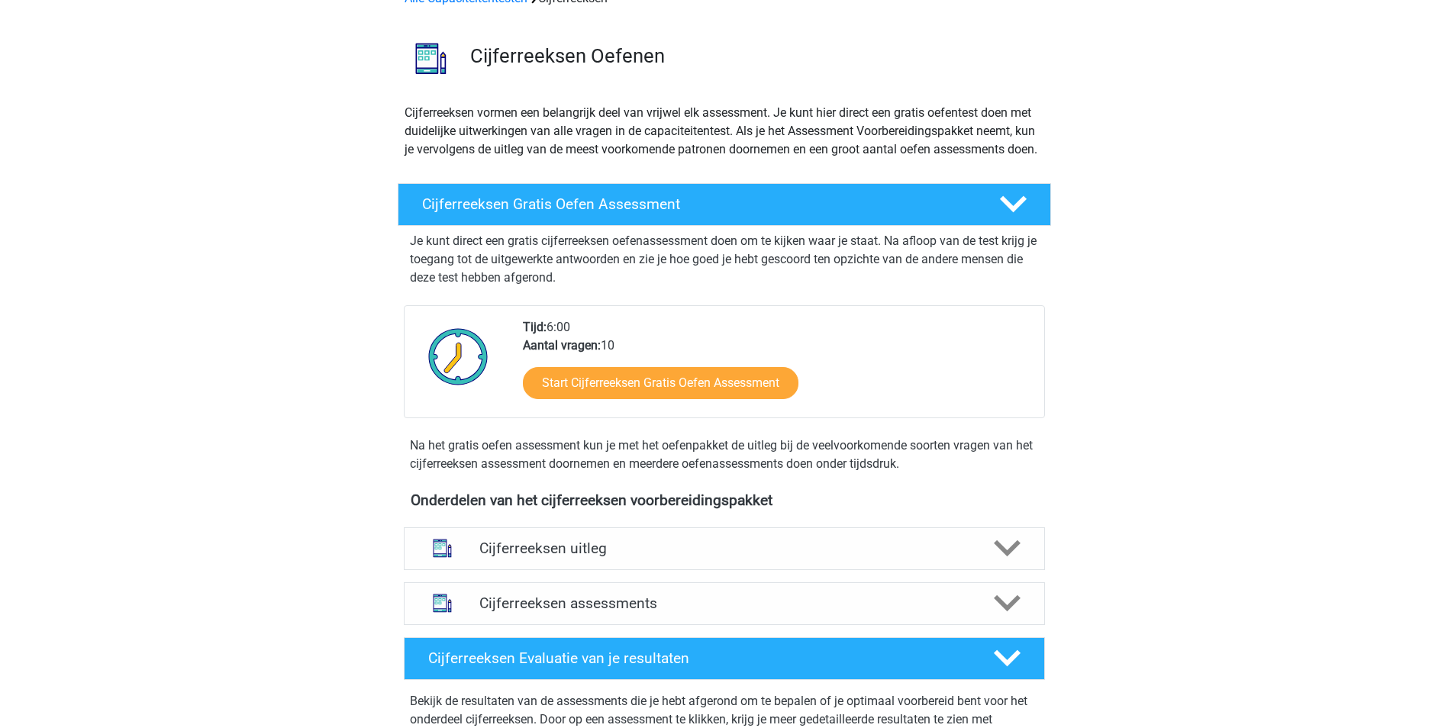
scroll to position [305, 0]
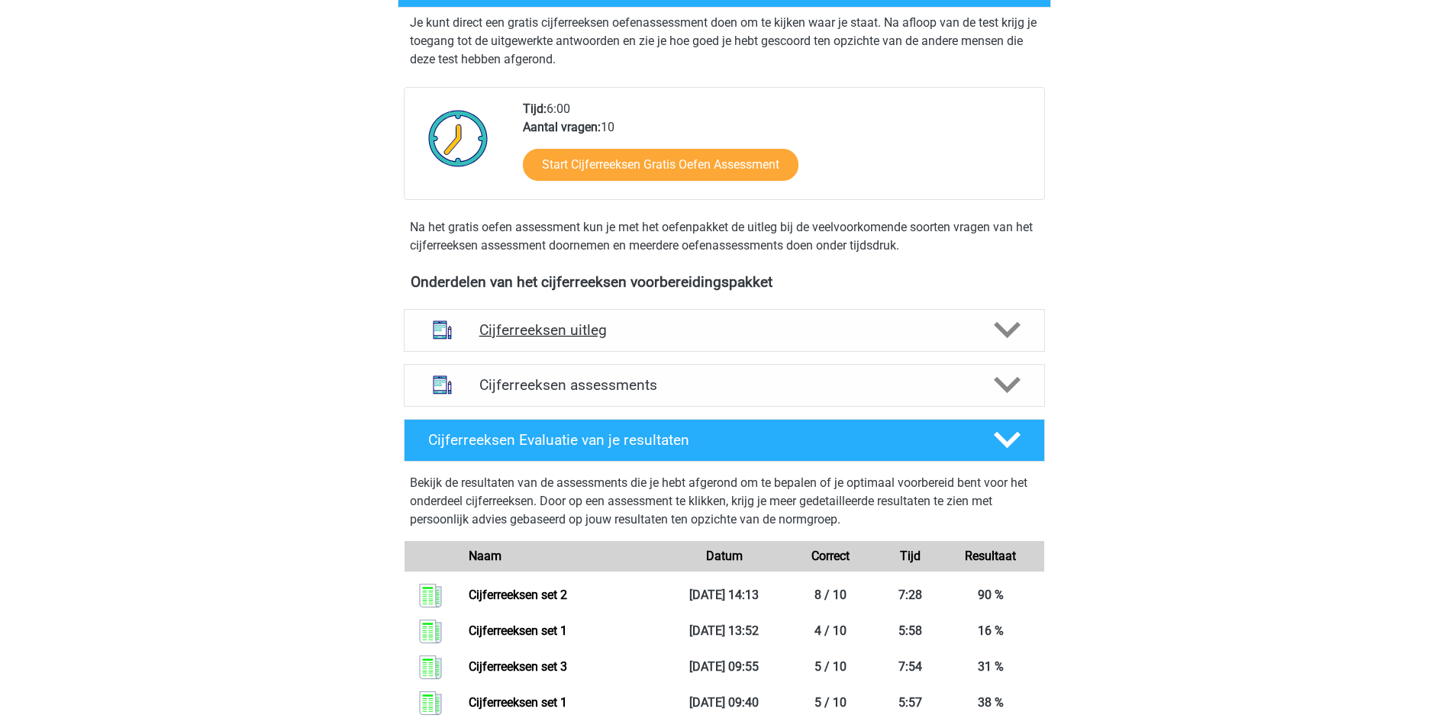
click at [543, 339] on h4 "Cijferreeksen uitleg" at bounding box center [724, 330] width 490 height 18
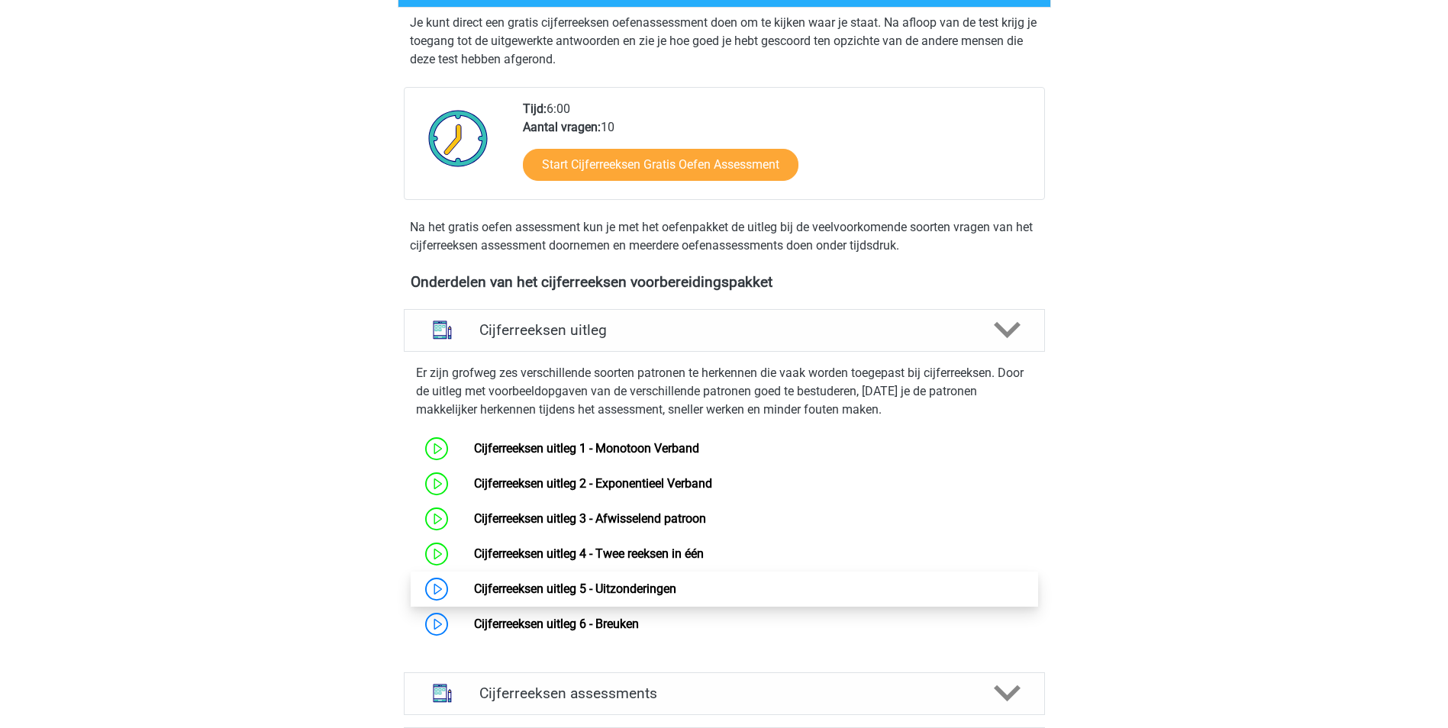
click at [536, 596] on link "Cijferreeksen uitleg 5 - Uitzonderingen" at bounding box center [575, 589] width 202 height 15
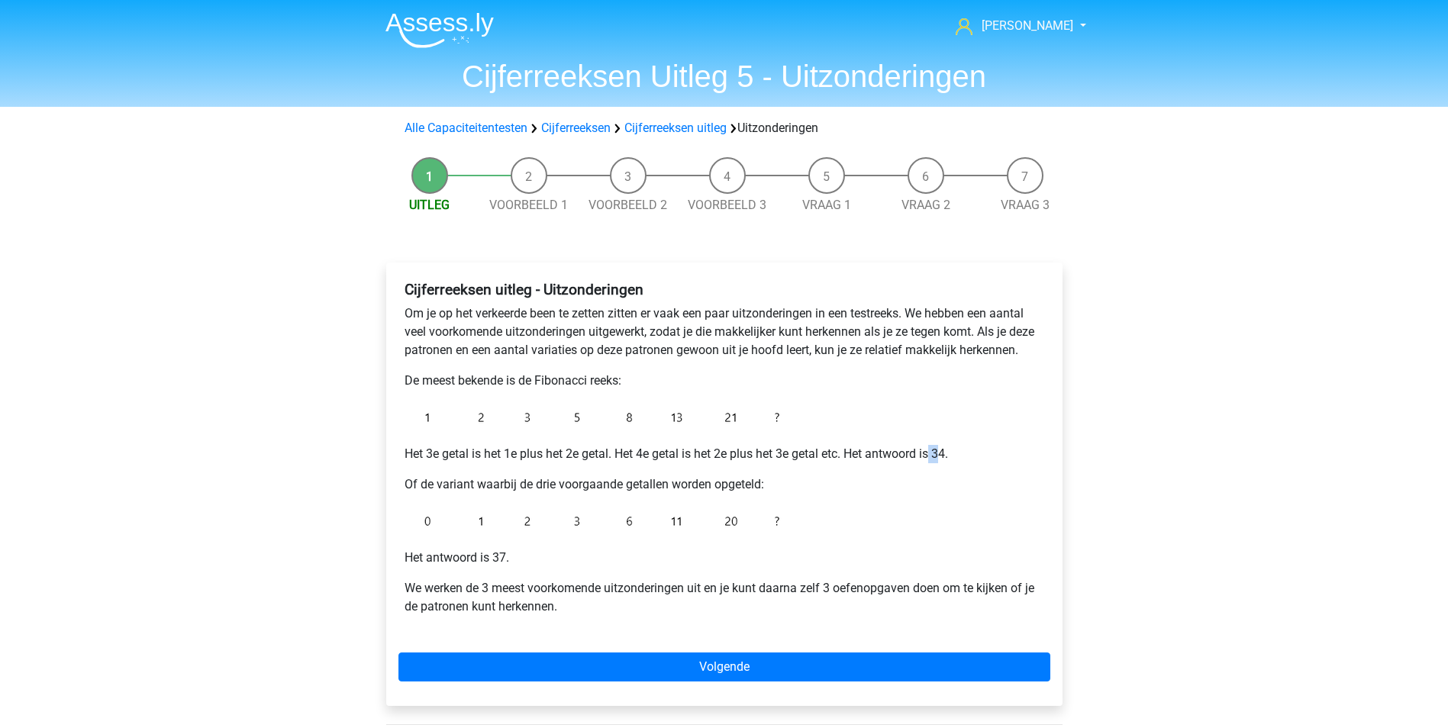
drag, startPoint x: 937, startPoint y: 453, endPoint x: 948, endPoint y: 452, distance: 10.7
click at [948, 452] on p "Het 3e getal is het 1e plus het 2e getal. Het 4e getal is het 2e plus het 3e ge…" at bounding box center [725, 454] width 640 height 18
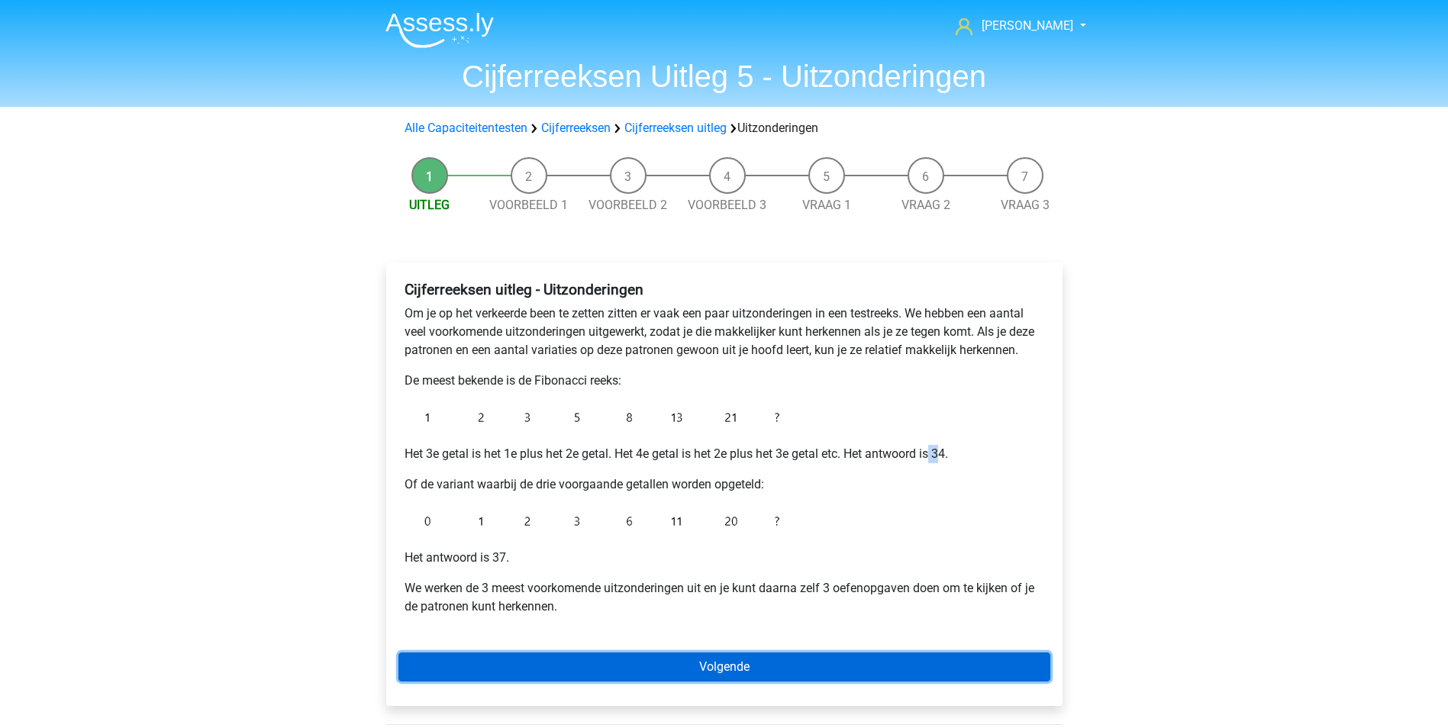
click at [749, 667] on link "Volgende" at bounding box center [724, 667] width 652 height 29
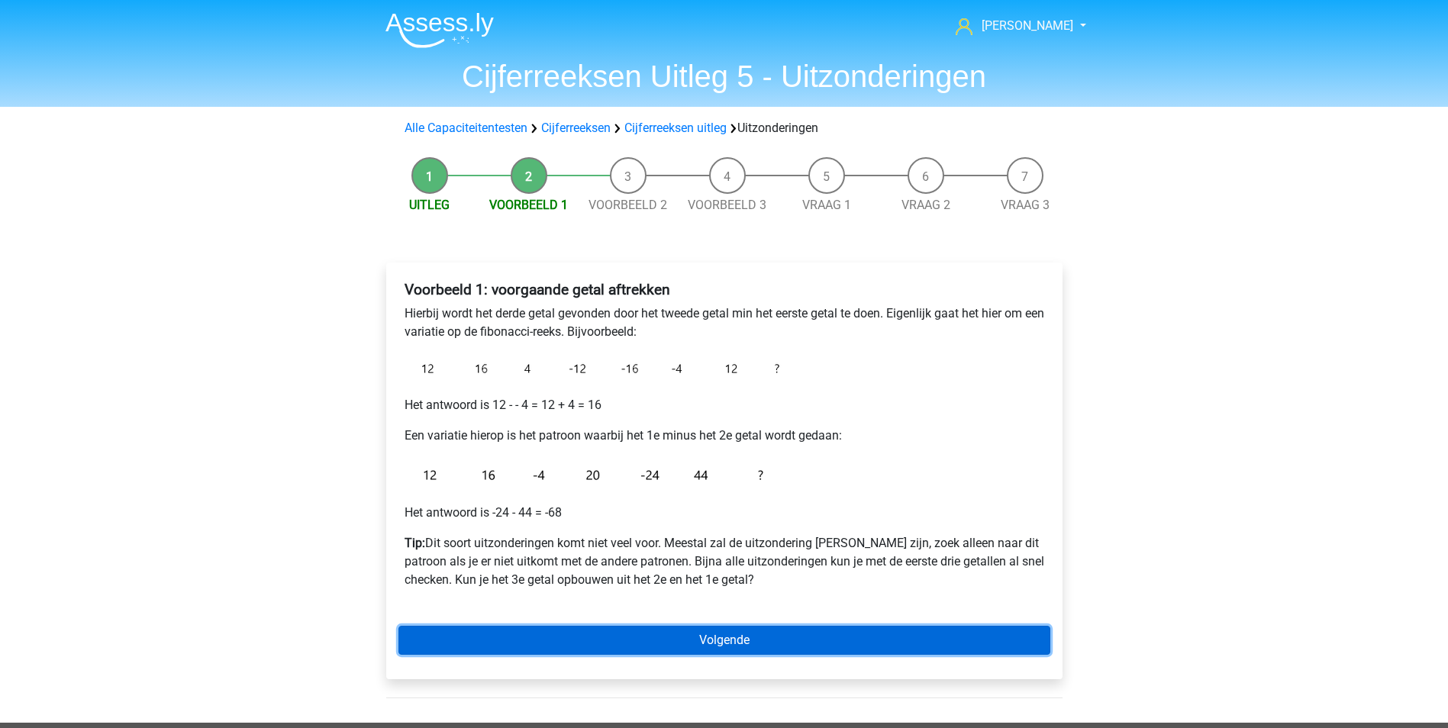
click at [698, 633] on link "Volgende" at bounding box center [724, 640] width 652 height 29
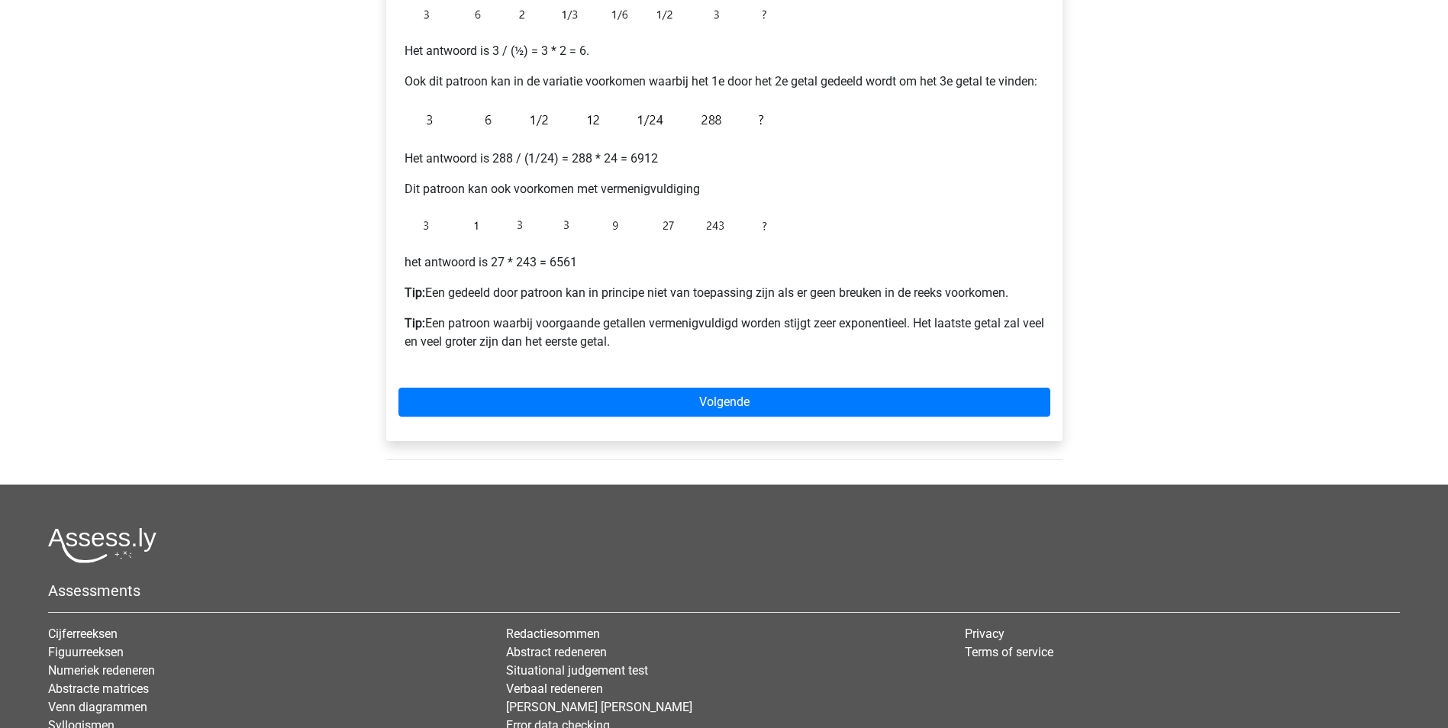
scroll to position [382, 0]
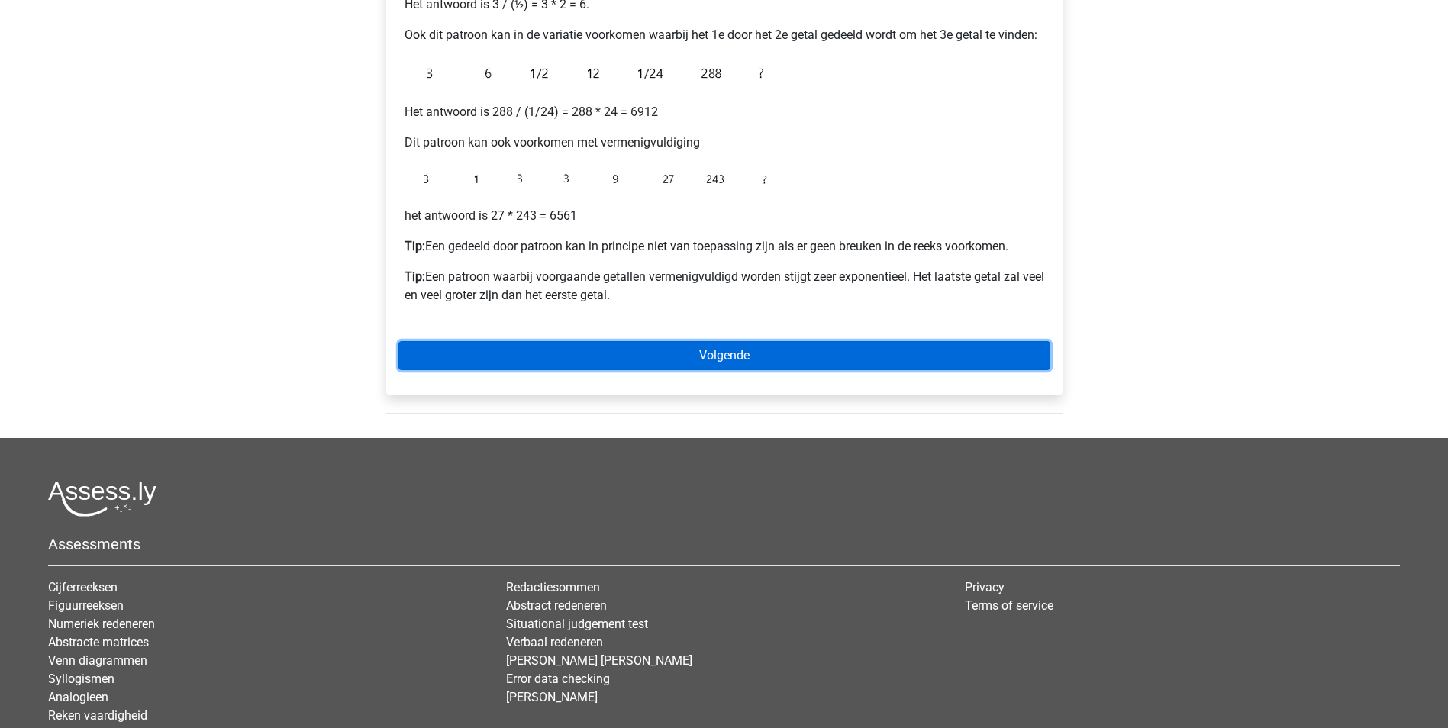
click at [728, 354] on link "Volgende" at bounding box center [724, 355] width 652 height 29
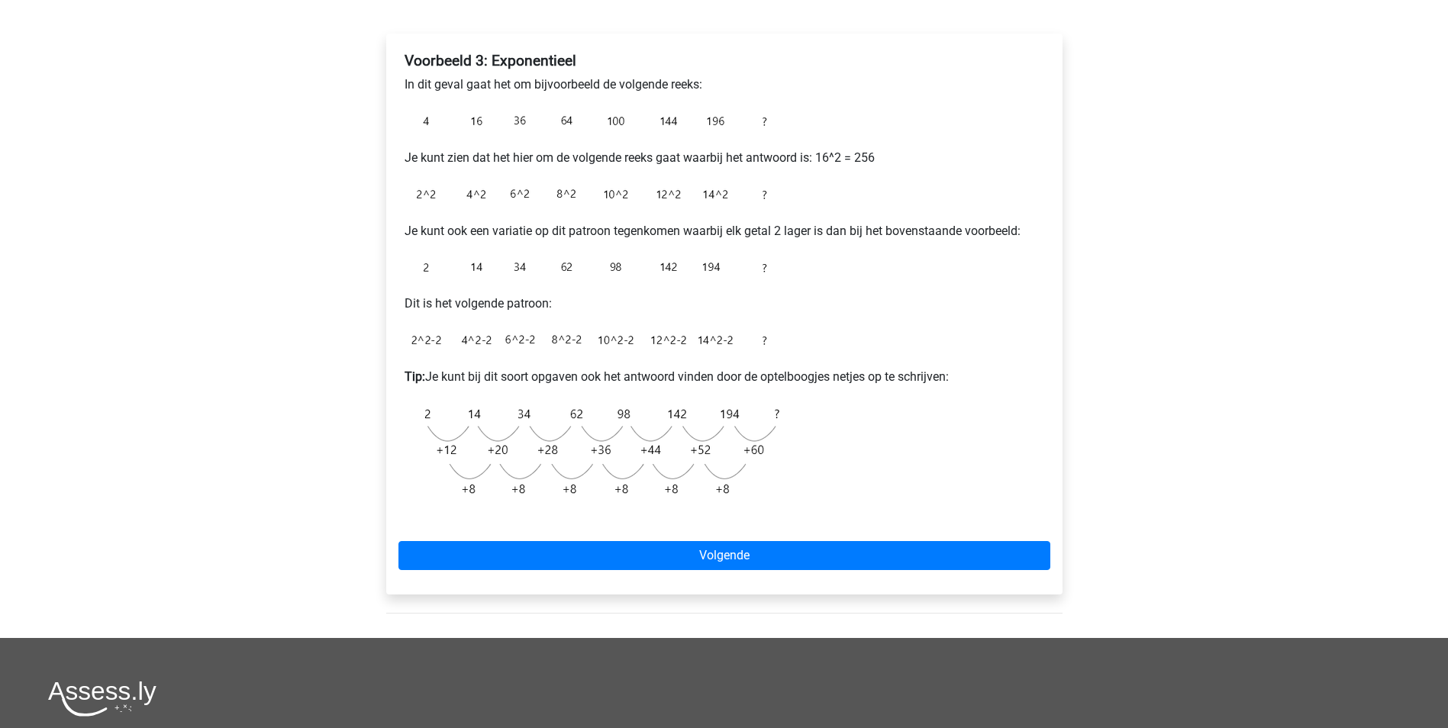
scroll to position [305, 0]
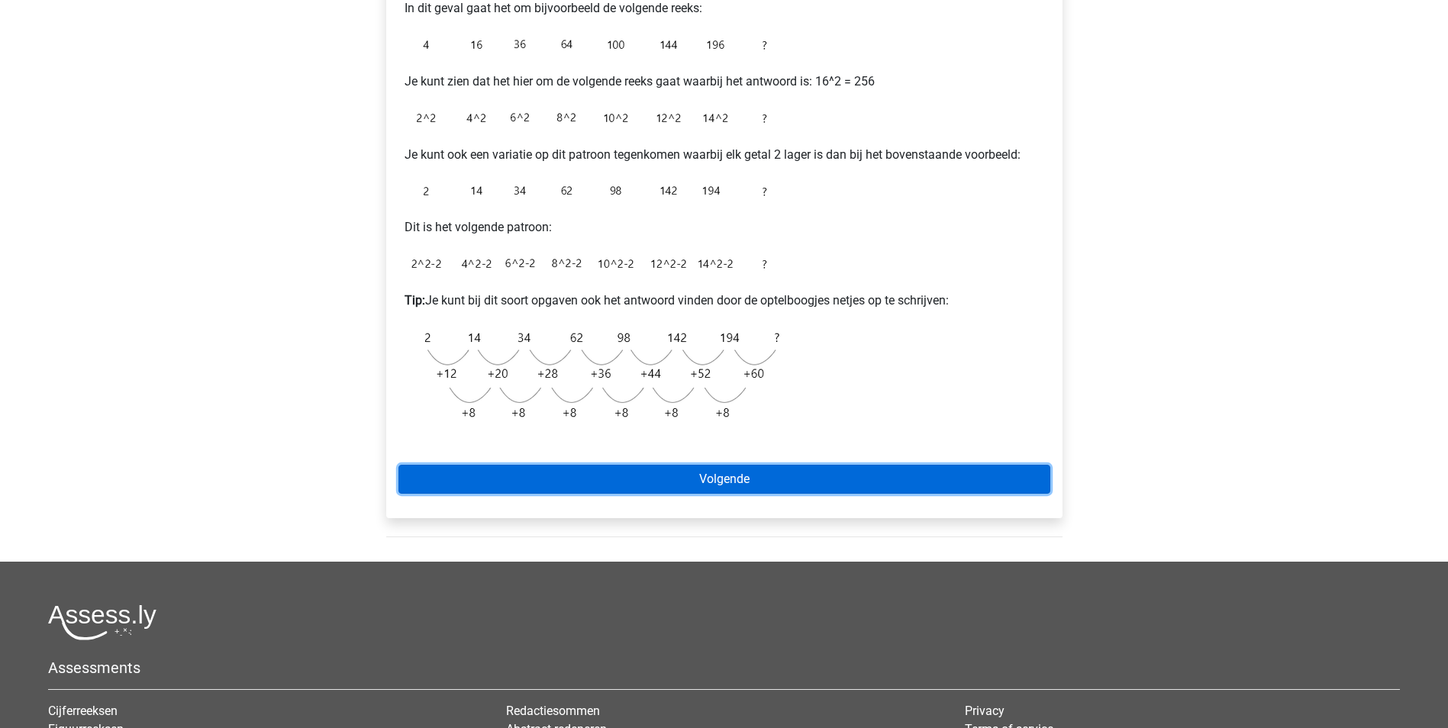
click at [726, 469] on link "Volgende" at bounding box center [724, 479] width 652 height 29
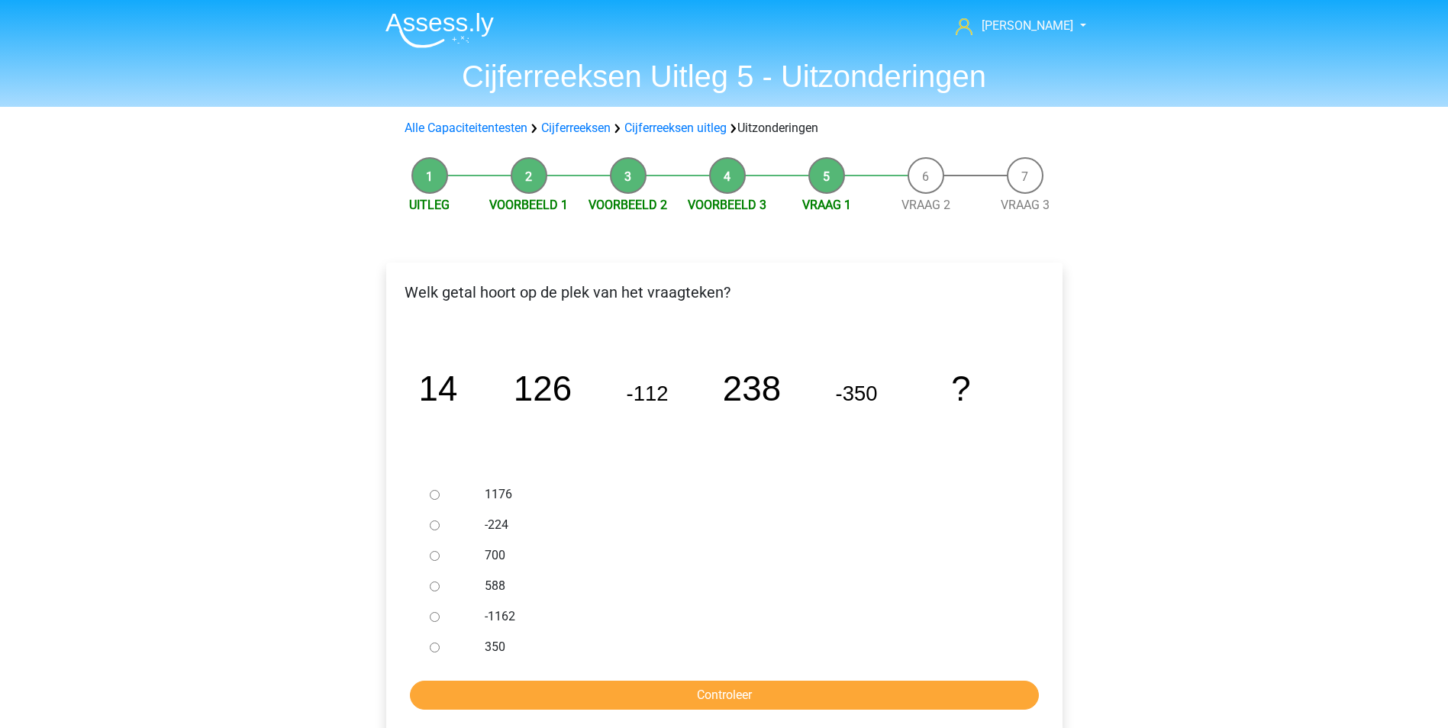
click at [437, 587] on input "588" at bounding box center [435, 587] width 10 height 10
radio input "true"
click at [646, 688] on input "Controleer" at bounding box center [724, 695] width 629 height 29
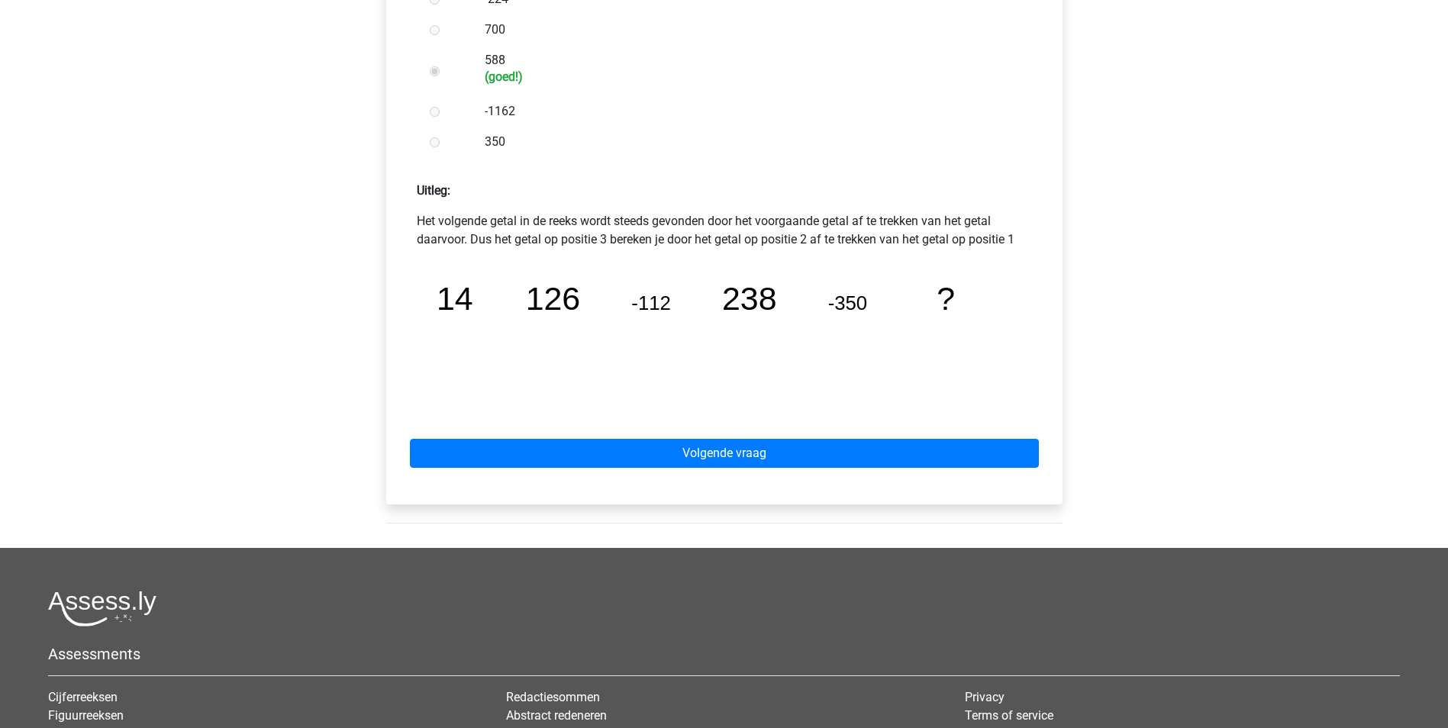
scroll to position [534, 0]
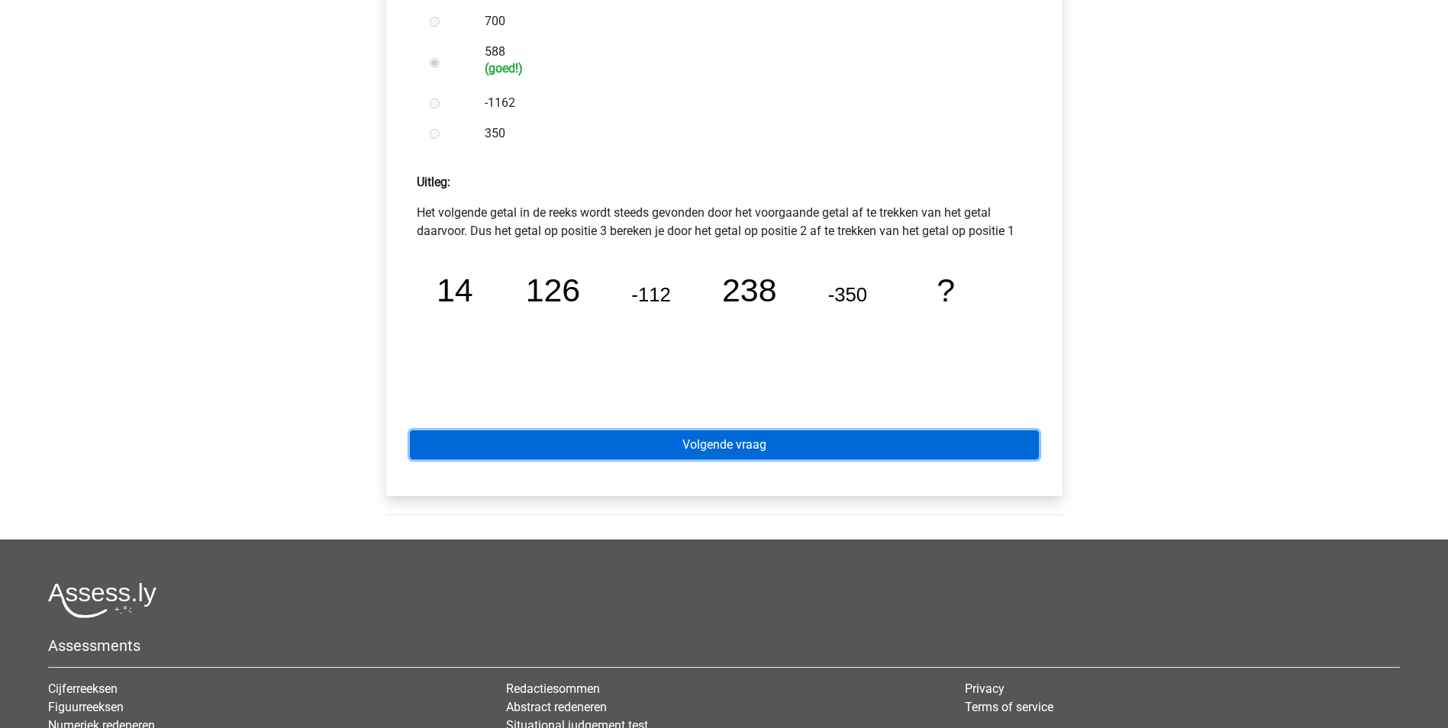
click at [753, 450] on link "Volgende vraag" at bounding box center [724, 445] width 629 height 29
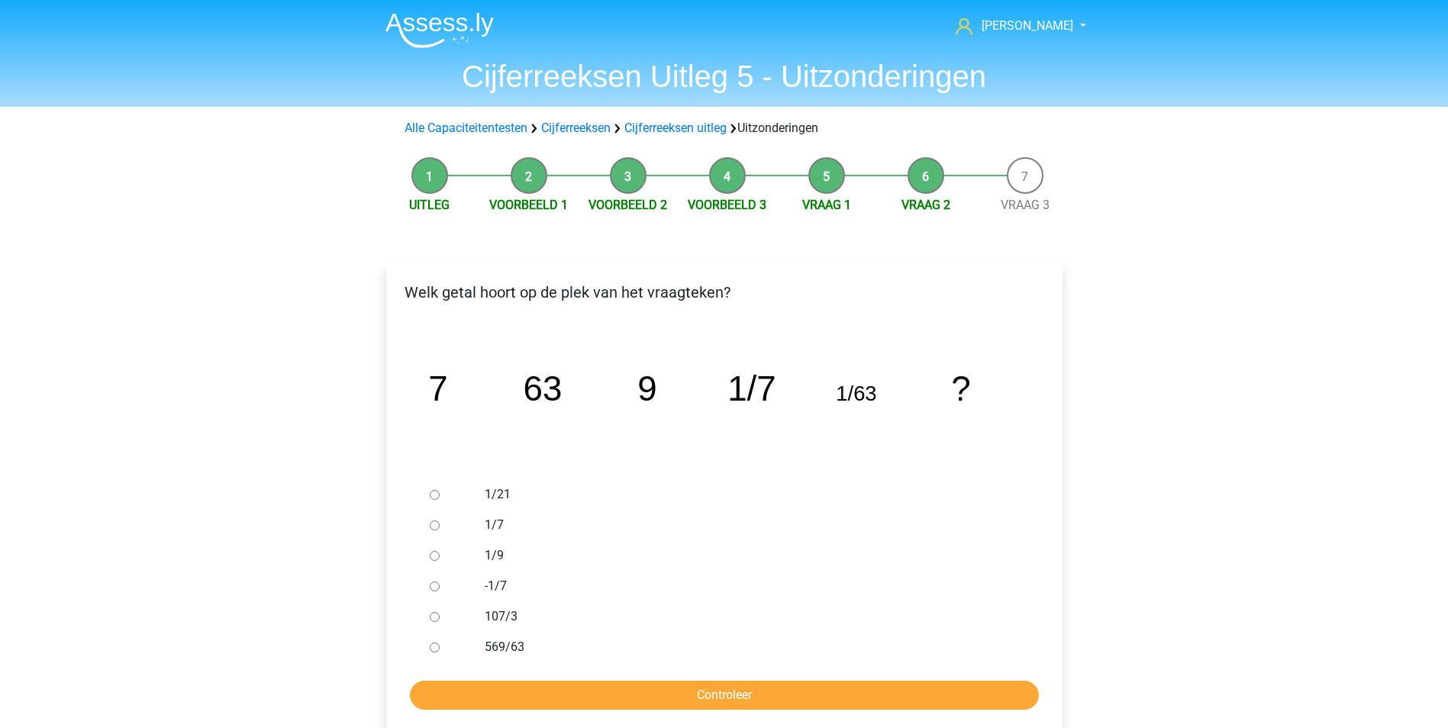
click at [436, 646] on input "569/63" at bounding box center [435, 648] width 10 height 10
radio input "true"
click at [606, 681] on input "Controleer" at bounding box center [724, 695] width 629 height 29
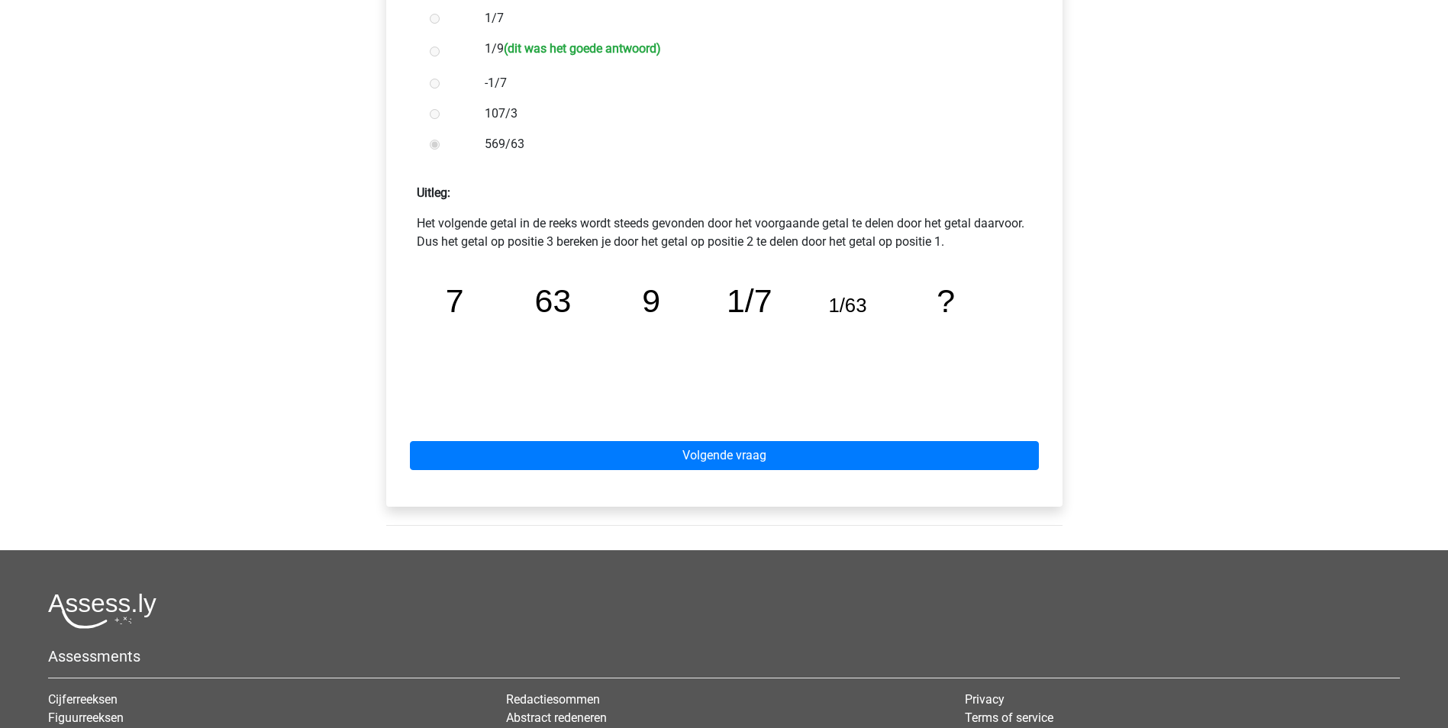
scroll to position [534, 0]
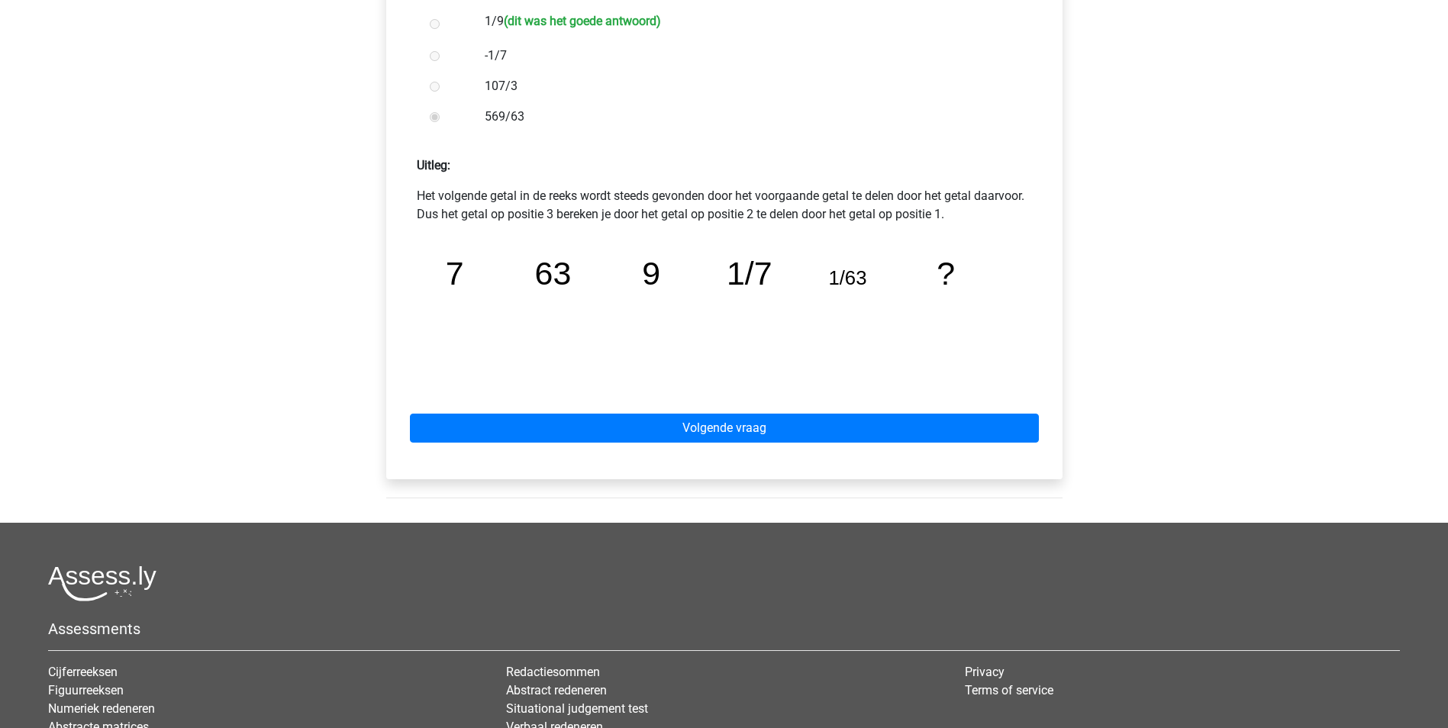
click at [764, 408] on div "Volgende vraag" at bounding box center [724, 425] width 652 height 84
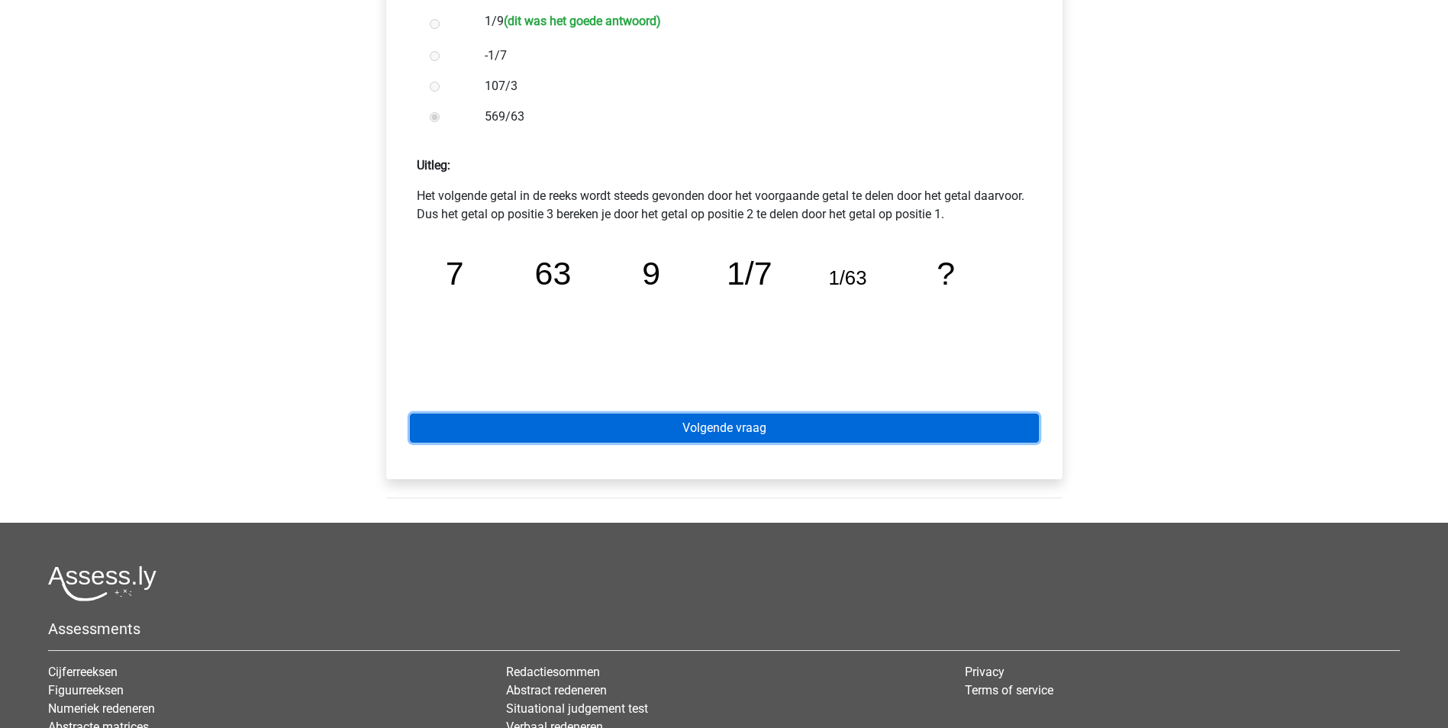
click at [771, 429] on link "Volgende vraag" at bounding box center [724, 428] width 629 height 29
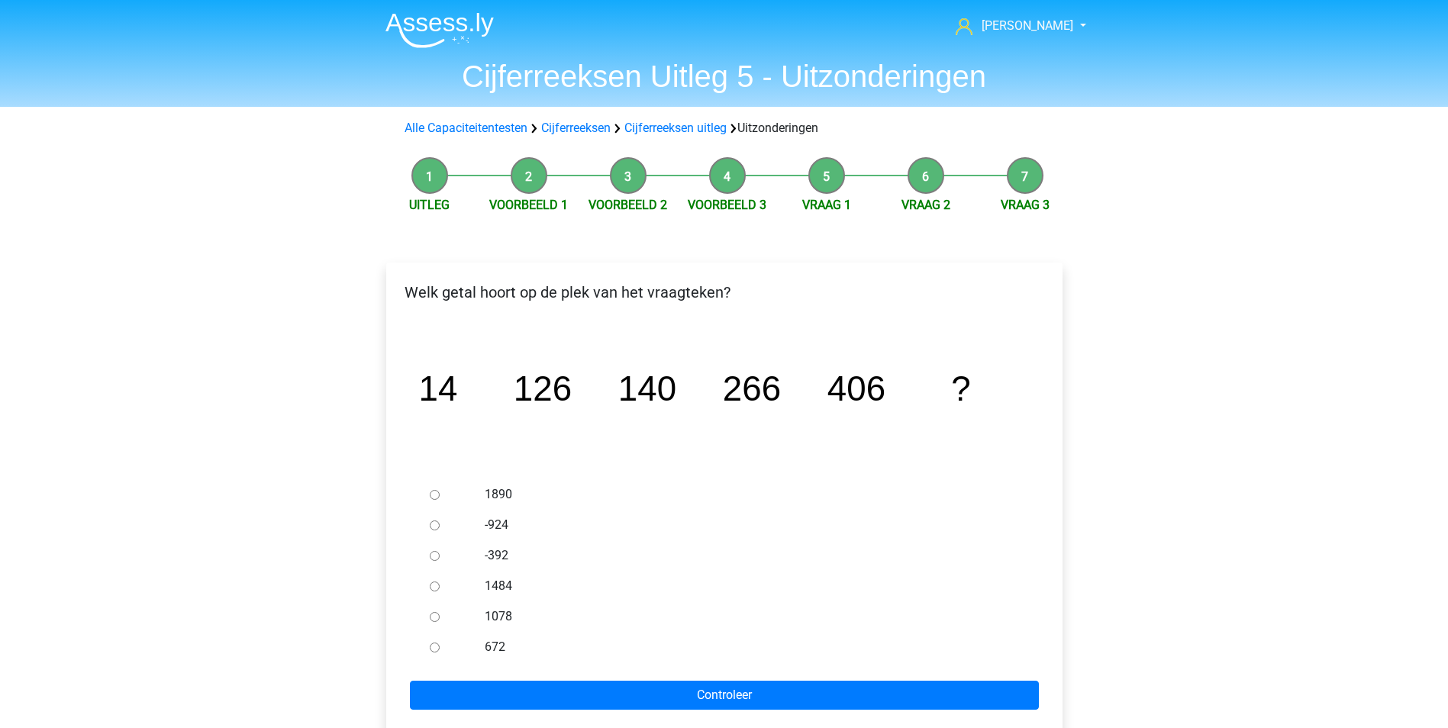
click at [435, 650] on input "672" at bounding box center [435, 648] width 10 height 10
radio input "true"
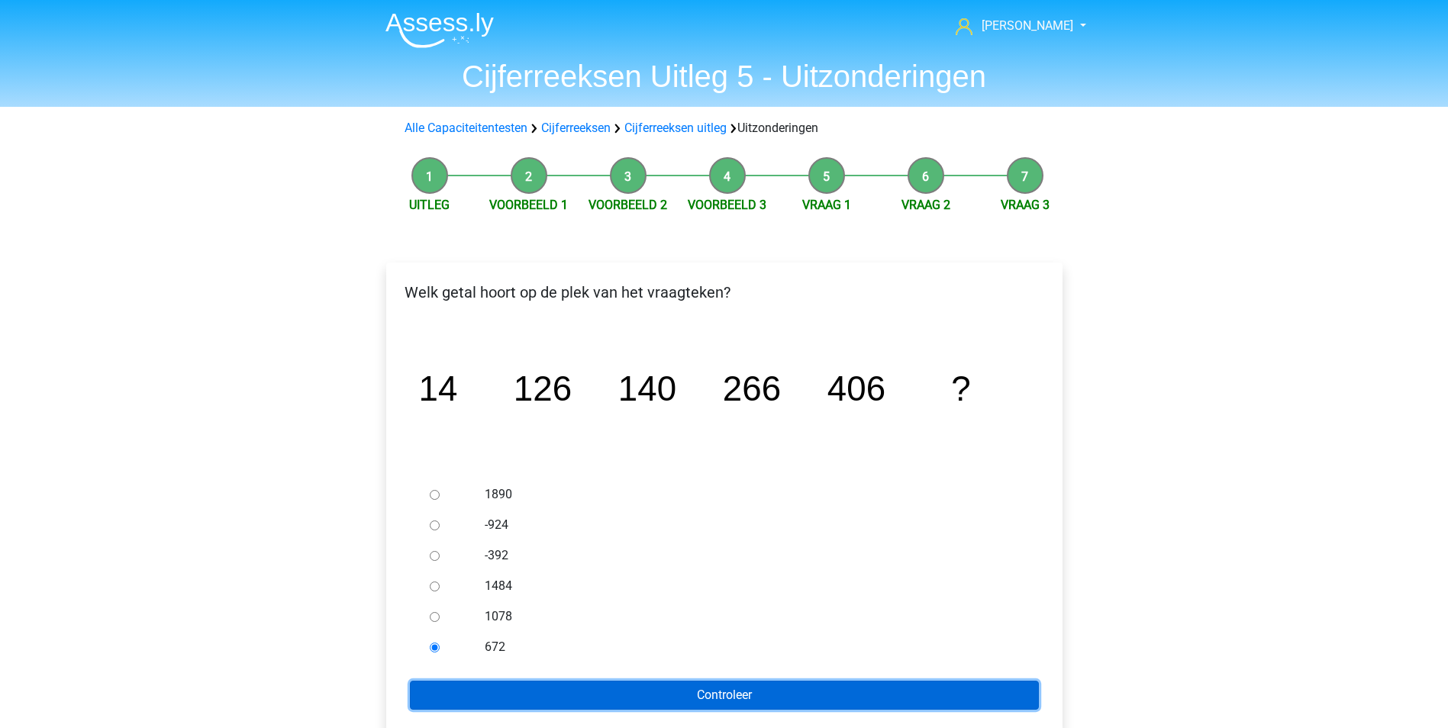
click at [563, 685] on input "Controleer" at bounding box center [724, 695] width 629 height 29
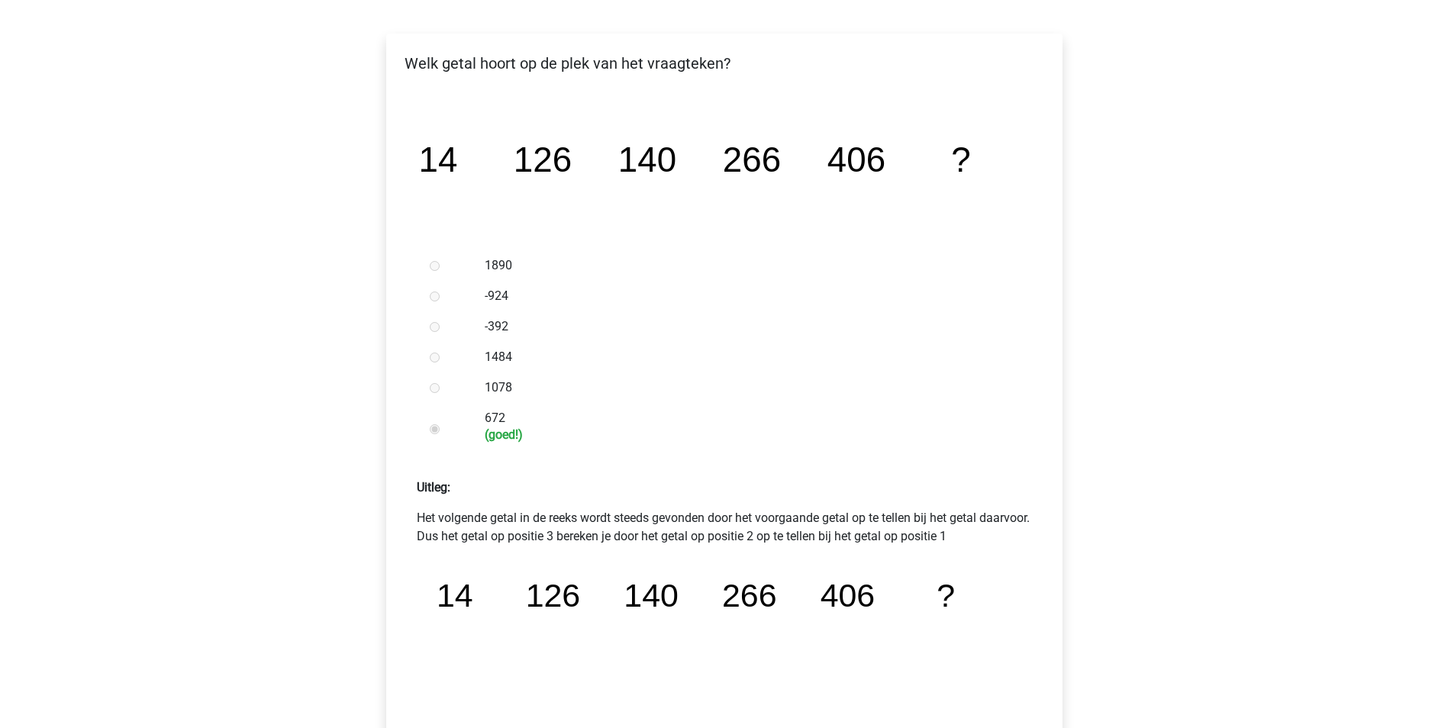
scroll to position [458, 0]
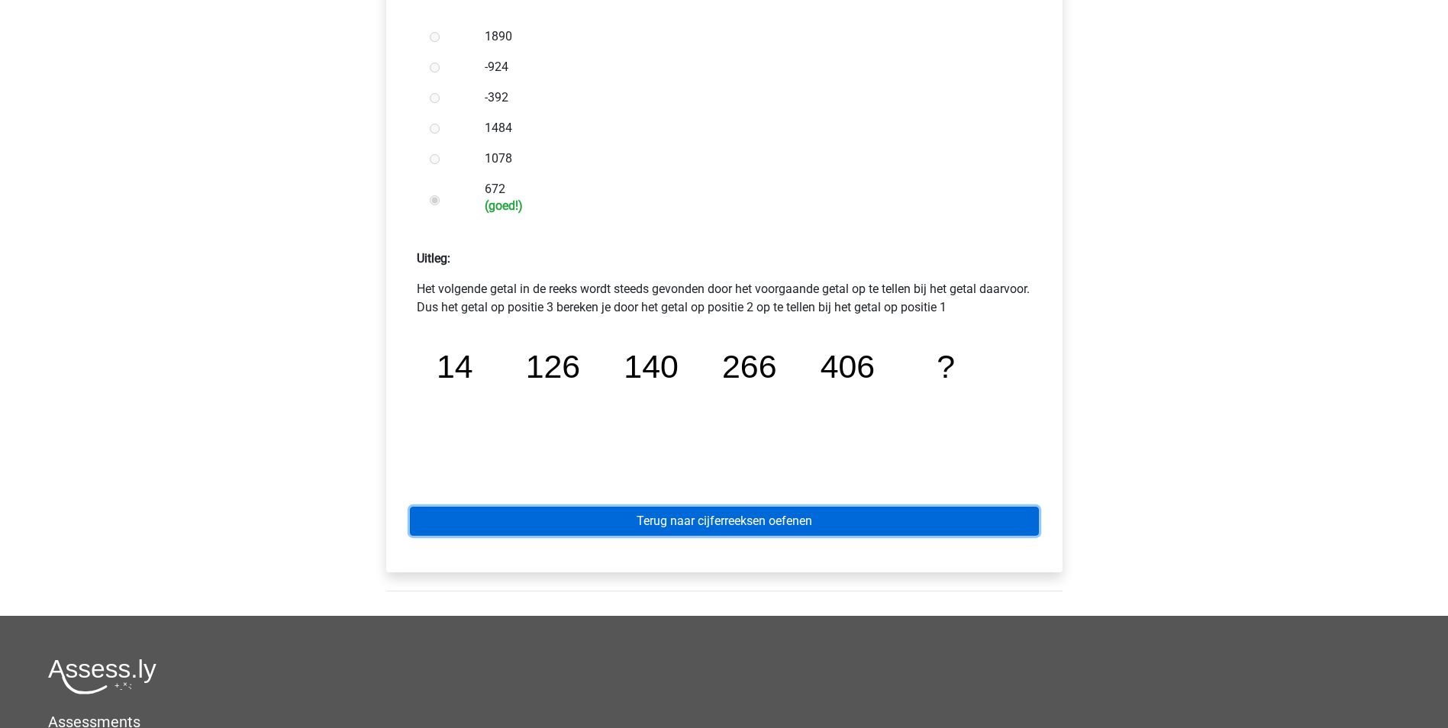
click at [734, 514] on link "Terug naar cijferreeksen oefenen" at bounding box center [724, 521] width 629 height 29
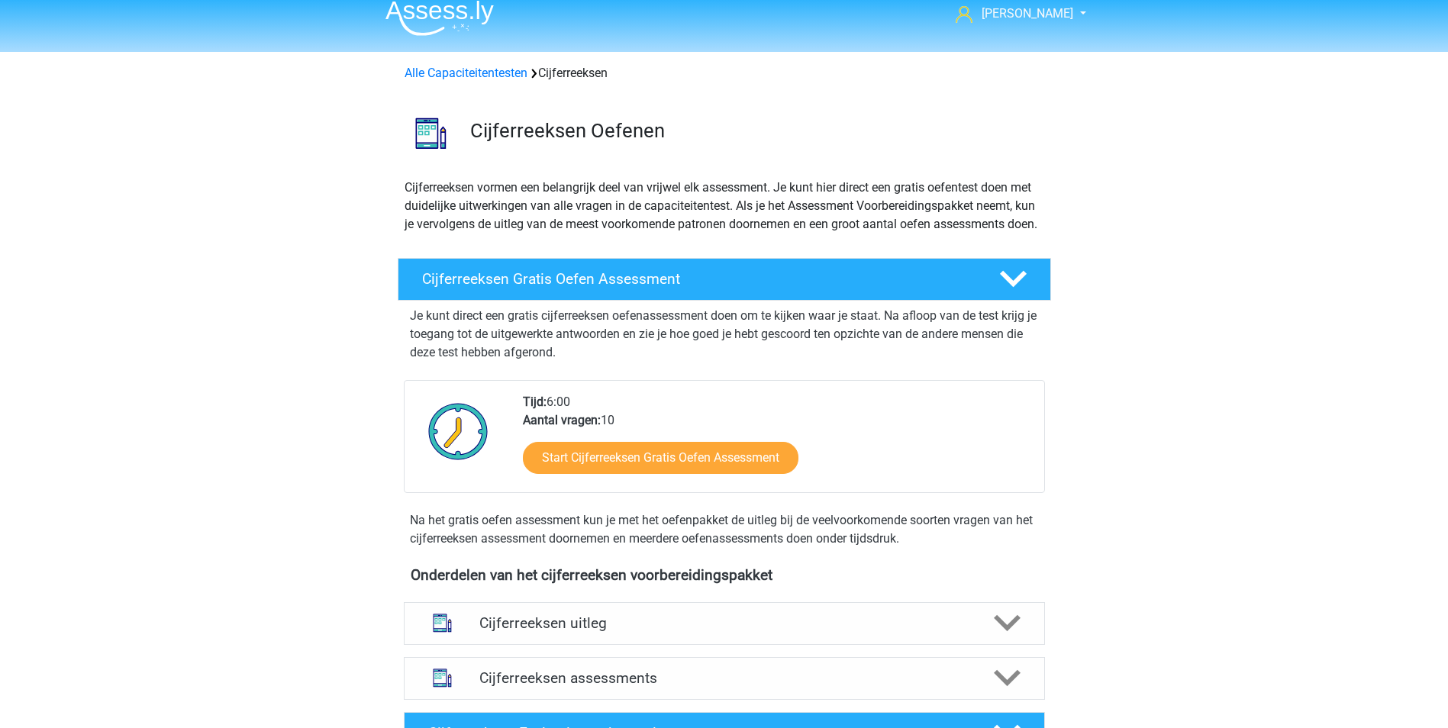
scroll to position [153, 0]
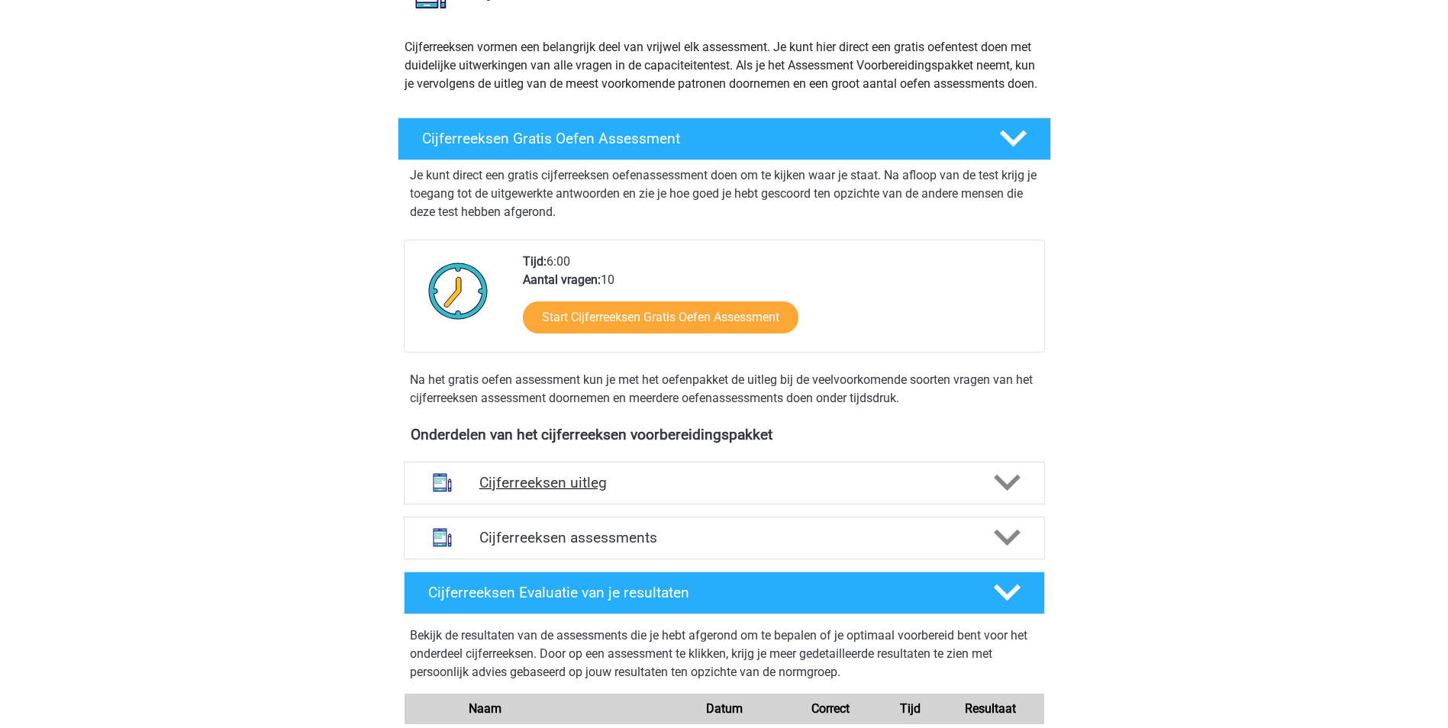
click at [572, 492] on h4 "Cijferreeksen uitleg" at bounding box center [724, 483] width 490 height 18
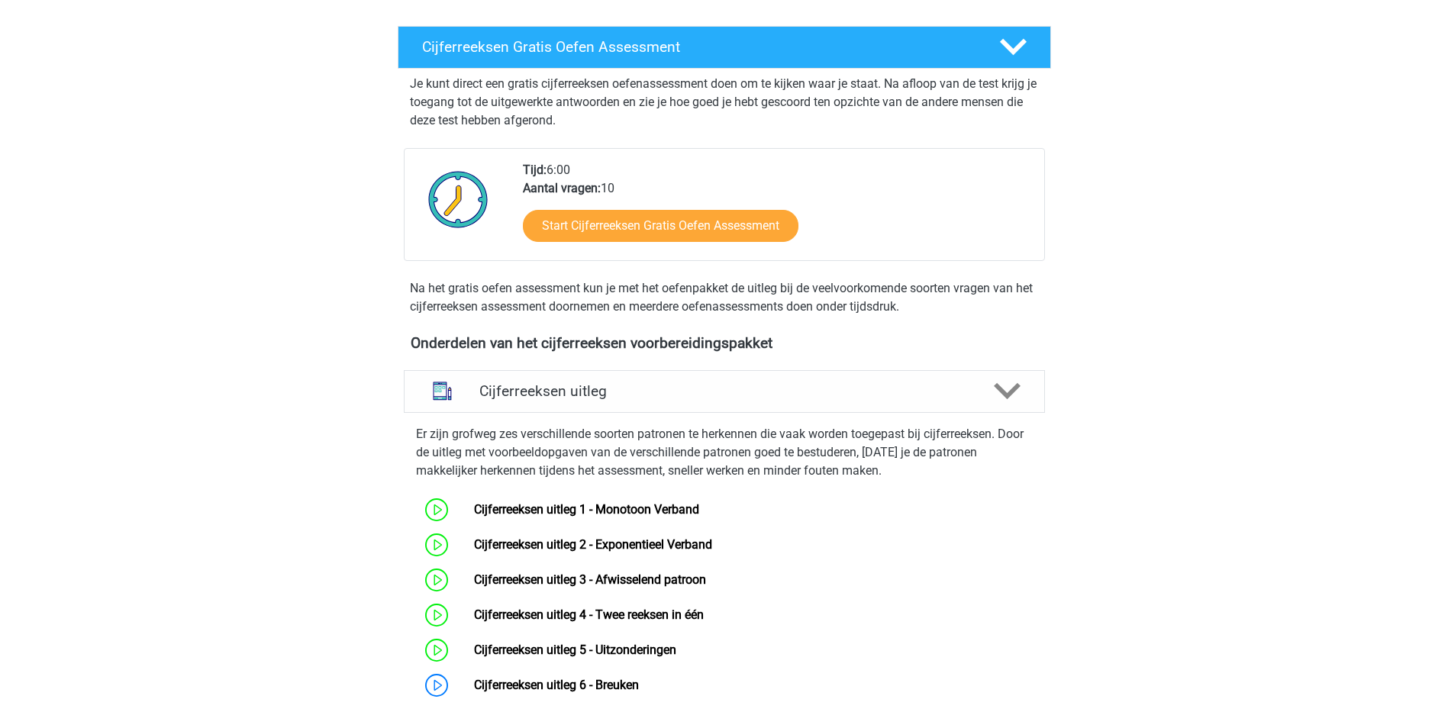
scroll to position [382, 0]
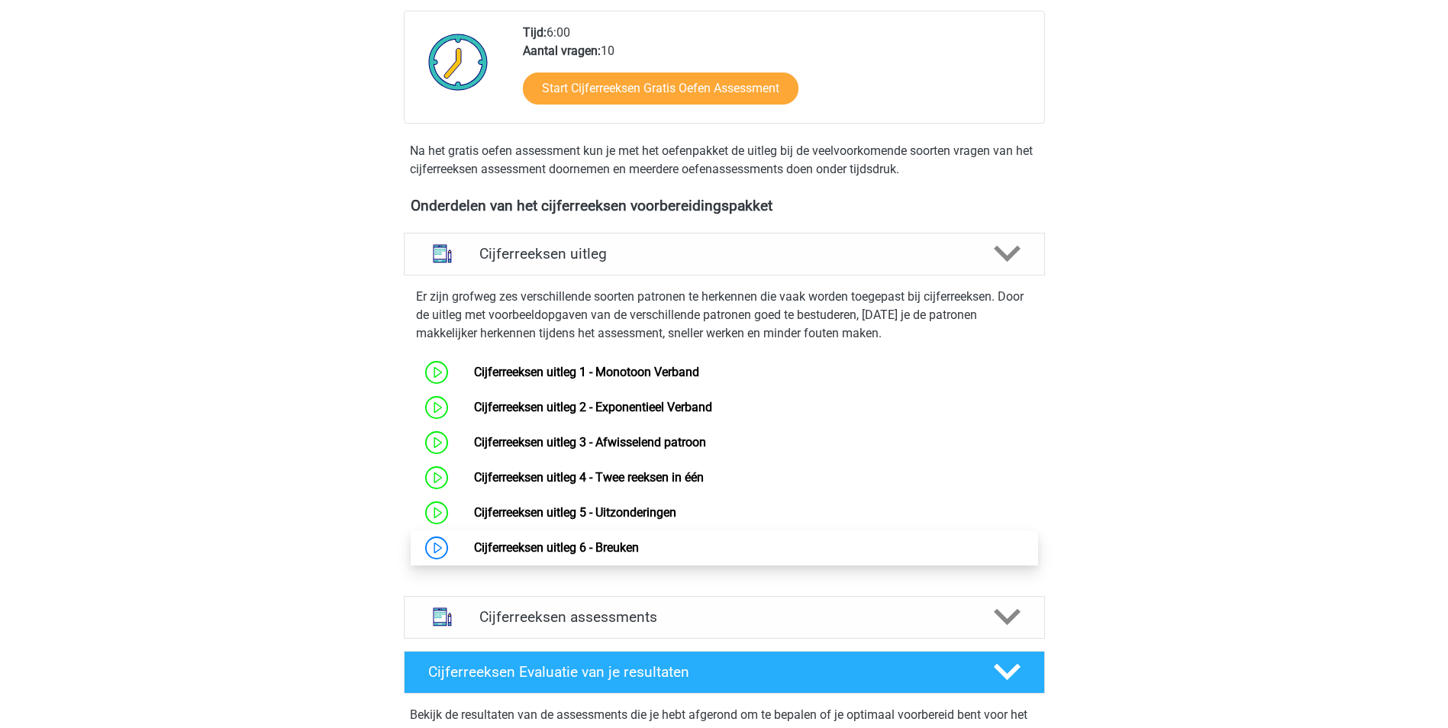
click at [552, 555] on link "Cijferreeksen uitleg 6 - Breuken" at bounding box center [556, 547] width 165 height 15
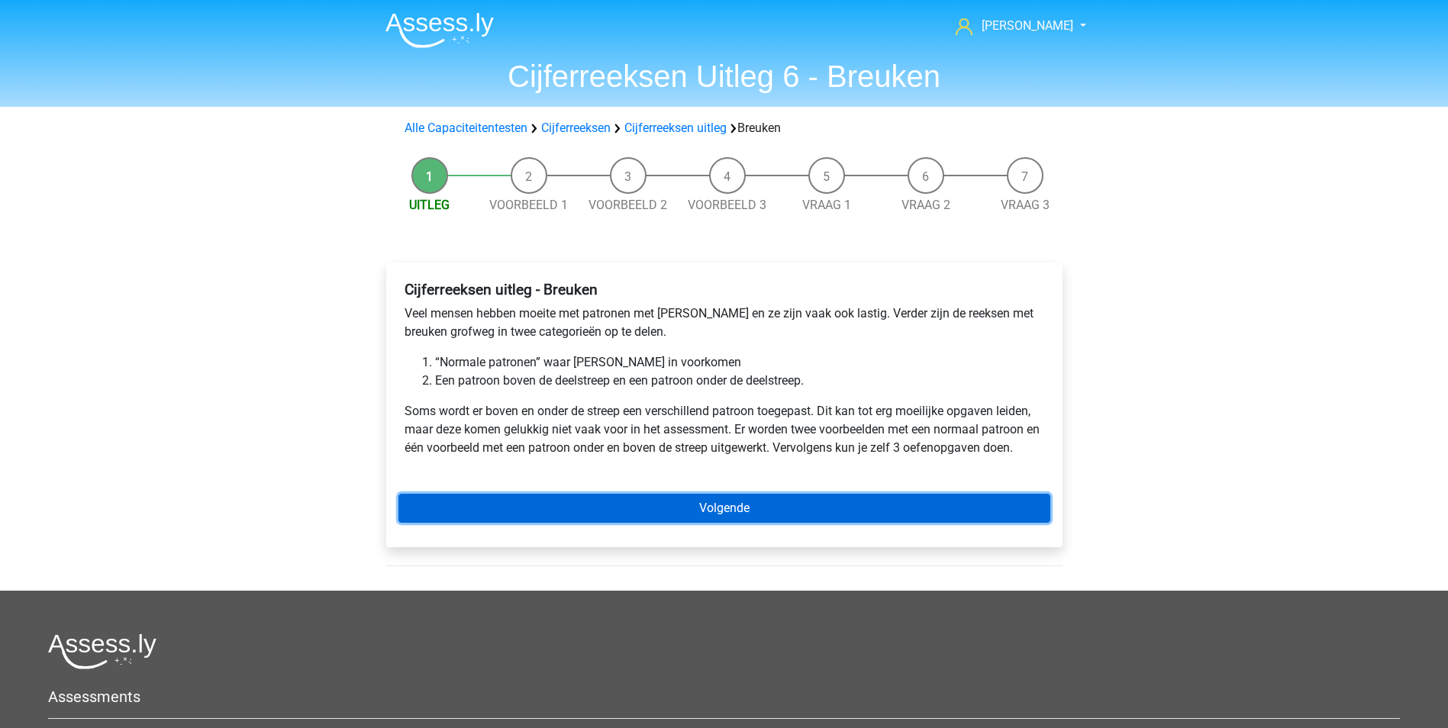
click at [659, 506] on link "Volgende" at bounding box center [724, 508] width 652 height 29
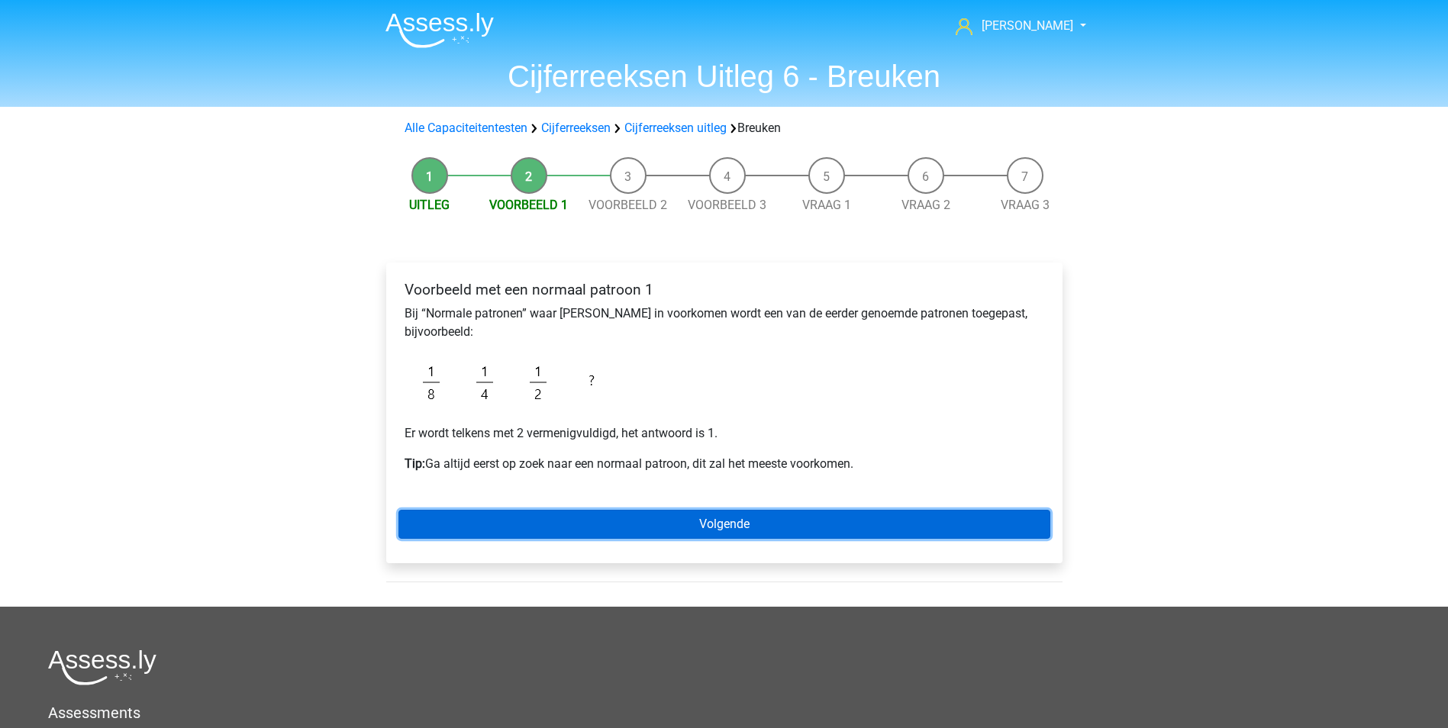
click at [708, 519] on link "Volgende" at bounding box center [724, 524] width 652 height 29
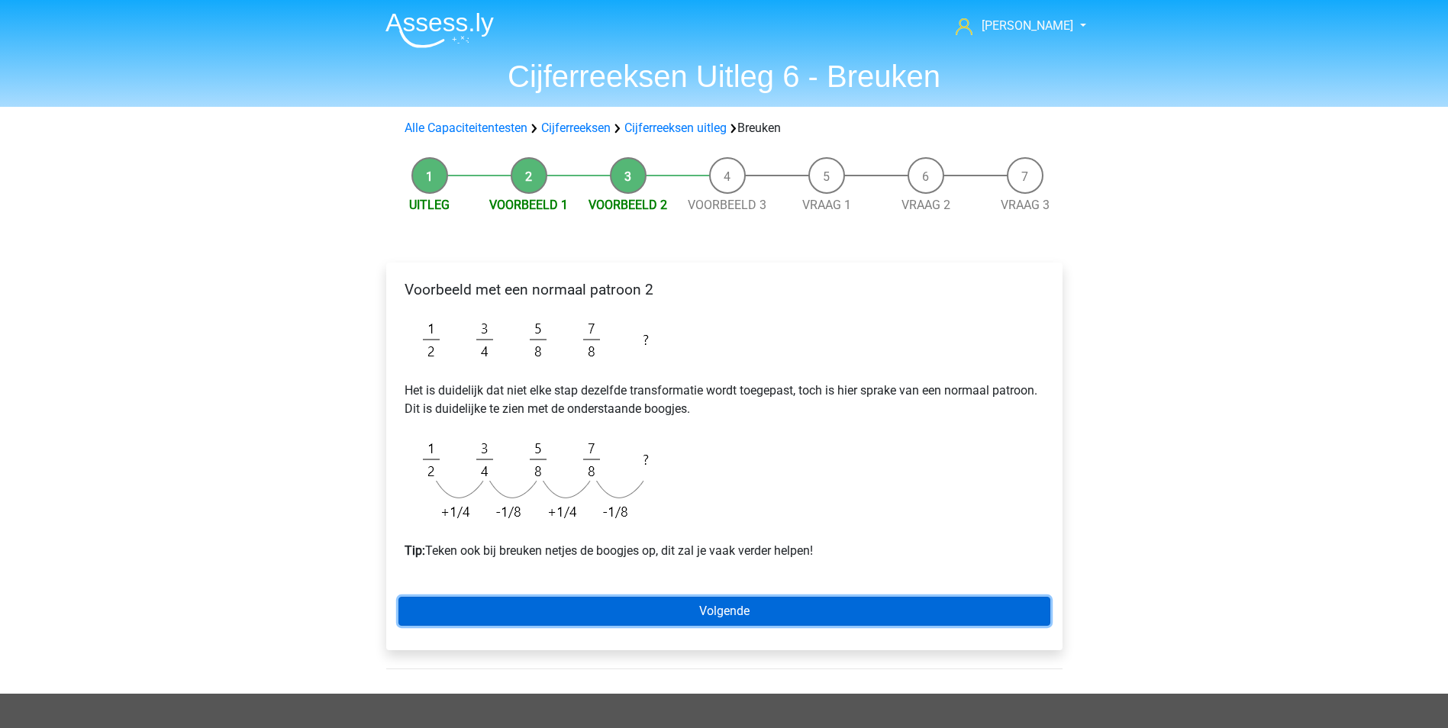
click at [740, 612] on link "Volgende" at bounding box center [724, 611] width 652 height 29
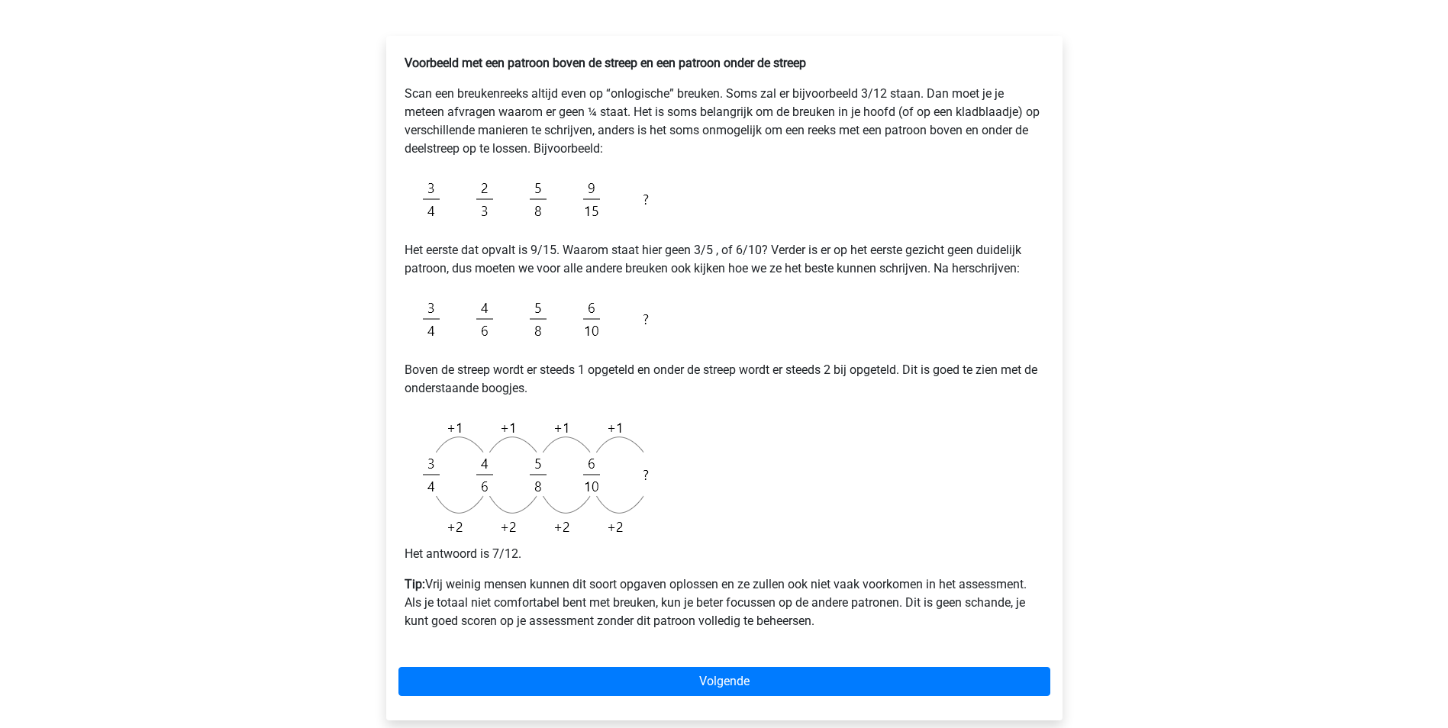
scroll to position [229, 0]
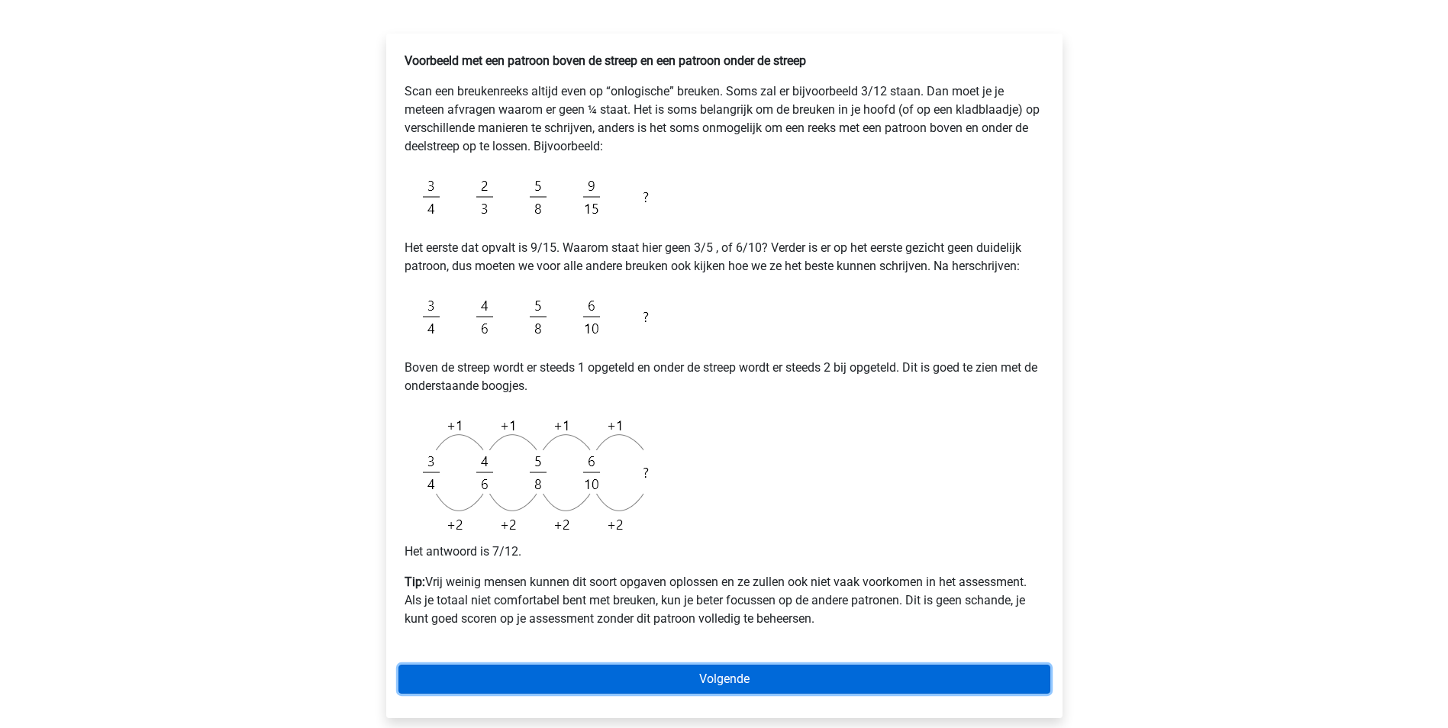
click at [743, 679] on link "Volgende" at bounding box center [724, 679] width 652 height 29
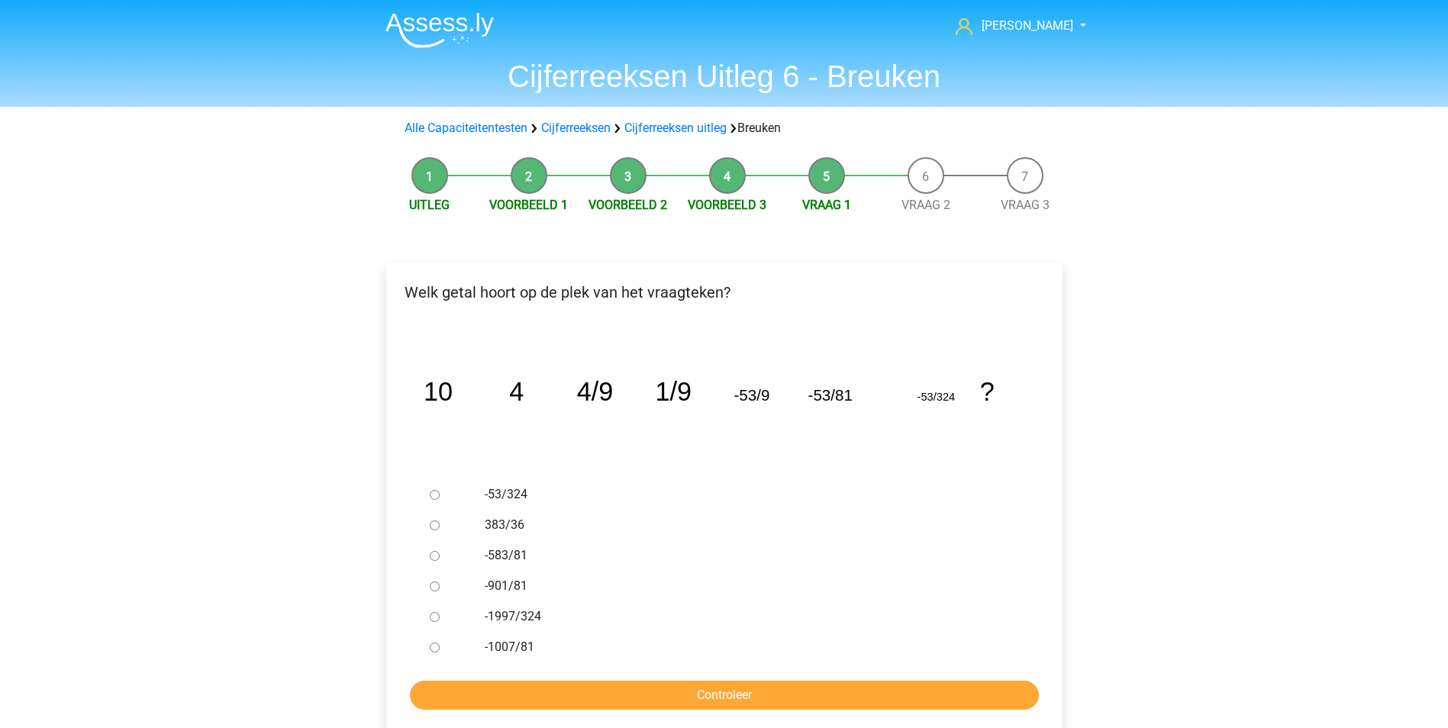
scroll to position [76, 0]
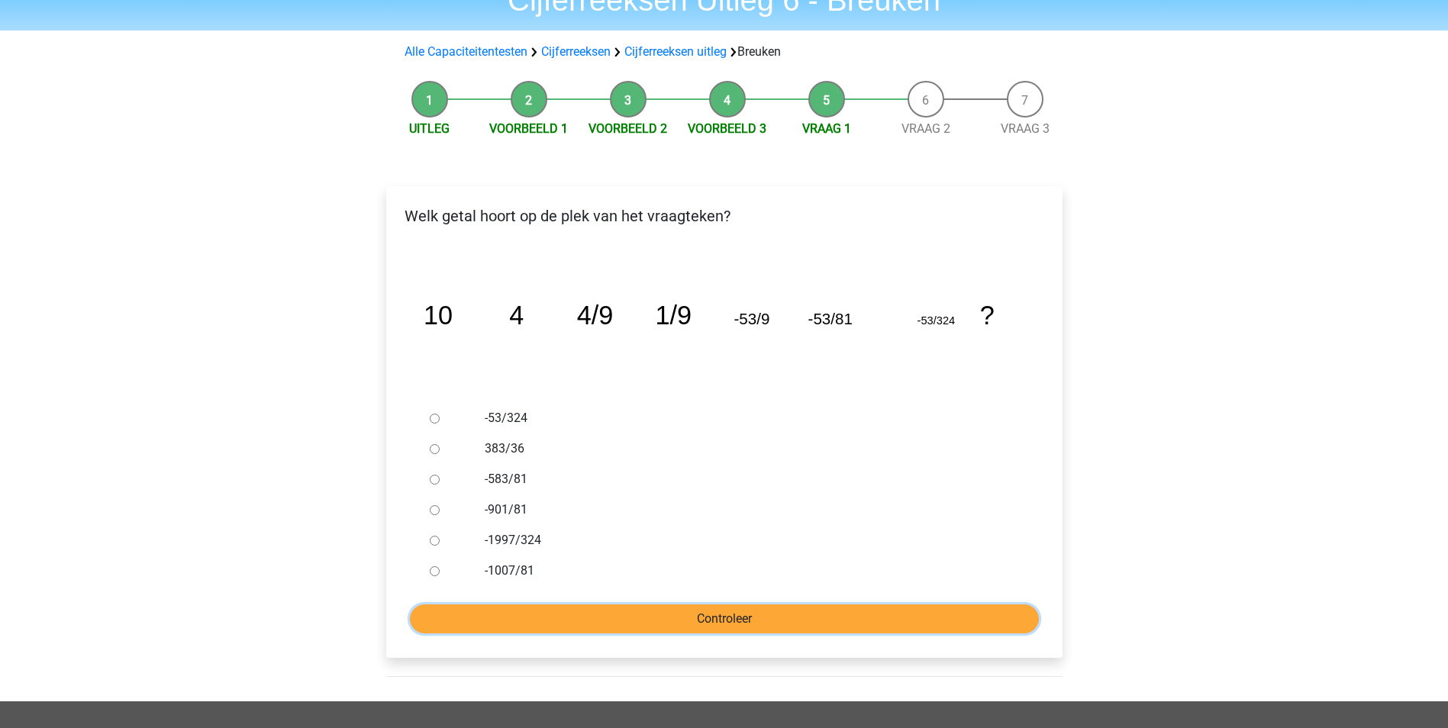
click at [722, 625] on input "Controleer" at bounding box center [724, 619] width 629 height 29
click at [432, 419] on input "-53/324" at bounding box center [435, 419] width 10 height 10
radio input "true"
click at [755, 618] on input "Controleer" at bounding box center [724, 619] width 629 height 29
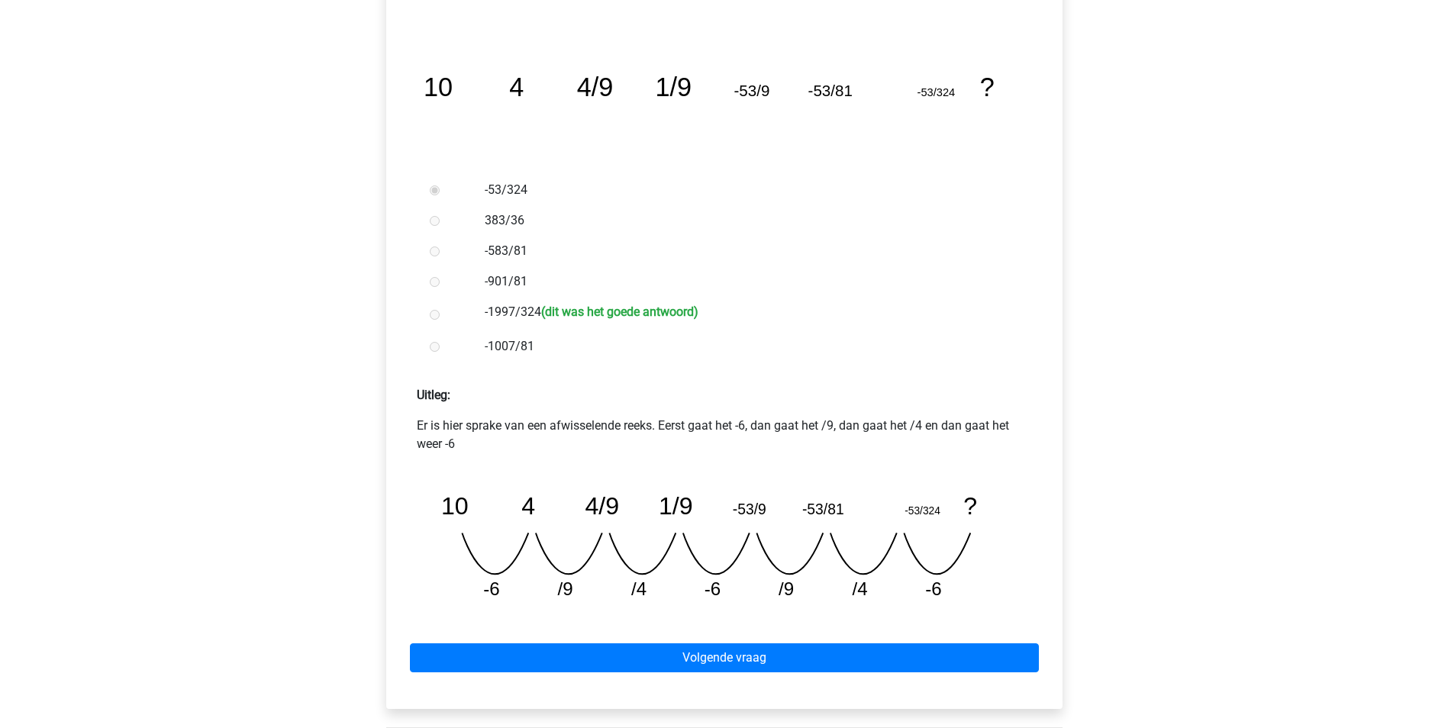
scroll to position [305, 0]
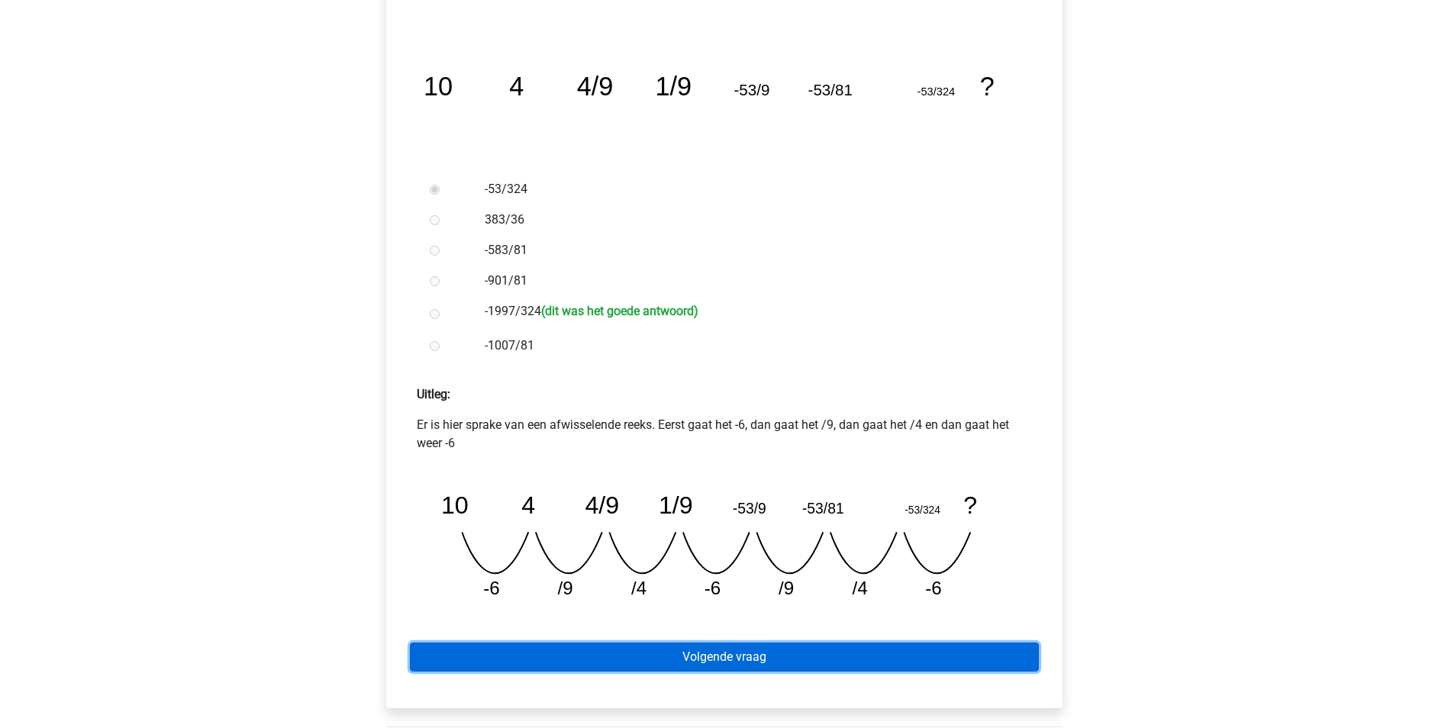
click at [712, 659] on link "Volgende vraag" at bounding box center [724, 657] width 629 height 29
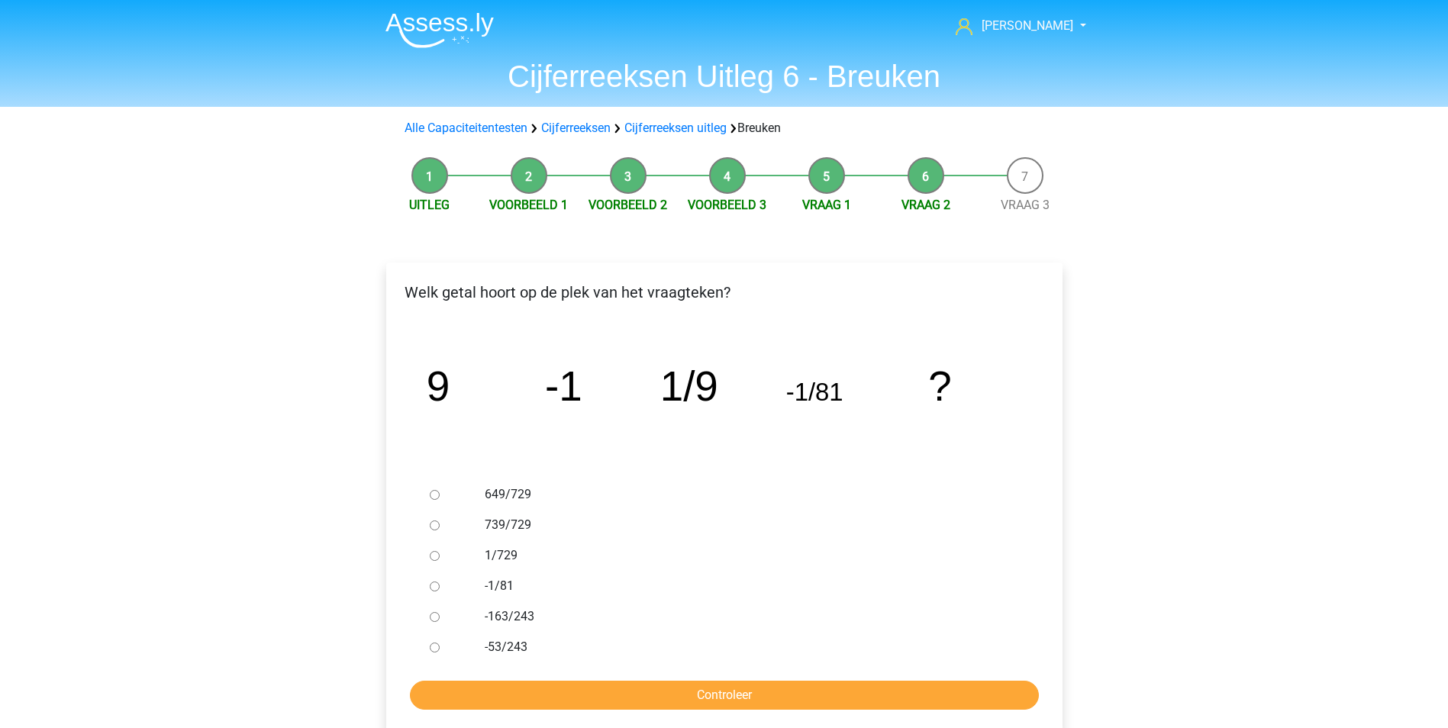
scroll to position [76, 0]
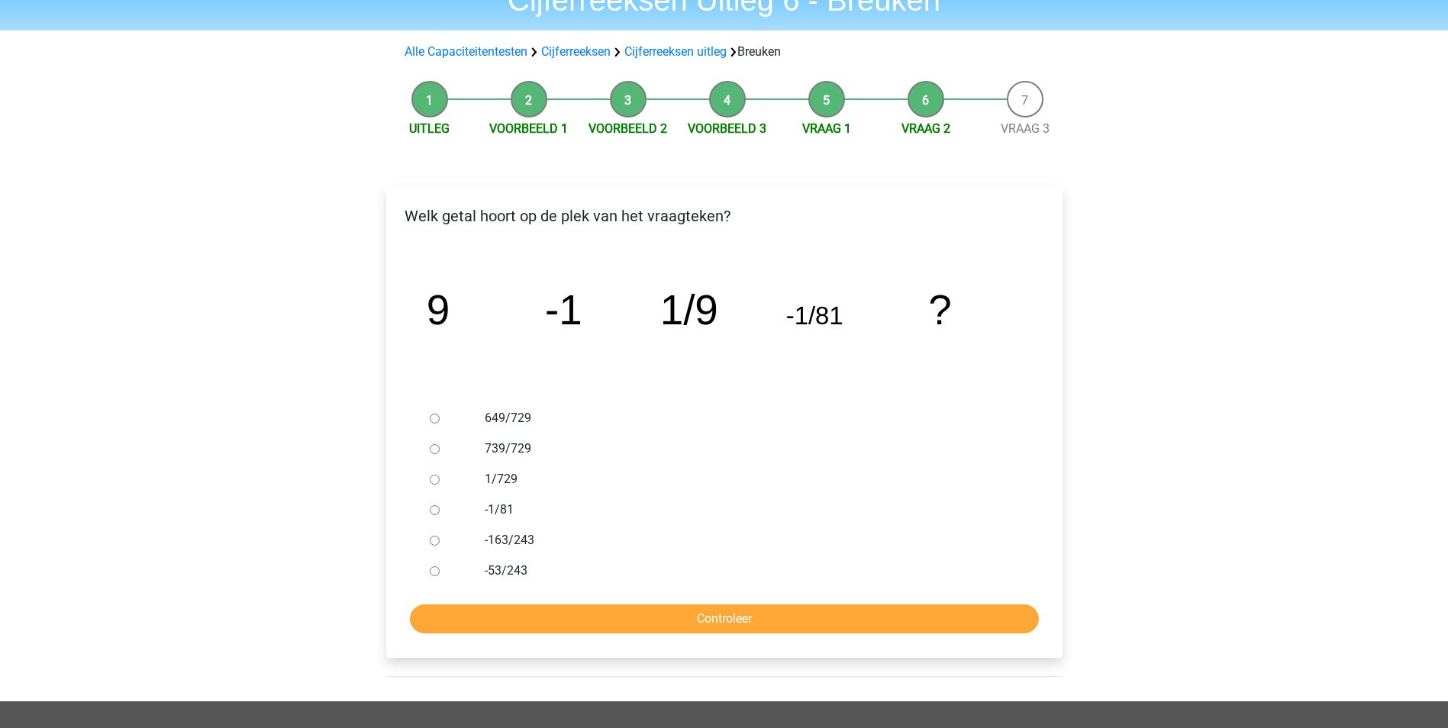
click at [432, 513] on input "-1/81" at bounding box center [435, 510] width 10 height 10
radio input "true"
click at [660, 620] on input "Controleer" at bounding box center [724, 619] width 629 height 29
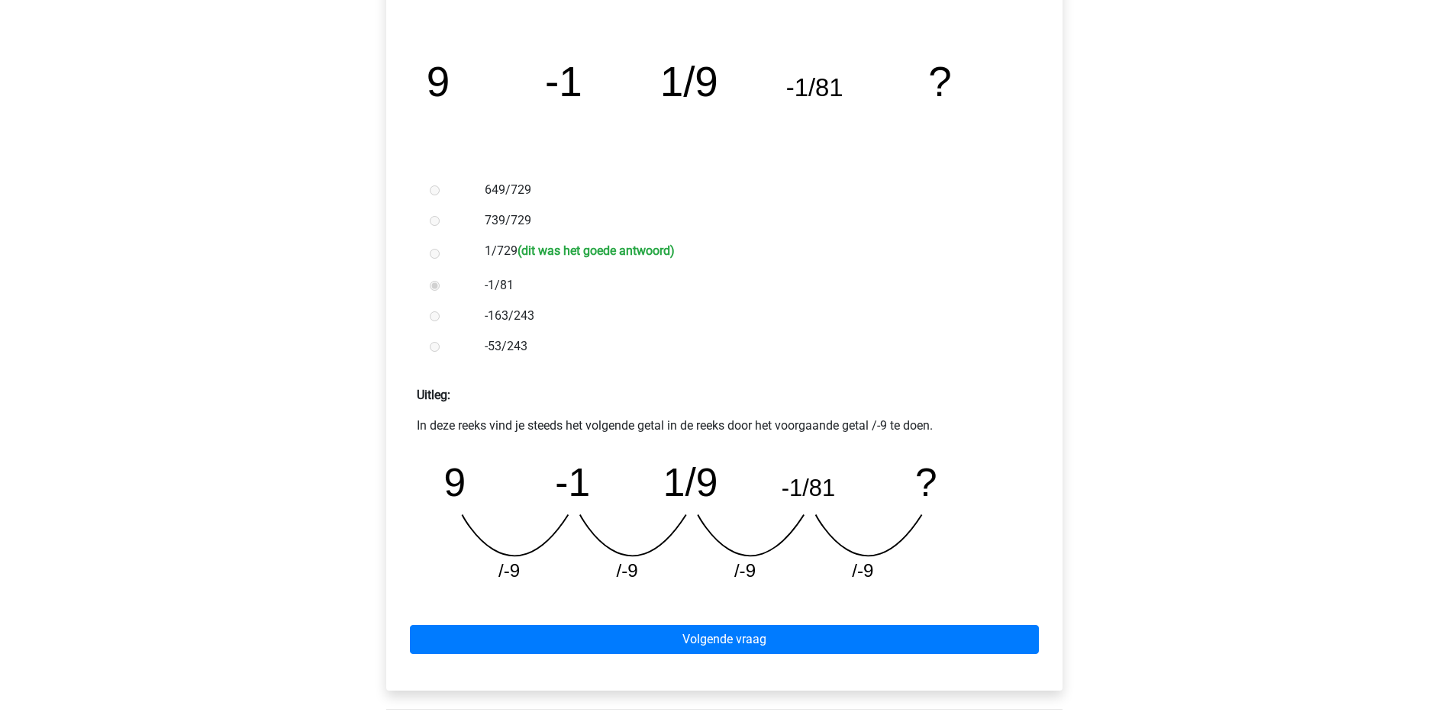
scroll to position [305, 0]
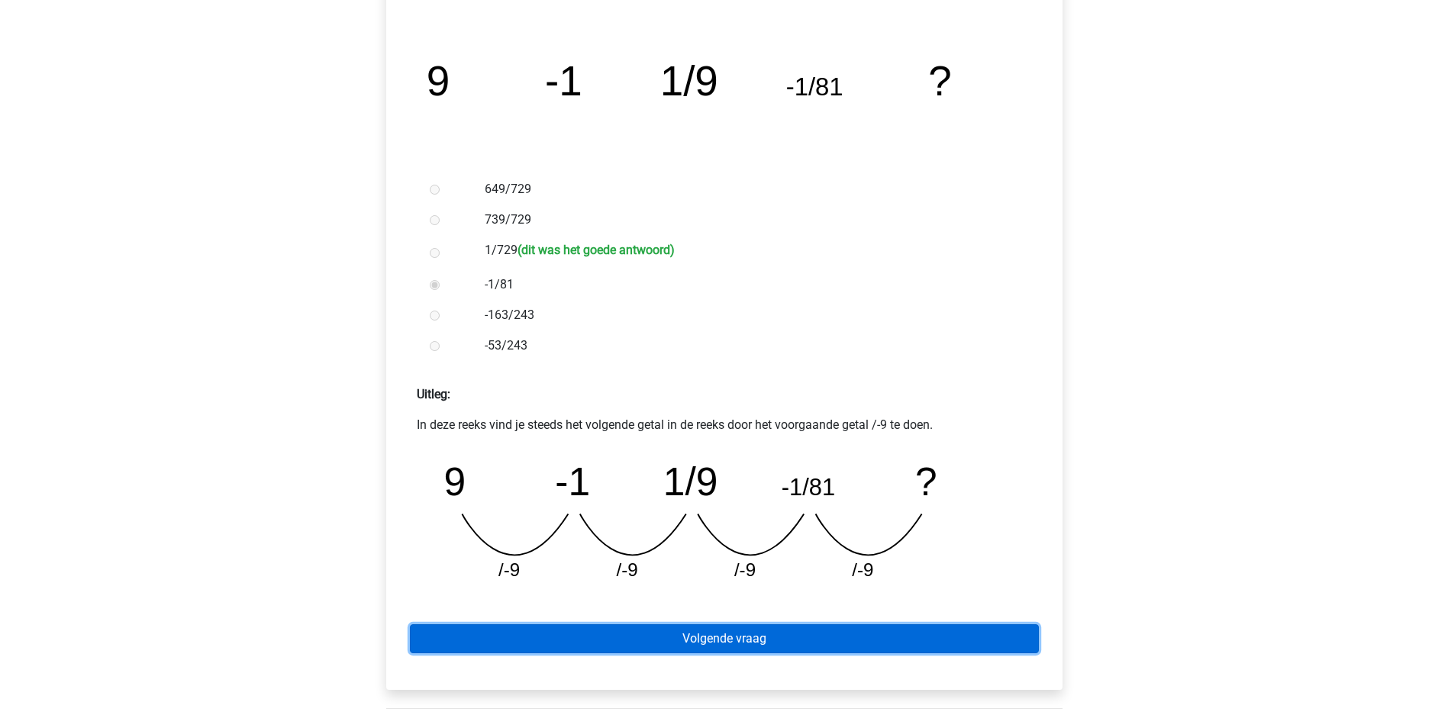
click at [763, 634] on link "Volgende vraag" at bounding box center [724, 638] width 629 height 29
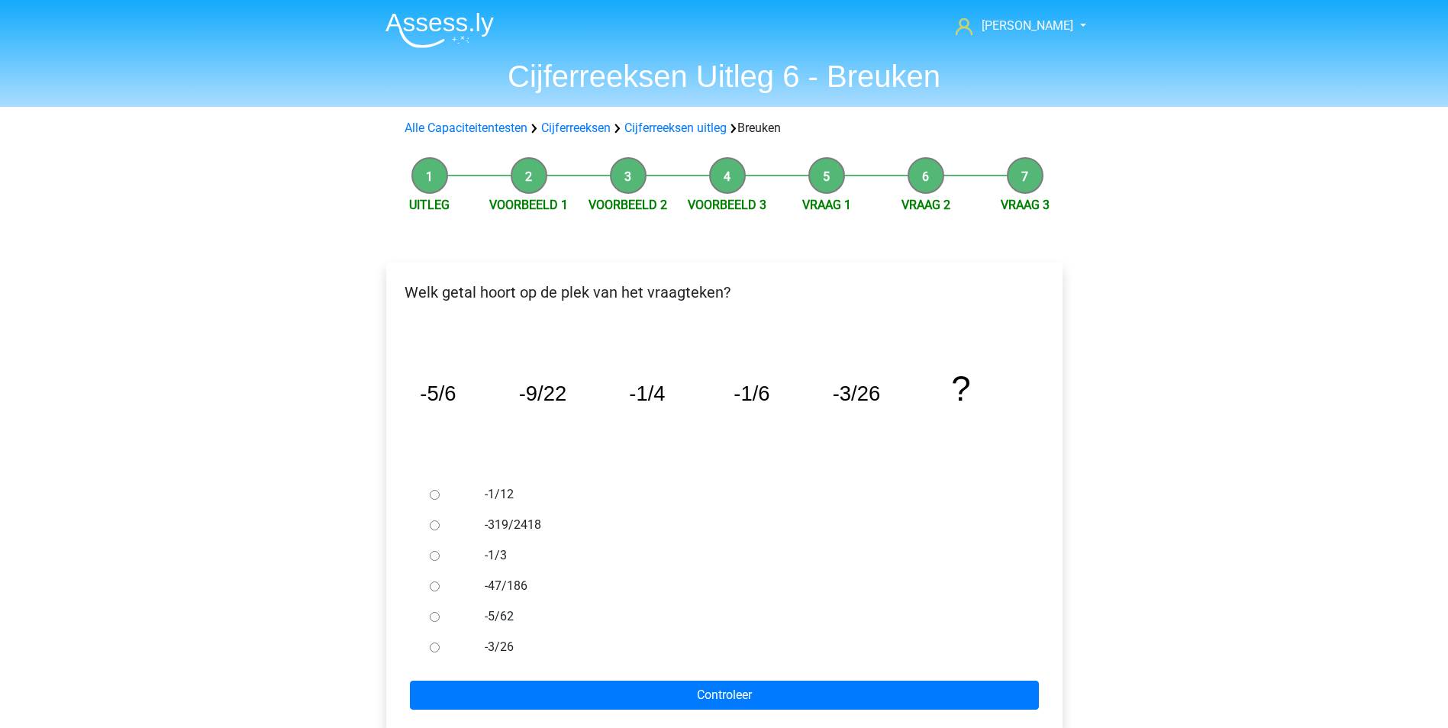
click at [430, 558] on input "-1/3" at bounding box center [435, 556] width 10 height 10
radio input "true"
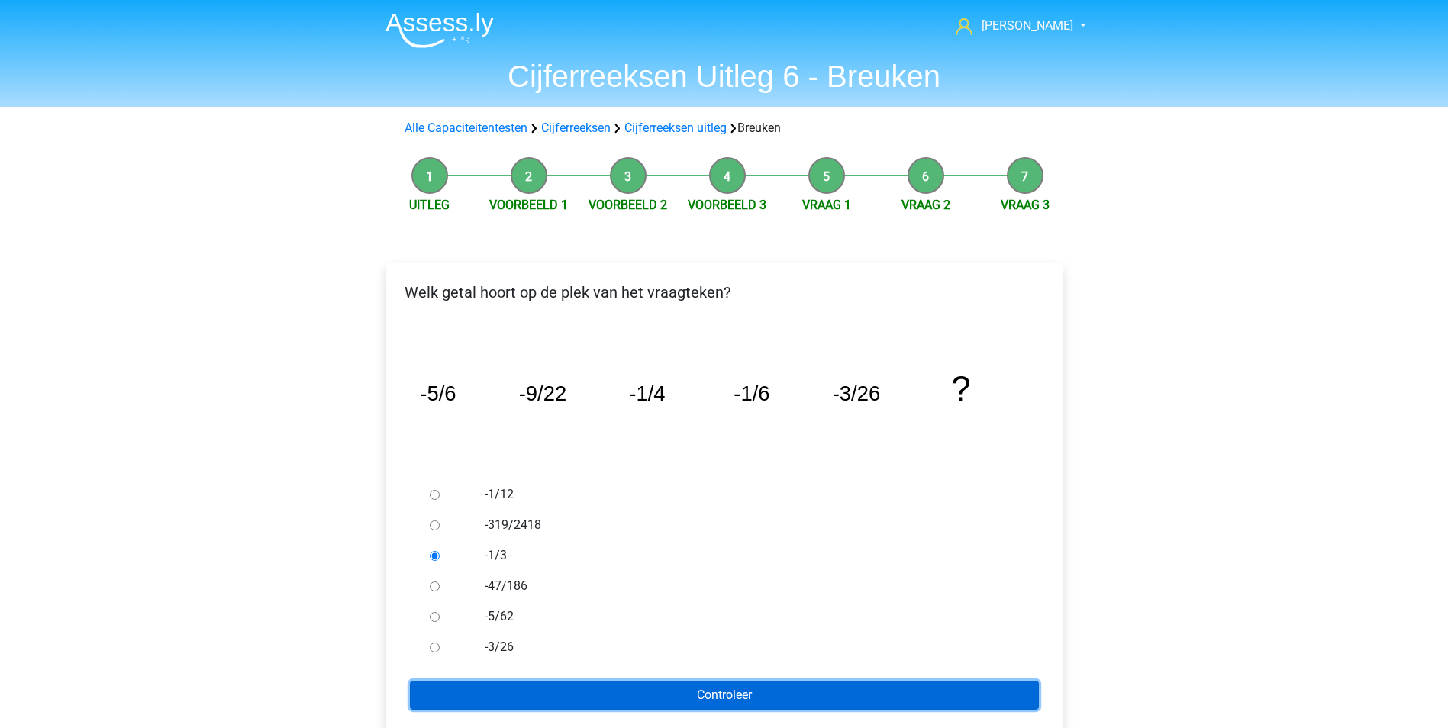
click at [711, 691] on input "Controleer" at bounding box center [724, 695] width 629 height 29
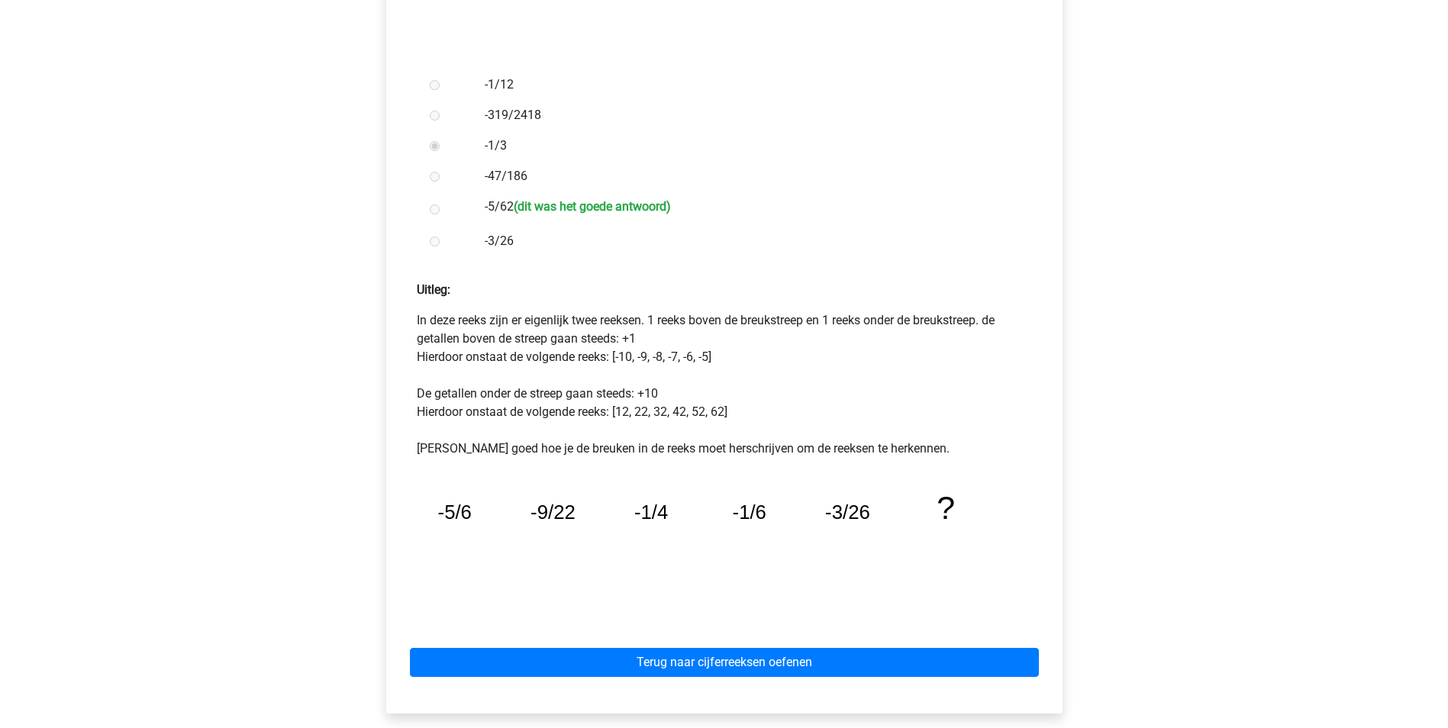
scroll to position [534, 0]
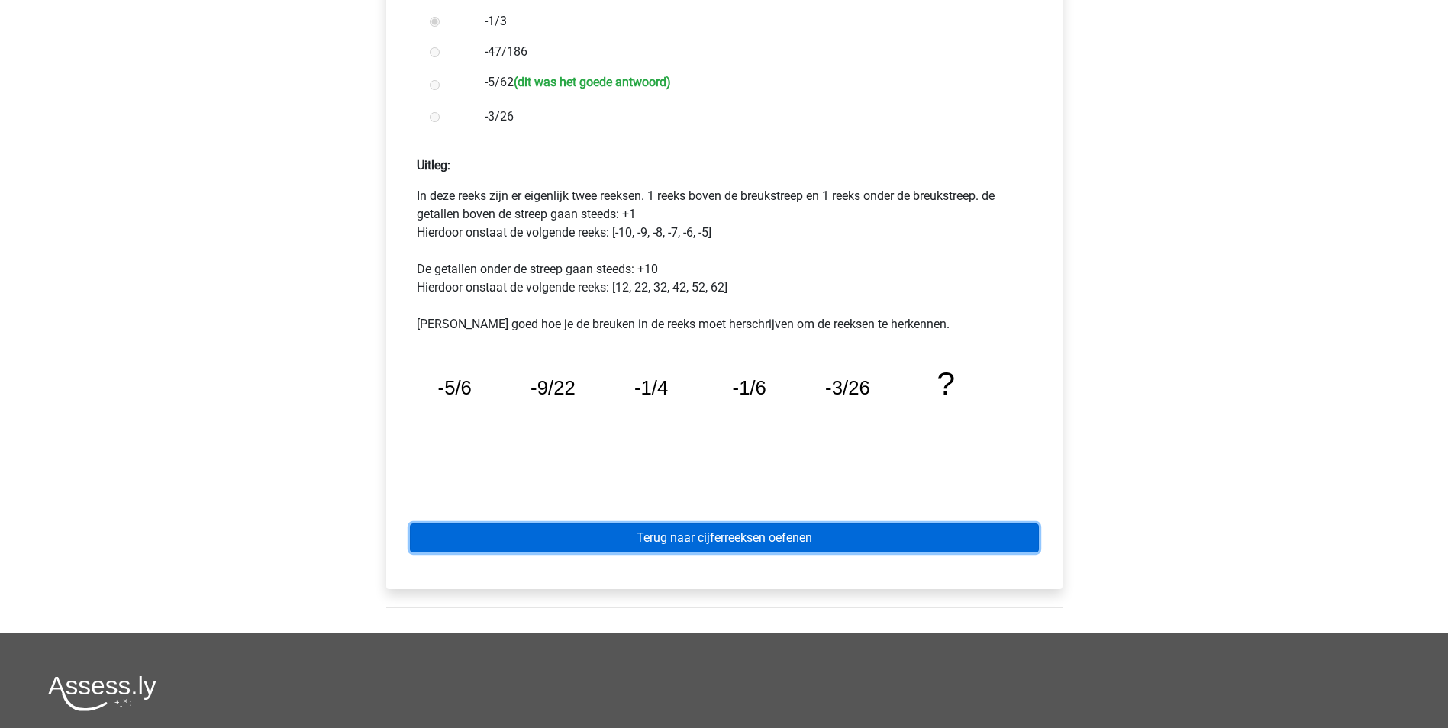
click at [734, 543] on link "Terug naar cijferreeksen oefenen" at bounding box center [724, 538] width 629 height 29
